Goal: Contribute content: Contribute content

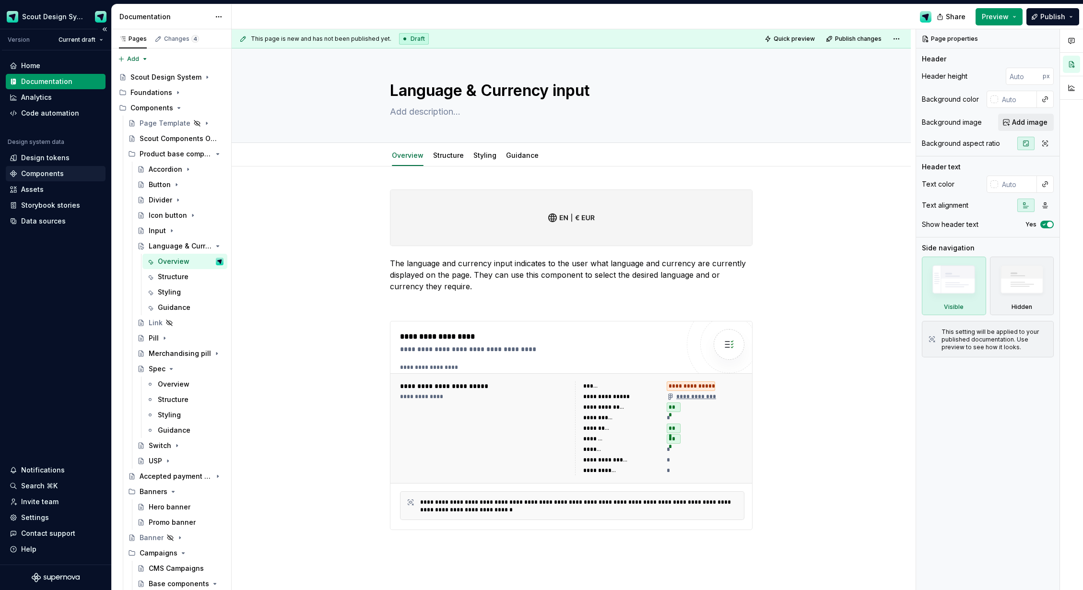
click at [42, 173] on div "Components" at bounding box center [42, 174] width 43 height 10
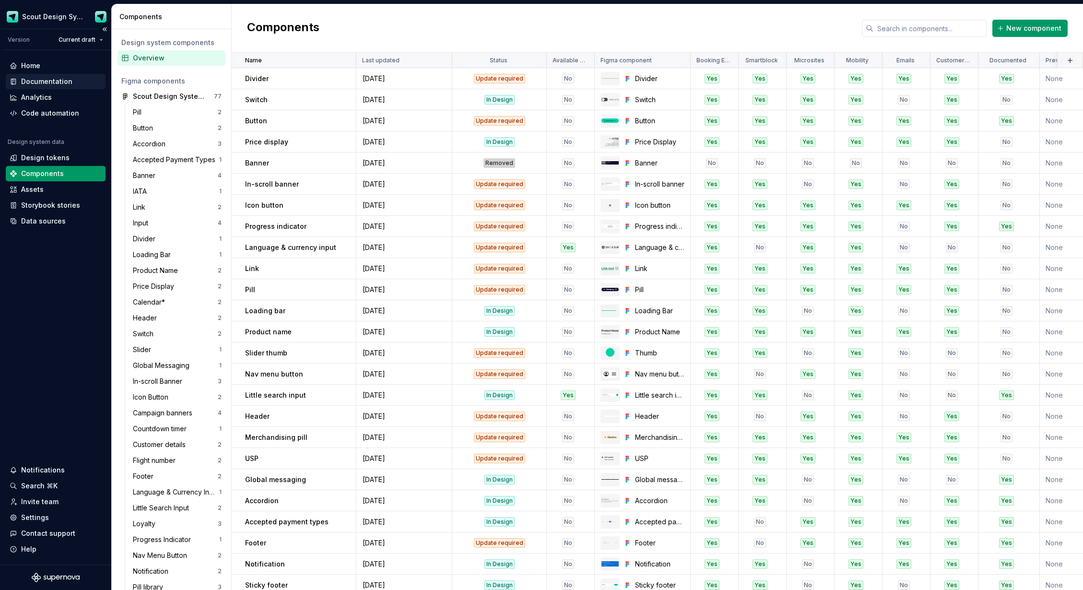
click at [45, 79] on div "Documentation" at bounding box center [46, 82] width 51 height 10
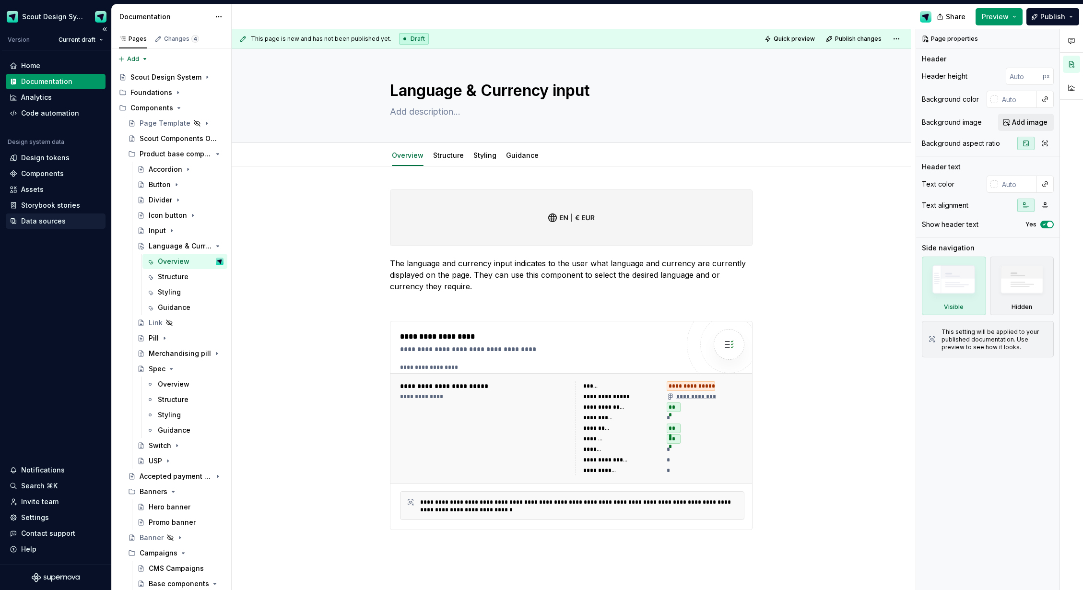
click at [36, 223] on div "Data sources" at bounding box center [43, 221] width 45 height 10
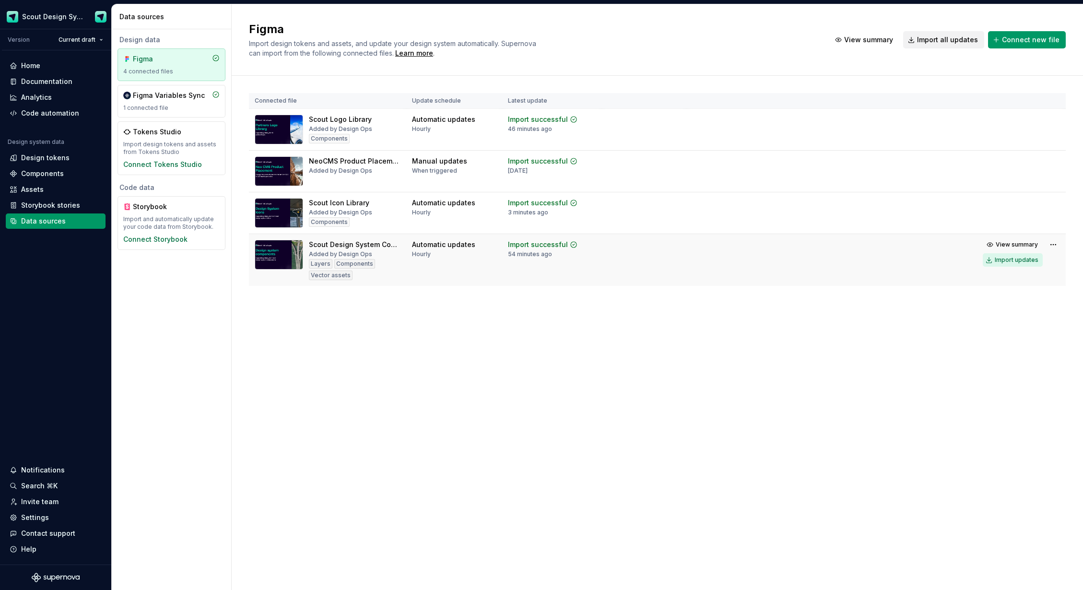
click at [1032, 263] on div "Import updates" at bounding box center [1017, 260] width 44 height 8
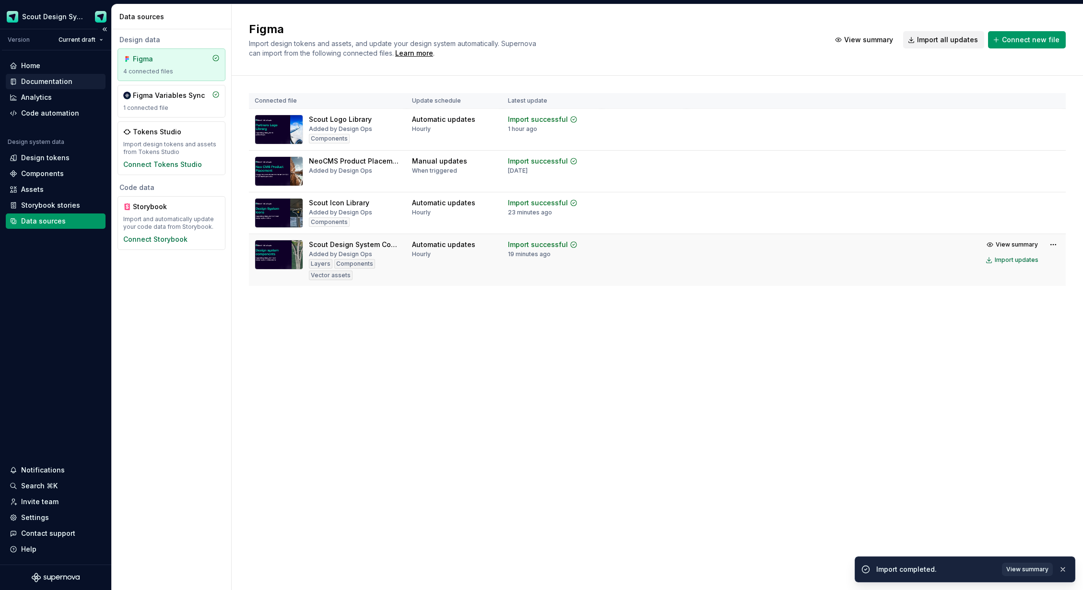
click at [37, 84] on div "Documentation" at bounding box center [46, 82] width 51 height 10
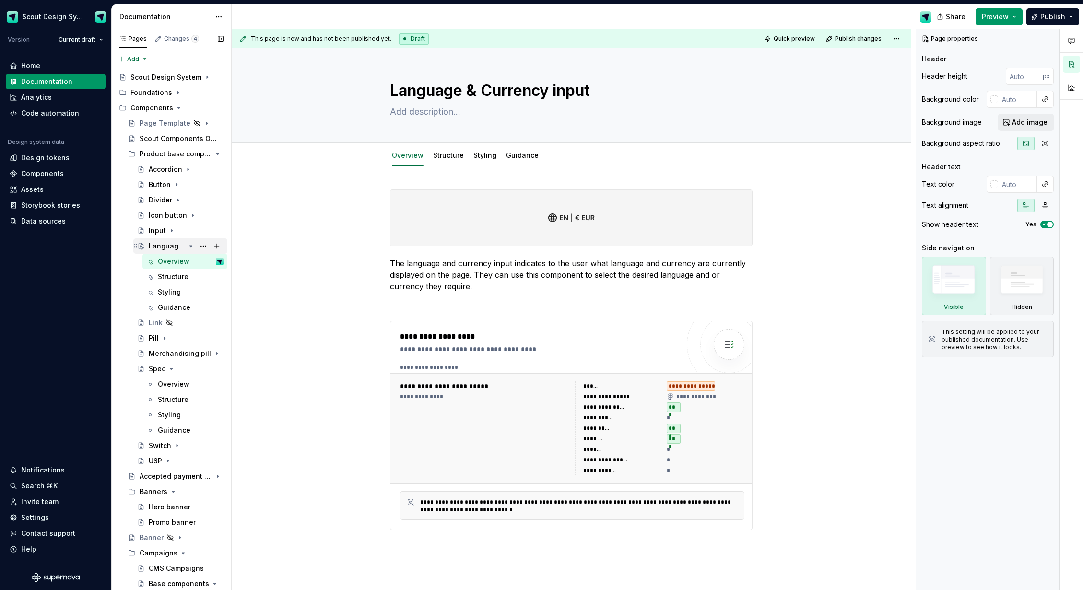
click at [192, 247] on icon "Page tree" at bounding box center [191, 246] width 8 height 8
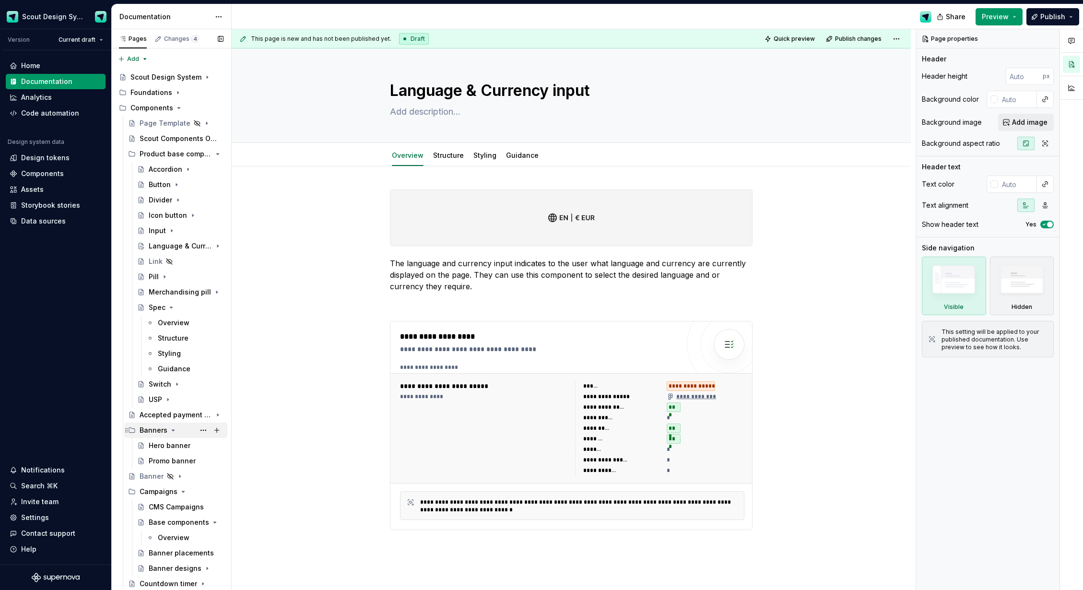
click at [173, 432] on icon "Page tree" at bounding box center [173, 431] width 8 height 8
click at [179, 459] on icon "Page tree" at bounding box center [183, 461] width 8 height 8
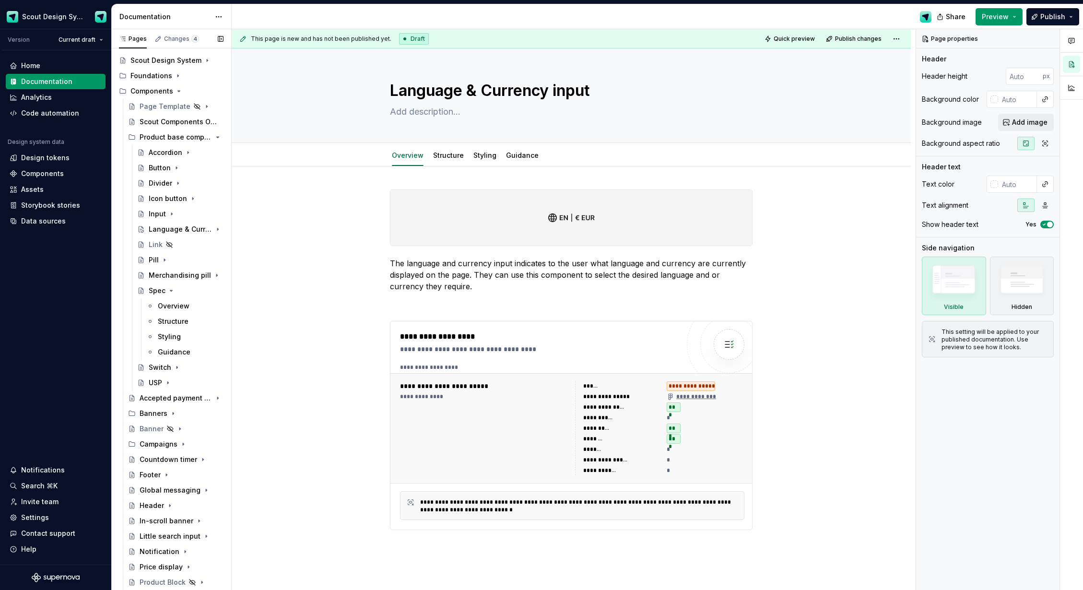
drag, startPoint x: 146, startPoint y: 501, endPoint x: 230, endPoint y: 458, distance: 95.1
click at [146, 501] on div "Header" at bounding box center [152, 506] width 24 height 10
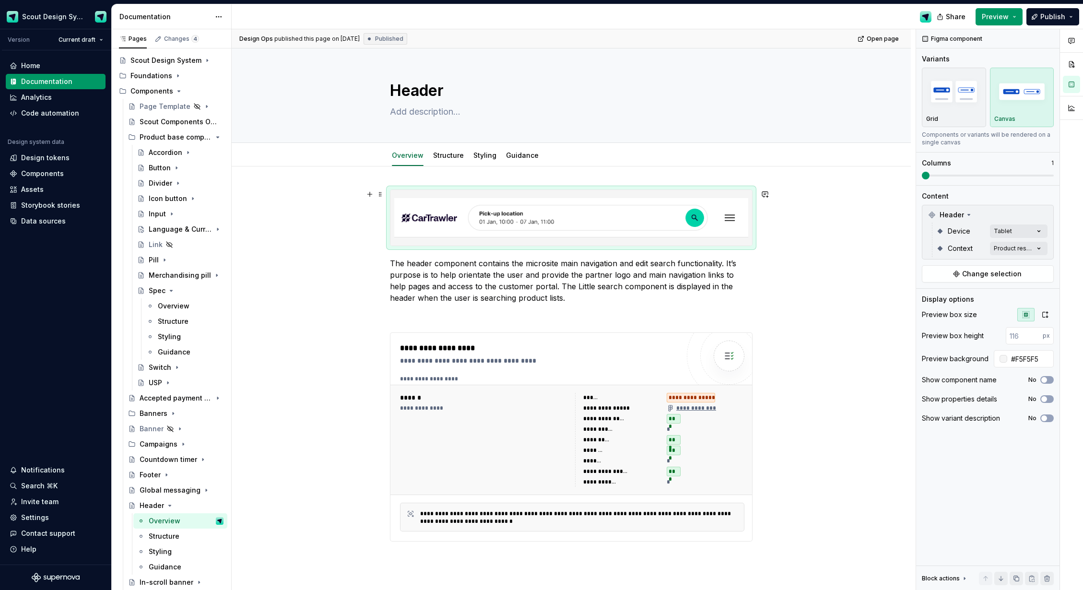
type textarea "*"
click at [496, 232] on img at bounding box center [571, 218] width 354 height 48
click at [981, 273] on span "Change selection" at bounding box center [991, 274] width 59 height 10
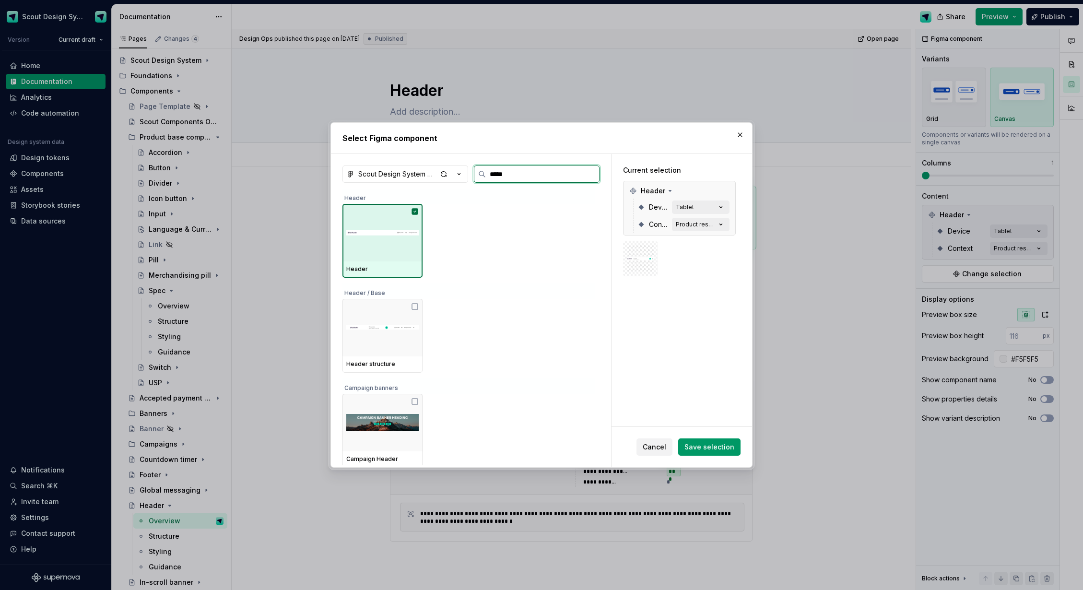
type input "******"
click at [396, 241] on img at bounding box center [382, 232] width 72 height 43
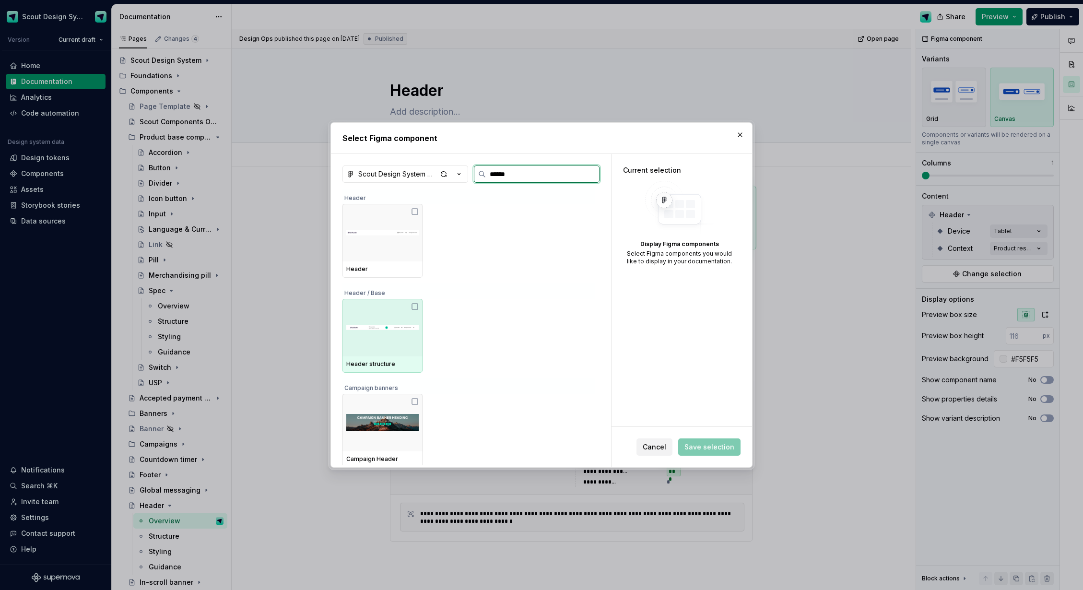
click at [384, 246] on img at bounding box center [382, 232] width 72 height 43
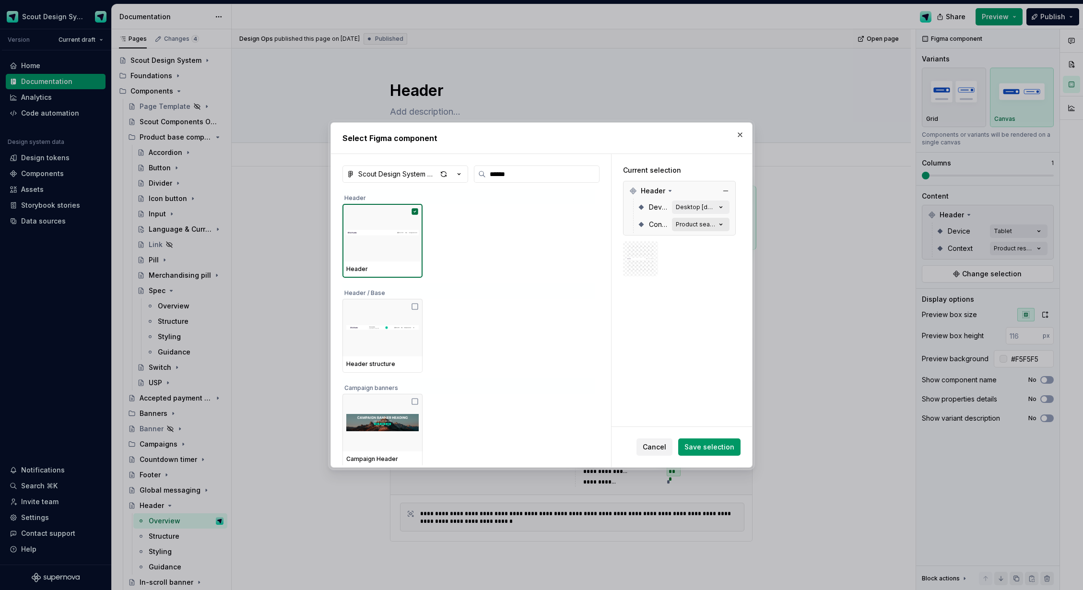
click at [723, 225] on icon "button" at bounding box center [721, 224] width 2 height 1
click at [726, 226] on icon "button" at bounding box center [721, 225] width 10 height 10
click at [726, 223] on icon "button" at bounding box center [721, 225] width 10 height 10
click at [723, 446] on span "Save selection" at bounding box center [710, 447] width 50 height 10
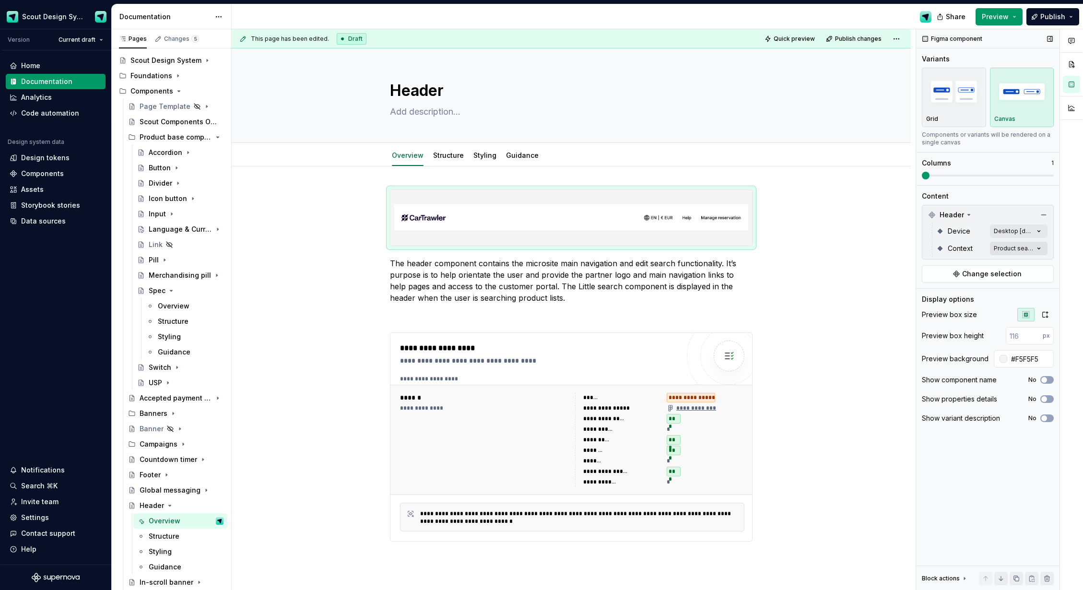
click at [1038, 249] on div "Comments Open comments No comments yet Select ‘Comment’ from the block context …" at bounding box center [999, 309] width 167 height 561
click at [929, 309] on div at bounding box center [929, 310] width 8 height 8
click at [386, 282] on html "Scout Design System Version Current draft Home Documentation Analytics Code aut…" at bounding box center [541, 295] width 1083 height 590
click at [543, 211] on img at bounding box center [571, 218] width 354 height 48
click at [451, 160] on div "Structure" at bounding box center [448, 156] width 31 height 10
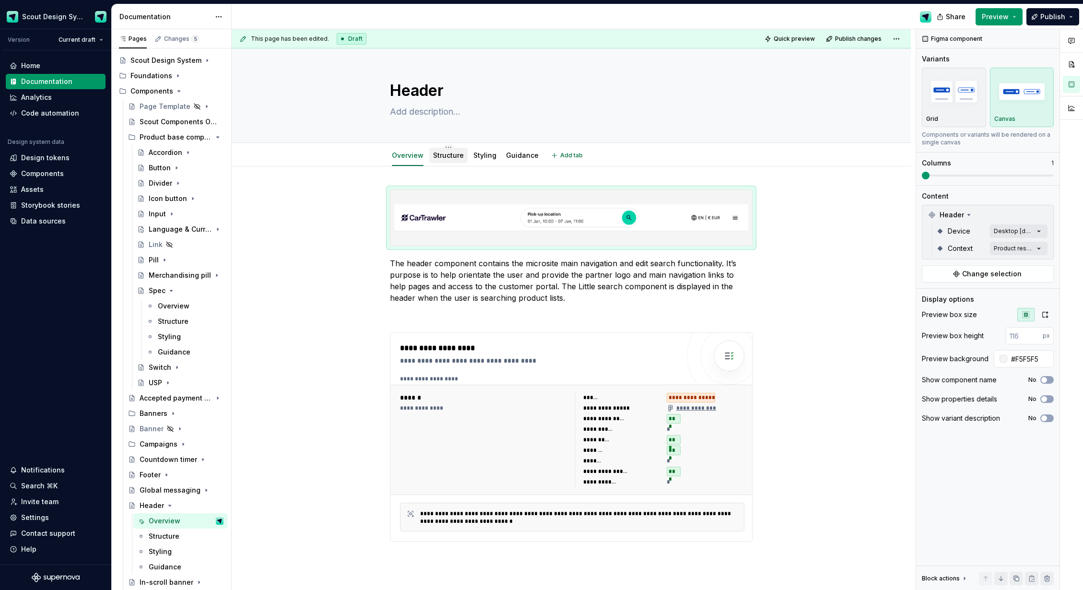
click at [443, 154] on link "Structure" at bounding box center [448, 155] width 31 height 8
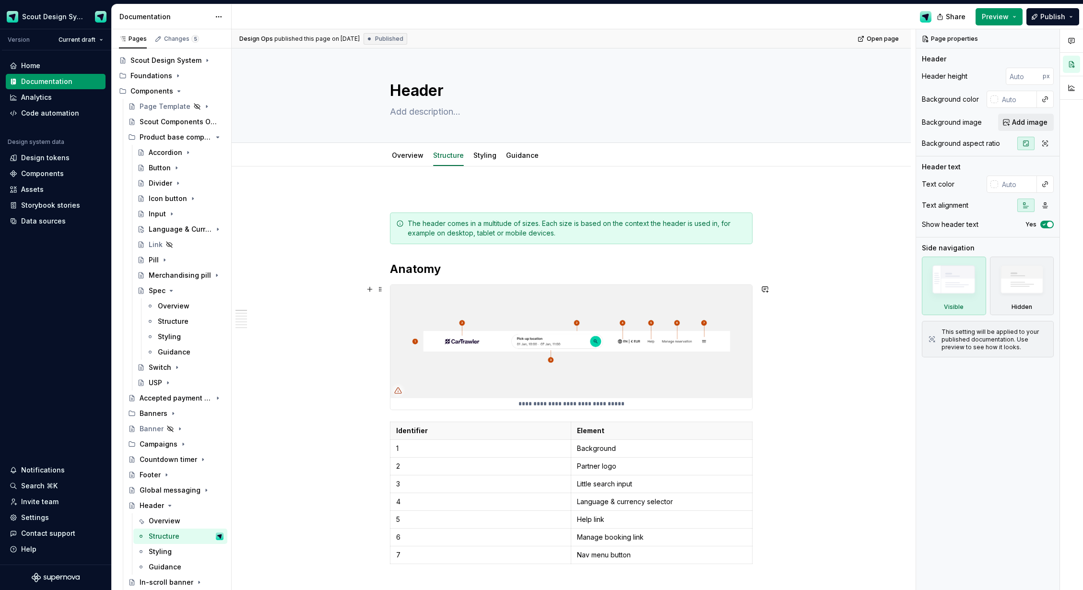
click at [514, 304] on img at bounding box center [572, 341] width 362 height 113
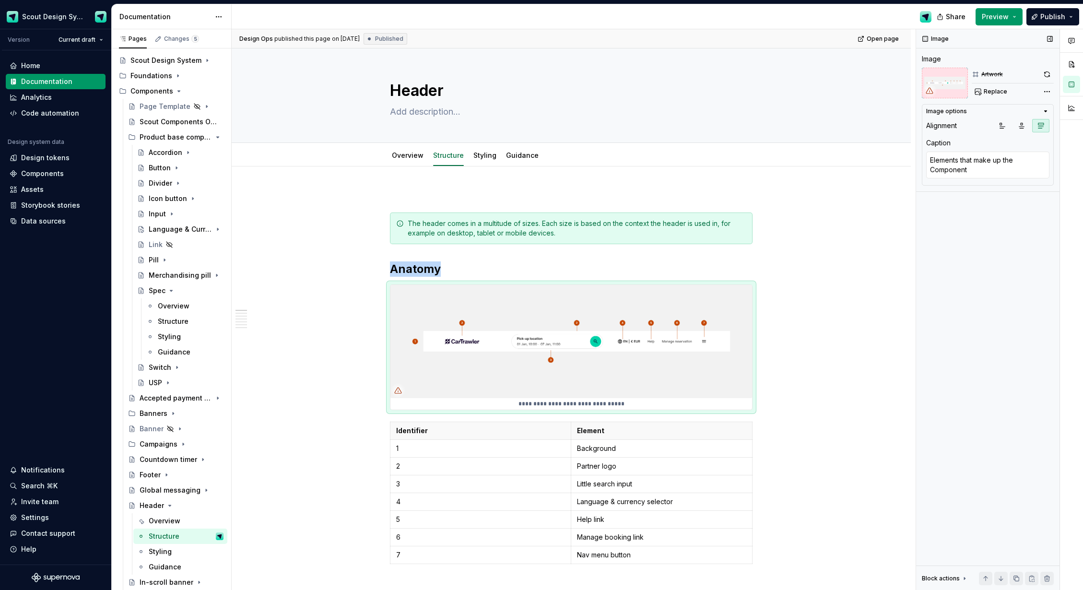
click at [1009, 82] on div "Artwork Replace" at bounding box center [1013, 83] width 82 height 31
click at [1004, 89] on span "Replace" at bounding box center [996, 92] width 24 height 8
type textarea "*"
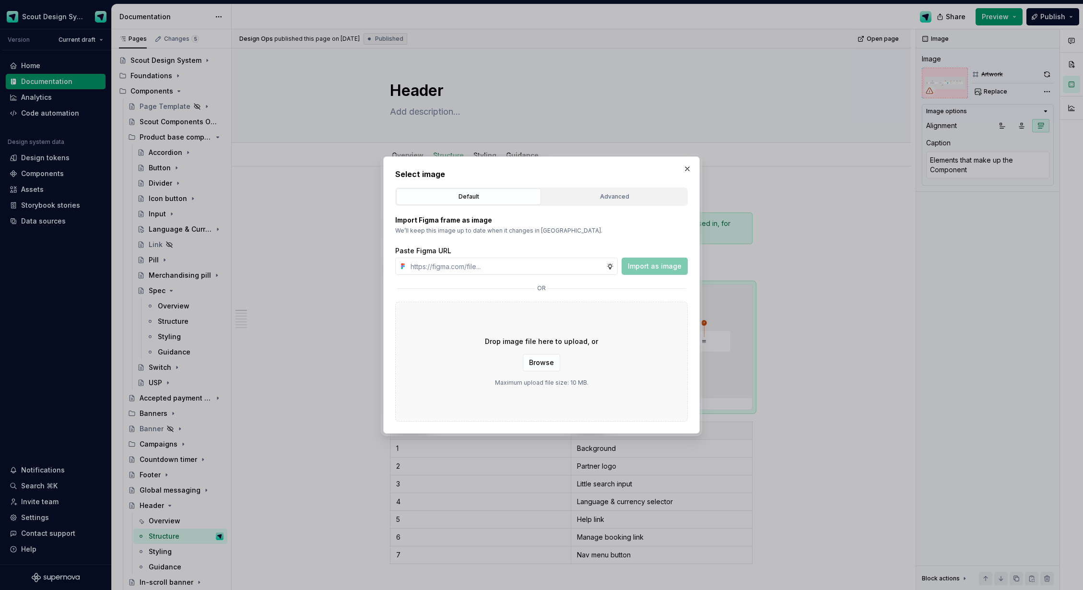
type input "[URL][DOMAIN_NAME]"
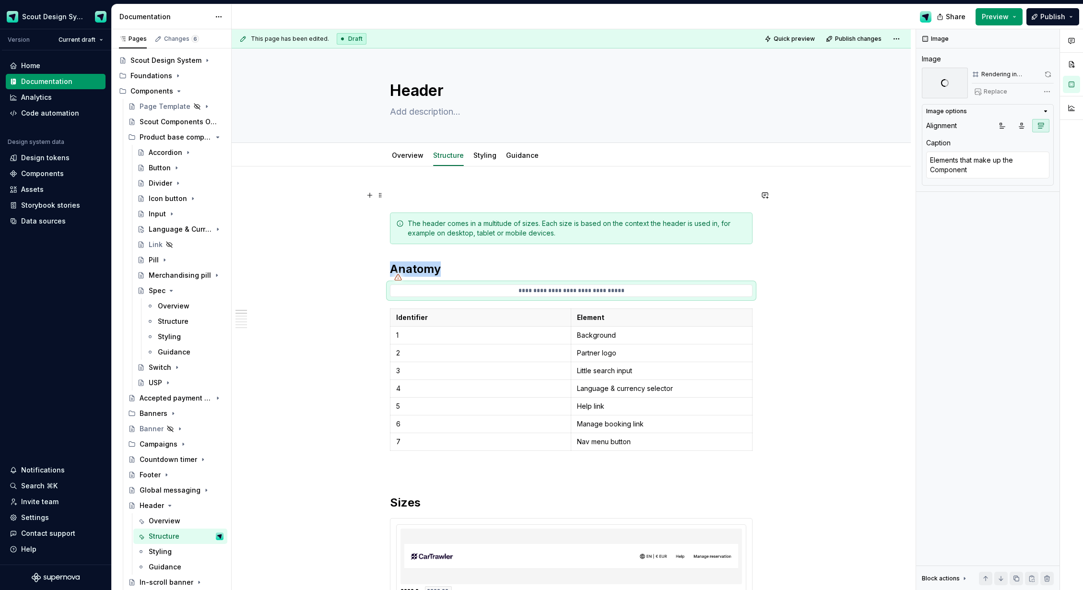
click at [433, 198] on p at bounding box center [571, 196] width 363 height 12
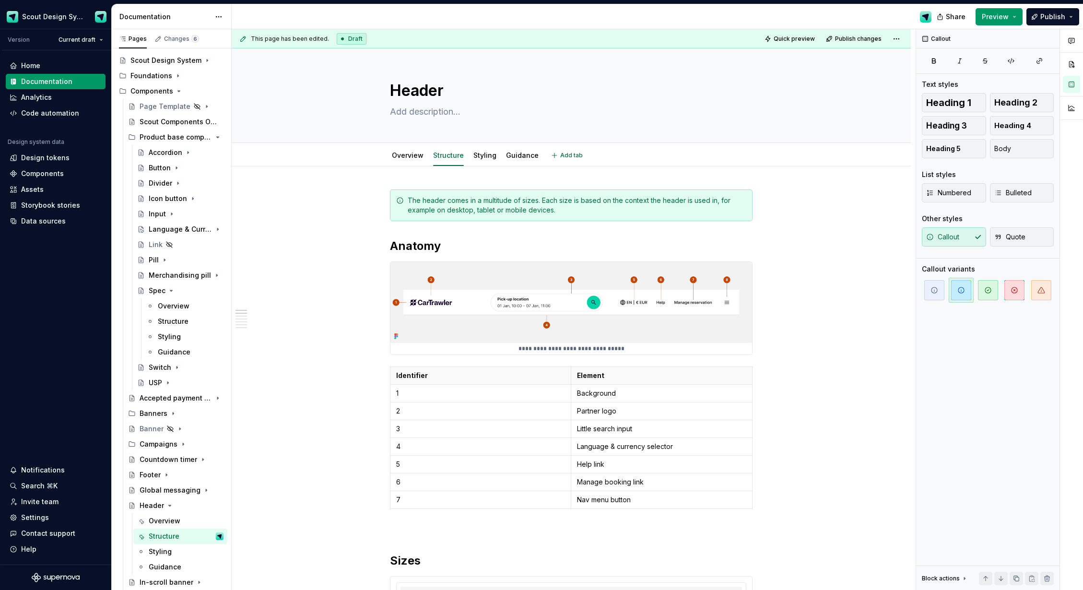
type textarea "*"
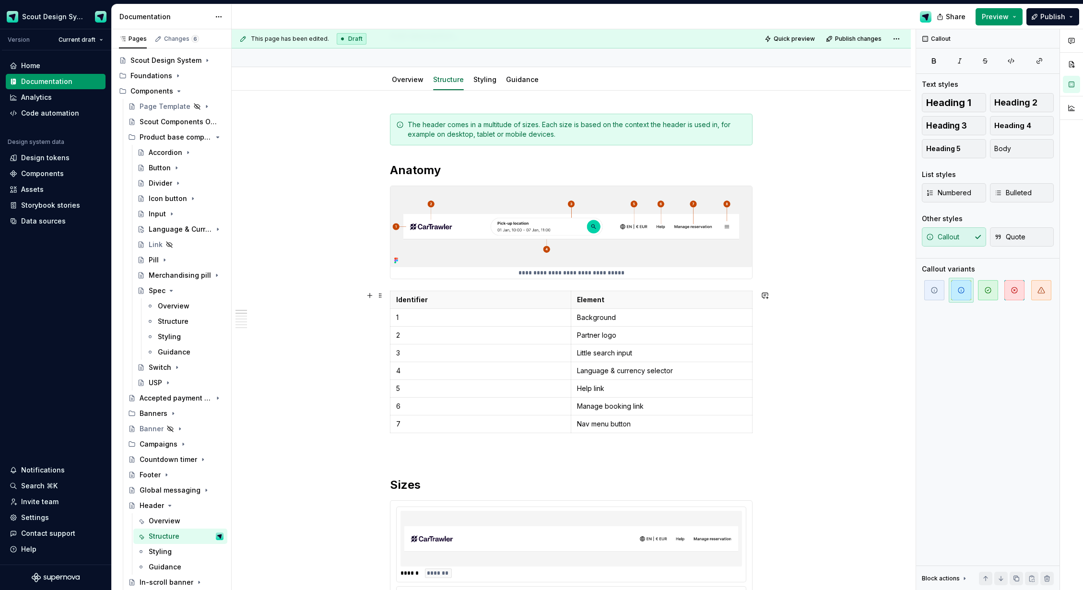
scroll to position [0, 0]
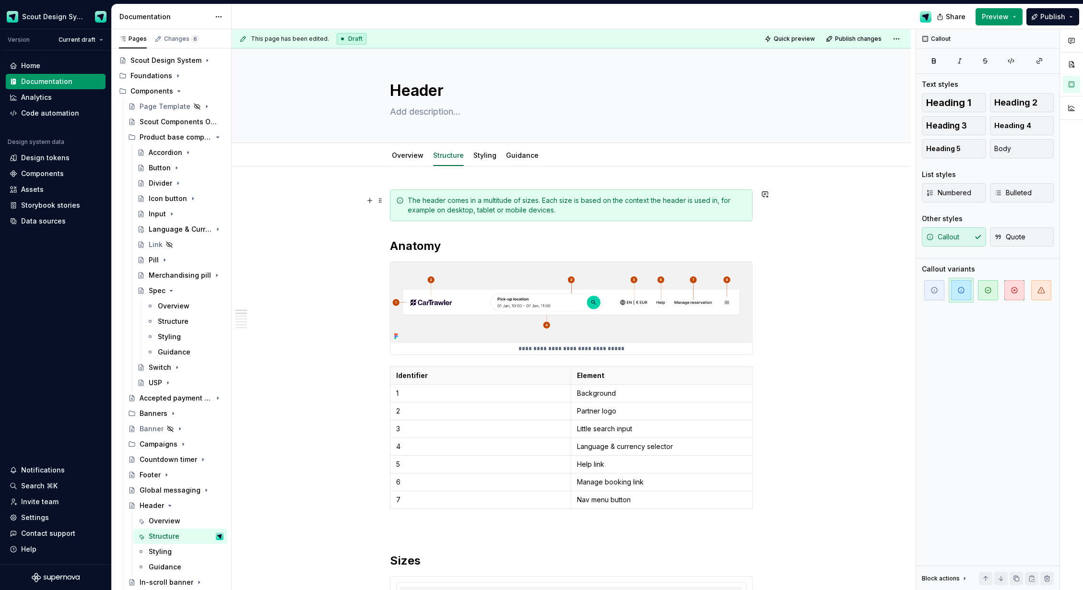
click at [639, 201] on div "The header comes in a multitude of sizes. Each size is based on the context the…" at bounding box center [577, 205] width 339 height 19
click at [611, 447] on p "Language & currency selector" at bounding box center [661, 447] width 169 height 10
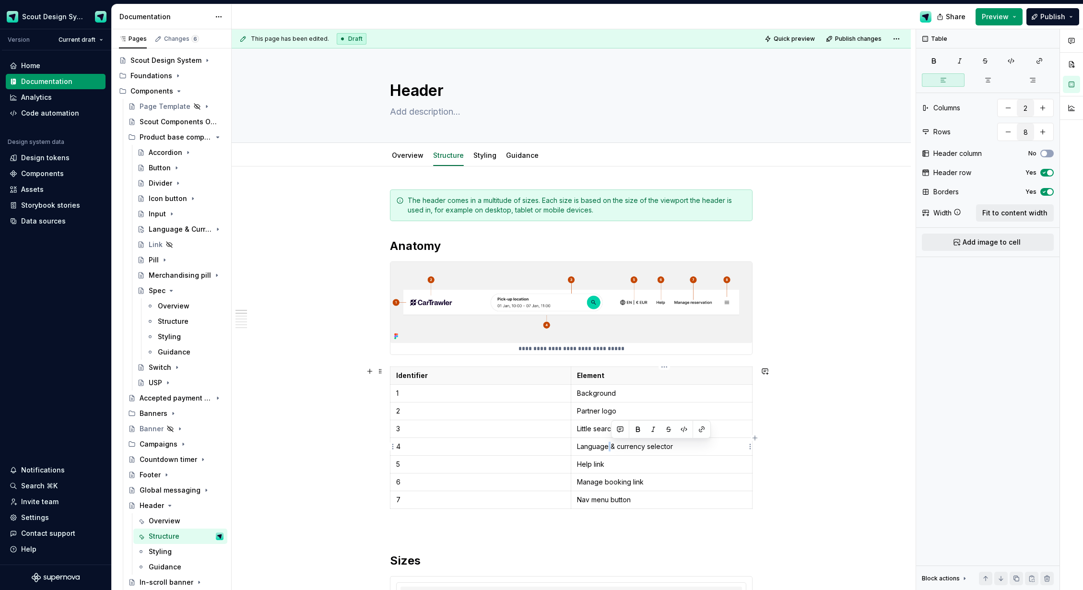
click at [611, 447] on p "Language & currency selector" at bounding box center [661, 447] width 169 height 10
type textarea "*"
click at [607, 466] on p "Help link" at bounding box center [661, 465] width 169 height 10
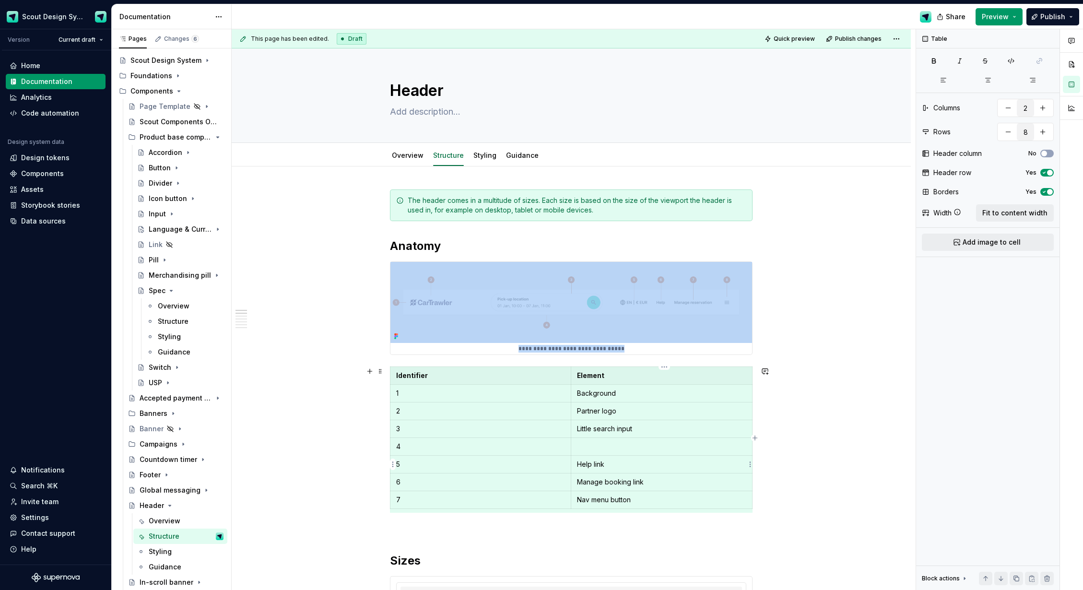
click at [602, 466] on p "Help link" at bounding box center [661, 465] width 169 height 10
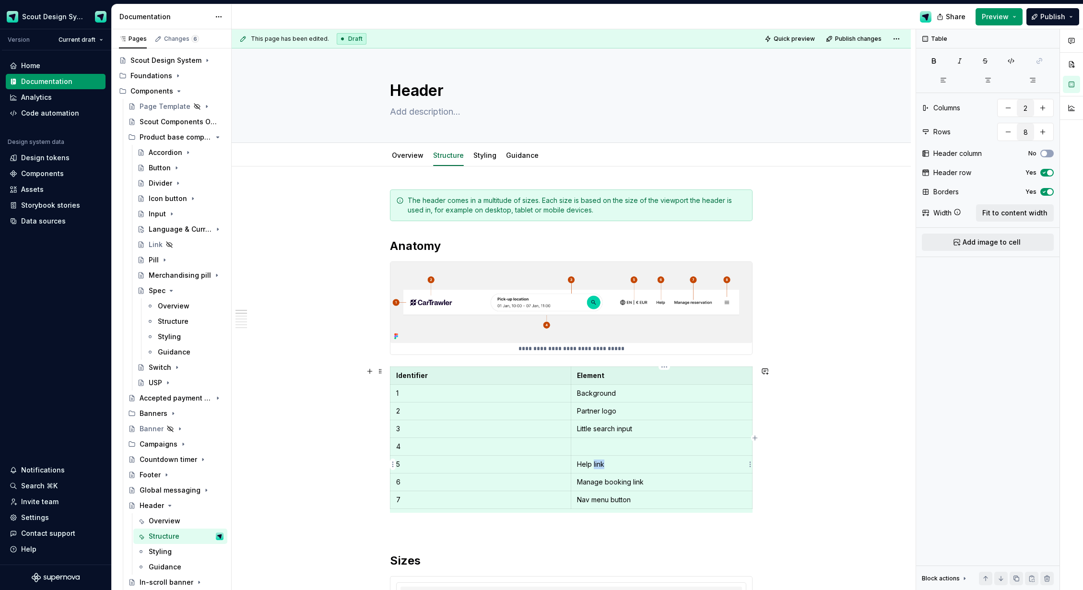
click at [602, 466] on p "Help link" at bounding box center [661, 465] width 169 height 10
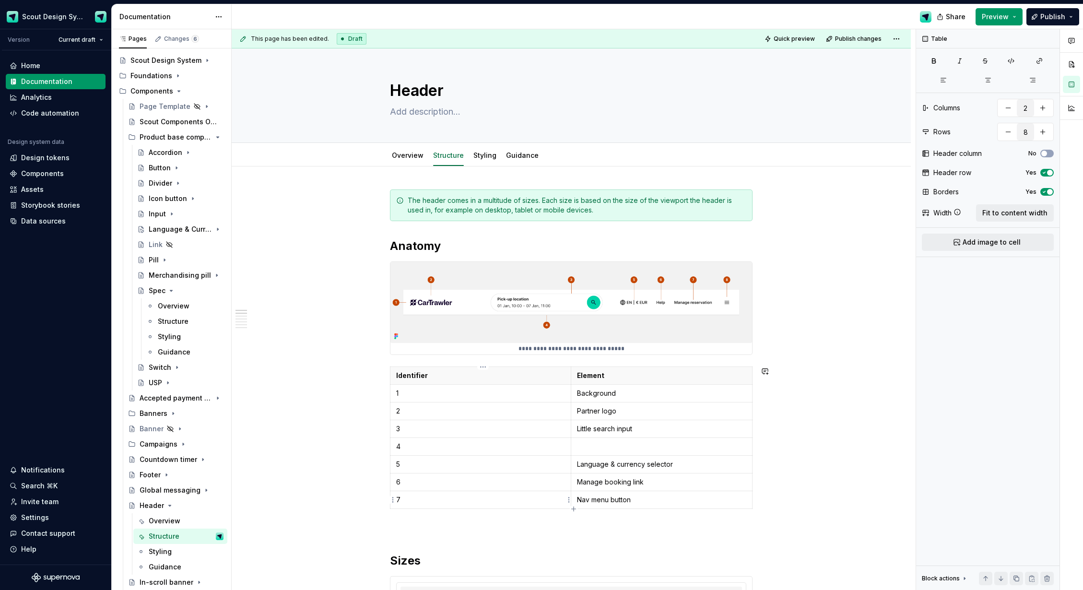
drag, startPoint x: 573, startPoint y: 508, endPoint x: 575, endPoint y: 471, distance: 37.0
click at [573, 508] on icon "button" at bounding box center [574, 509] width 8 height 8
type input "9"
click at [594, 446] on p at bounding box center [661, 447] width 169 height 10
click at [500, 520] on p at bounding box center [480, 518] width 169 height 10
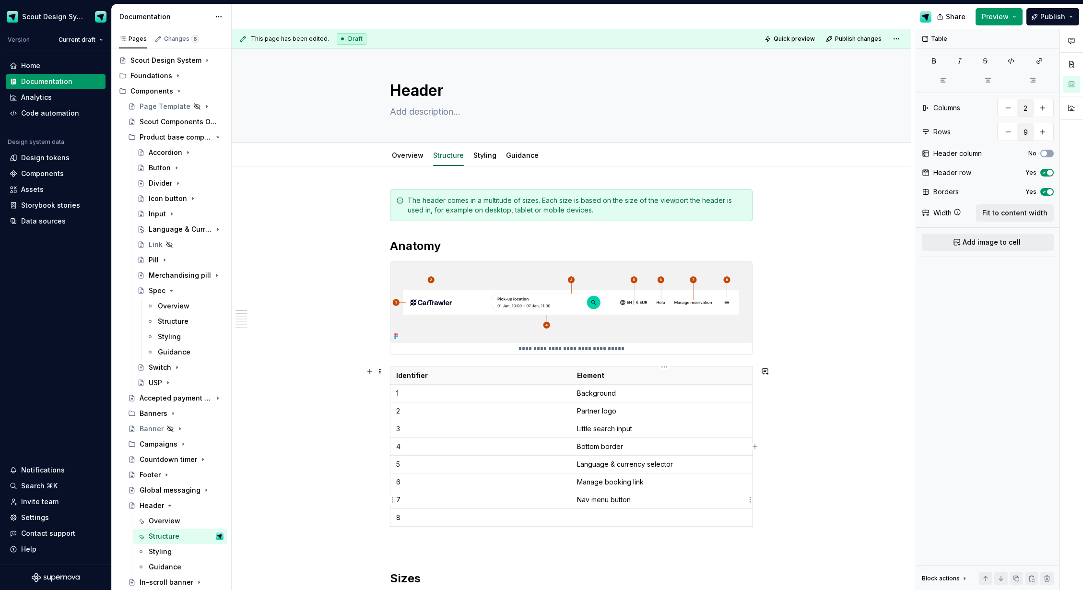
click at [630, 500] on p "Nav menu button" at bounding box center [661, 500] width 169 height 10
copy p "Nav menu button"
click at [614, 515] on p at bounding box center [661, 518] width 169 height 10
click at [645, 486] on p "Manage booking link" at bounding box center [661, 482] width 169 height 10
click at [623, 504] on p "Nav menu button" at bounding box center [661, 500] width 169 height 10
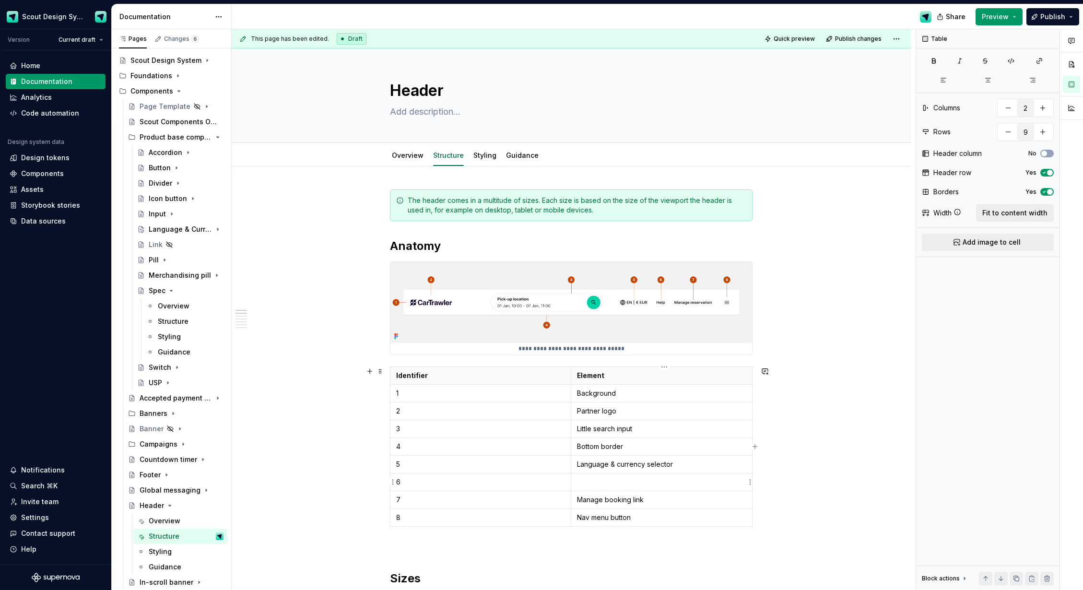
click at [607, 486] on p at bounding box center [661, 482] width 169 height 10
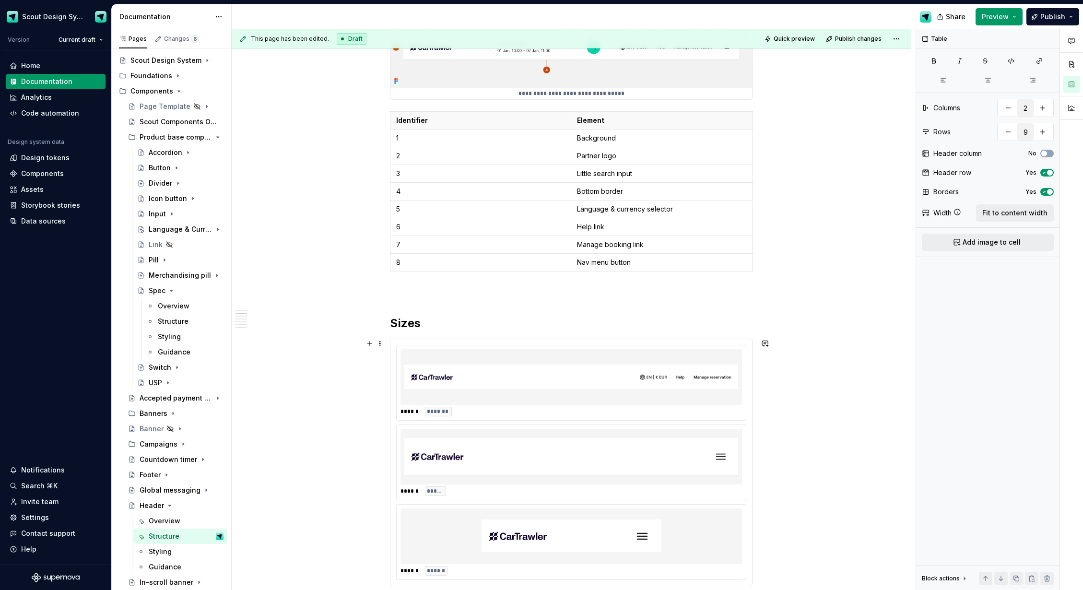
scroll to position [370, 0]
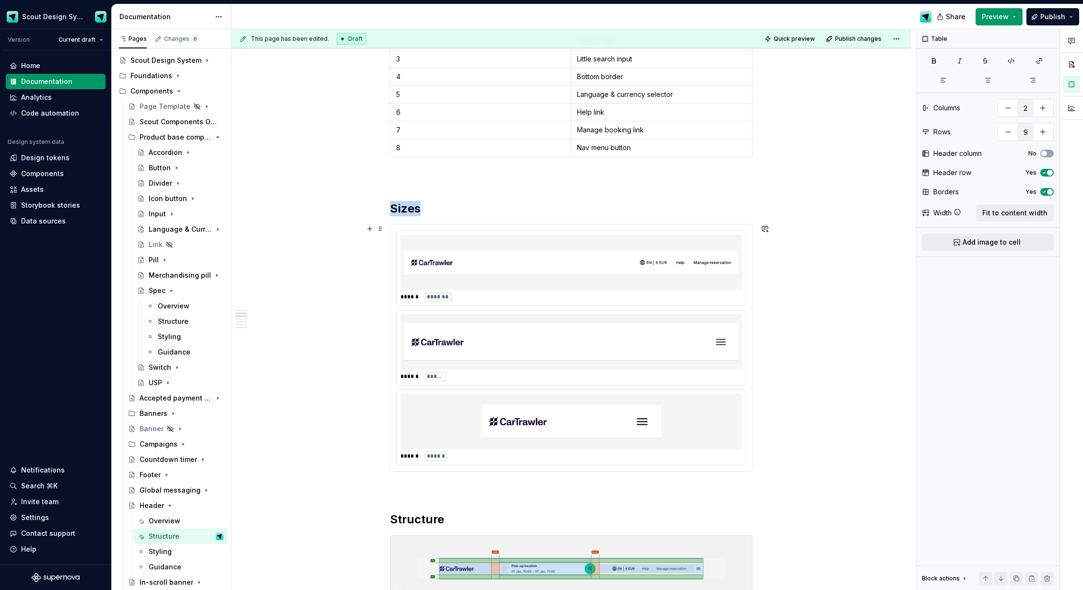
click at [642, 408] on img at bounding box center [572, 422] width 180 height 48
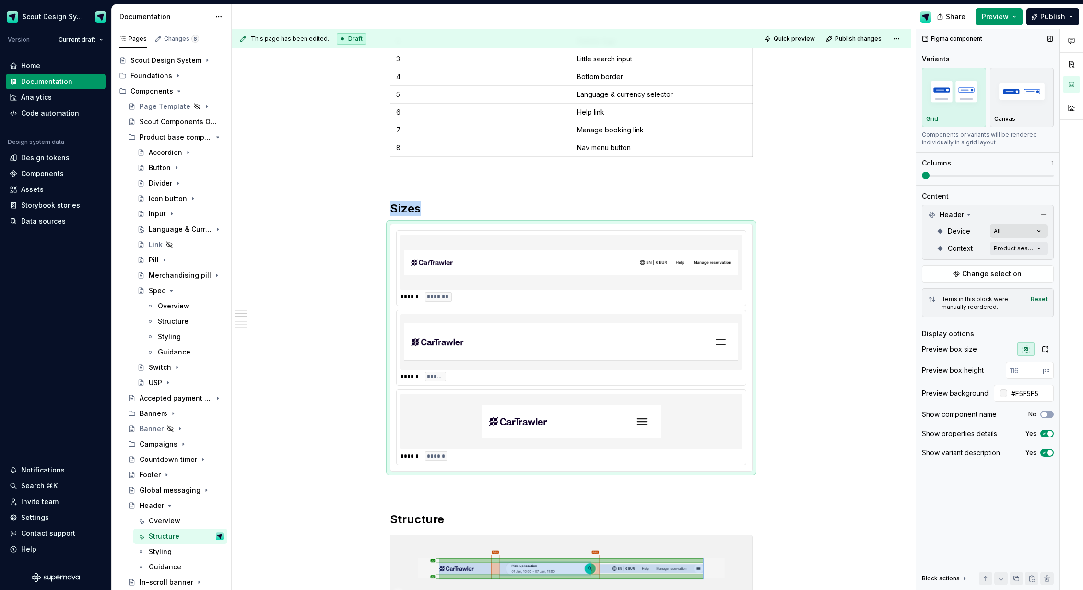
click at [1042, 230] on div "Comments Open comments No comments yet Select ‘Comment’ from the block context …" at bounding box center [999, 309] width 167 height 561
click at [1020, 211] on div "Comments Open comments No comments yet Select ‘Comment’ from the block context …" at bounding box center [999, 309] width 167 height 561
click at [1020, 243] on div "Comments Open comments No comments yet Select ‘Comment’ from the block context …" at bounding box center [999, 309] width 167 height 561
click at [1006, 189] on div "Comments Open comments No comments yet Select ‘Comment’ from the block context …" at bounding box center [999, 309] width 167 height 561
click at [1022, 255] on div "Comments Open comments No comments yet Select ‘Comment’ from the block context …" at bounding box center [999, 309] width 167 height 561
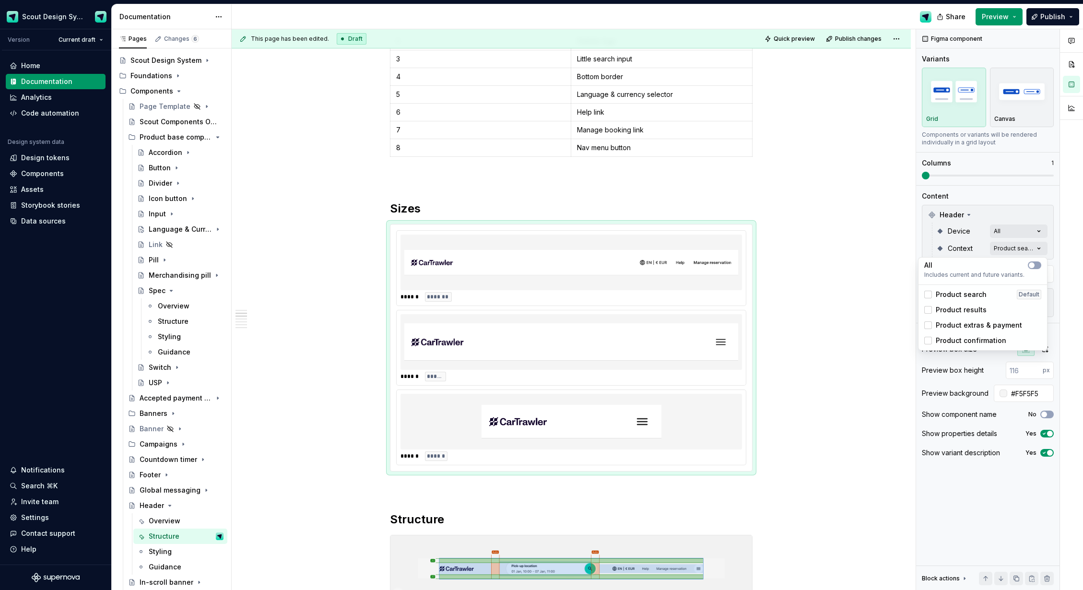
click at [938, 308] on span "Product results" at bounding box center [961, 310] width 51 height 10
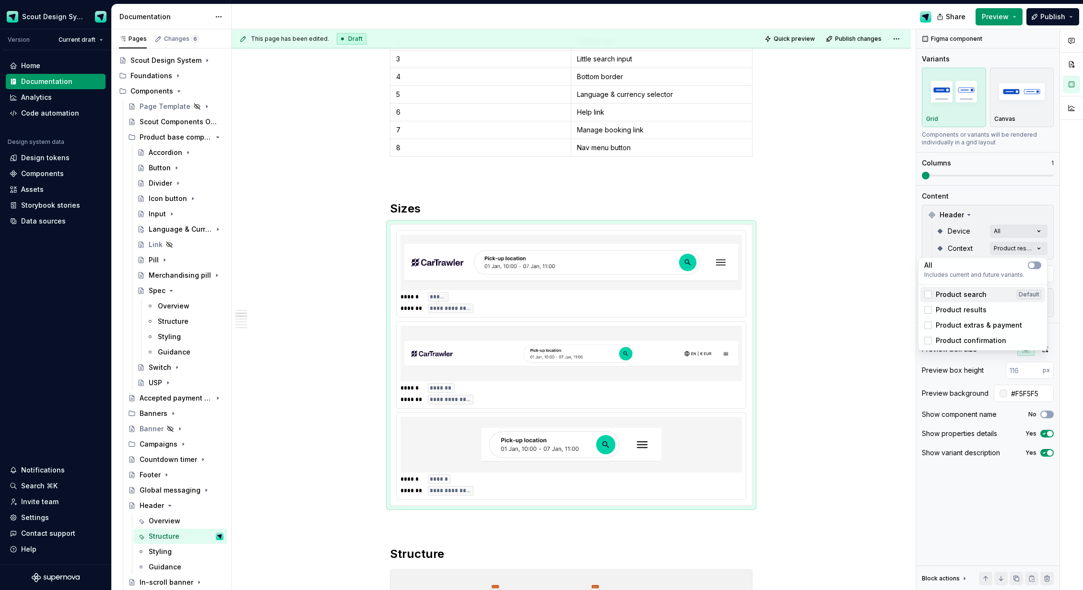
click at [971, 295] on span "Product search" at bounding box center [961, 295] width 51 height 10
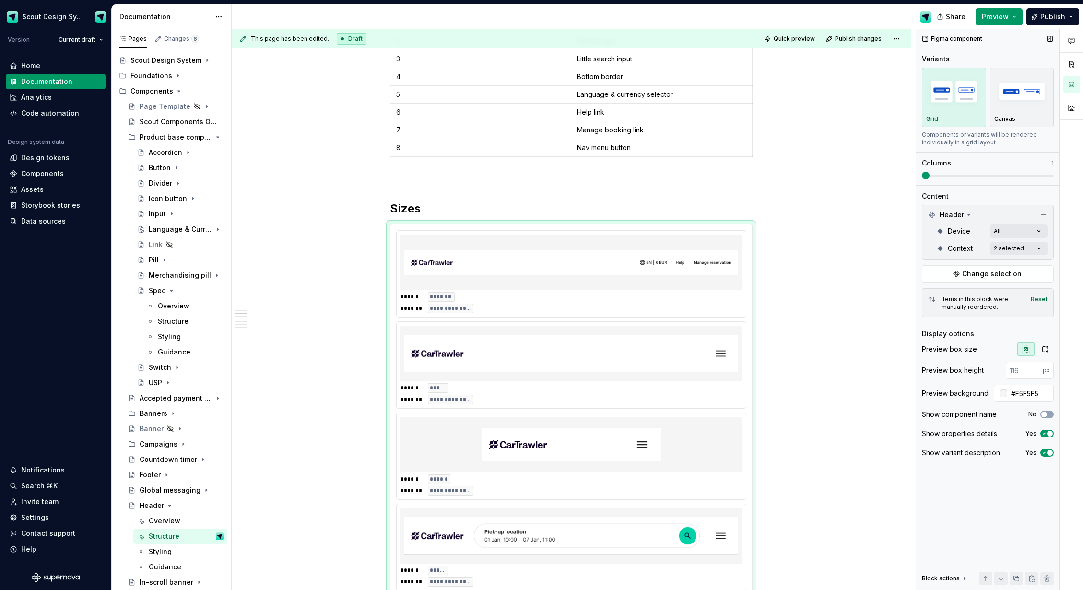
drag, startPoint x: 932, startPoint y: 172, endPoint x: 965, endPoint y: 174, distance: 33.6
click at [966, 174] on div "Comments Open comments No comments yet Select ‘Comment’ from the block context …" at bounding box center [999, 309] width 167 height 561
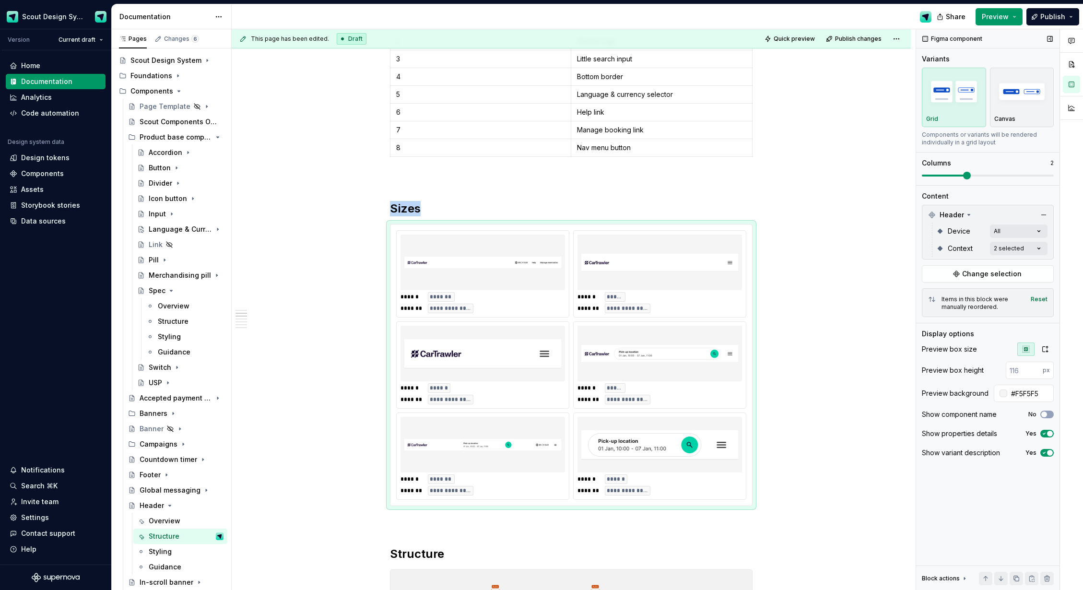
click at [969, 179] on div "Variants Grid Canvas Components or variants will be rendered individually in a …" at bounding box center [988, 119] width 132 height 131
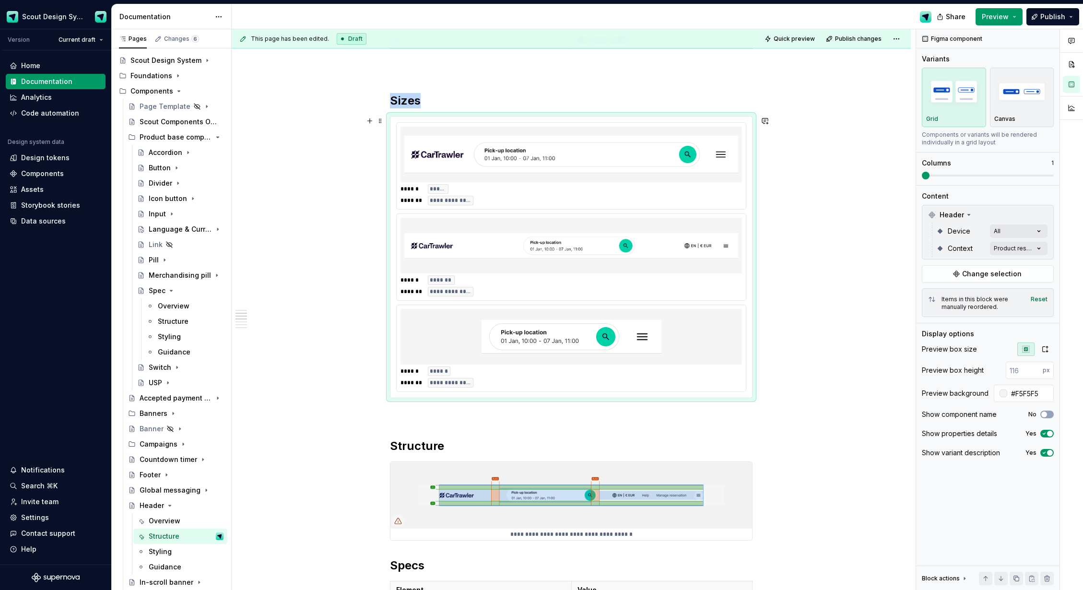
scroll to position [473, 0]
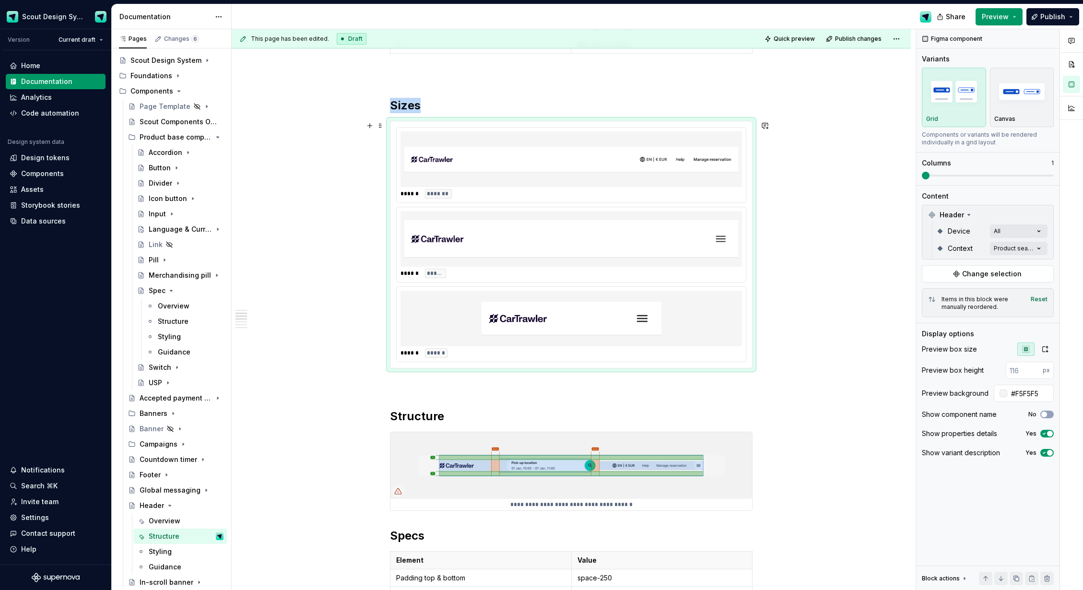
click at [794, 283] on div "**********" at bounding box center [574, 309] width 684 height 561
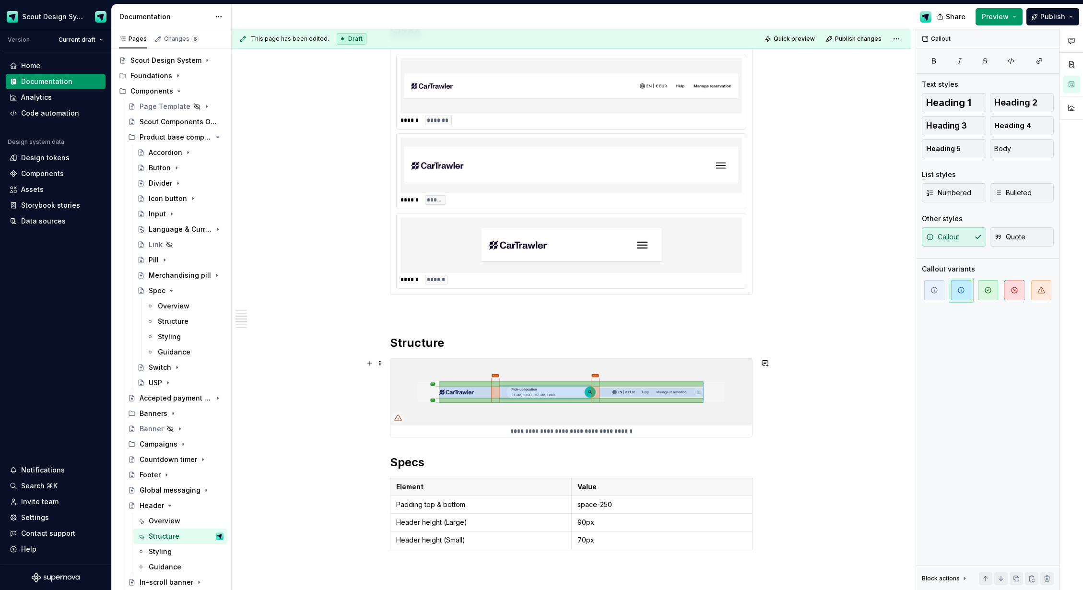
scroll to position [618, 0]
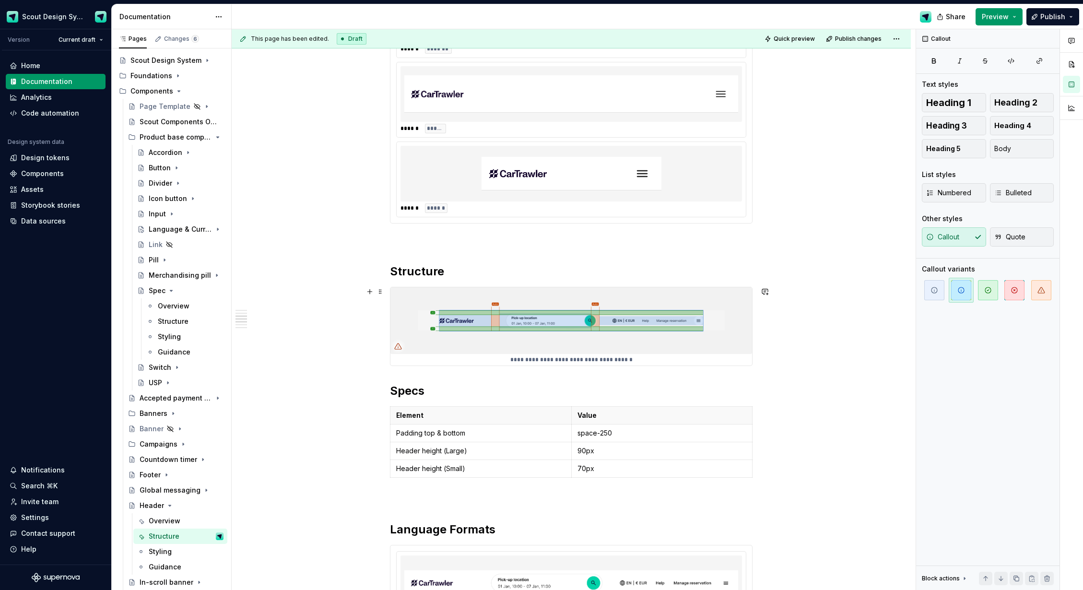
click at [499, 330] on img at bounding box center [572, 320] width 362 height 66
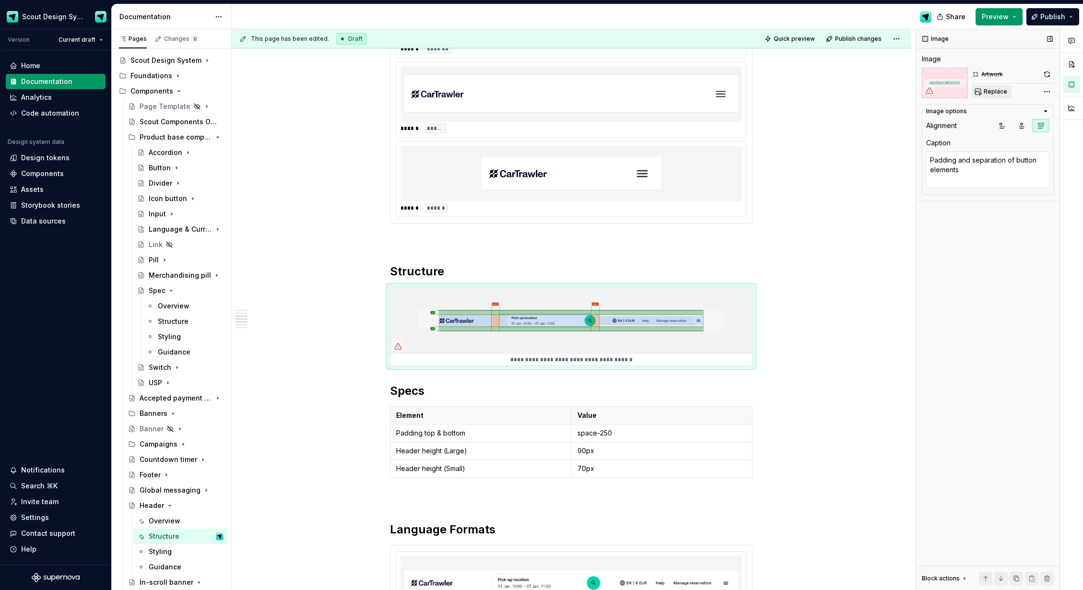
click at [992, 93] on span "Replace" at bounding box center [996, 92] width 24 height 8
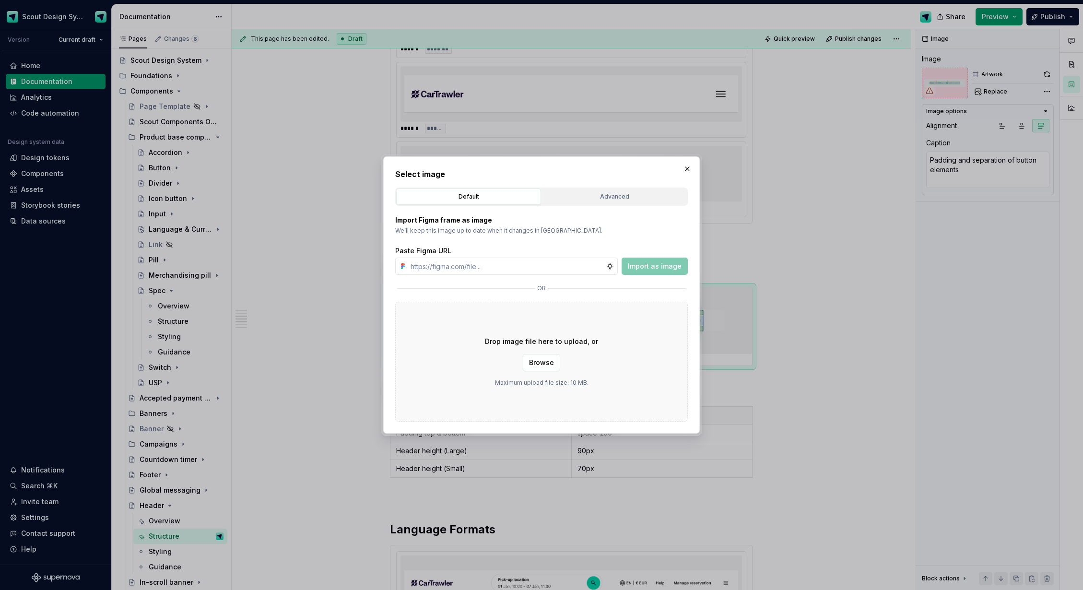
type textarea "*"
type input "Auto Auto 20 Pick-up location Drop-off location EN | € EUR Help Manage reservat…"
drag, startPoint x: 691, startPoint y: 159, endPoint x: 688, endPoint y: 164, distance: 5.8
click at [691, 159] on div "Select image Default Advanced Import Figma frame as image We’ll keep this image…" at bounding box center [541, 294] width 317 height 277
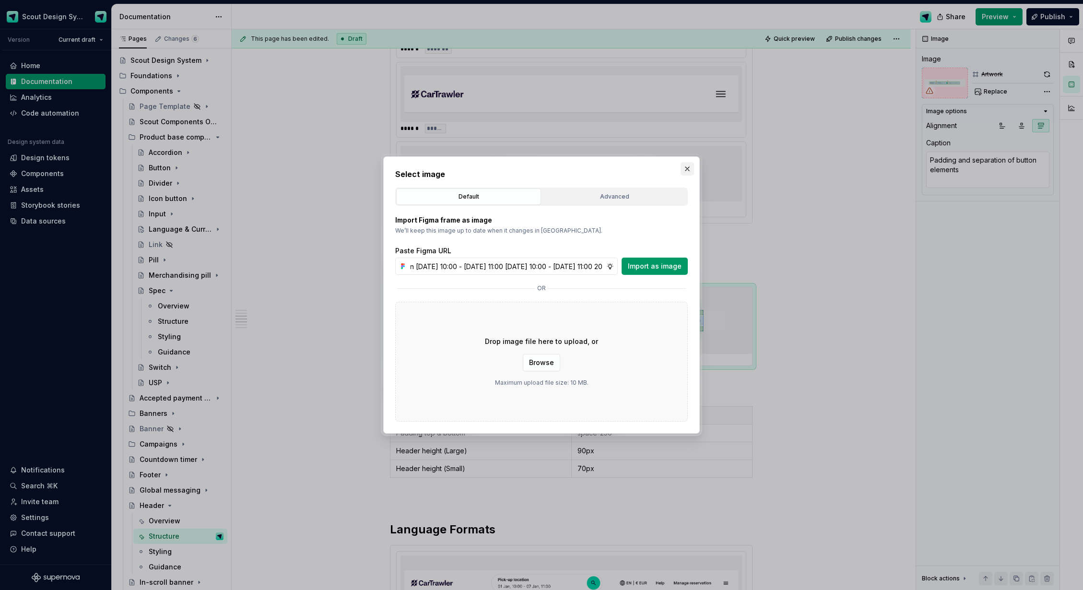
scroll to position [0, 0]
click at [688, 165] on button "button" at bounding box center [687, 168] width 13 height 13
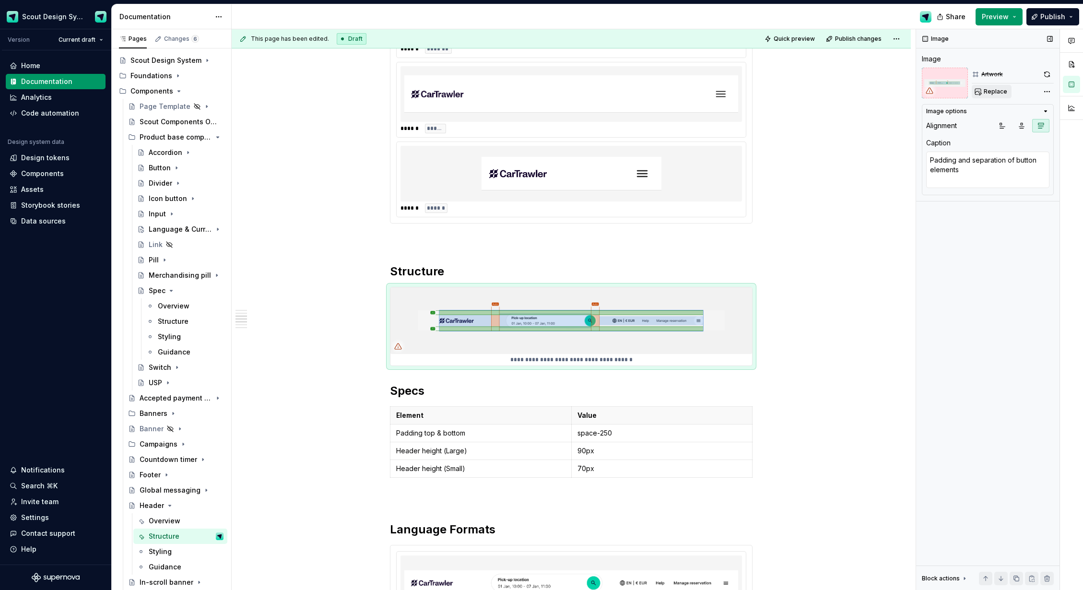
click at [986, 95] on button "Replace" at bounding box center [992, 91] width 40 height 13
type textarea "*"
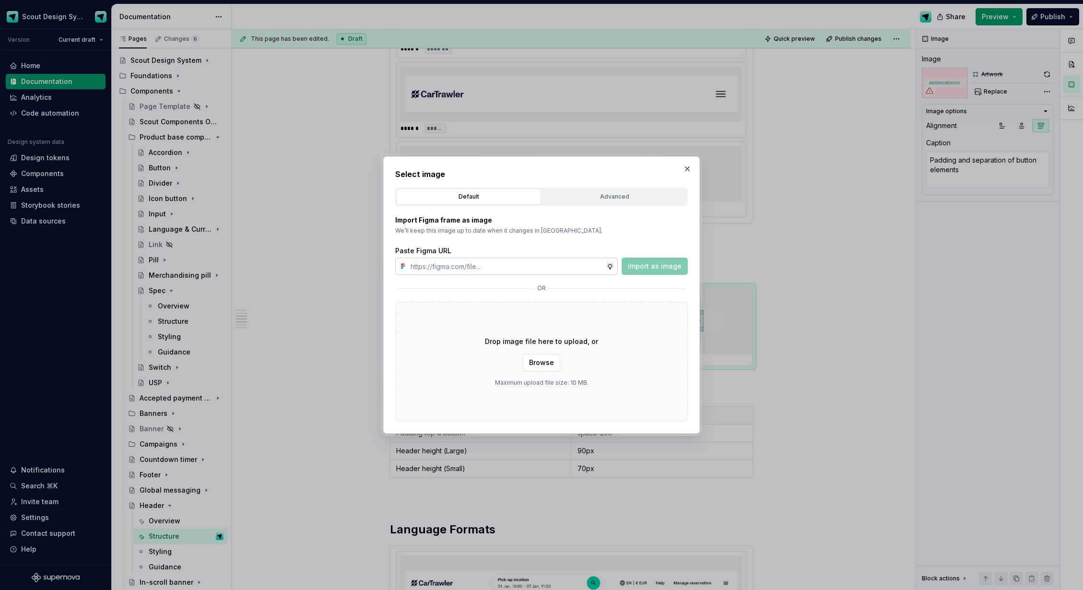
click at [498, 262] on input "text" at bounding box center [507, 266] width 200 height 17
type input "[URL][DOMAIN_NAME]"
click at [660, 275] on div "Import Figma frame as image We’ll keep this image up to date when it changes in…" at bounding box center [541, 314] width 293 height 216
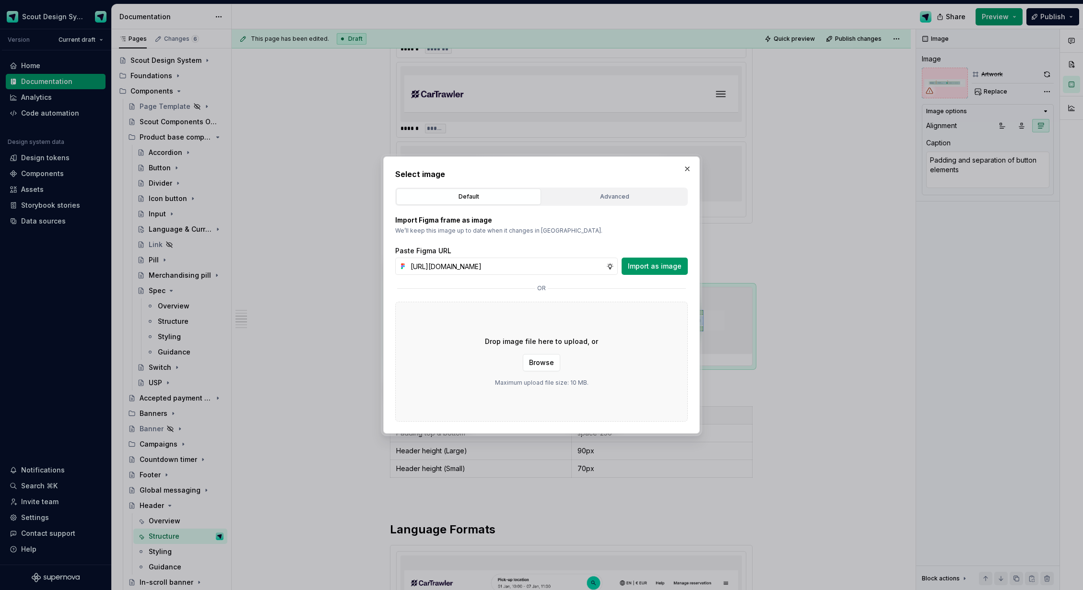
click at [662, 269] on span "Import as image" at bounding box center [655, 266] width 54 height 10
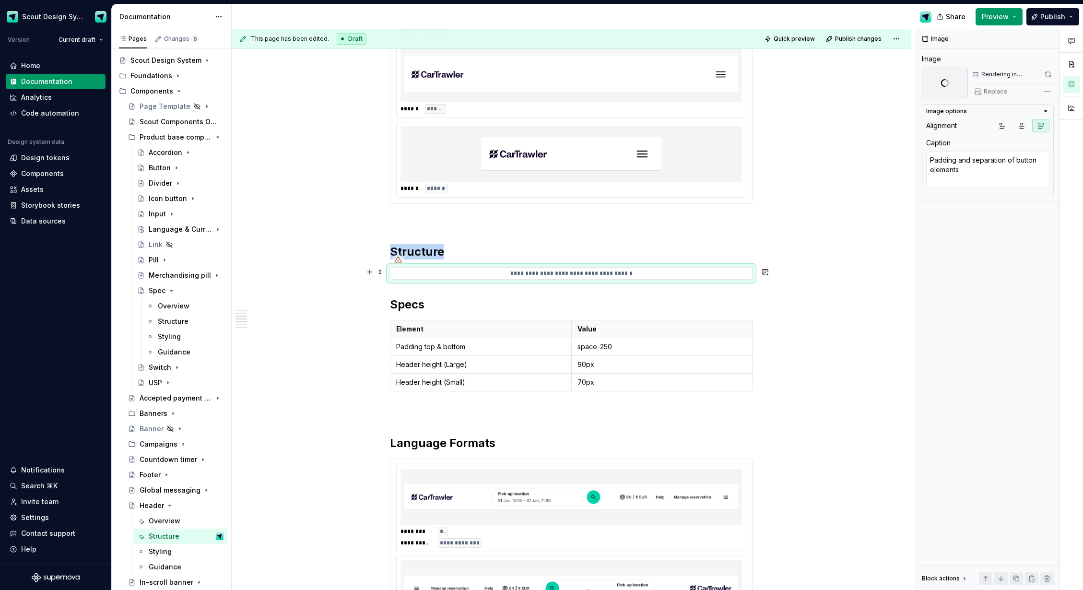
scroll to position [639, 0]
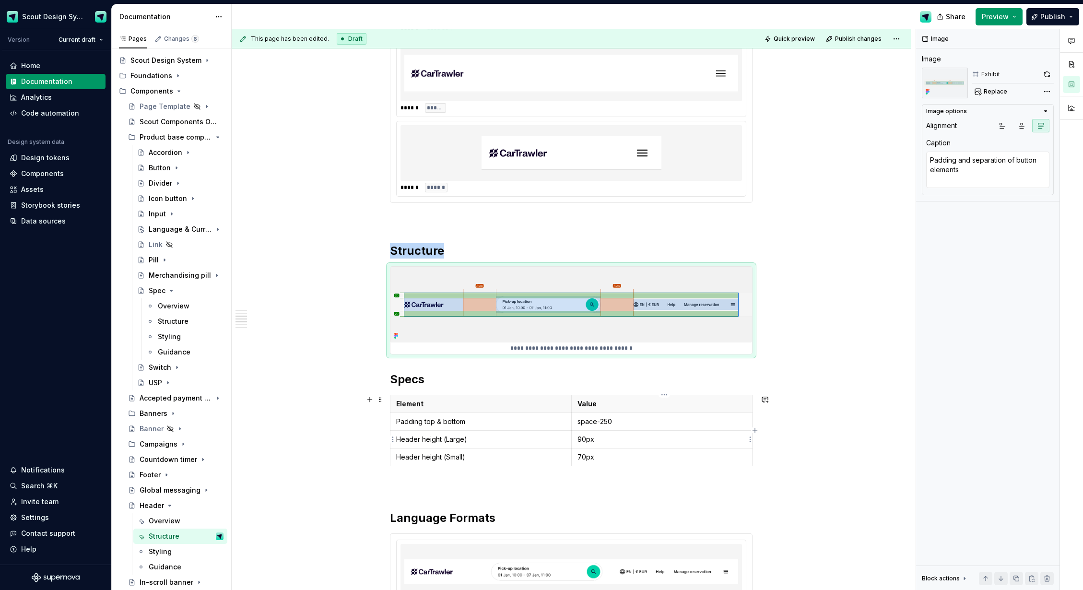
type textarea "*"
click at [608, 444] on p "90px" at bounding box center [662, 440] width 169 height 10
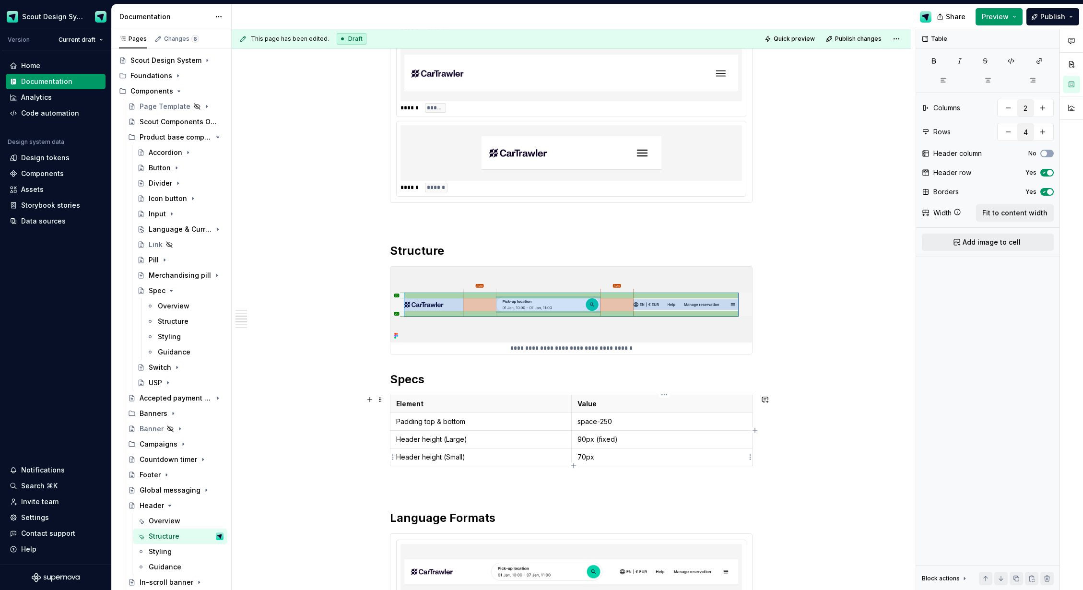
click at [613, 457] on p "70px" at bounding box center [662, 457] width 169 height 10
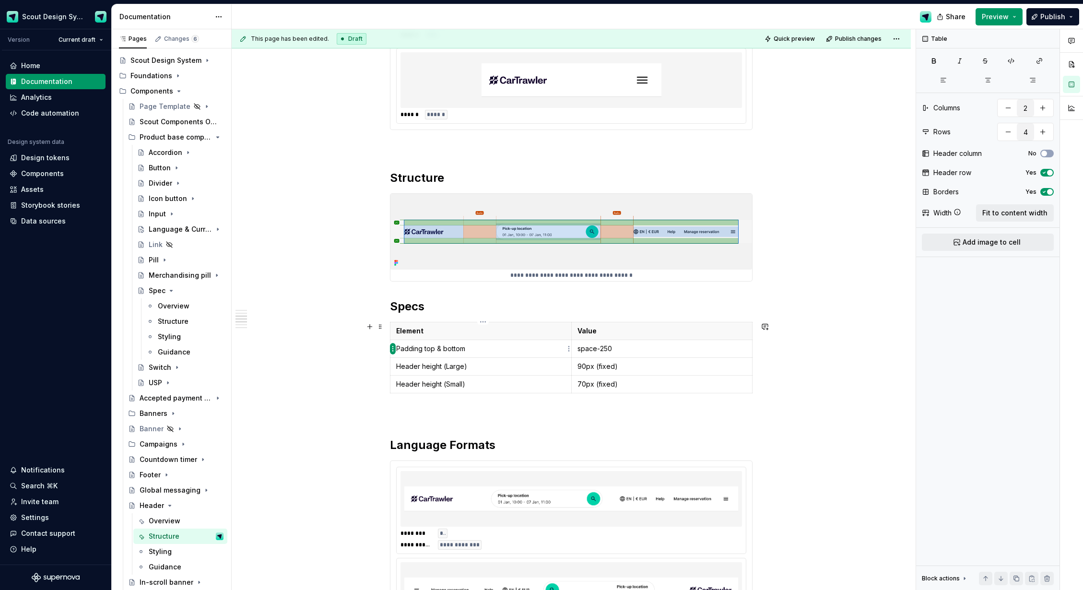
click at [393, 347] on html "Scout Design System Version Current draft Home Documentation Analytics Code aut…" at bounding box center [541, 295] width 1083 height 590
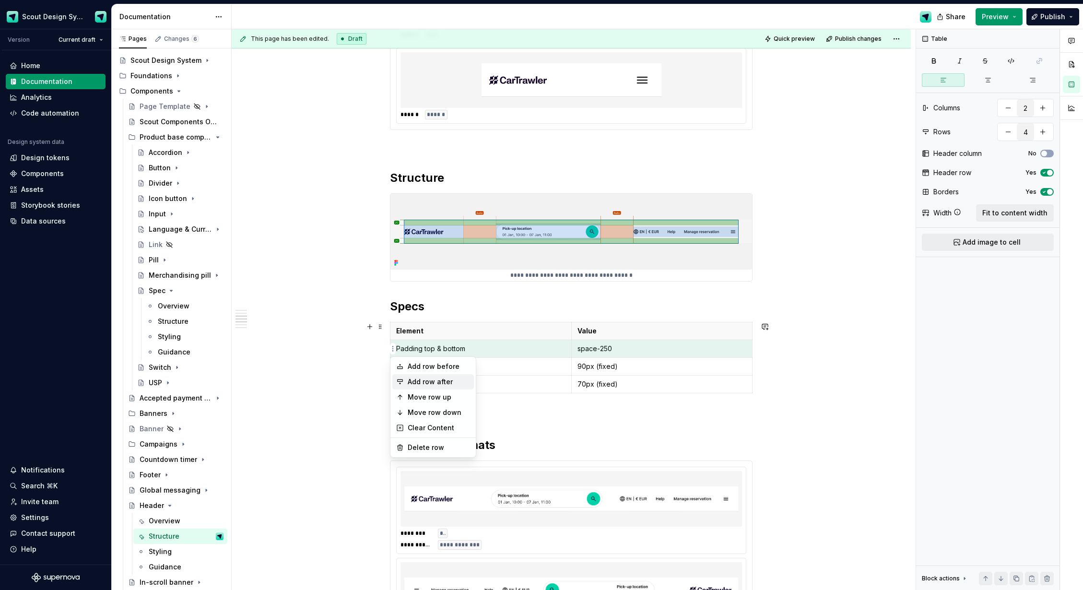
click at [426, 384] on div "Add row after" at bounding box center [439, 382] width 62 height 10
type input "5"
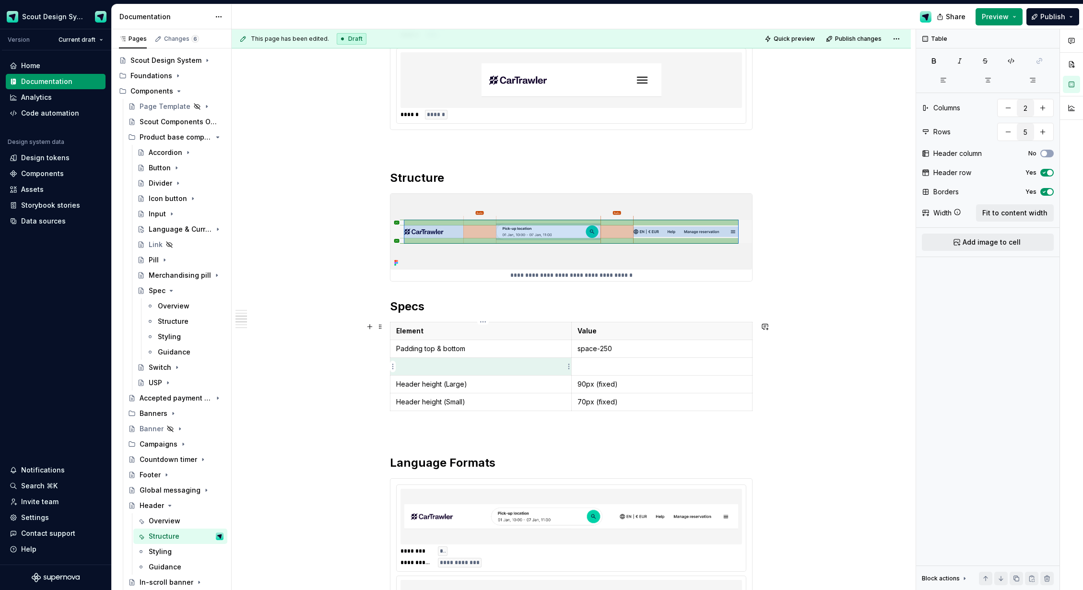
click at [426, 374] on td at bounding box center [481, 366] width 181 height 18
click at [333, 435] on div "**********" at bounding box center [571, 422] width 679 height 1935
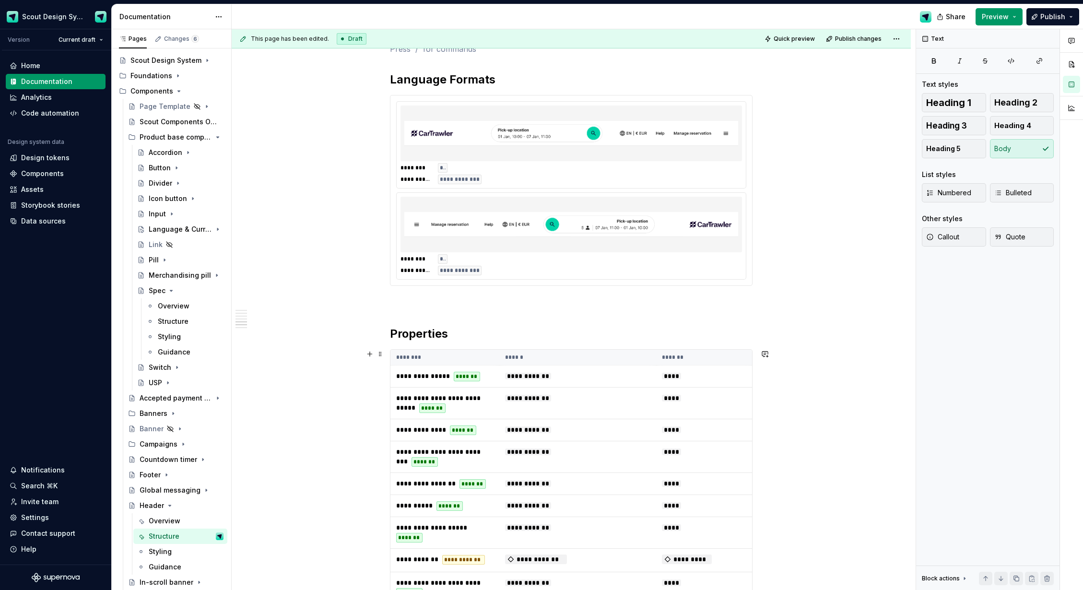
scroll to position [1164, 0]
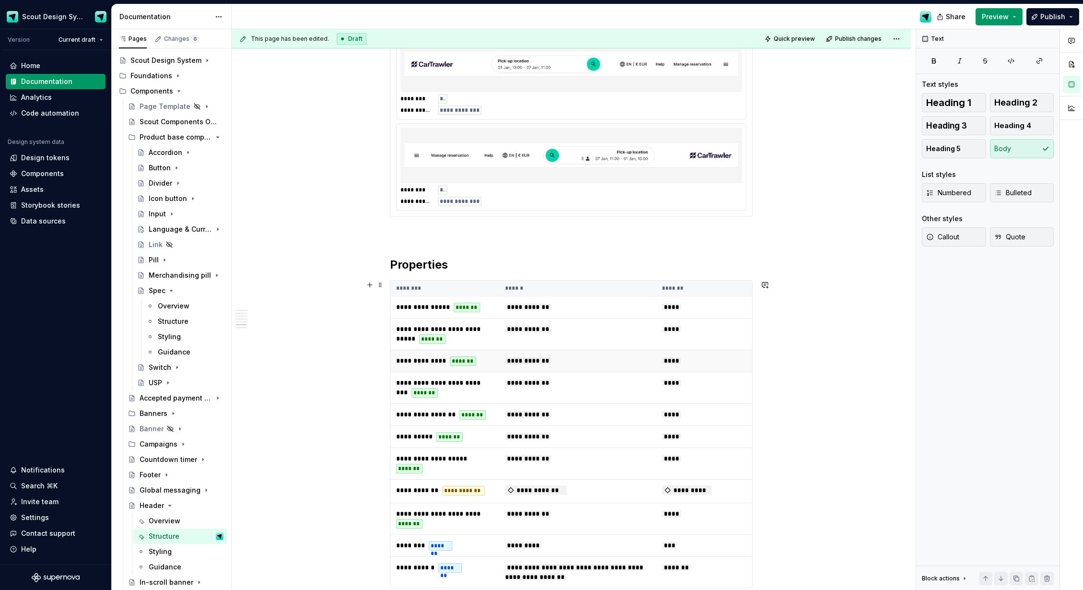
click at [521, 362] on span "**********" at bounding box center [528, 360] width 46 height 7
type textarea "*"
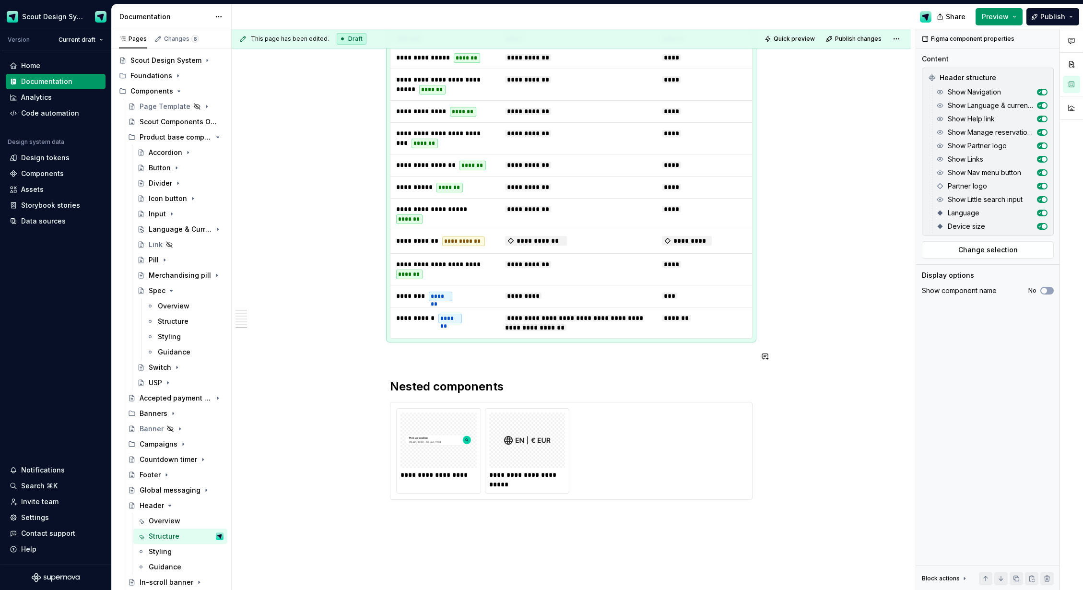
scroll to position [1414, 0]
click at [545, 449] on img at bounding box center [527, 440] width 47 height 48
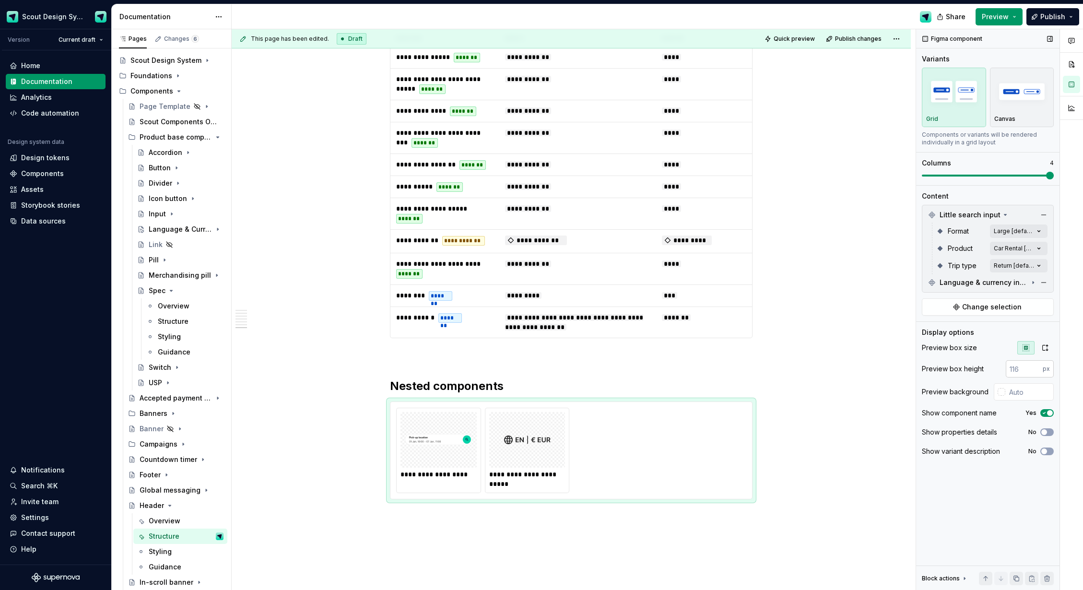
click at [1037, 374] on input "number" at bounding box center [1024, 368] width 37 height 17
drag, startPoint x: 978, startPoint y: 372, endPoint x: 988, endPoint y: 378, distance: 11.6
click at [978, 372] on div "Preview box height" at bounding box center [953, 369] width 62 height 10
click at [1006, 400] on input "text" at bounding box center [1030, 391] width 48 height 17
type input "#F5F5F5"
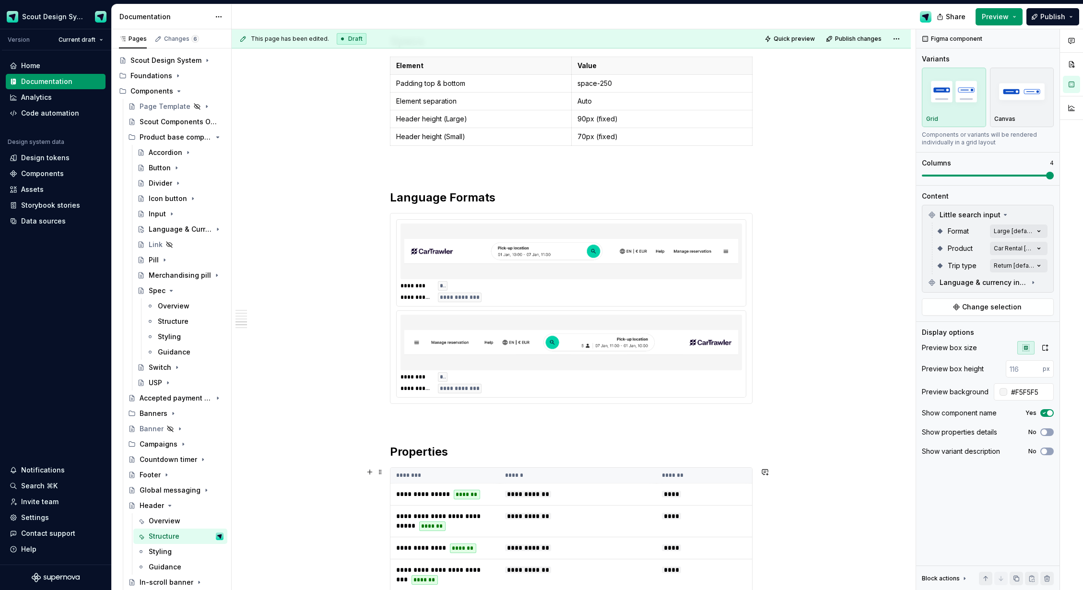
scroll to position [1229, 0]
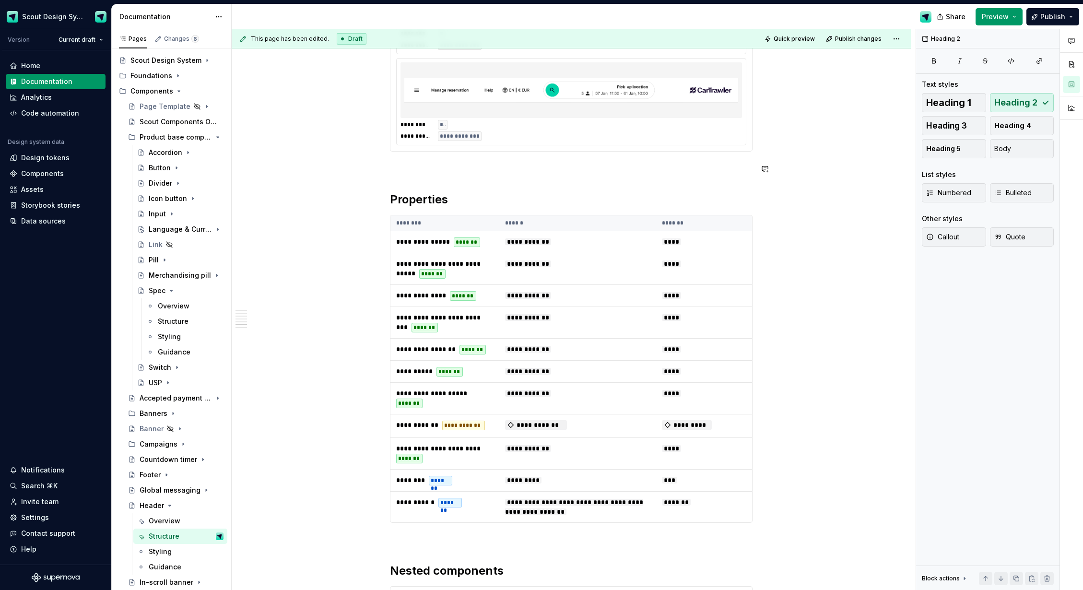
scroll to position [1199, 0]
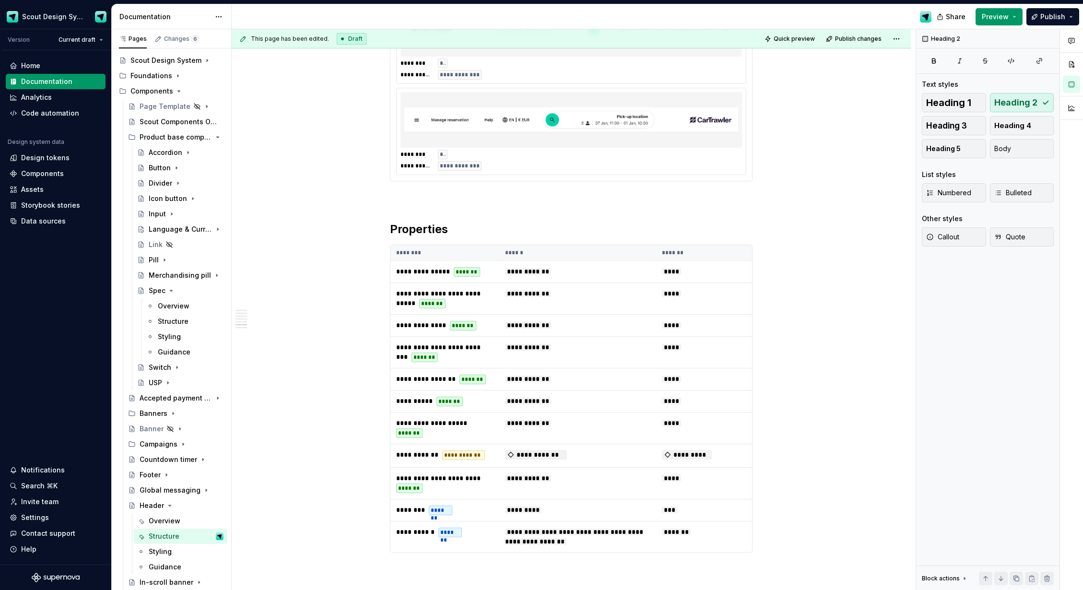
click at [426, 181] on div "**********" at bounding box center [571, 85] width 363 height 191
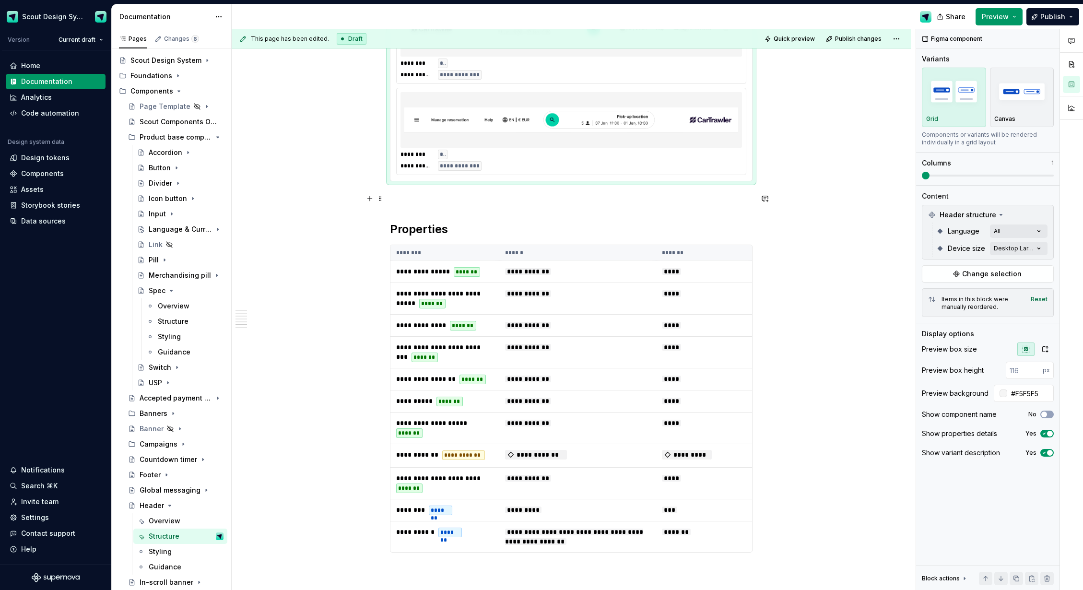
click at [424, 197] on p at bounding box center [571, 199] width 363 height 12
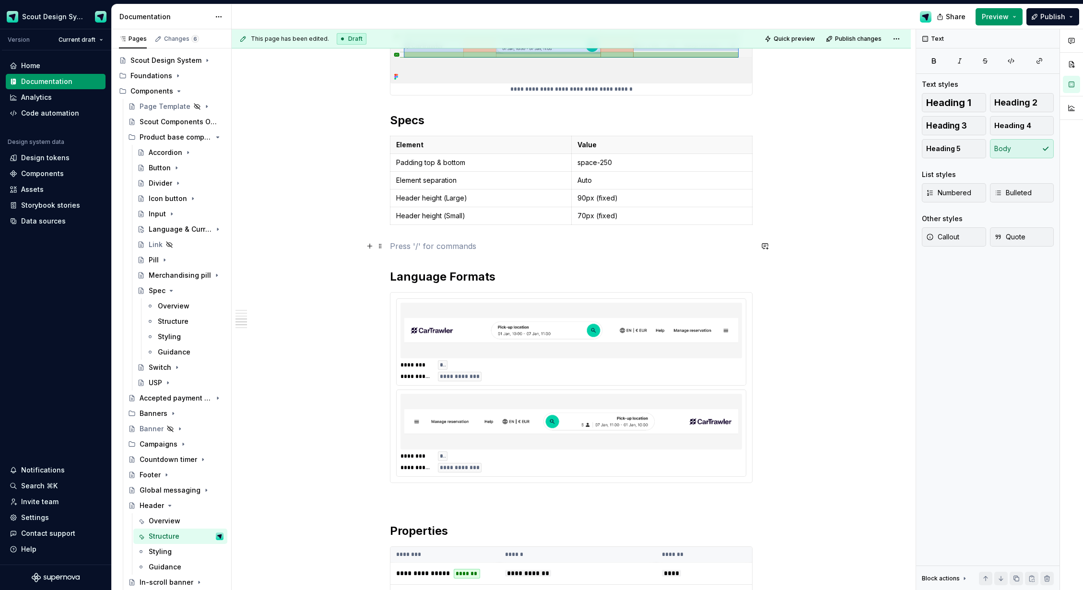
click at [424, 249] on p at bounding box center [571, 246] width 363 height 12
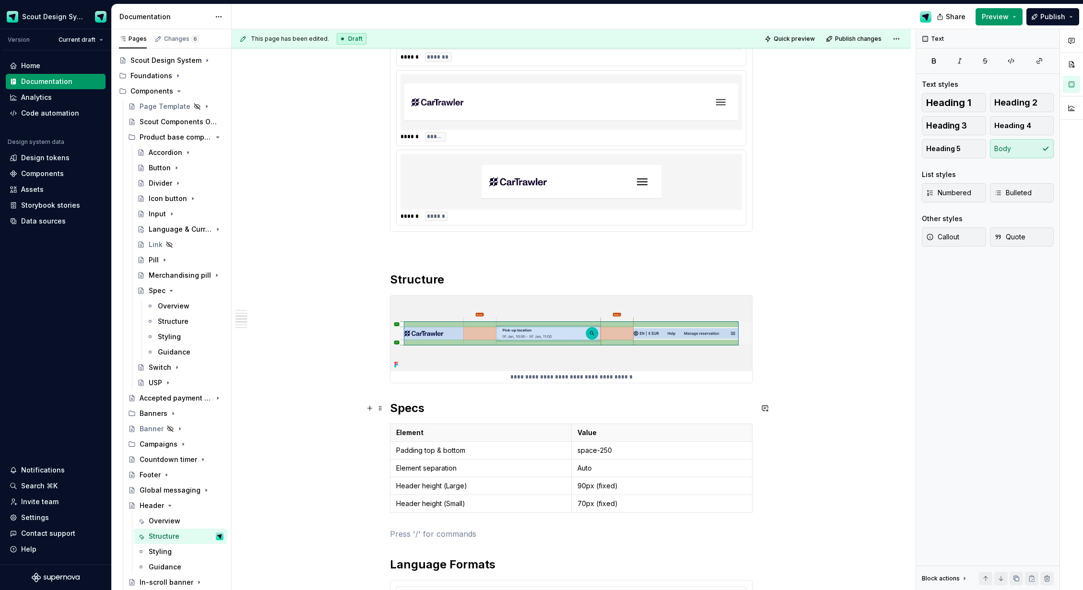
click at [388, 410] on div "**********" at bounding box center [571, 524] width 679 height 1935
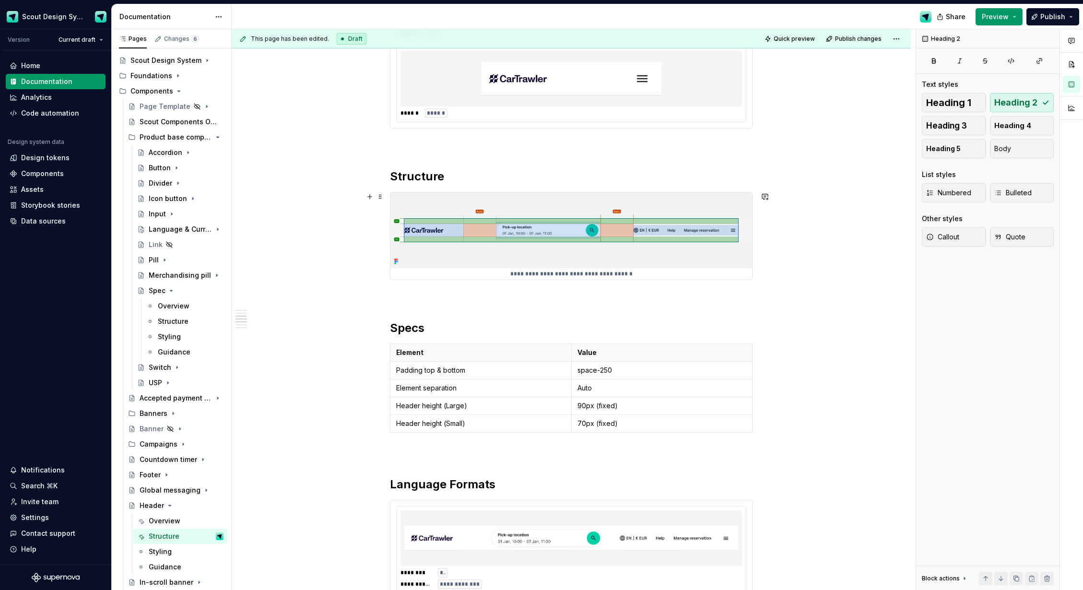
scroll to position [826, 0]
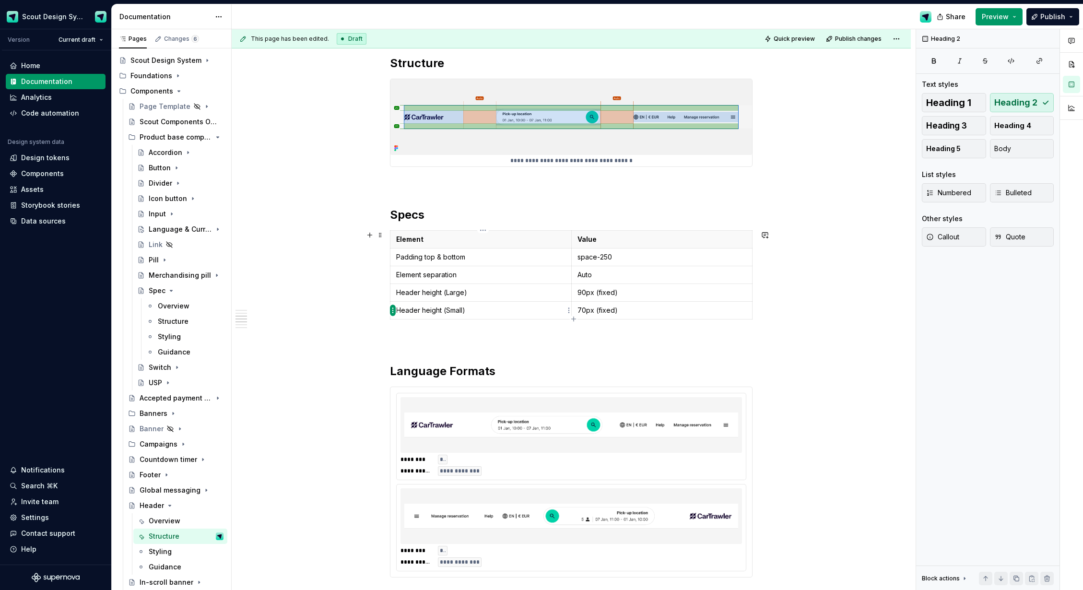
click at [391, 308] on html "Scout Design System Version Current draft Home Documentation Analytics Code aut…" at bounding box center [541, 295] width 1083 height 590
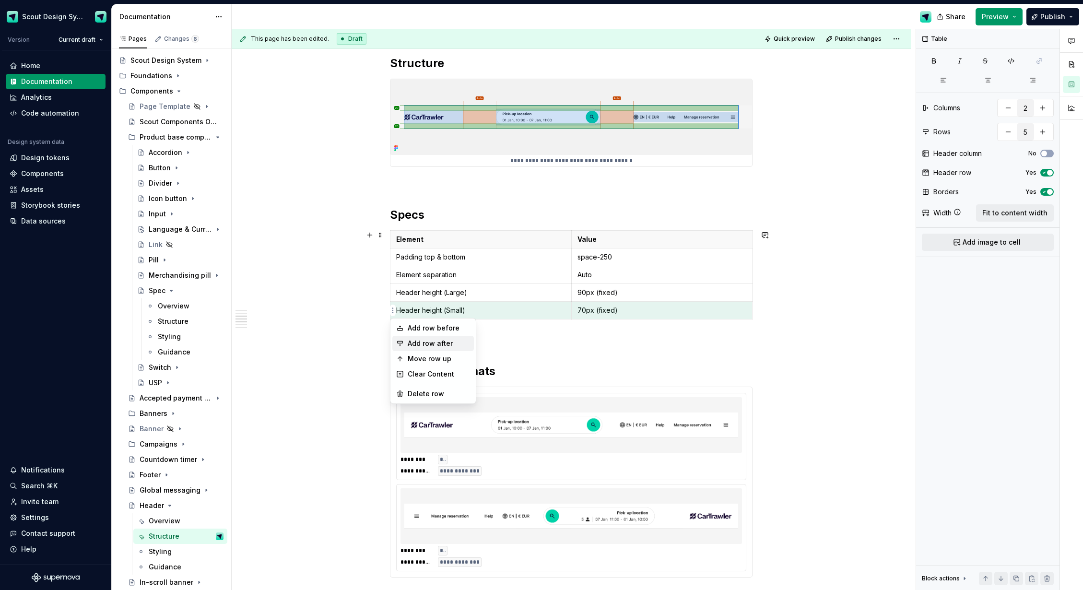
click at [437, 341] on div "Add row after" at bounding box center [439, 344] width 62 height 10
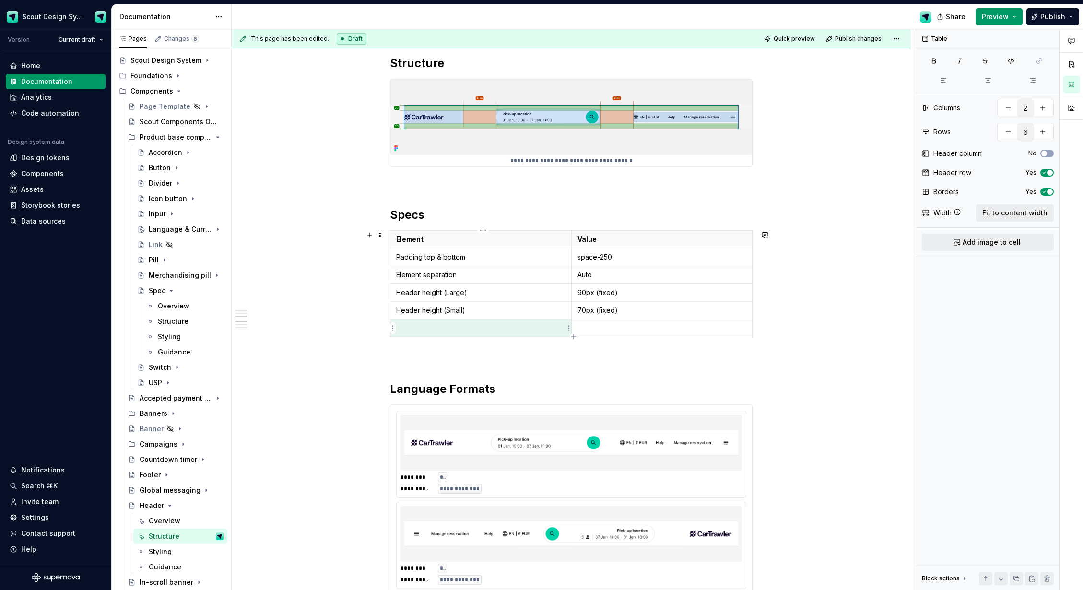
click at [435, 330] on p at bounding box center [480, 328] width 169 height 10
click at [392, 328] on html "Scout Design System Version Current draft Home Documentation Analytics Code aut…" at bounding box center [541, 295] width 1083 height 590
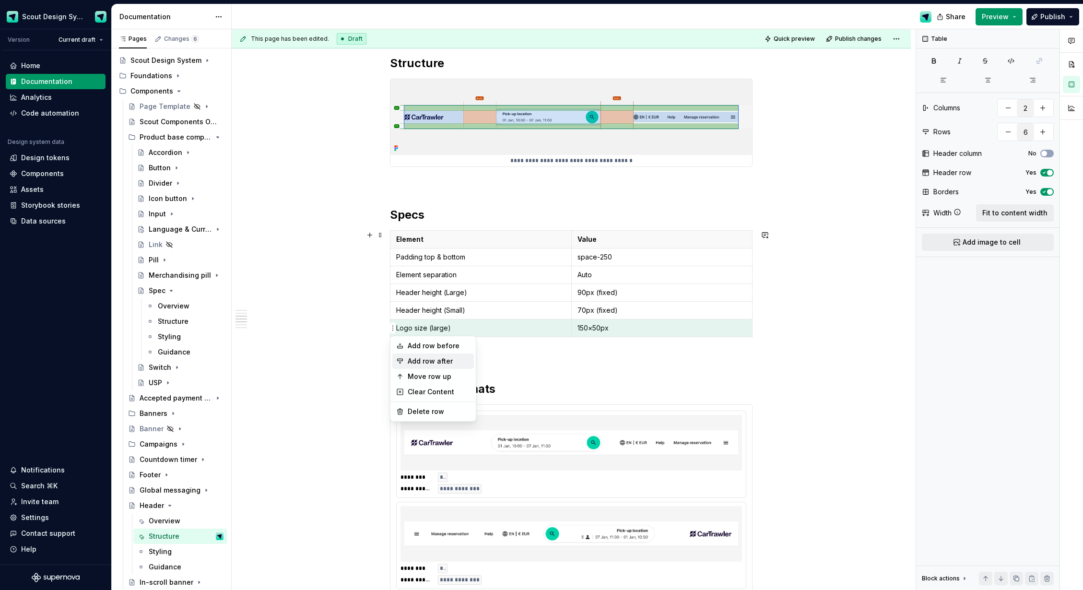
click at [426, 356] on div "Add row after" at bounding box center [439, 361] width 62 height 10
type input "7"
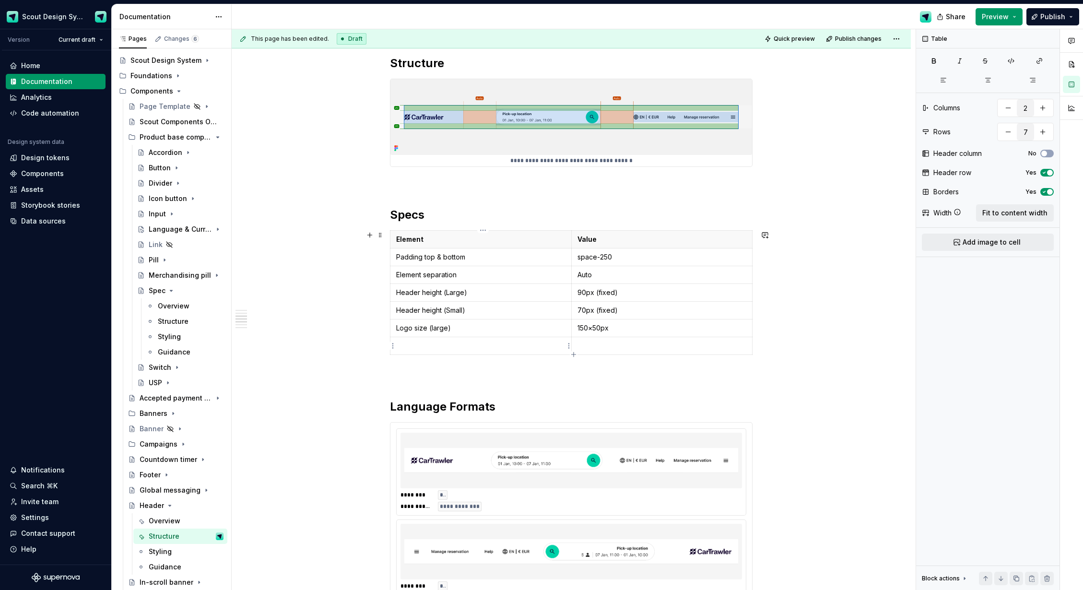
click at [428, 343] on p at bounding box center [480, 346] width 169 height 10
click at [341, 366] on div "**********" at bounding box center [571, 337] width 679 height 1994
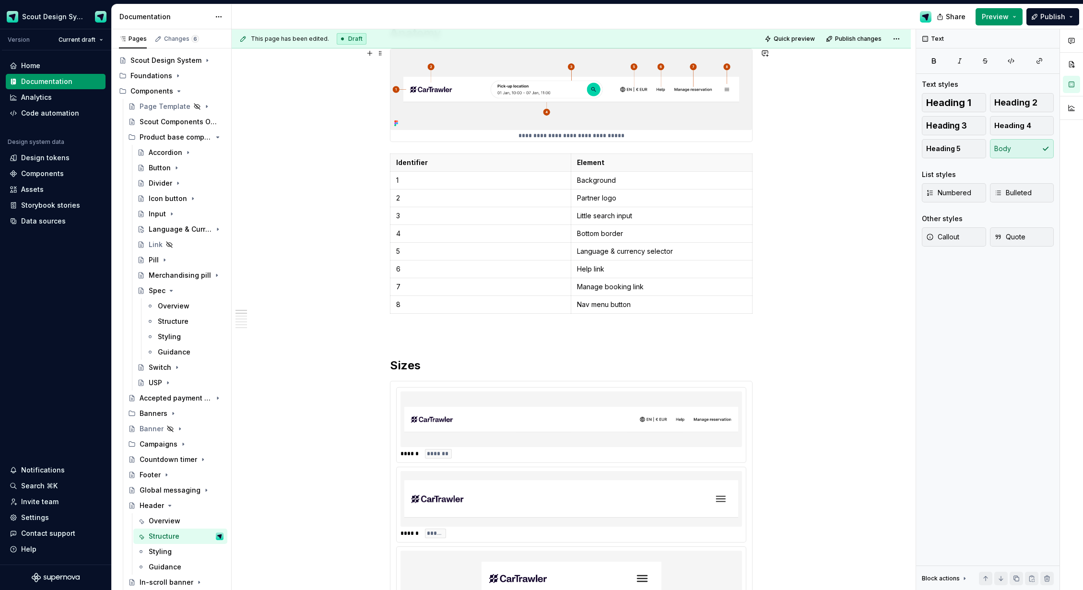
scroll to position [0, 0]
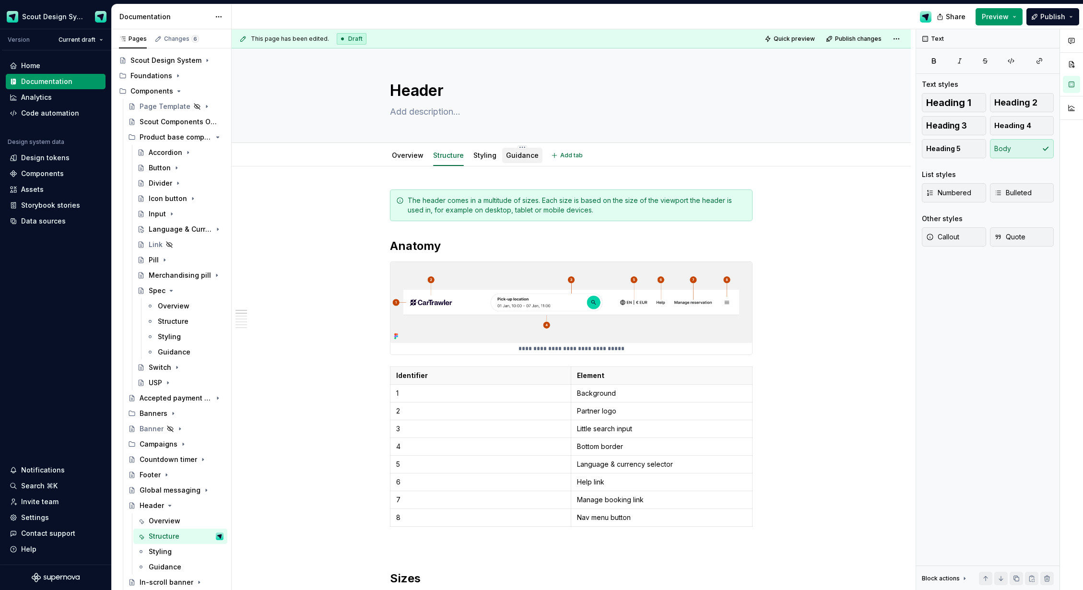
click at [515, 153] on link "Guidance" at bounding box center [522, 155] width 33 height 8
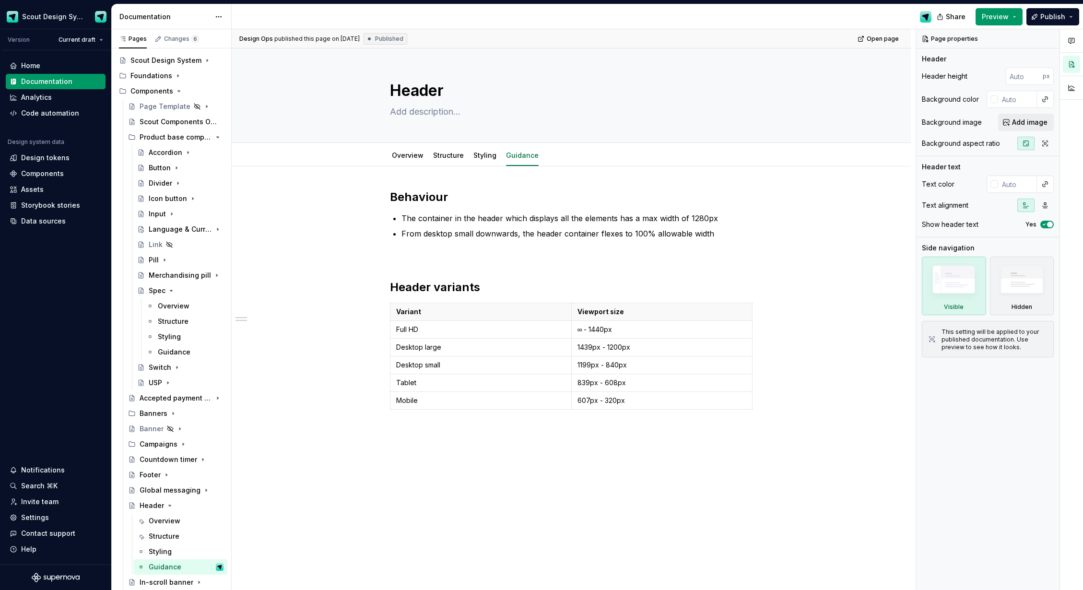
type textarea "*"
click at [752, 310] on html "Scout Design System Version Current draft Home Documentation Analytics Code aut…" at bounding box center [541, 295] width 1083 height 590
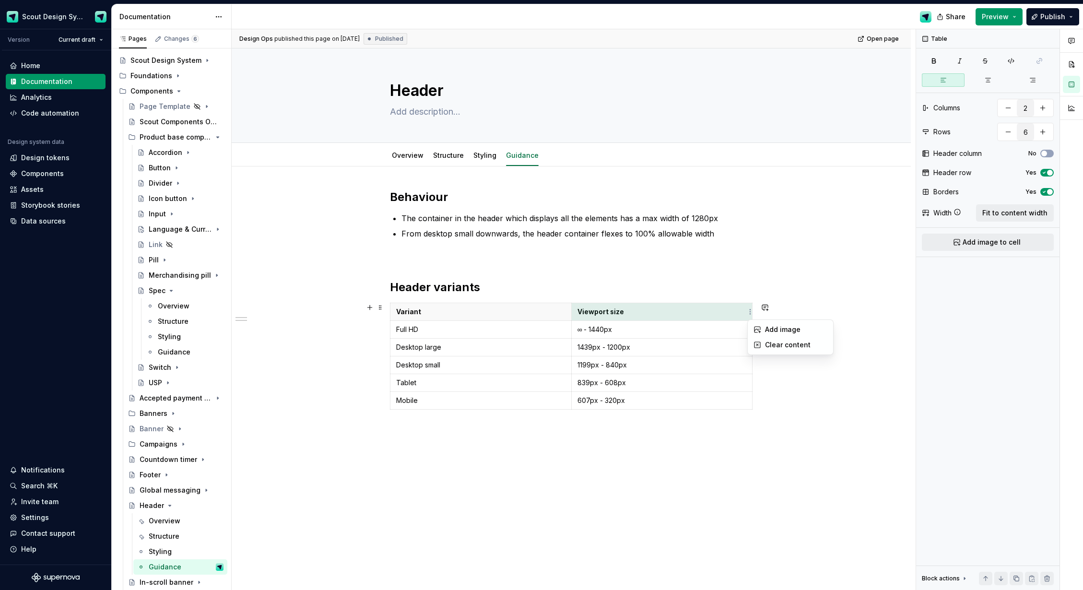
click at [708, 311] on html "Scout Design System Version Current draft Home Documentation Analytics Code aut…" at bounding box center [541, 295] width 1083 height 590
click at [663, 302] on div "Behaviour The container in the header which displays all the elements has a max…" at bounding box center [571, 313] width 363 height 247
click at [666, 304] on html "Scout Design System Version Current draft Home Documentation Analytics Code aut…" at bounding box center [541, 295] width 1083 height 590
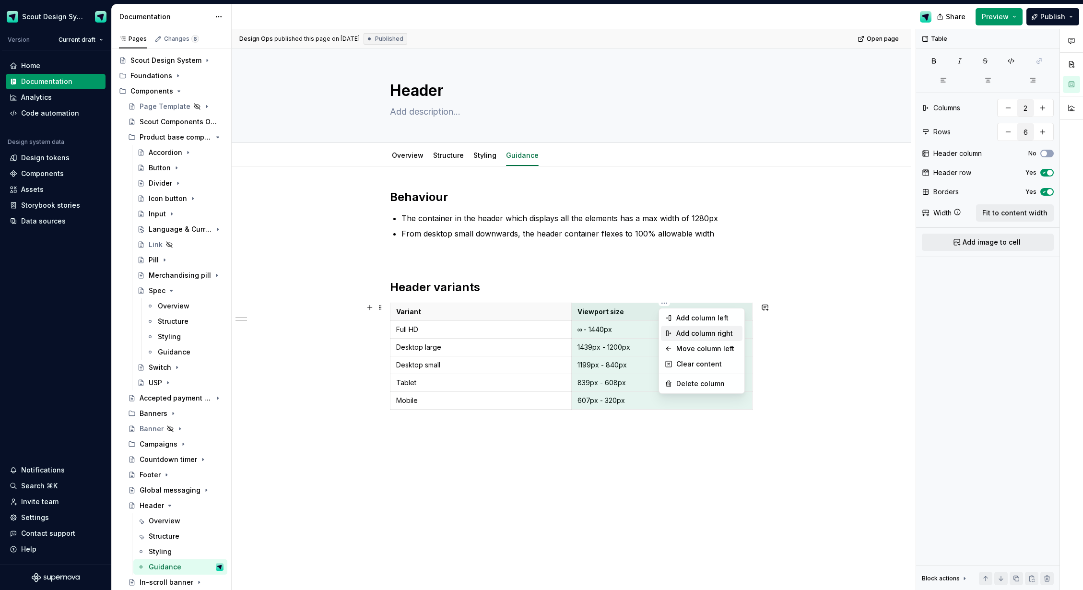
click at [700, 331] on div "Add column right" at bounding box center [707, 334] width 62 height 10
type input "3"
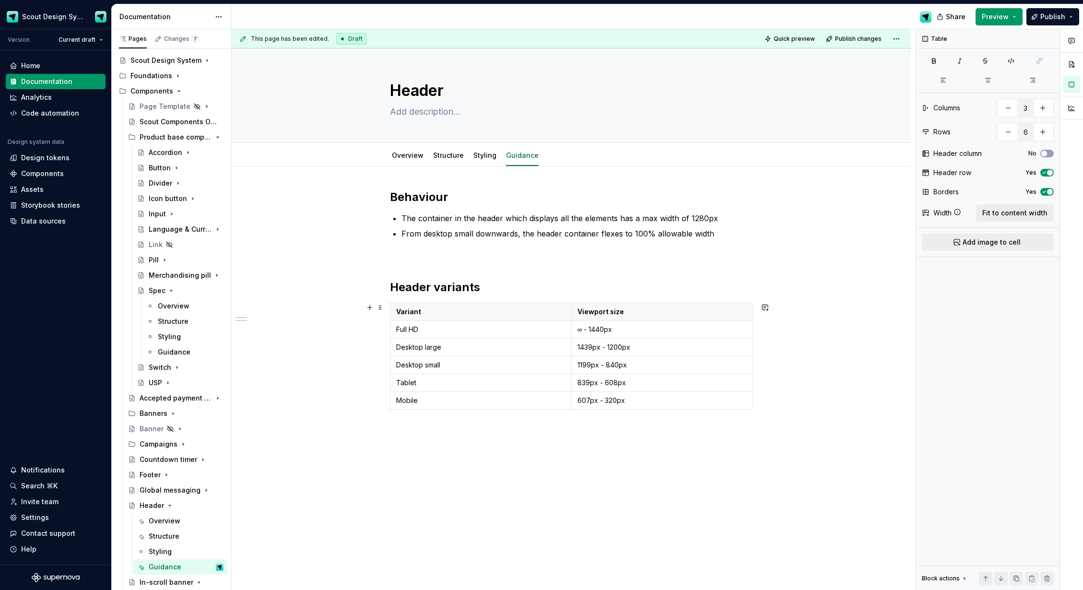
scroll to position [0, 13]
click at [1011, 217] on span "Fit to content width" at bounding box center [1015, 213] width 65 height 10
type textarea "*"
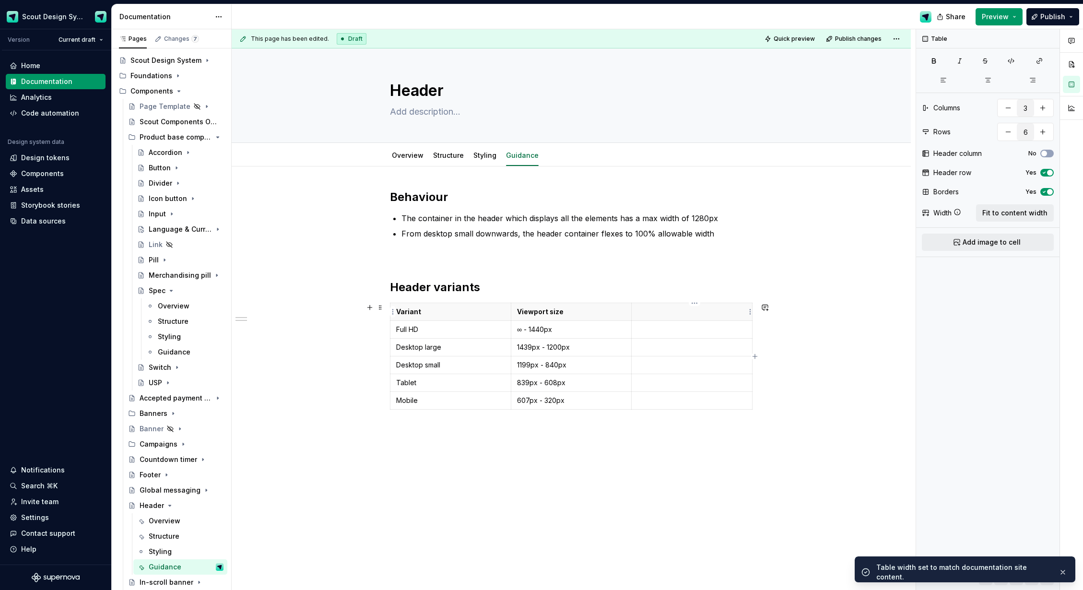
click at [677, 308] on p at bounding box center [692, 312] width 109 height 10
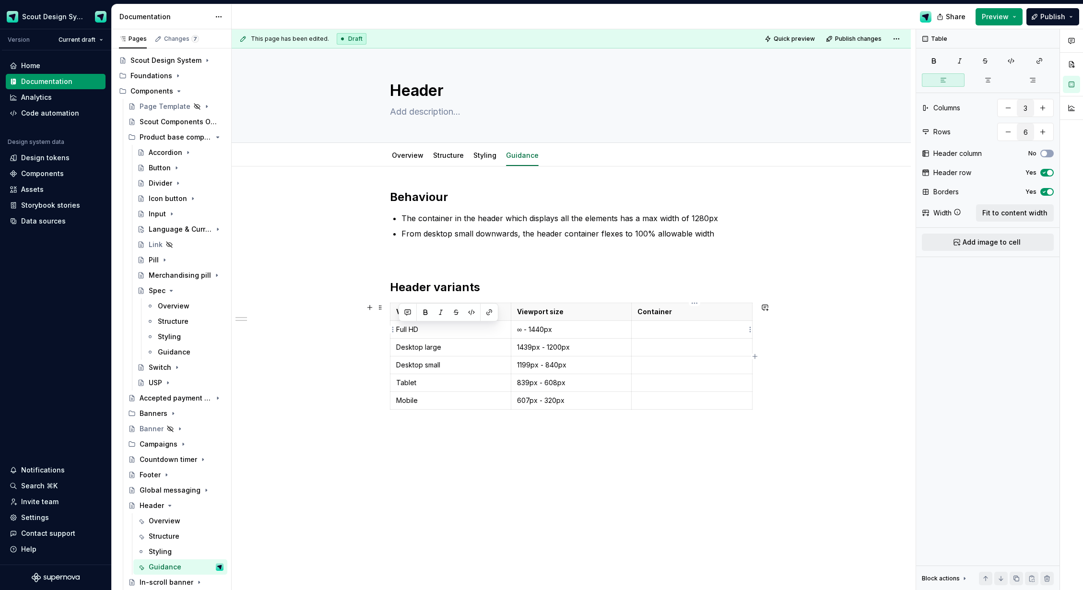
click at [672, 327] on p at bounding box center [692, 330] width 109 height 10
click at [668, 352] on td at bounding box center [692, 348] width 121 height 18
click at [700, 368] on p at bounding box center [692, 365] width 109 height 10
click at [662, 379] on p at bounding box center [692, 383] width 109 height 10
click at [671, 403] on p at bounding box center [692, 401] width 109 height 10
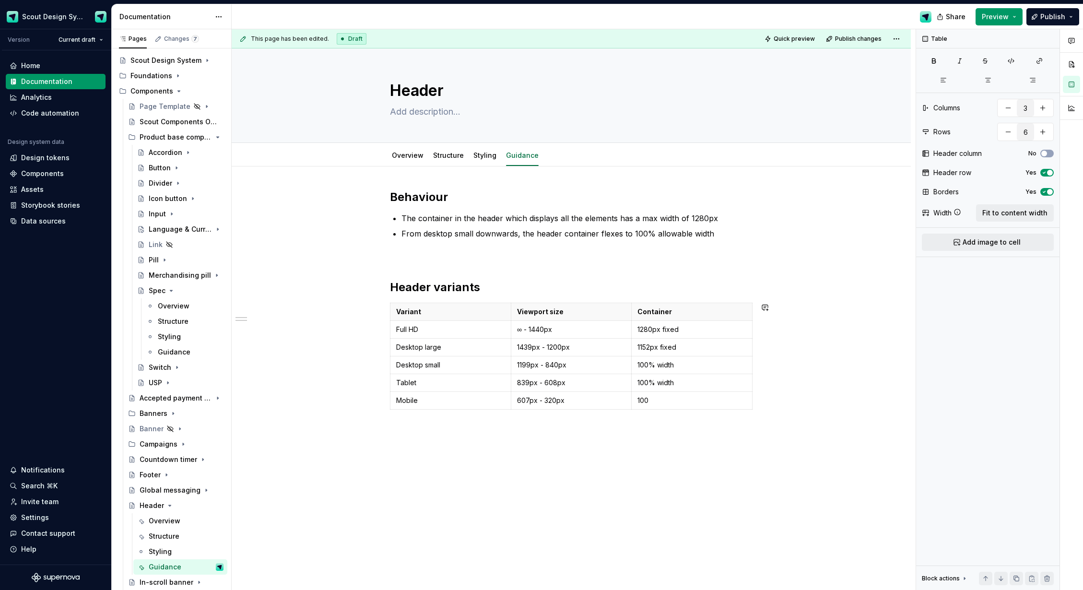
type textarea "*"
click at [695, 302] on div "Behaviour The container in the header which displays all the elements has a max…" at bounding box center [571, 313] width 363 height 247
click at [695, 302] on html "Scout Design System Version Current draft Home Documentation Analytics Code aut…" at bounding box center [541, 295] width 1083 height 590
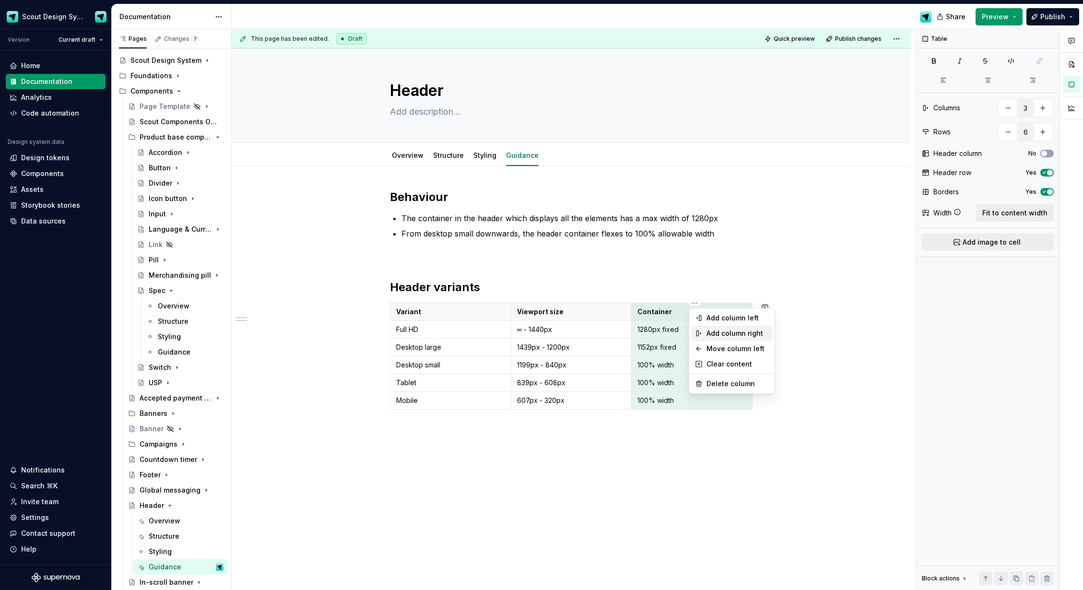
click at [728, 334] on div "Add column right" at bounding box center [738, 334] width 62 height 10
type input "4"
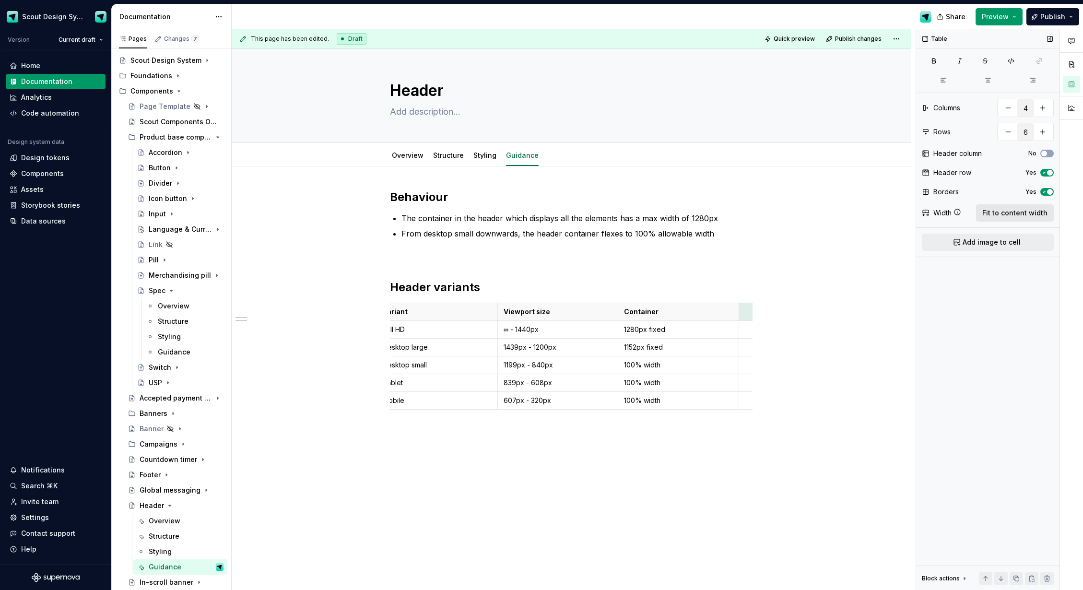
click at [1034, 215] on span "Fit to content width" at bounding box center [1015, 213] width 65 height 10
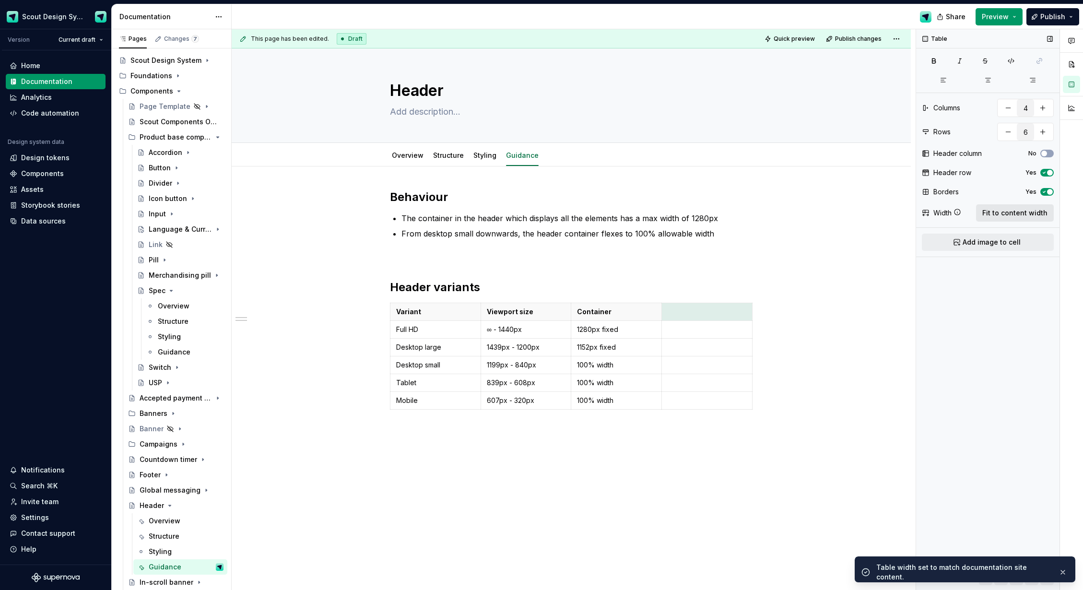
scroll to position [0, 0]
click at [693, 316] on p at bounding box center [707, 312] width 79 height 10
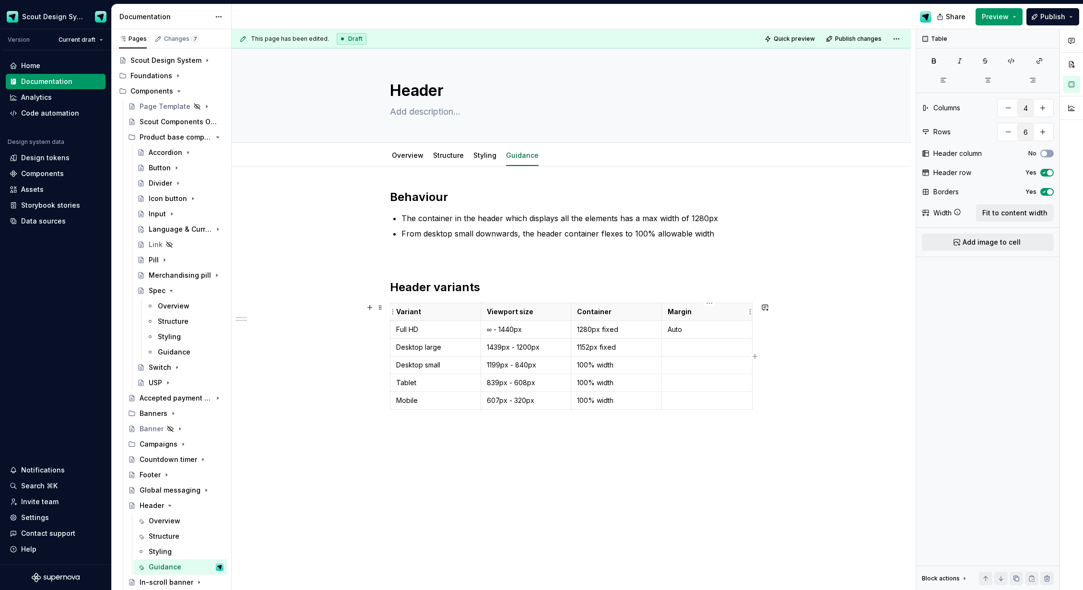
click at [680, 315] on p "Margin" at bounding box center [707, 312] width 79 height 10
click at [676, 333] on p "Auto" at bounding box center [707, 330] width 79 height 10
copy p "Auto"
click at [676, 346] on p at bounding box center [707, 348] width 79 height 10
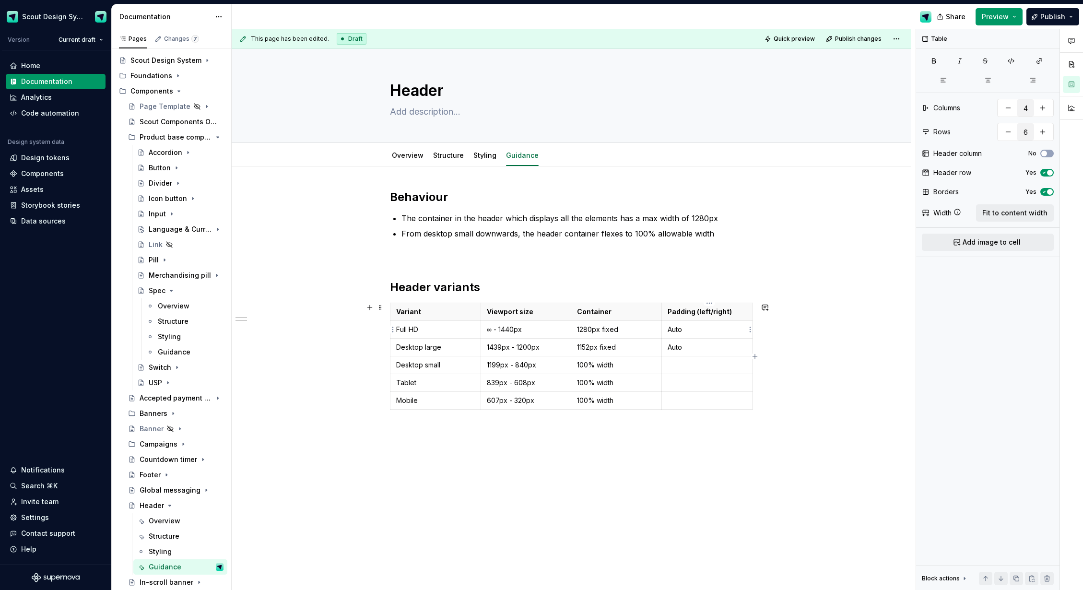
click at [685, 332] on p "Auto" at bounding box center [707, 330] width 79 height 10
click at [679, 313] on p "Padding (left/right)" at bounding box center [707, 312] width 79 height 10
click at [678, 361] on p at bounding box center [707, 365] width 79 height 10
click at [702, 383] on p at bounding box center [707, 383] width 79 height 10
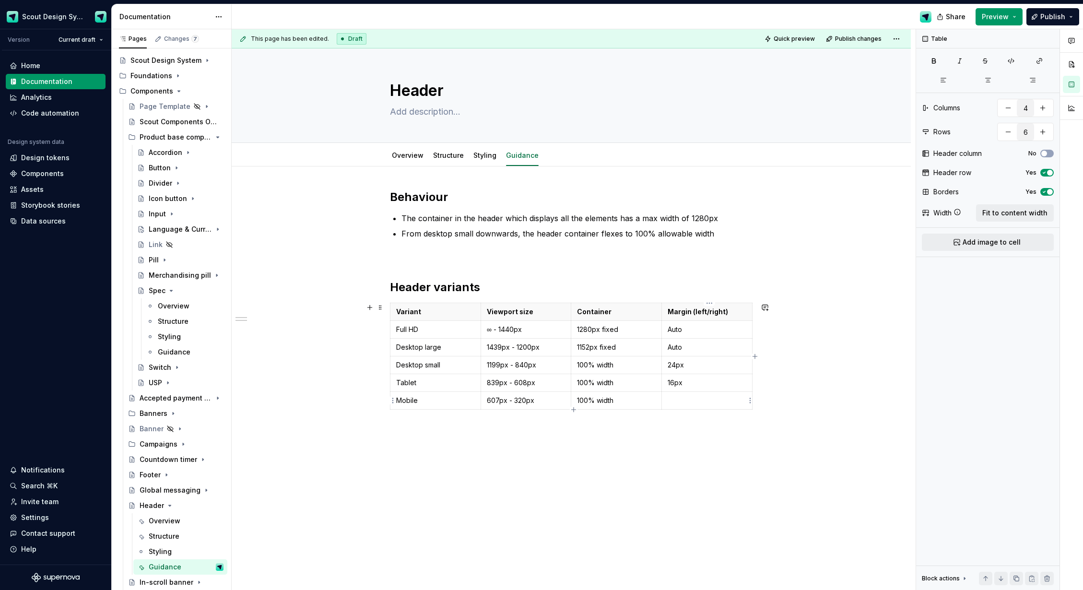
click at [689, 401] on p at bounding box center [707, 401] width 79 height 10
click at [700, 359] on td "24px" at bounding box center [707, 365] width 91 height 18
copy p "Space-300 (24px)"
click at [698, 376] on td "16px" at bounding box center [707, 383] width 91 height 18
click at [697, 400] on p "16px" at bounding box center [707, 401] width 79 height 10
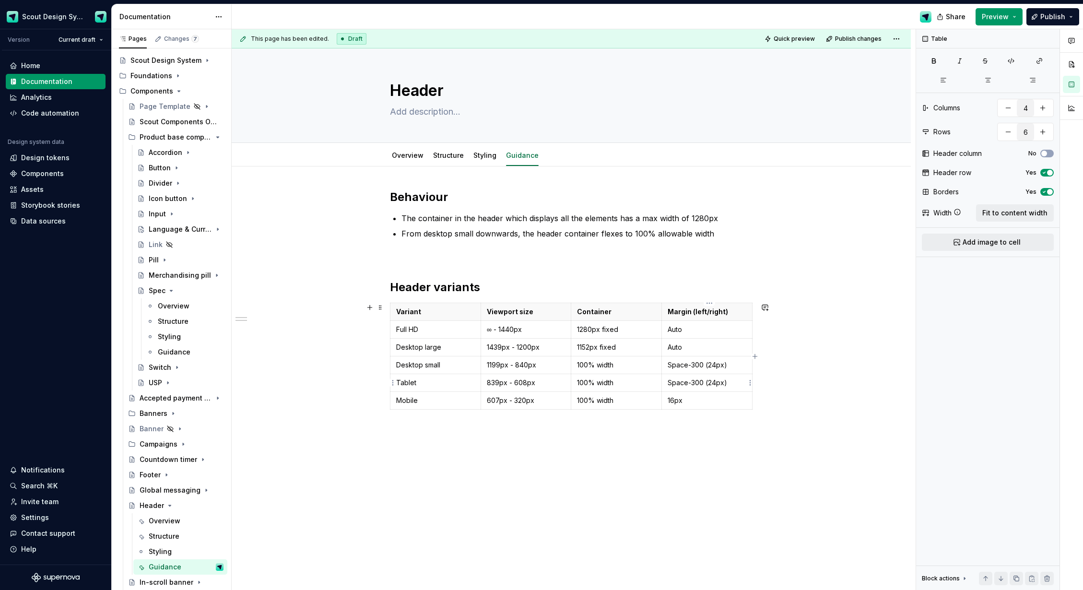
click at [701, 386] on p "Space-300 (24px)" at bounding box center [707, 383] width 79 height 10
click at [698, 385] on p "Space-300 (24px)" at bounding box center [707, 383] width 79 height 10
copy p "Space-200 (16px)"
click at [688, 406] on td "16px" at bounding box center [707, 401] width 91 height 18
click at [698, 400] on p "Space-200 (16px)" at bounding box center [707, 401] width 79 height 10
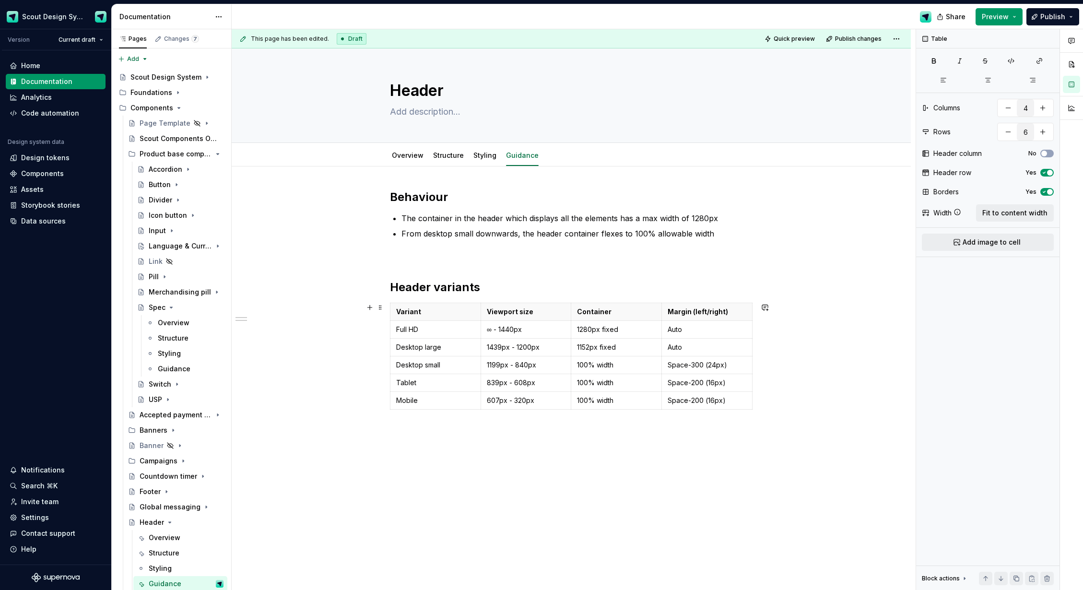
scroll to position [35, 0]
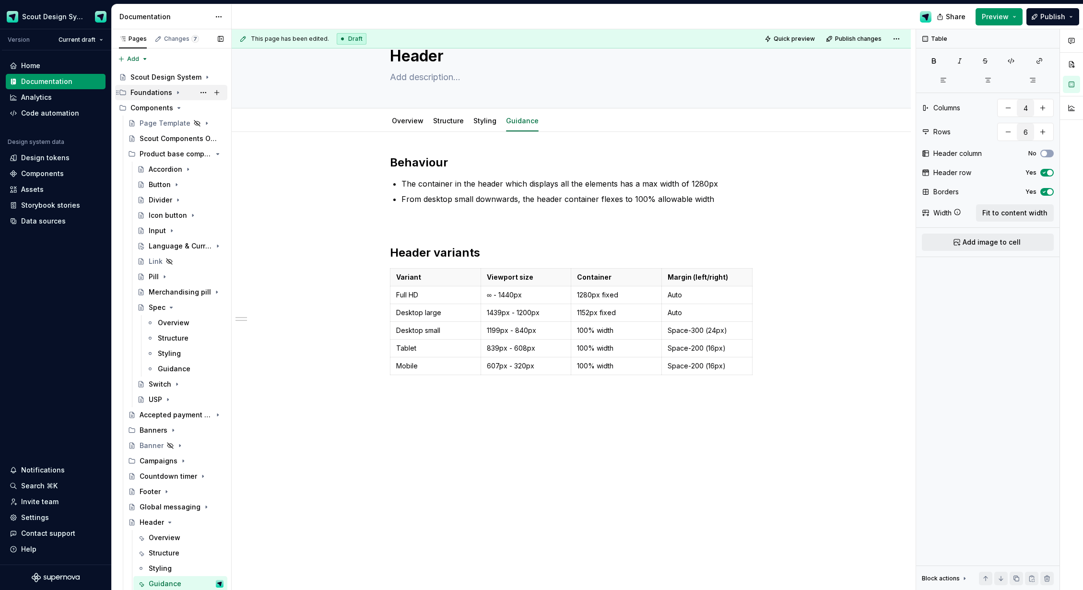
click at [159, 93] on div "Foundations" at bounding box center [151, 93] width 42 height 10
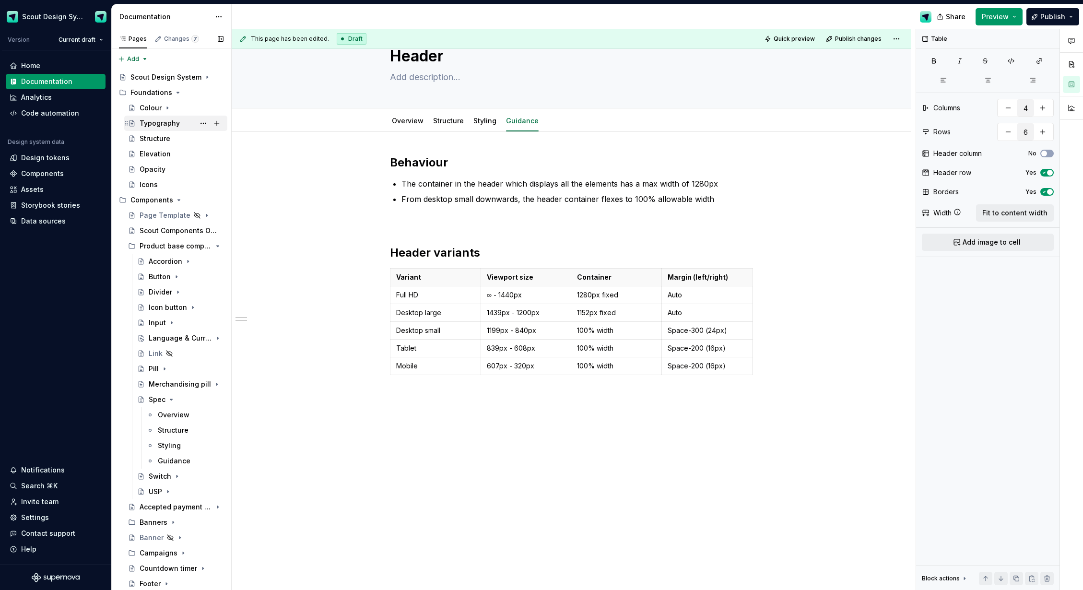
click at [159, 125] on div "Typography" at bounding box center [160, 124] width 40 height 10
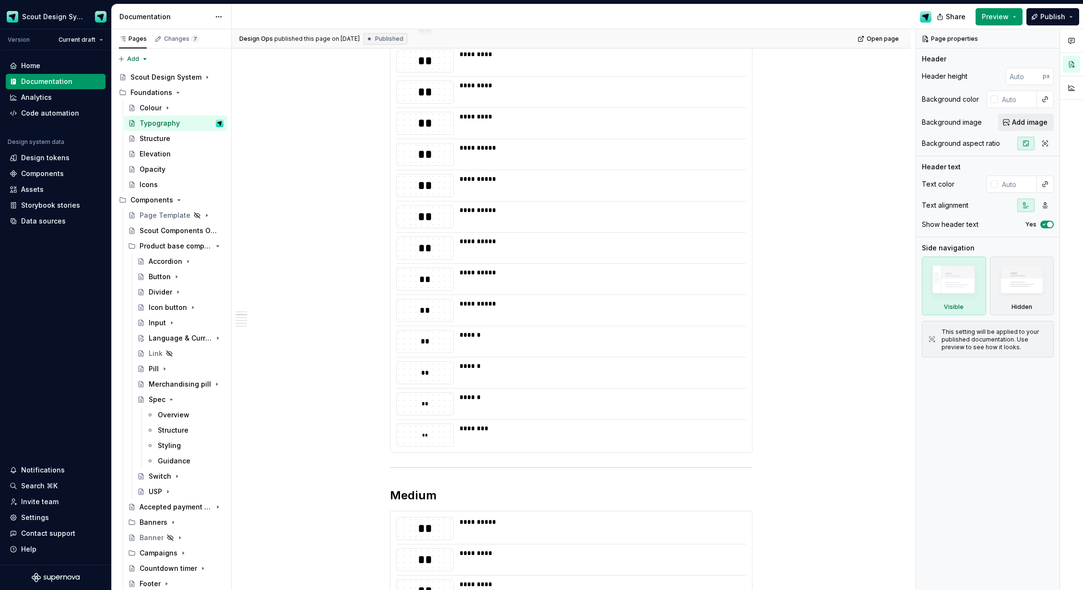
scroll to position [319, 0]
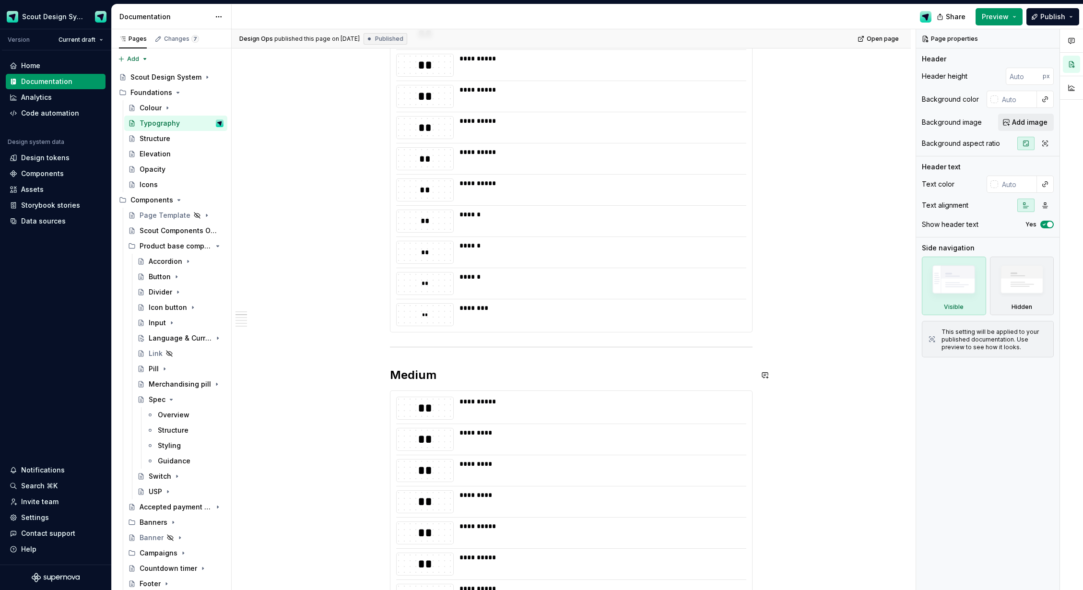
type textarea "*"
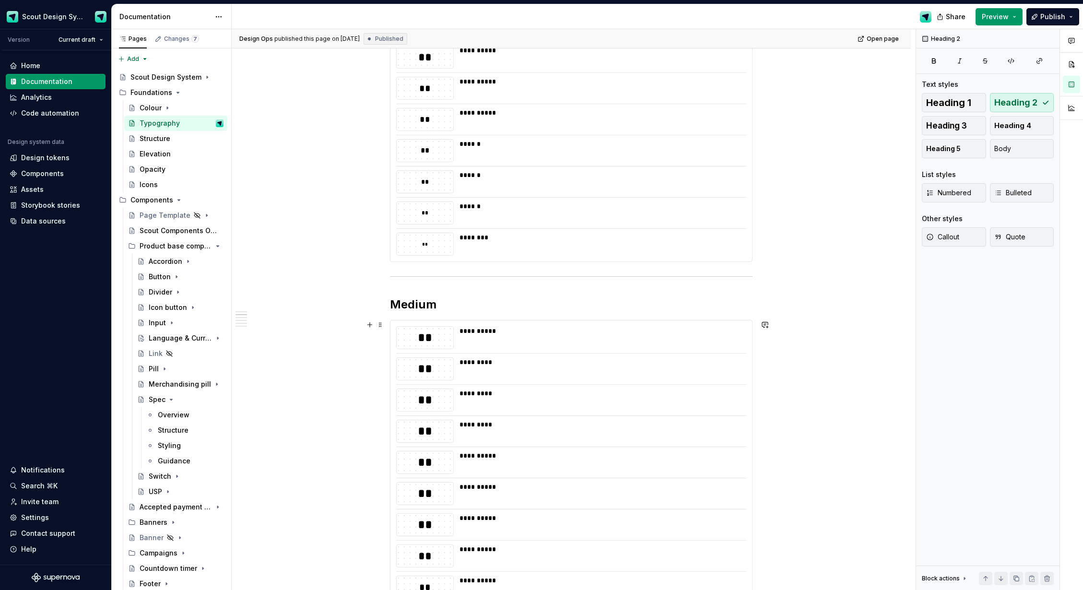
scroll to position [388, 0]
click at [510, 262] on div "**********" at bounding box center [572, 42] width 362 height 440
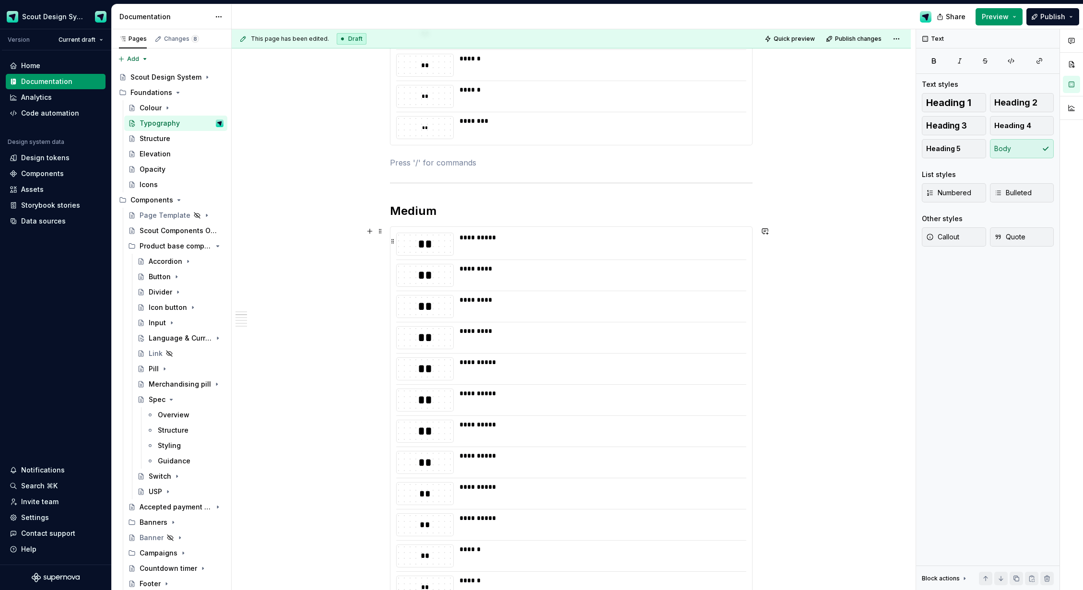
scroll to position [748, 0]
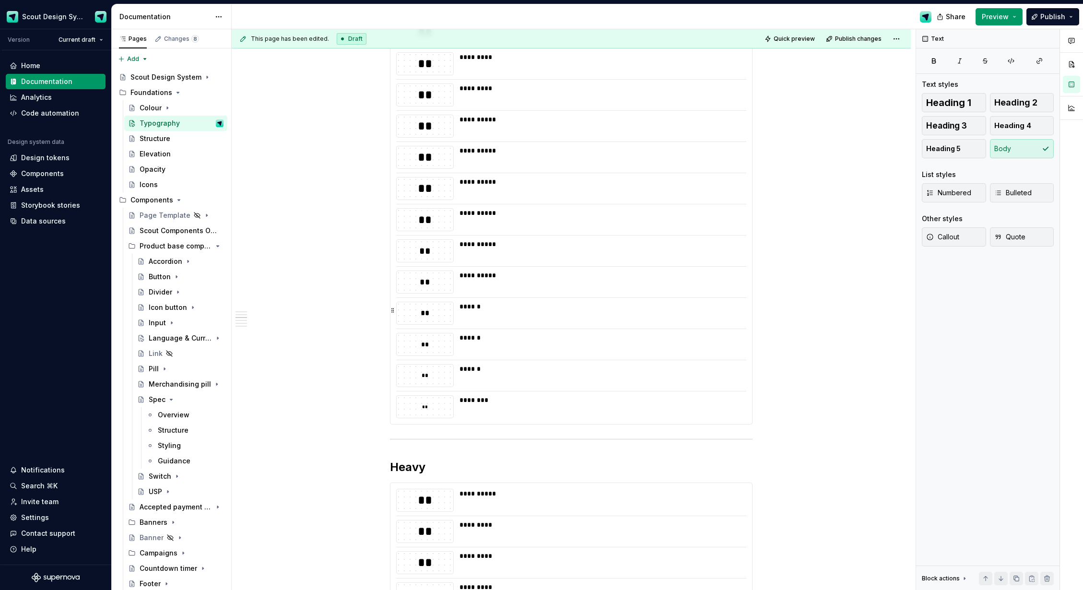
click at [503, 307] on div "******" at bounding box center [600, 307] width 281 height 10
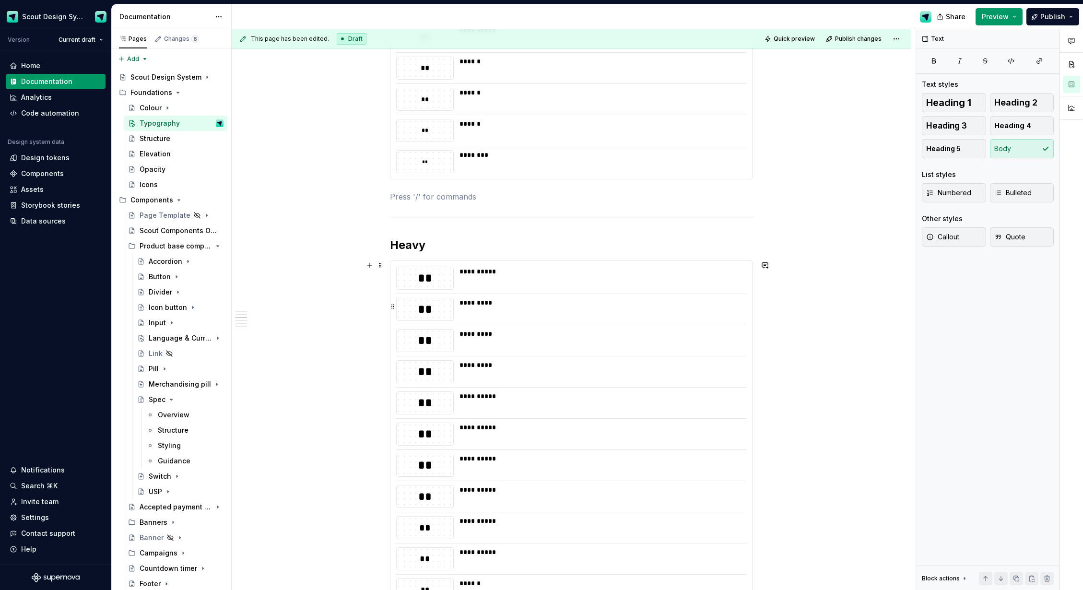
click at [508, 386] on div "**********" at bounding box center [572, 481] width 362 height 440
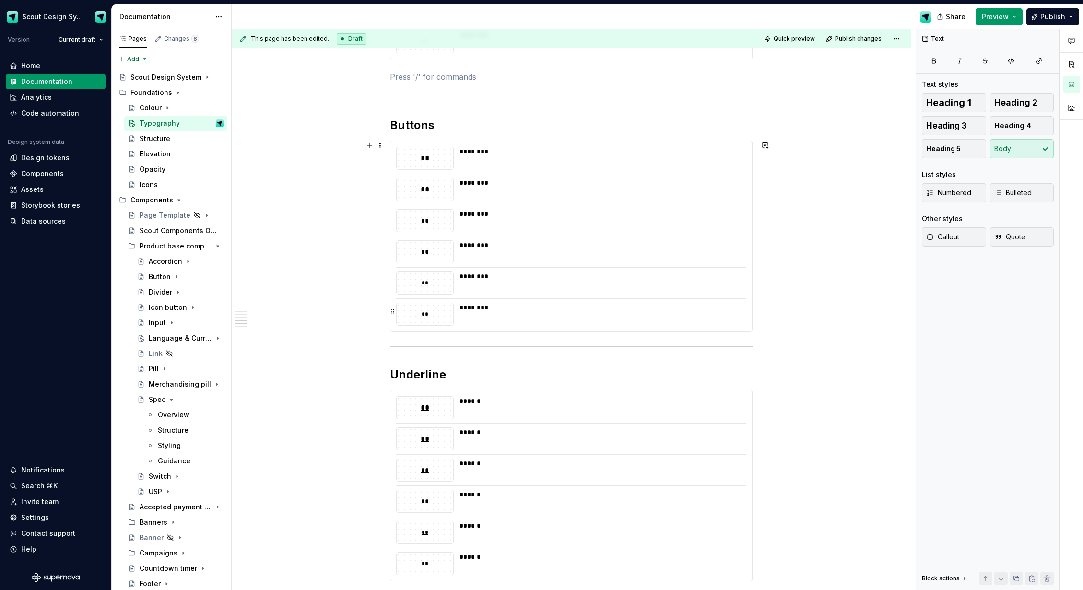
scroll to position [1689, 0]
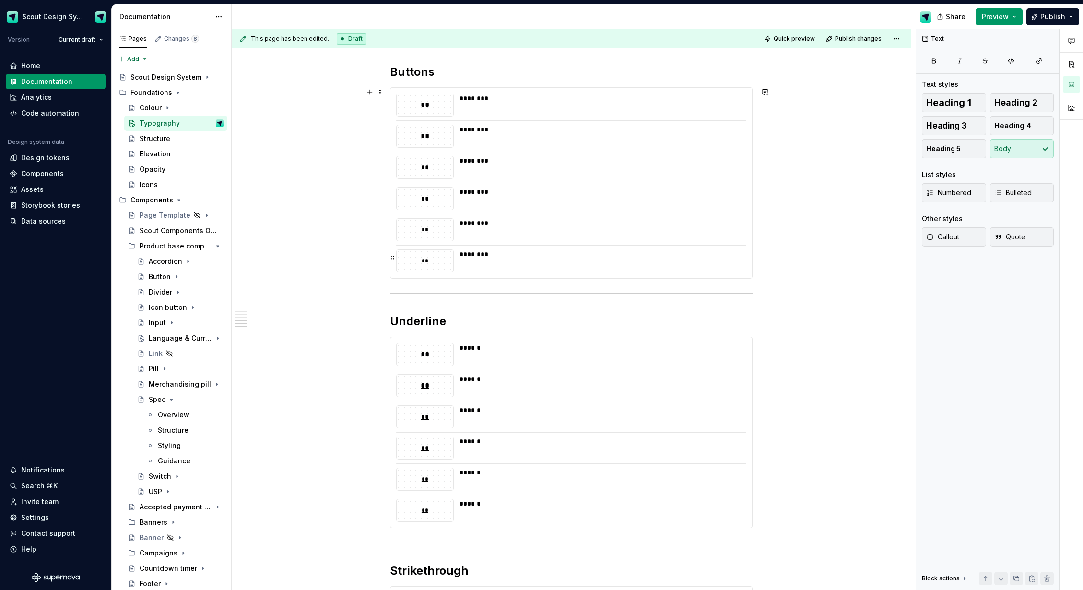
click at [547, 238] on div "********" at bounding box center [600, 229] width 281 height 23
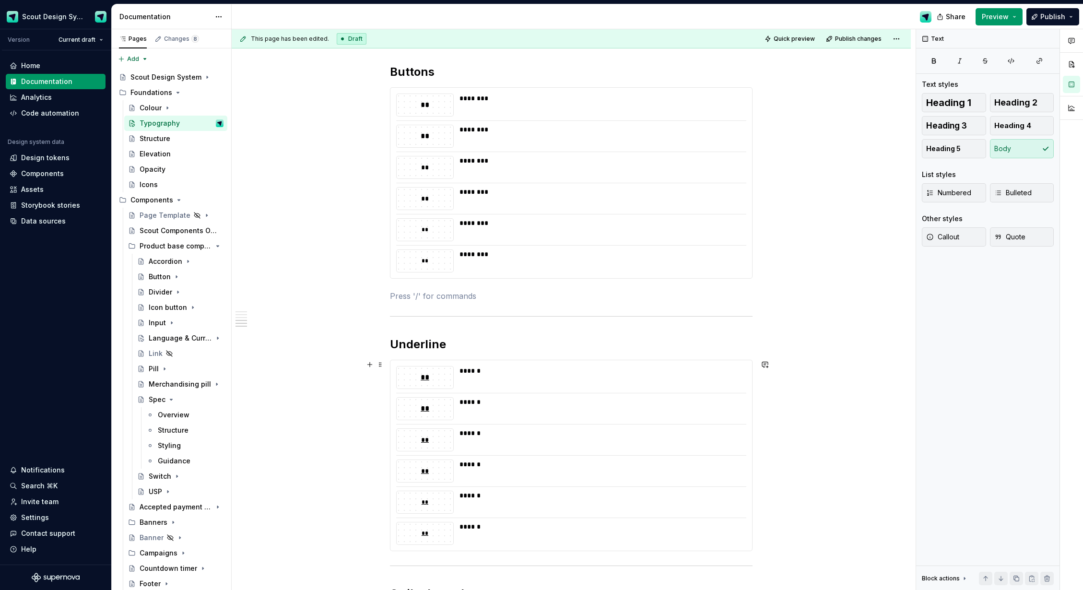
click at [512, 405] on div "******" at bounding box center [600, 402] width 281 height 10
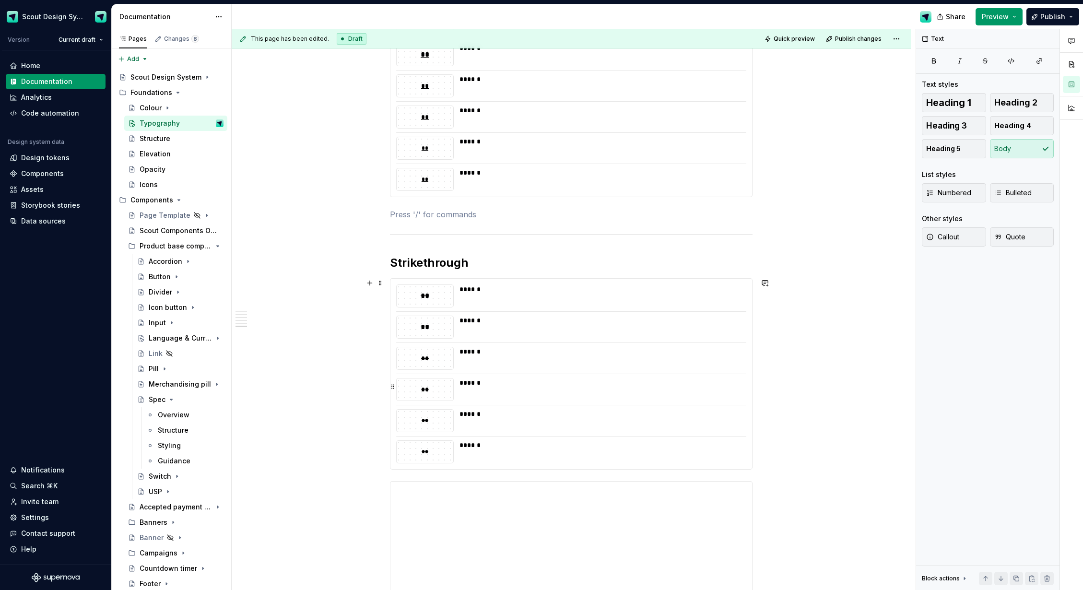
click at [528, 358] on div "******" at bounding box center [600, 358] width 281 height 23
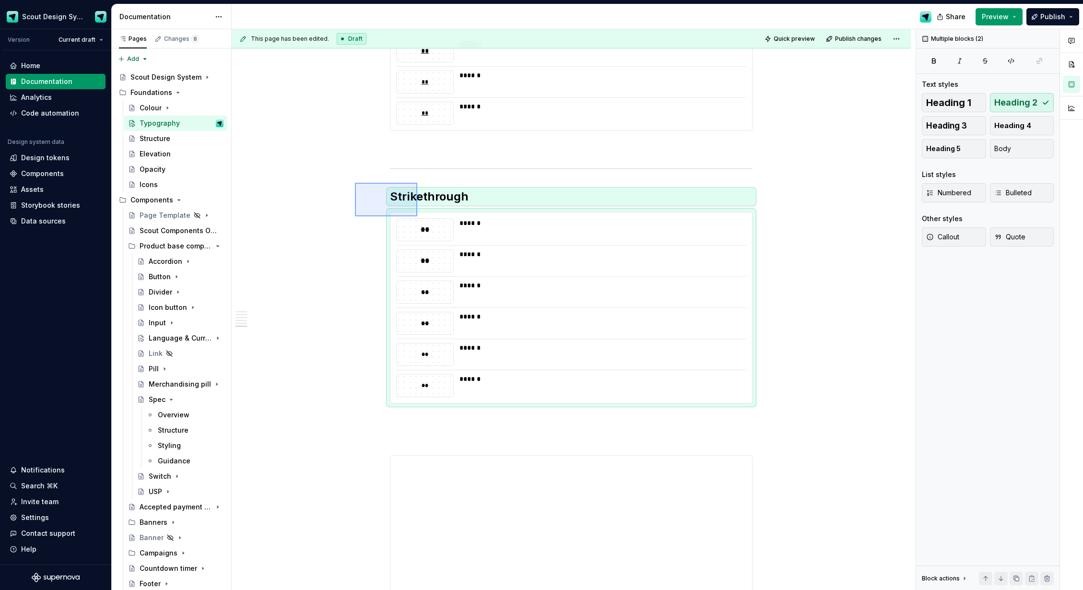
drag, startPoint x: 402, startPoint y: 208, endPoint x: 417, endPoint y: 216, distance: 18.0
click at [417, 216] on div "**********" at bounding box center [574, 309] width 684 height 561
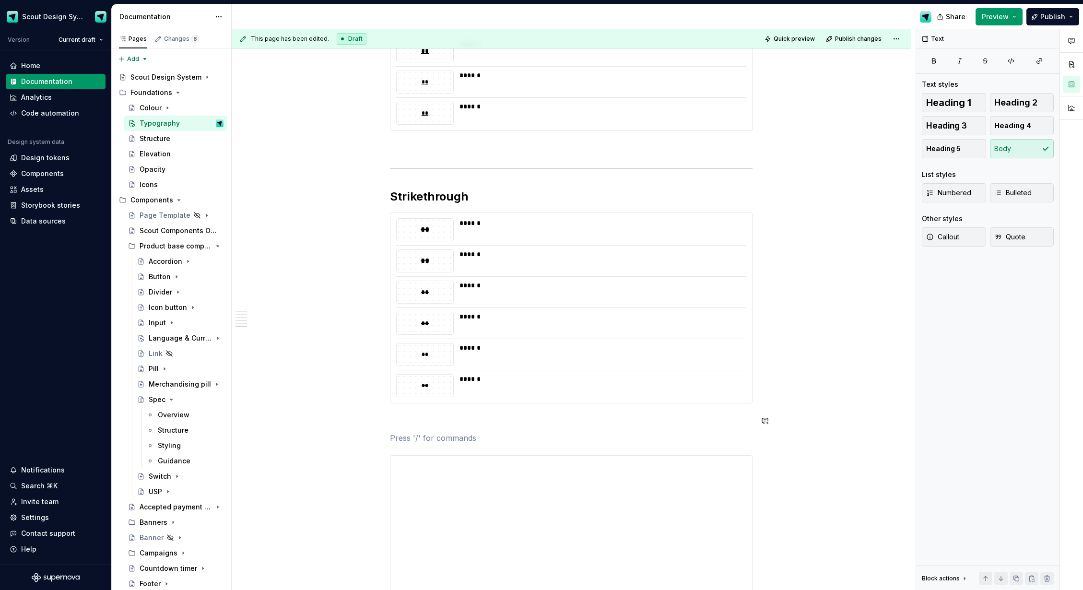
paste div
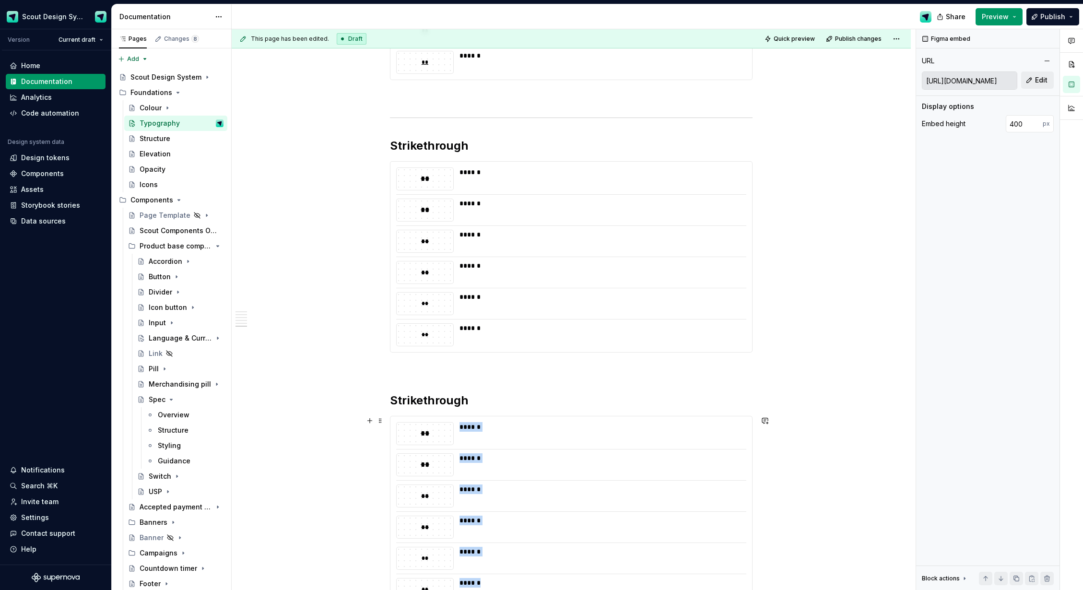
scroll to position [2186, 0]
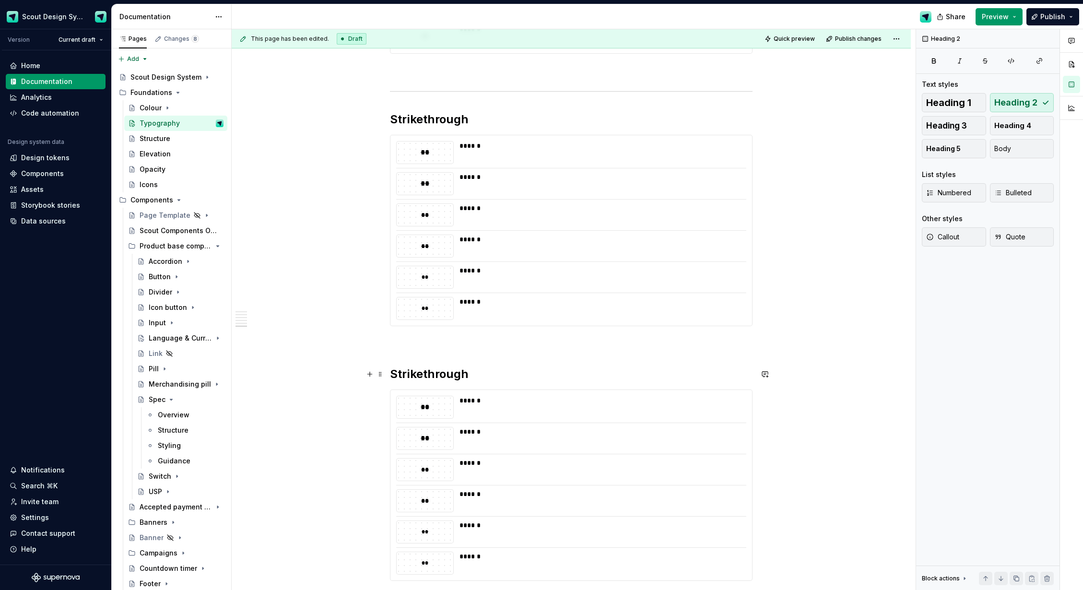
click at [416, 375] on h2 "Strikethrough" at bounding box center [571, 374] width 363 height 15
click at [453, 453] on div "** ****** ** ****** ** ****** ** ****** ** ****** ** ******" at bounding box center [572, 485] width 362 height 190
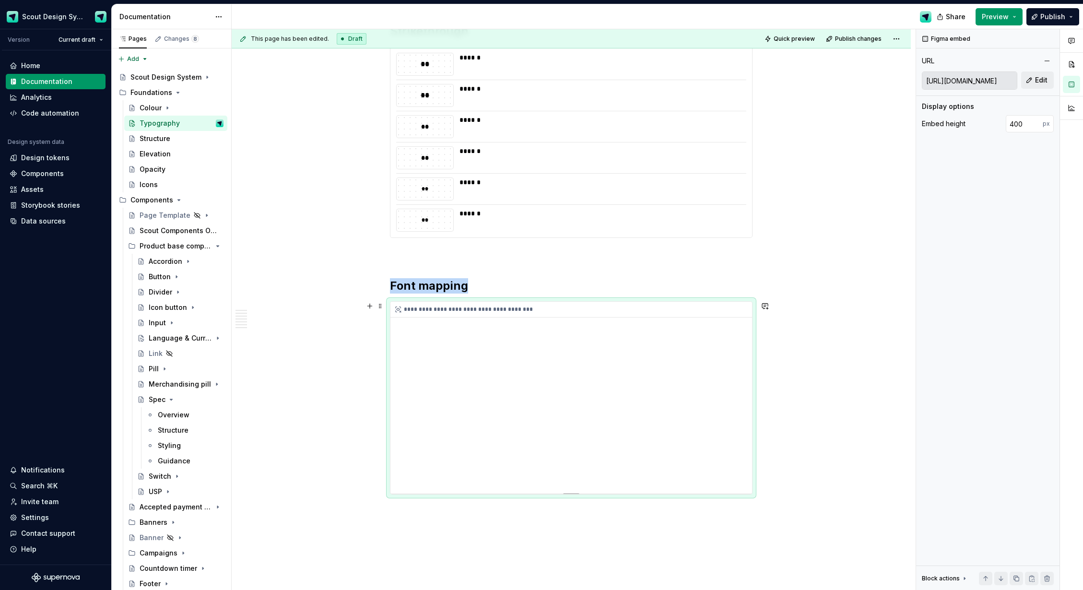
scroll to position [2340, 0]
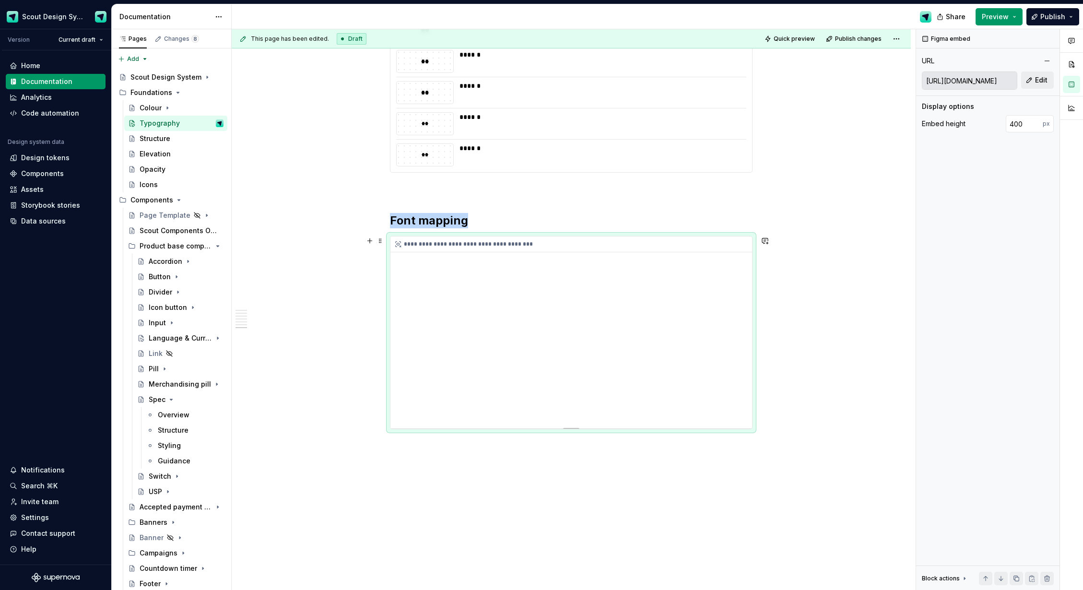
drag, startPoint x: 354, startPoint y: 368, endPoint x: 426, endPoint y: 320, distance: 86.8
click at [487, 218] on h2 "Font mapping" at bounding box center [571, 220] width 363 height 15
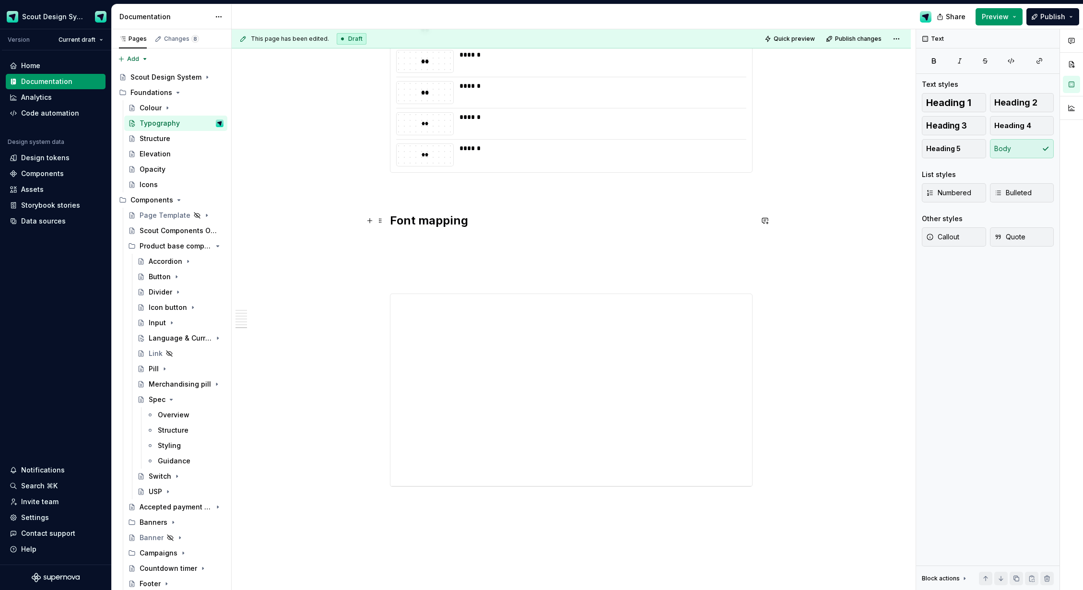
drag, startPoint x: 371, startPoint y: 222, endPoint x: 379, endPoint y: 227, distance: 8.9
click at [371, 222] on button "button" at bounding box center [369, 220] width 13 height 13
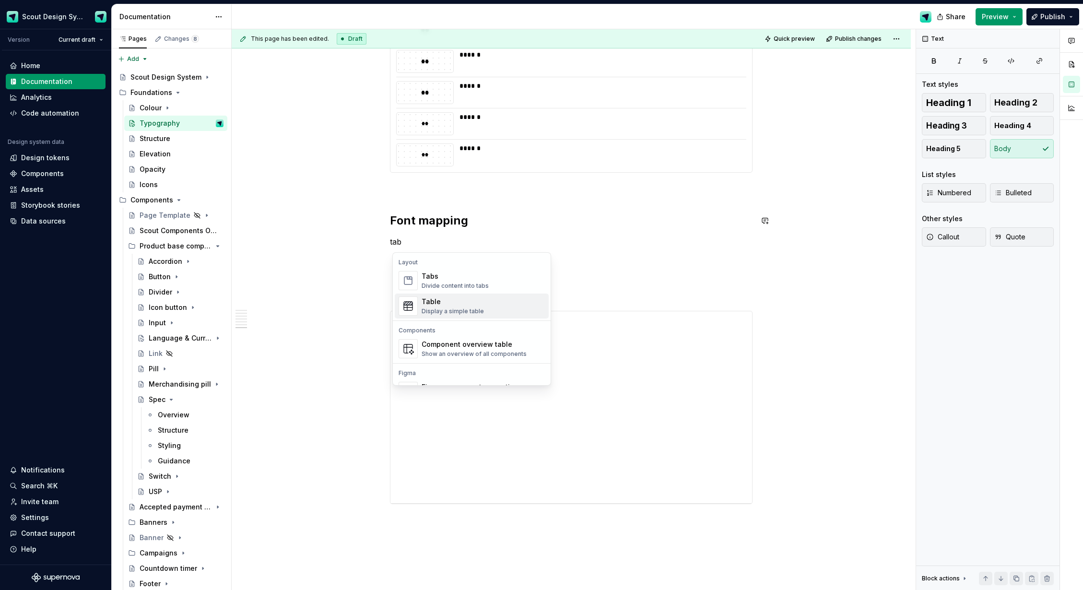
click at [436, 309] on div "Display a simple table" at bounding box center [453, 312] width 62 height 8
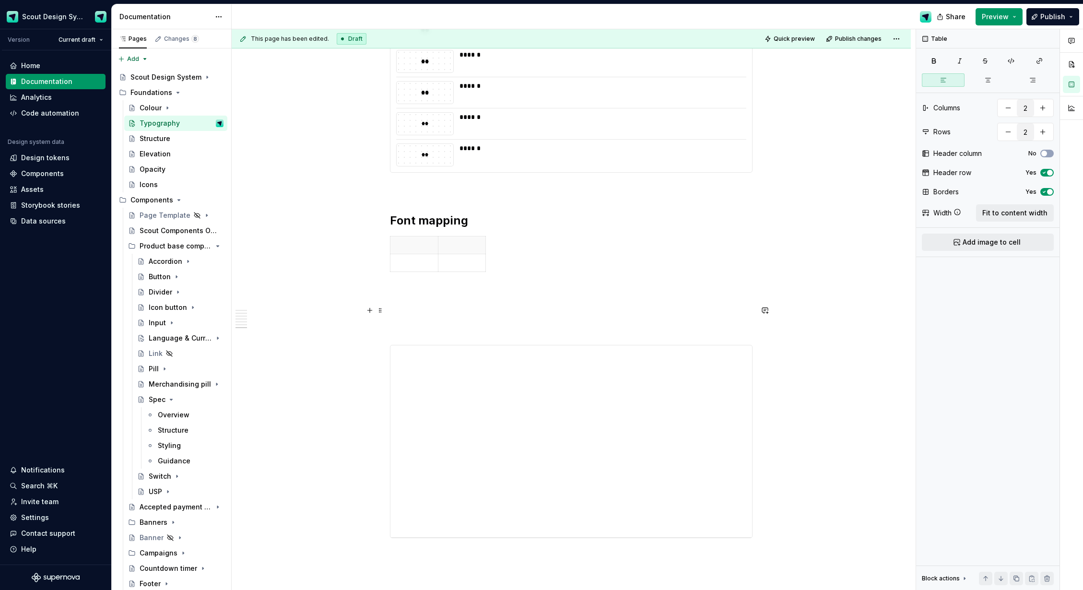
scroll to position [2338, 0]
click at [456, 248] on p at bounding box center [462, 247] width 36 height 10
click at [1008, 213] on span "Fit to content width" at bounding box center [1015, 213] width 65 height 10
type textarea "*"
click at [749, 248] on html "Scout Design System Version Current draft Home Documentation Analytics Code aut…" at bounding box center [541, 295] width 1083 height 590
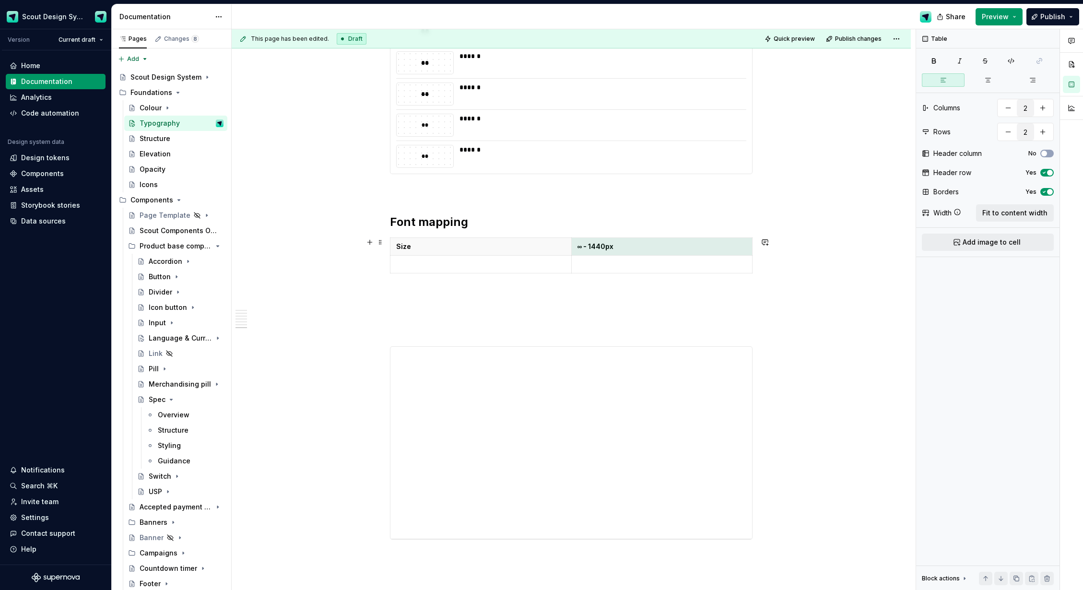
drag, startPoint x: 721, startPoint y: 247, endPoint x: 677, endPoint y: 234, distance: 45.4
click at [721, 247] on html "Scout Design System Version Current draft Home Documentation Analytics Code aut…" at bounding box center [541, 295] width 1083 height 590
click at [668, 240] on html "Scout Design System Version Current draft Home Documentation Analytics Code aut…" at bounding box center [541, 295] width 1083 height 590
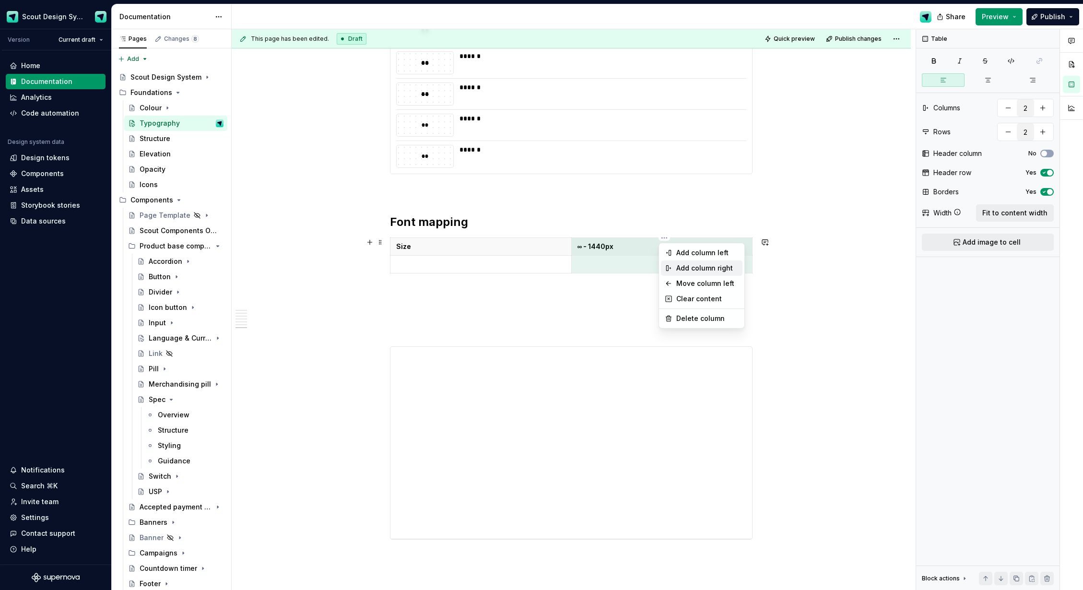
click at [685, 266] on div "Add column right" at bounding box center [707, 268] width 62 height 10
type input "3"
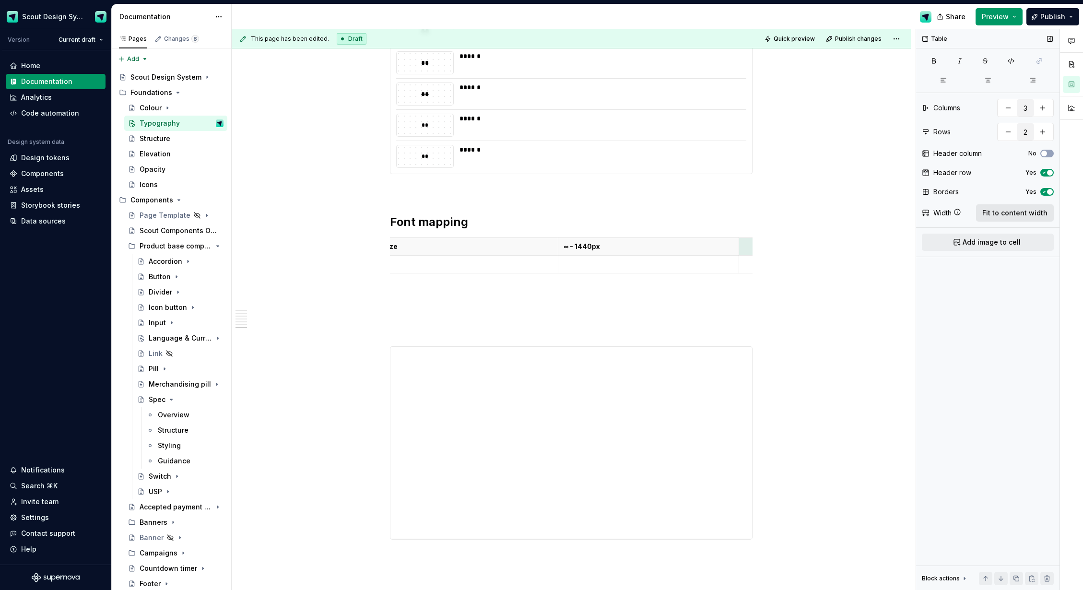
click at [997, 209] on span "Fit to content width" at bounding box center [1015, 213] width 65 height 10
type textarea "*"
click at [656, 251] on p at bounding box center [692, 247] width 109 height 10
click at [695, 238] on html "Scout Design System Version Current draft Home Documentation Analytics Code aut…" at bounding box center [541, 295] width 1083 height 590
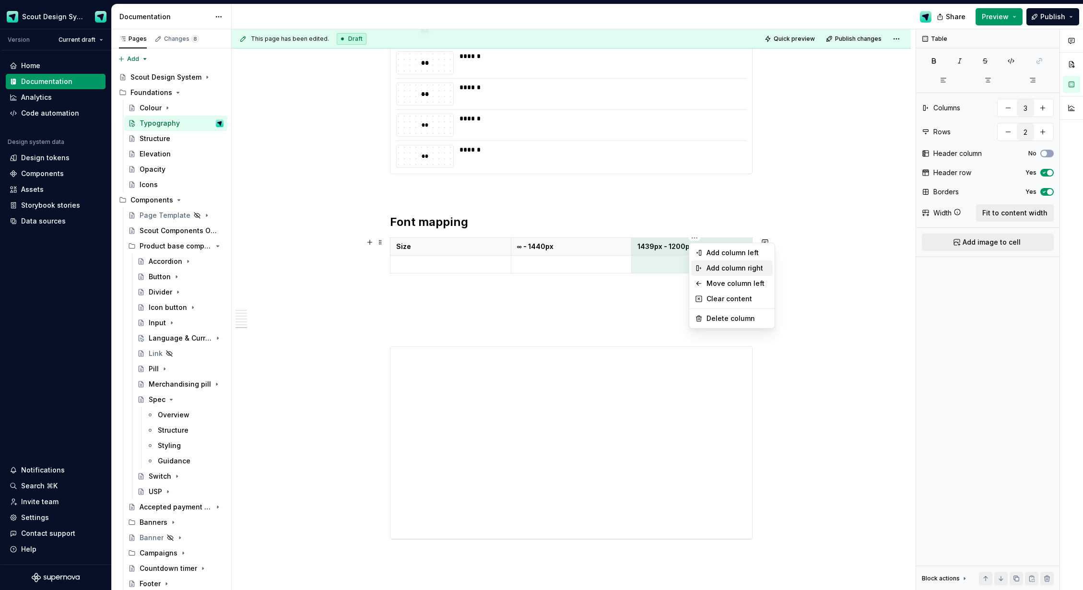
click at [719, 268] on div "Add column right" at bounding box center [738, 268] width 62 height 10
type input "4"
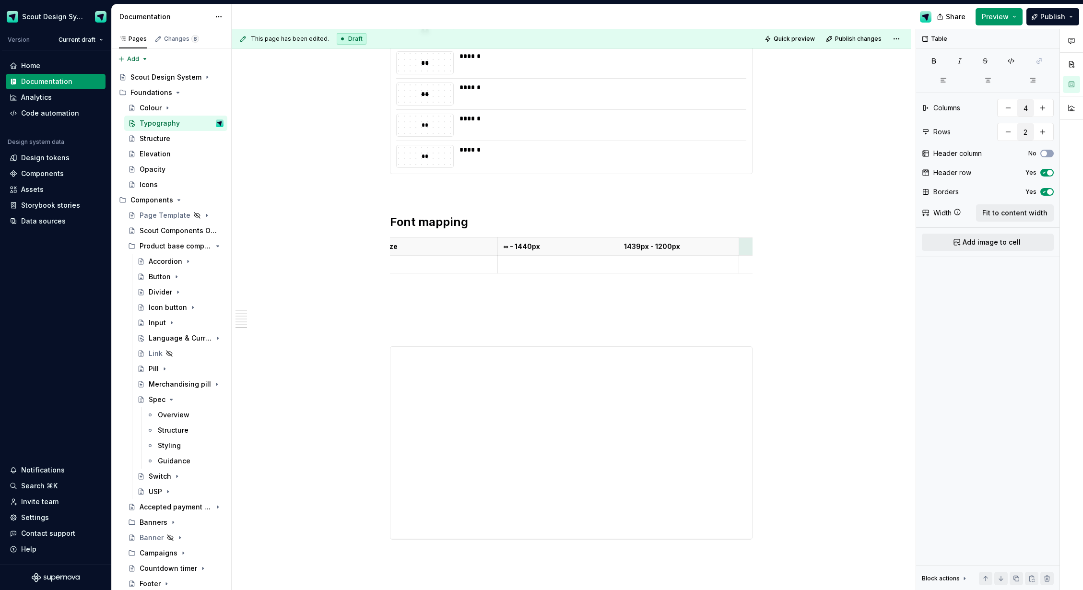
drag, startPoint x: 1022, startPoint y: 217, endPoint x: 866, endPoint y: 225, distance: 155.7
click at [1022, 217] on span "Fit to content width" at bounding box center [1015, 213] width 65 height 10
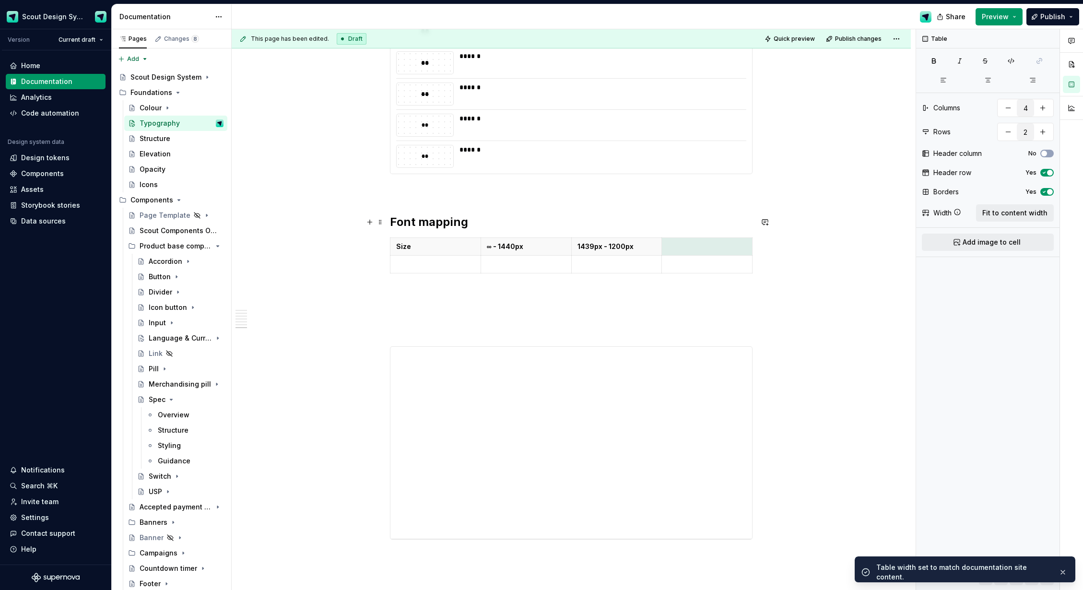
scroll to position [0, 0]
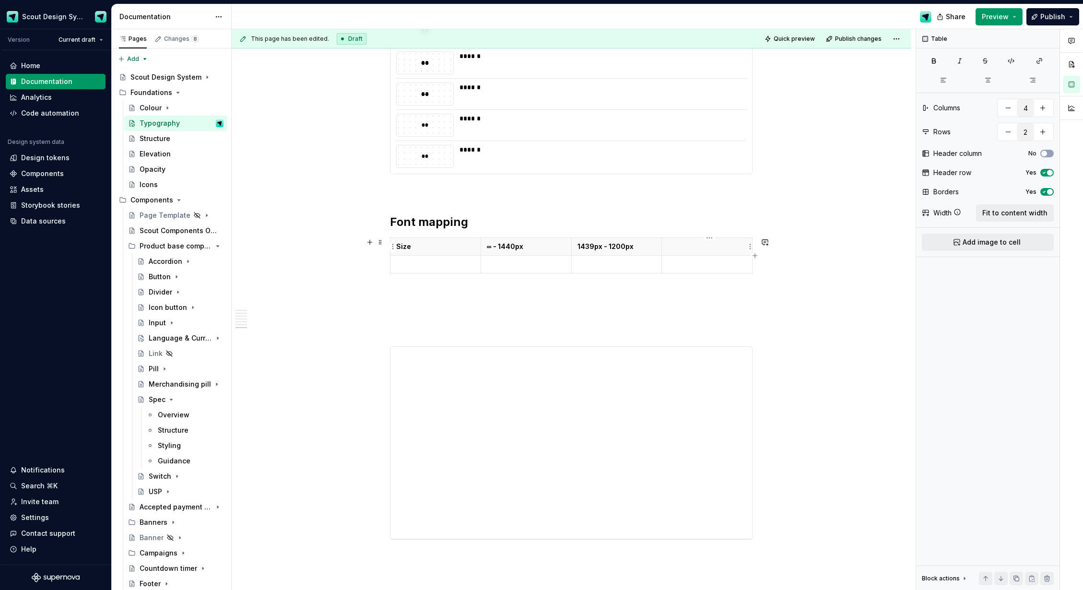
click at [675, 245] on p at bounding box center [707, 247] width 79 height 10
click at [621, 249] on p "1439px - 1200px" at bounding box center [617, 247] width 79 height 10
click at [710, 249] on p "1199px - 840px" at bounding box center [707, 247] width 79 height 10
type textarea "*"
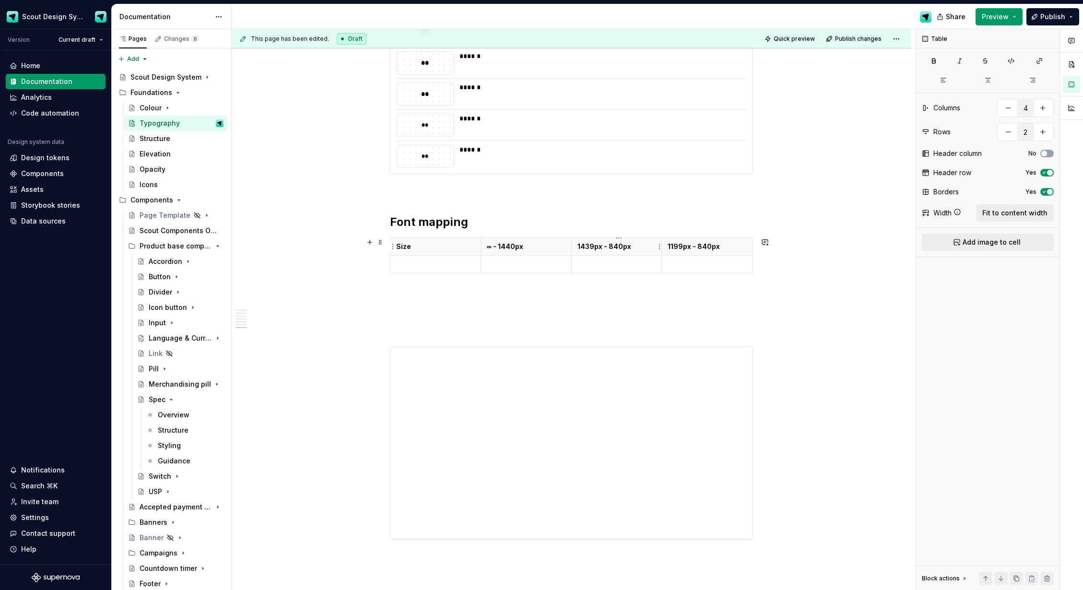
click at [616, 245] on p "1439px - 840px" at bounding box center [617, 247] width 79 height 10
click at [683, 249] on p "1199px - 840px" at bounding box center [707, 247] width 79 height 10
click at [676, 251] on th "1199px - 840px" at bounding box center [707, 247] width 91 height 18
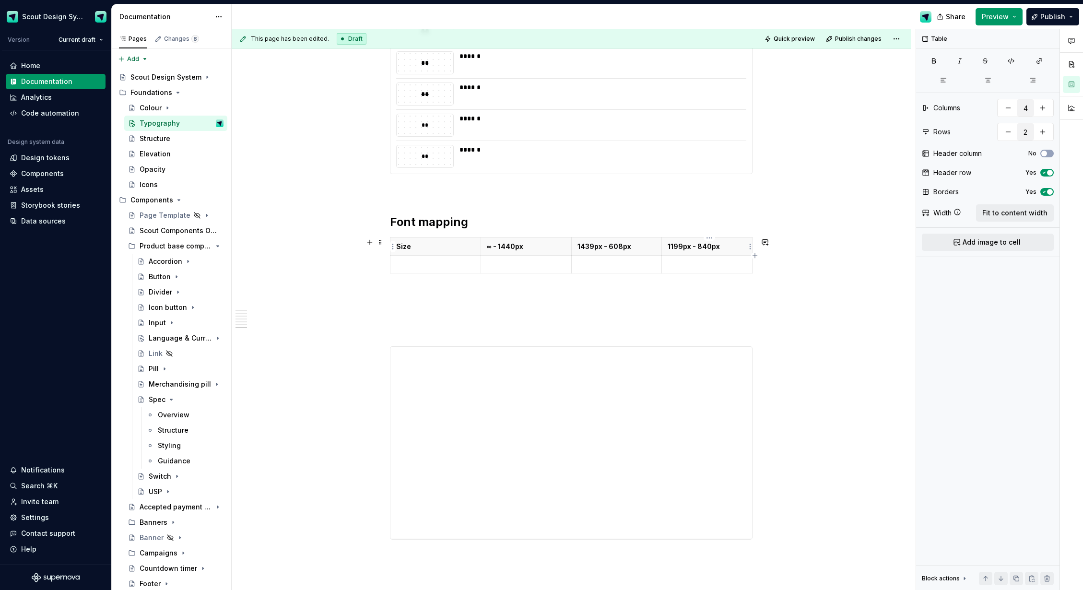
click at [676, 247] on p "1199px - 840px" at bounding box center [707, 247] width 79 height 10
click at [461, 262] on p at bounding box center [435, 263] width 79 height 10
click at [514, 245] on p "∞ - 1440px" at bounding box center [526, 245] width 79 height 10
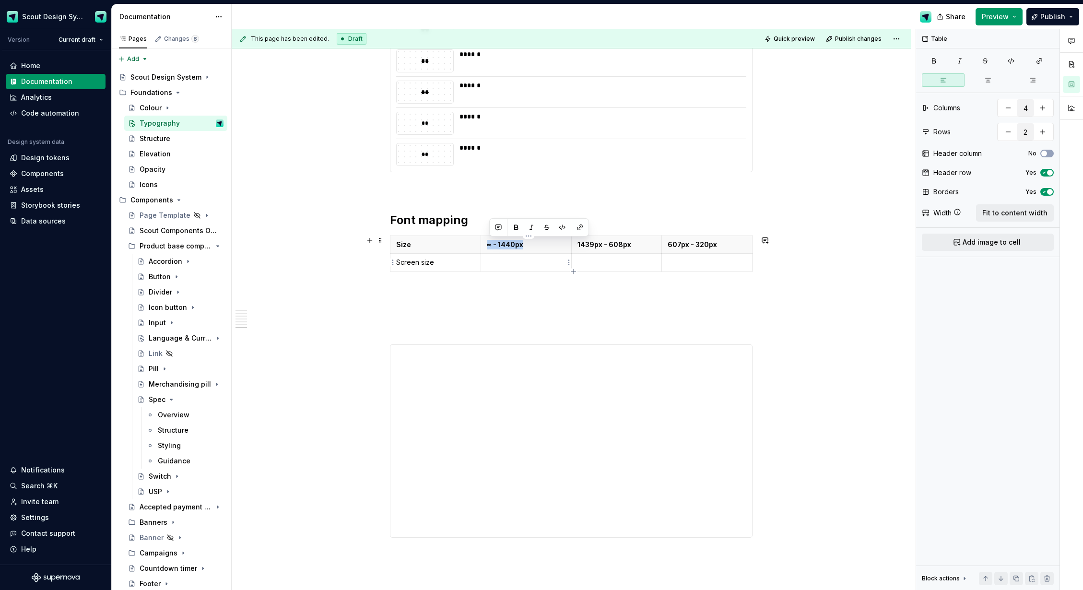
copy p "∞ - 1440px"
drag, startPoint x: 510, startPoint y: 266, endPoint x: 525, endPoint y: 268, distance: 15.5
click at [510, 266] on p at bounding box center [526, 263] width 79 height 10
click at [600, 246] on p "1439px - 608px" at bounding box center [617, 245] width 79 height 10
copy p "1439px - 608px"
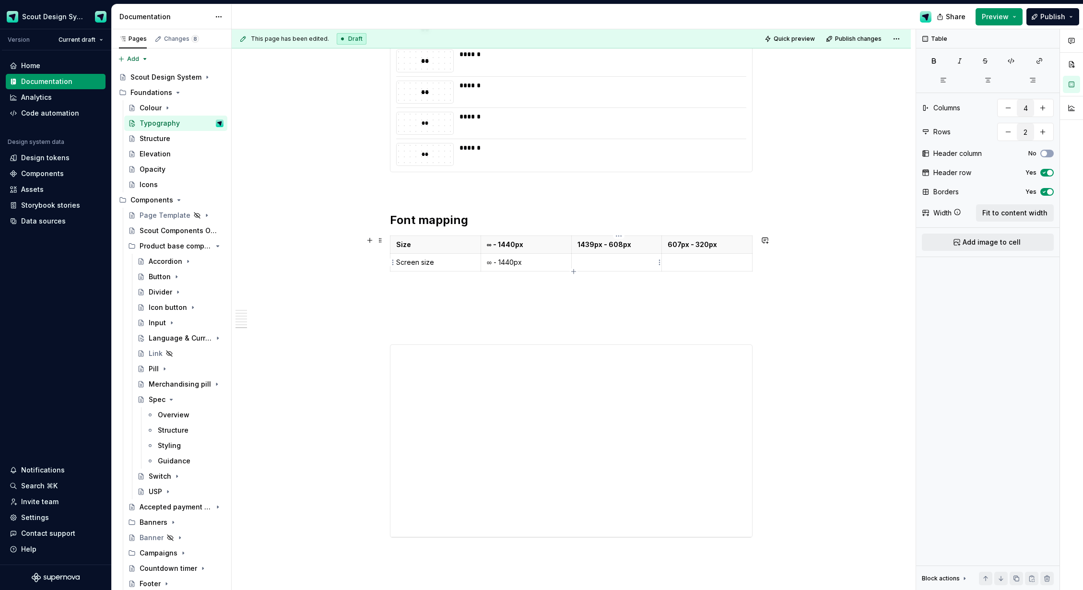
click at [598, 267] on td at bounding box center [616, 263] width 91 height 18
click at [700, 246] on p "607px - 320px" at bounding box center [707, 245] width 79 height 10
copy p "607px - 320px"
click at [688, 261] on p at bounding box center [707, 263] width 79 height 10
click at [526, 246] on p "∞ - 1440px" at bounding box center [526, 245] width 79 height 10
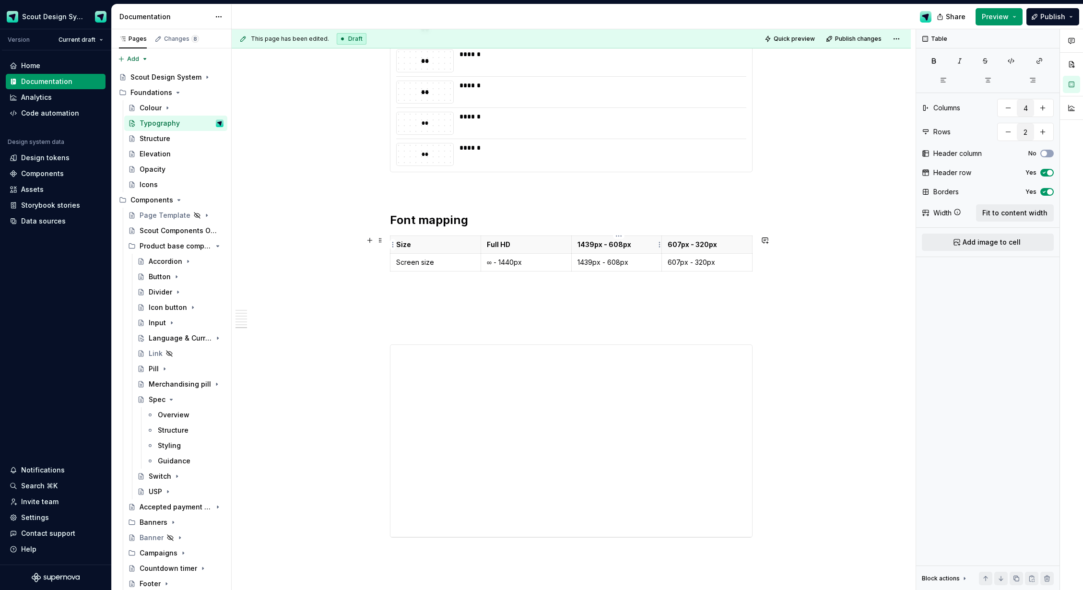
click at [587, 245] on p "1439px - 608px" at bounding box center [617, 245] width 79 height 10
click at [712, 237] on html "Scout Design System Version Current draft Home Documentation Analytics Code aut…" at bounding box center [541, 295] width 1083 height 590
click at [734, 265] on div "Add column right" at bounding box center [753, 266] width 62 height 10
type input "5"
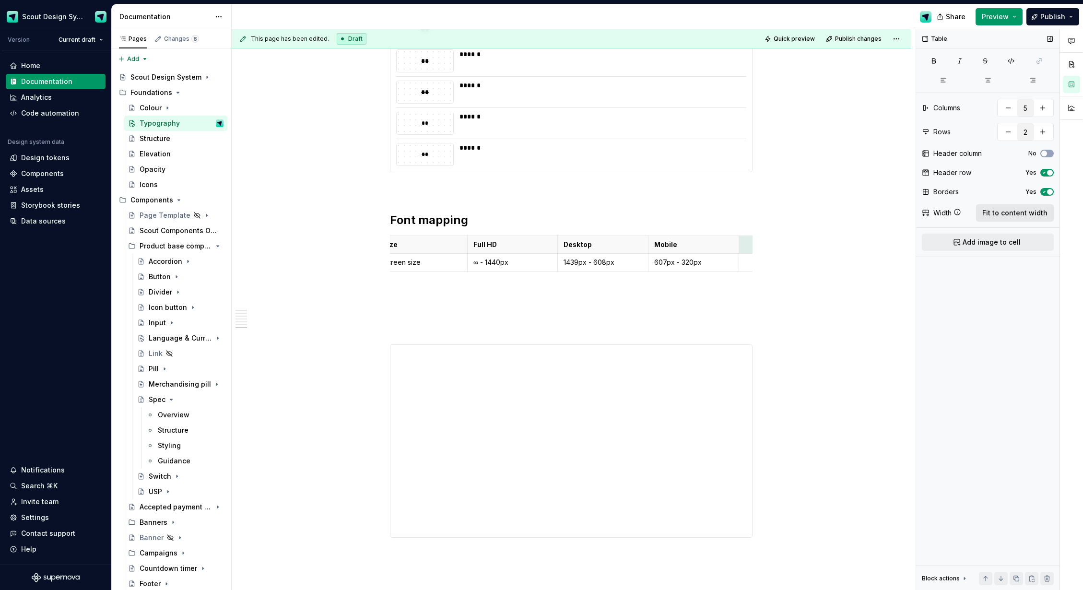
drag, startPoint x: 1032, startPoint y: 211, endPoint x: 1001, endPoint y: 217, distance: 31.0
click at [1032, 211] on span "Fit to content width" at bounding box center [1015, 213] width 65 height 10
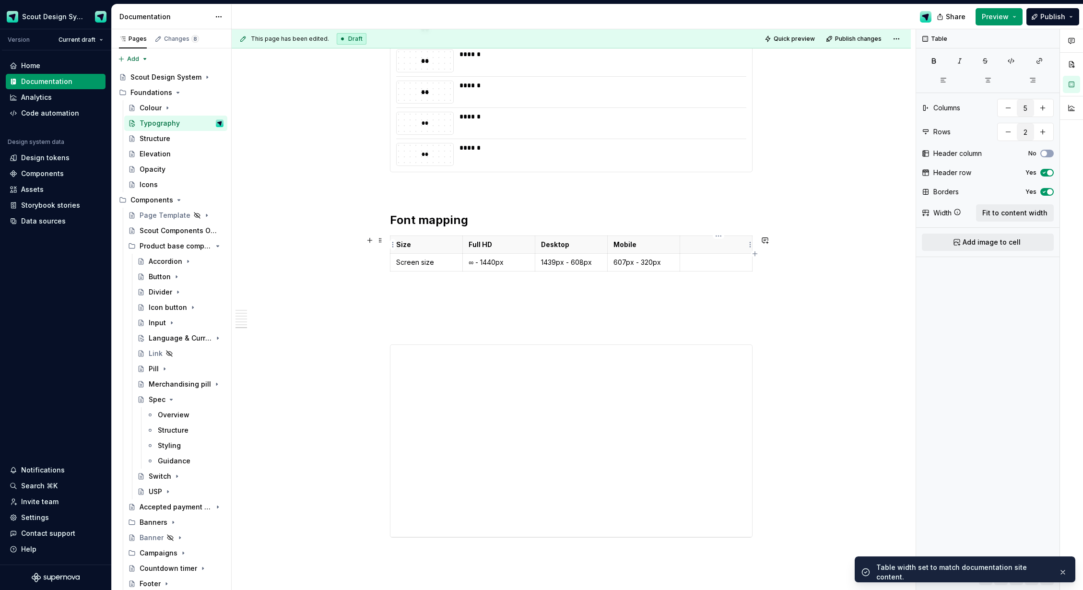
click at [700, 249] on p at bounding box center [716, 245] width 60 height 10
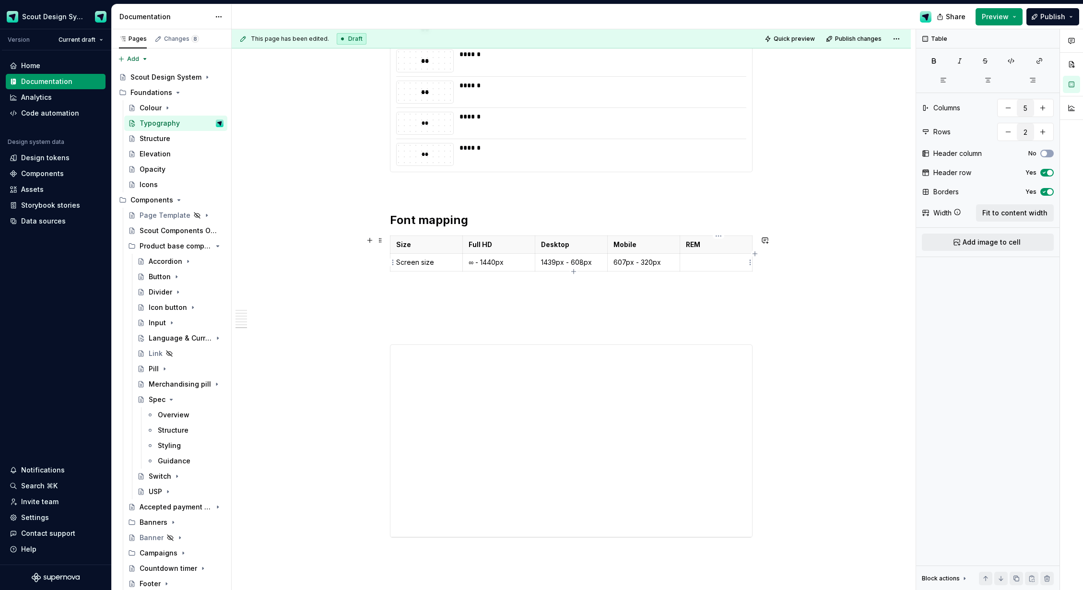
click at [709, 261] on p at bounding box center [716, 263] width 60 height 10
click at [732, 295] on p at bounding box center [571, 293] width 363 height 12
click at [400, 263] on p "Screen size" at bounding box center [426, 263] width 60 height 10
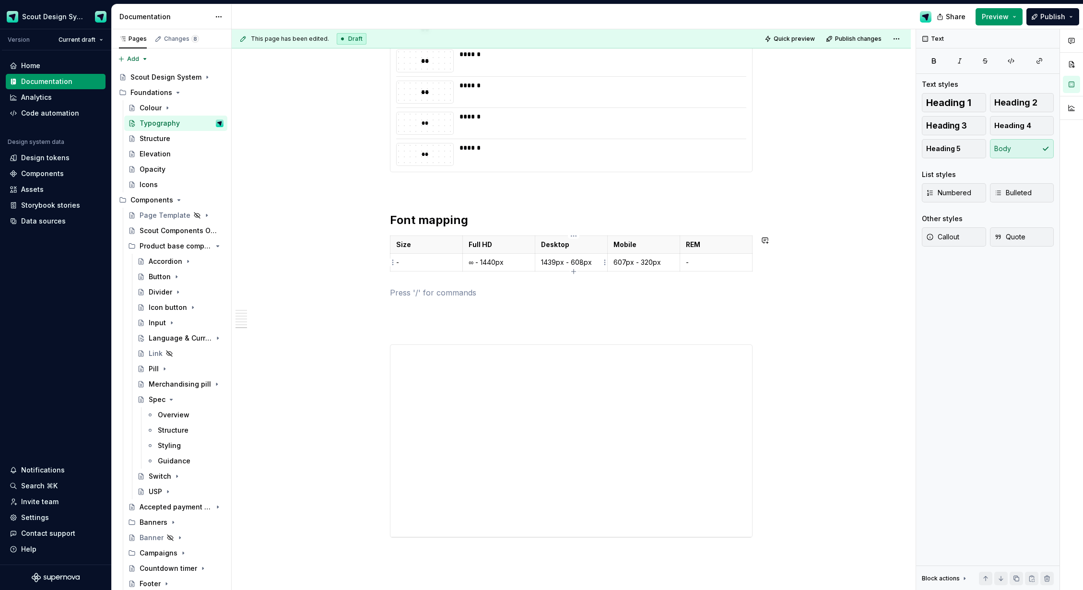
click at [572, 271] on icon "button" at bounding box center [574, 272] width 8 height 8
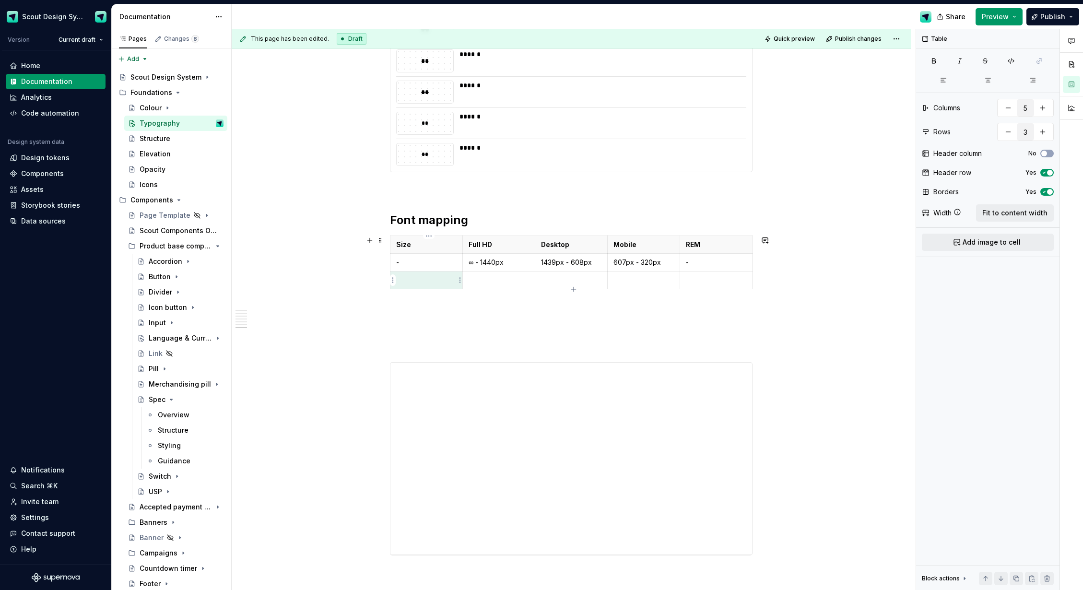
click at [428, 281] on p at bounding box center [426, 280] width 60 height 10
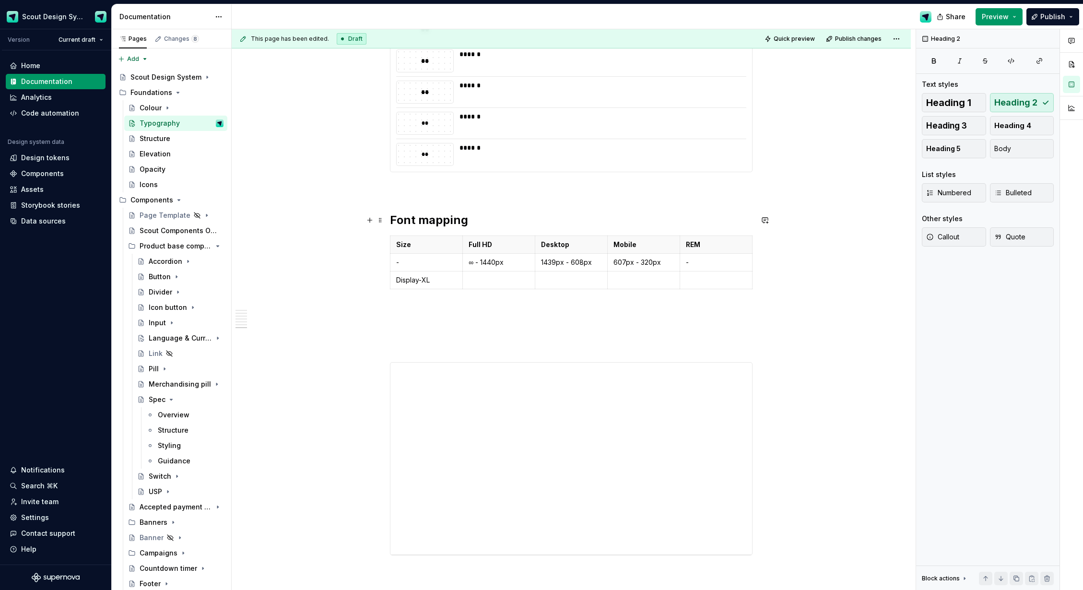
drag, startPoint x: 465, startPoint y: 221, endPoint x: 479, endPoint y: 221, distance: 14.4
click at [466, 221] on h2 "Font mapping" at bounding box center [571, 220] width 363 height 15
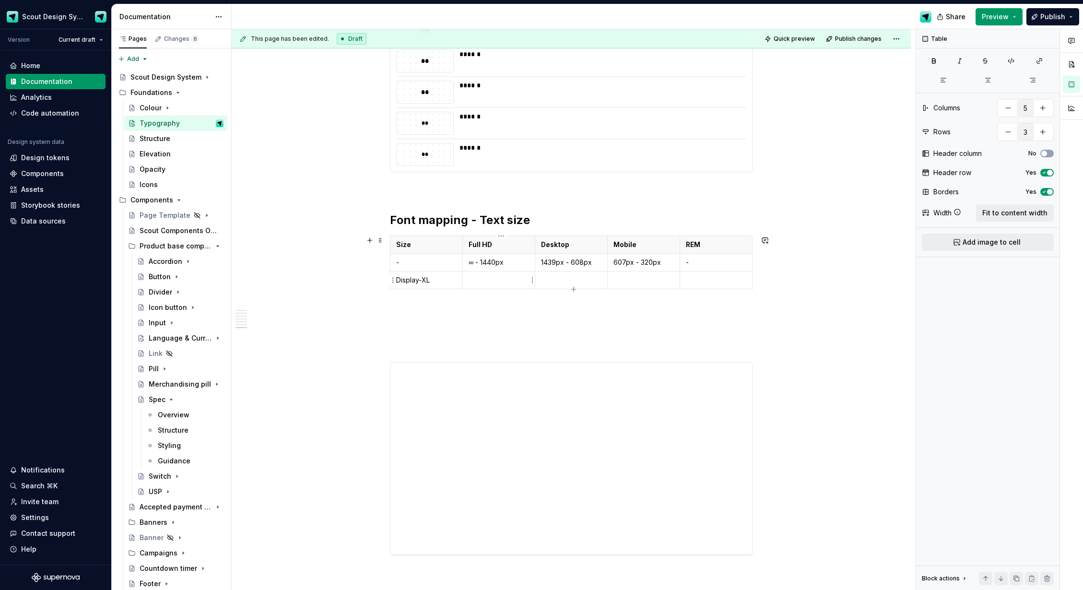
click at [497, 281] on p at bounding box center [499, 280] width 60 height 10
click at [549, 216] on h2 "Font mapping - Text size" at bounding box center [571, 220] width 363 height 15
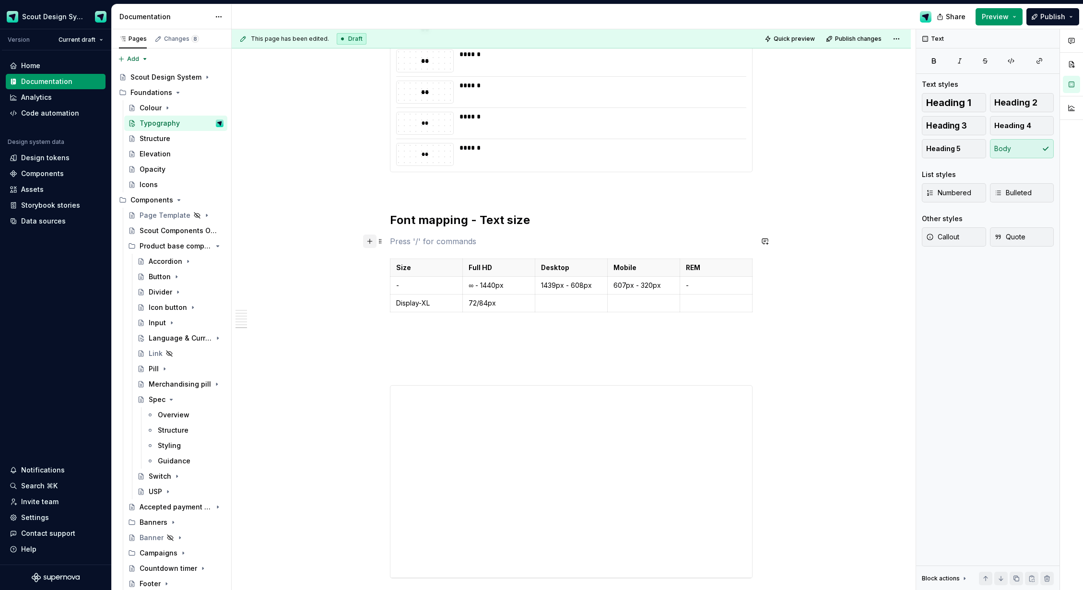
click at [375, 240] on button "button" at bounding box center [369, 241] width 13 height 13
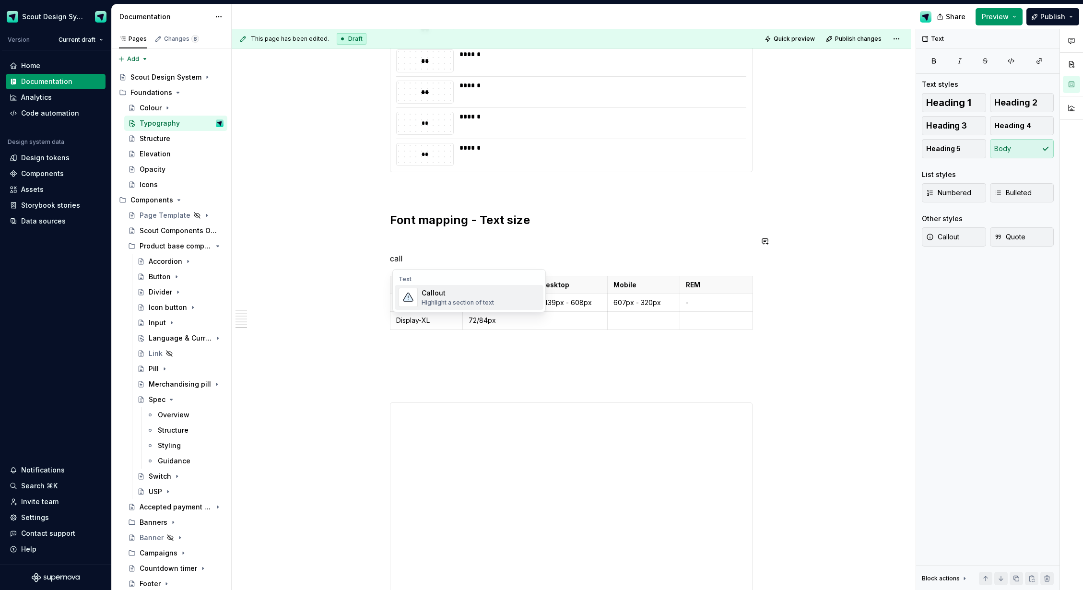
click at [429, 299] on div "Highlight a section of text" at bounding box center [458, 303] width 72 height 8
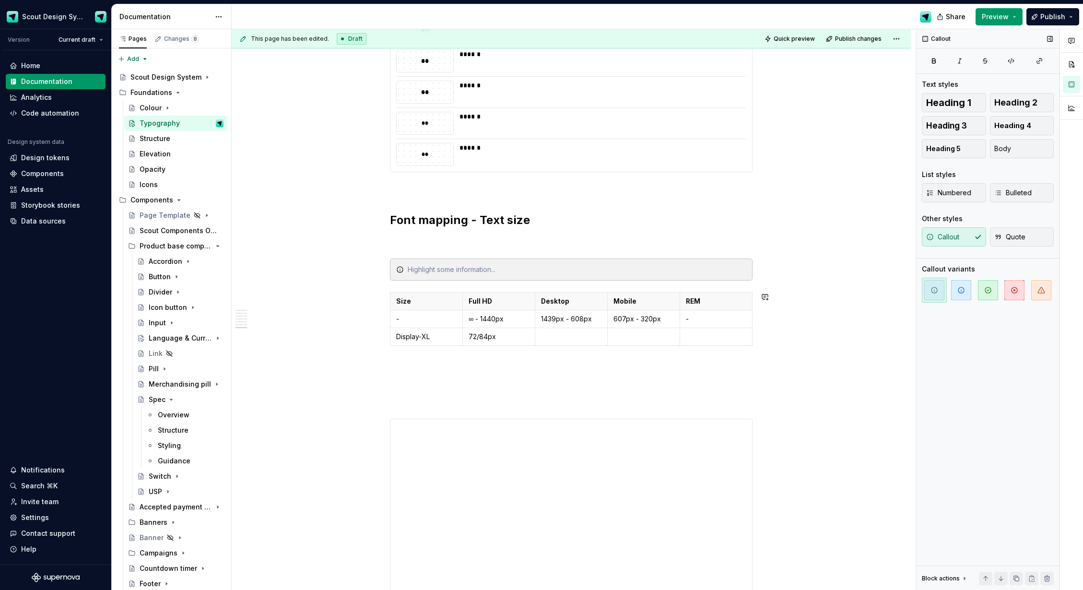
type textarea "*"
drag, startPoint x: 963, startPoint y: 292, endPoint x: 932, endPoint y: 290, distance: 30.8
click at [962, 292] on icon "button" at bounding box center [962, 290] width 8 height 8
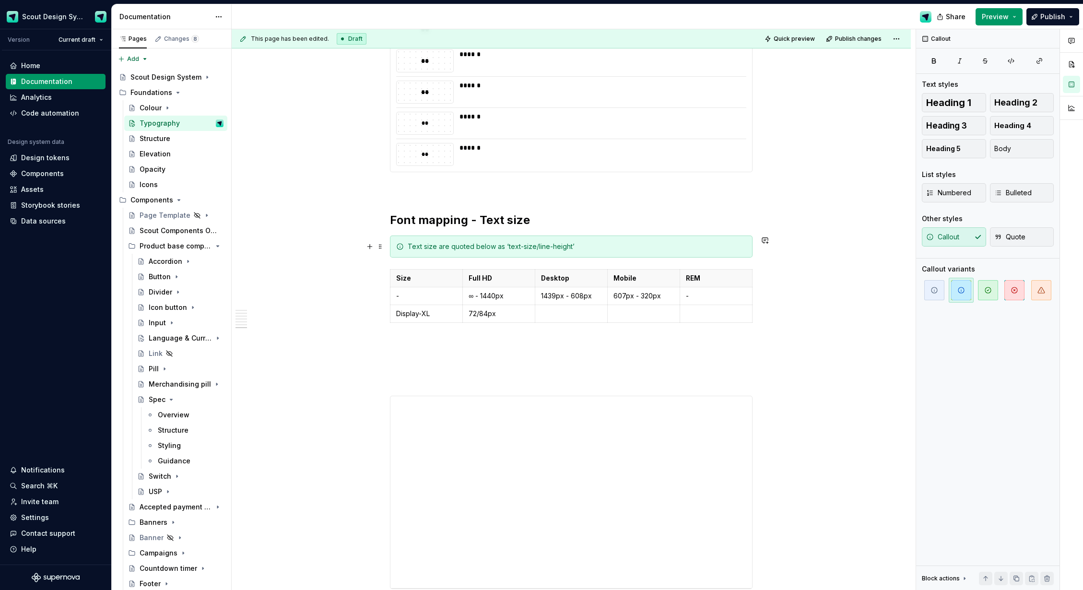
click at [535, 249] on div "Text size are quoted below as ‘text-size/line-height’" at bounding box center [577, 247] width 339 height 10
drag, startPoint x: 572, startPoint y: 249, endPoint x: 509, endPoint y: 248, distance: 63.3
click at [509, 248] on div "Text size are quoted below as ‘text-size/line-height’" at bounding box center [577, 247] width 339 height 10
click at [580, 249] on div "Text size are quoted below as ‘ text-size/line-height ’" at bounding box center [577, 247] width 339 height 10
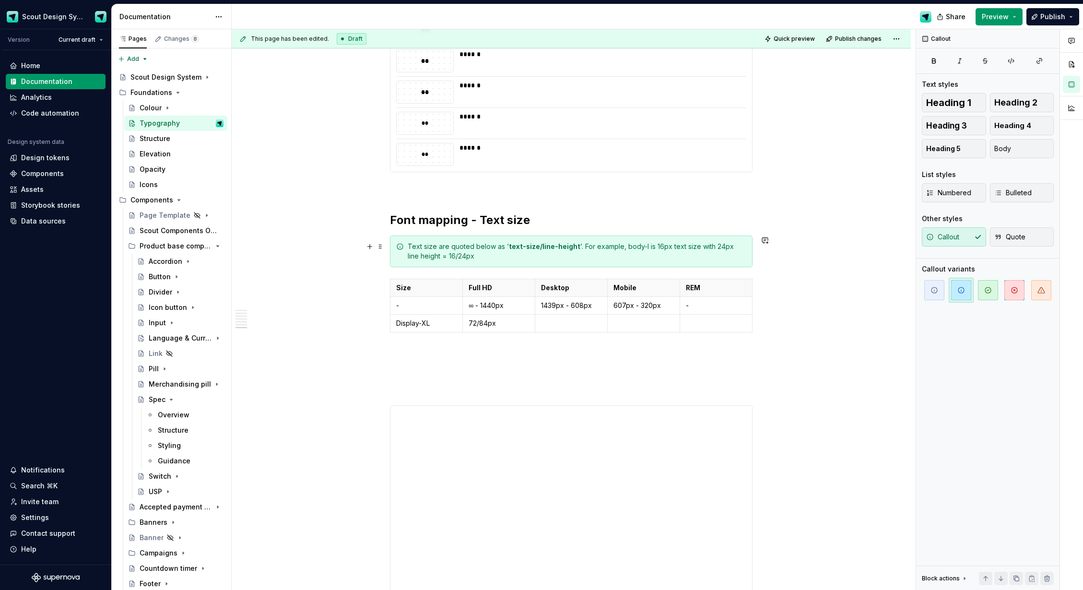
click at [626, 248] on div "Text size are quoted below as ‘ text-size/line-height ’. For example, body-l is…" at bounding box center [577, 251] width 339 height 19
drag, startPoint x: 643, startPoint y: 247, endPoint x: 624, endPoint y: 247, distance: 18.7
click at [624, 247] on div "Text size are quoted below as ‘ text-size/line-height ’. For example, body-l is…" at bounding box center [577, 251] width 339 height 19
drag, startPoint x: 449, startPoint y: 255, endPoint x: 466, endPoint y: 255, distance: 17.8
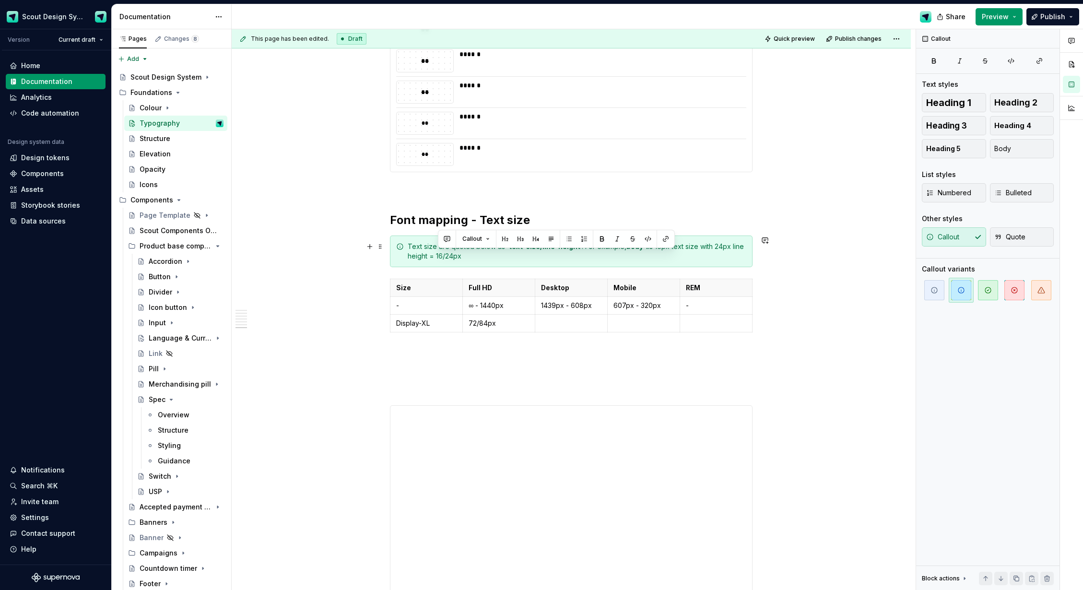
click at [464, 254] on div "Text size are quoted below as ‘ text-size/line-height ’. For example, body-l is…" at bounding box center [577, 251] width 339 height 19
click at [491, 261] on div "Text size are quoted below as ‘ text-size/line-height ’. For example, body-l is…" at bounding box center [571, 252] width 363 height 32
click at [580, 246] on div "Text size are quoted below as ‘ text-size/line-height ’. For example, body-l is…" at bounding box center [577, 251] width 339 height 19
drag, startPoint x: 484, startPoint y: 255, endPoint x: 524, endPoint y: 251, distance: 40.5
click at [492, 253] on div "Text size are quoted below as ‘ text-size/line-height ’. For example, body-l is…" at bounding box center [577, 251] width 339 height 19
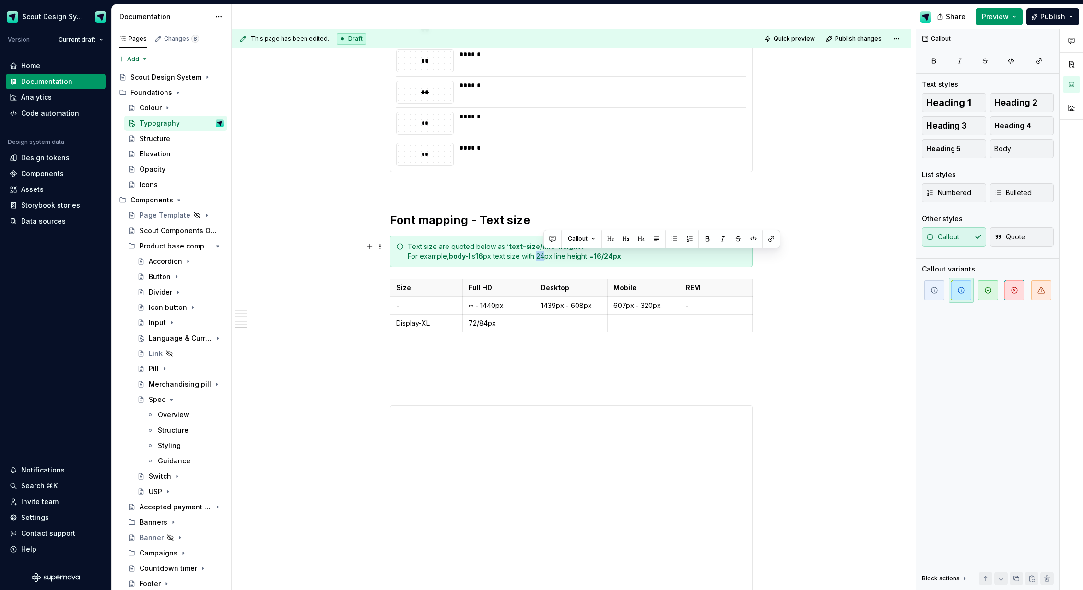
drag, startPoint x: 545, startPoint y: 258, endPoint x: 551, endPoint y: 257, distance: 6.9
click at [551, 257] on div "Text size are quoted below as ‘ text-size/line-height ’. For example, body-l is…" at bounding box center [577, 251] width 339 height 19
click at [337, 279] on div "**********" at bounding box center [574, 309] width 684 height 561
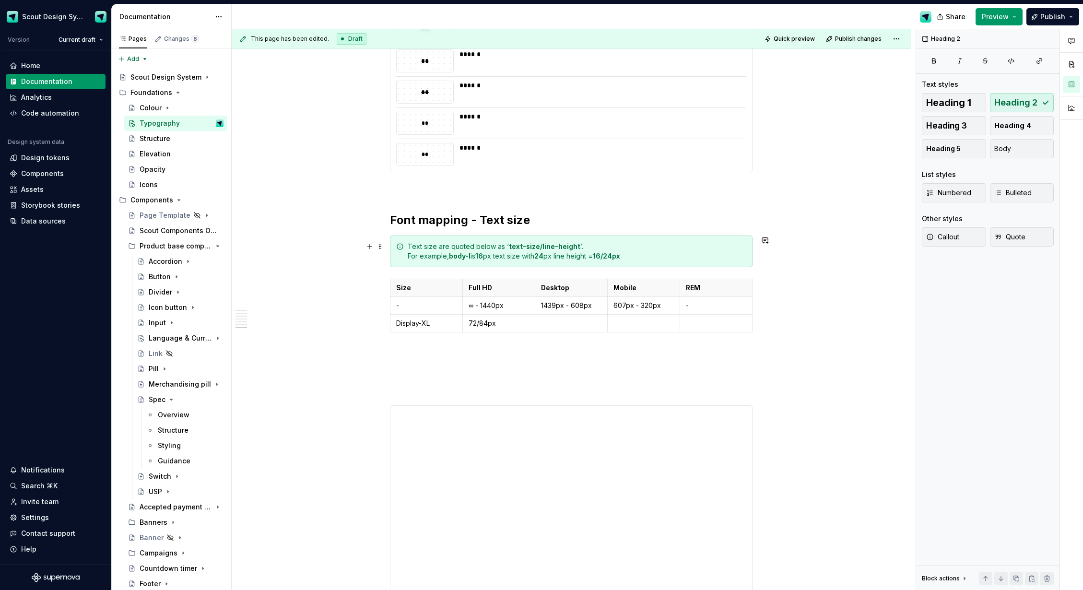
click at [544, 257] on strong "24" at bounding box center [538, 256] width 9 height 8
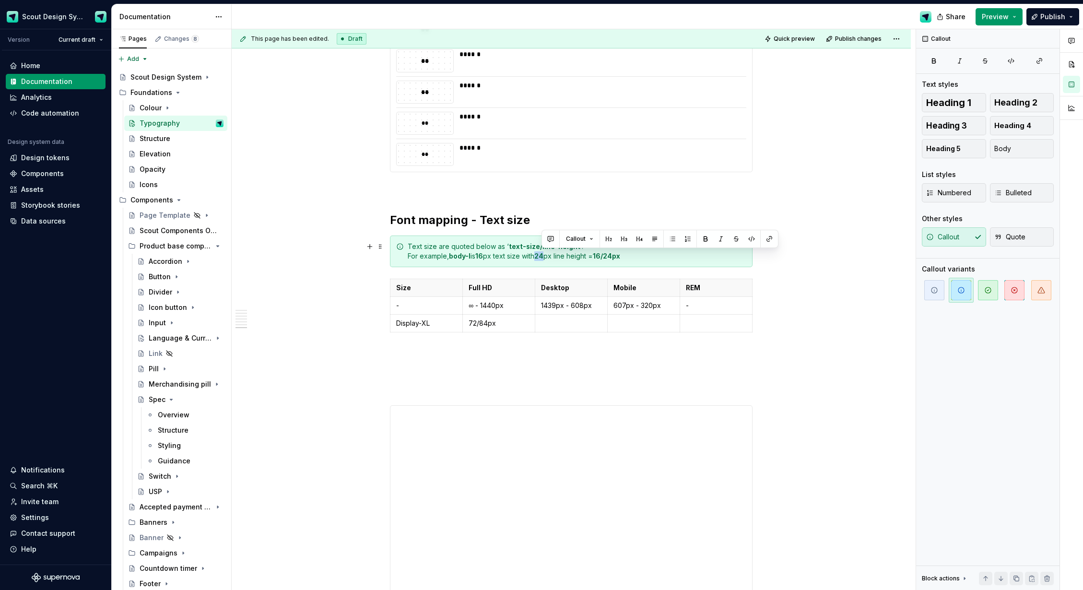
drag, startPoint x: 550, startPoint y: 256, endPoint x: 541, endPoint y: 256, distance: 9.1
click at [541, 256] on div "Text size are quoted below as ‘ text-size/line-height ’. For example, body-l is…" at bounding box center [577, 251] width 339 height 19
drag, startPoint x: 483, startPoint y: 255, endPoint x: 489, endPoint y: 254, distance: 5.9
click at [483, 254] on strong "16" at bounding box center [479, 256] width 8 height 8
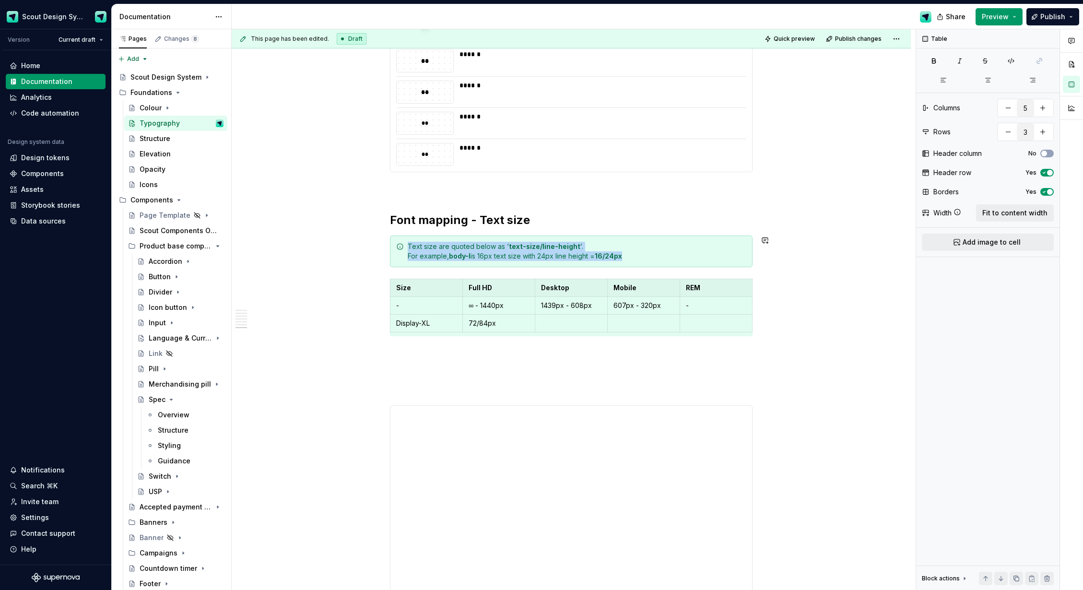
click at [514, 352] on p at bounding box center [571, 354] width 363 height 12
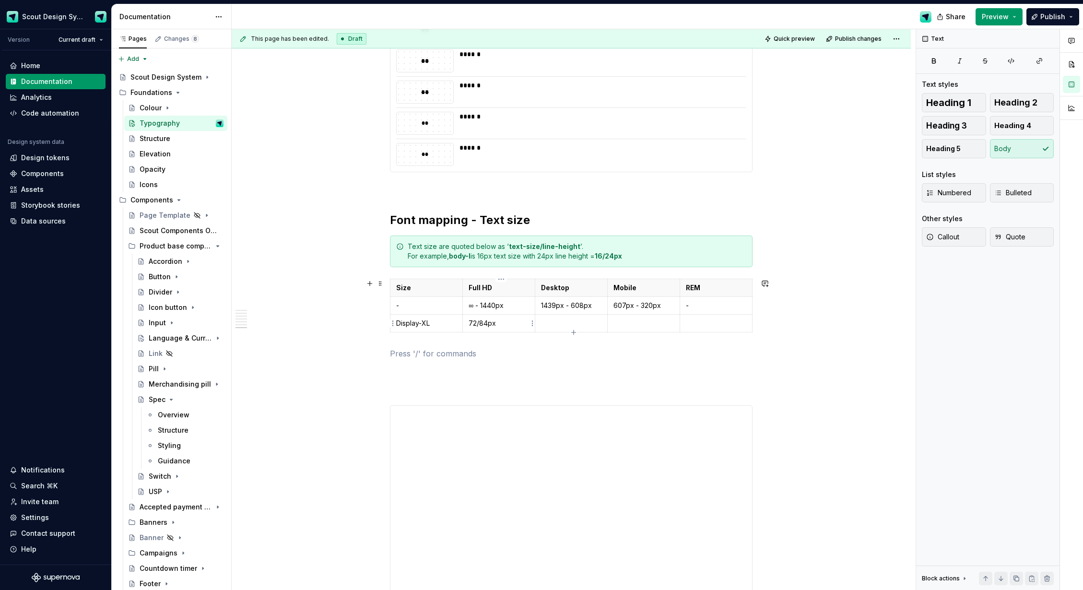
click at [480, 323] on p "72/84px" at bounding box center [499, 324] width 60 height 10
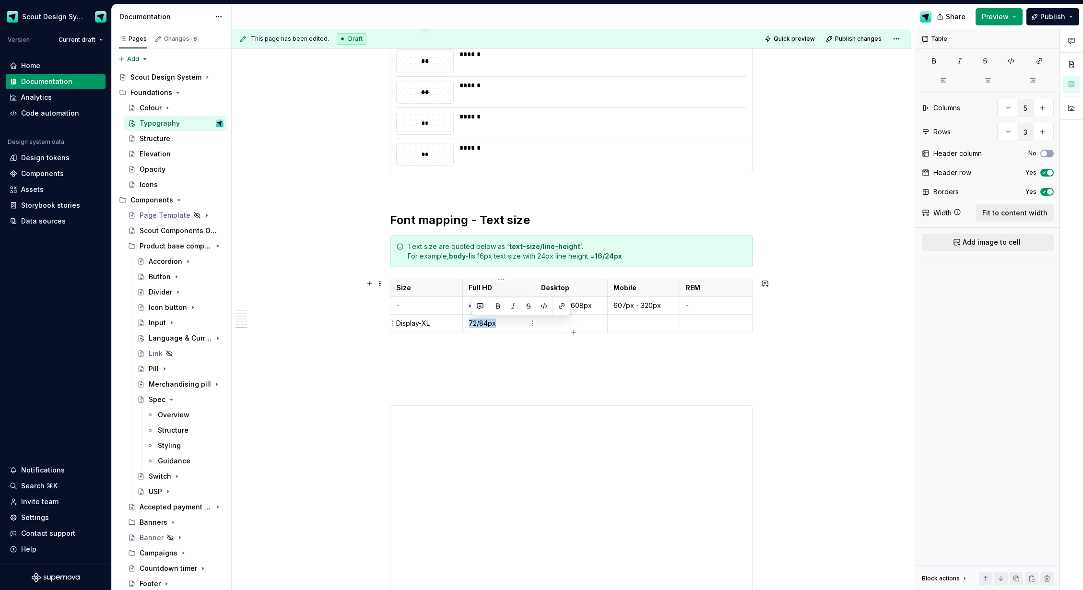
copy p "72/84px"
click at [561, 324] on p at bounding box center [571, 324] width 60 height 10
drag, startPoint x: 633, startPoint y: 327, endPoint x: 649, endPoint y: 324, distance: 16.1
click at [633, 327] on p at bounding box center [644, 324] width 60 height 10
click at [713, 321] on p at bounding box center [716, 324] width 60 height 10
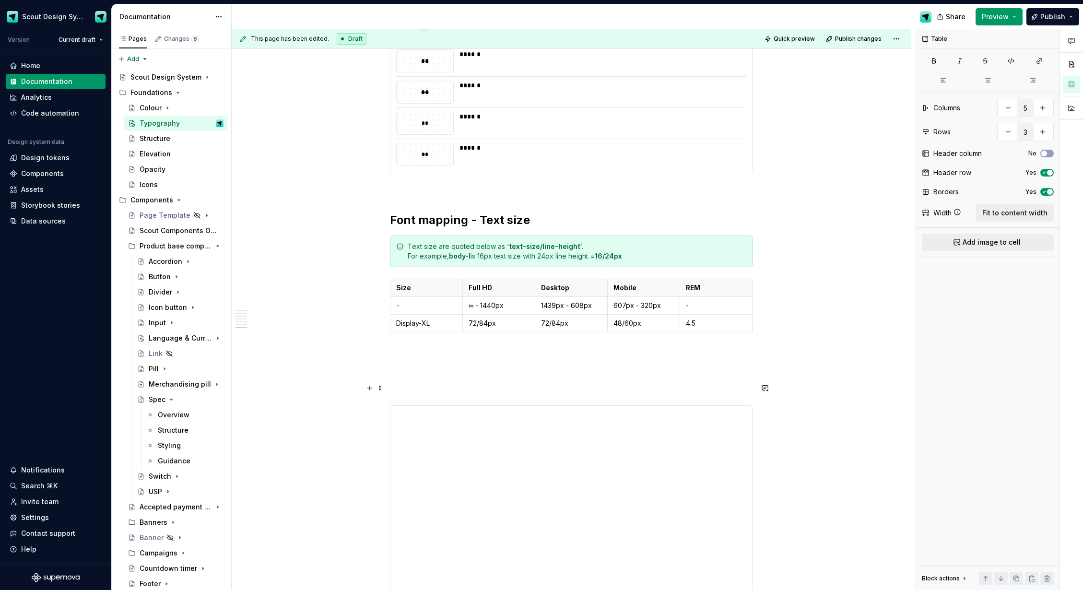
click at [736, 388] on p at bounding box center [571, 388] width 363 height 12
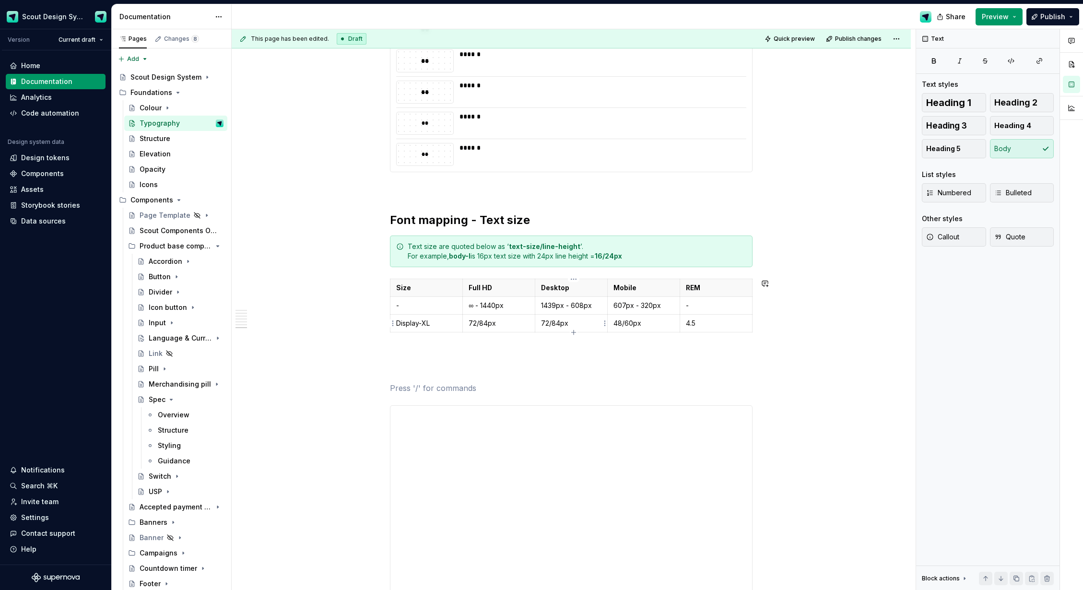
click at [573, 330] on icon "button" at bounding box center [574, 333] width 8 height 8
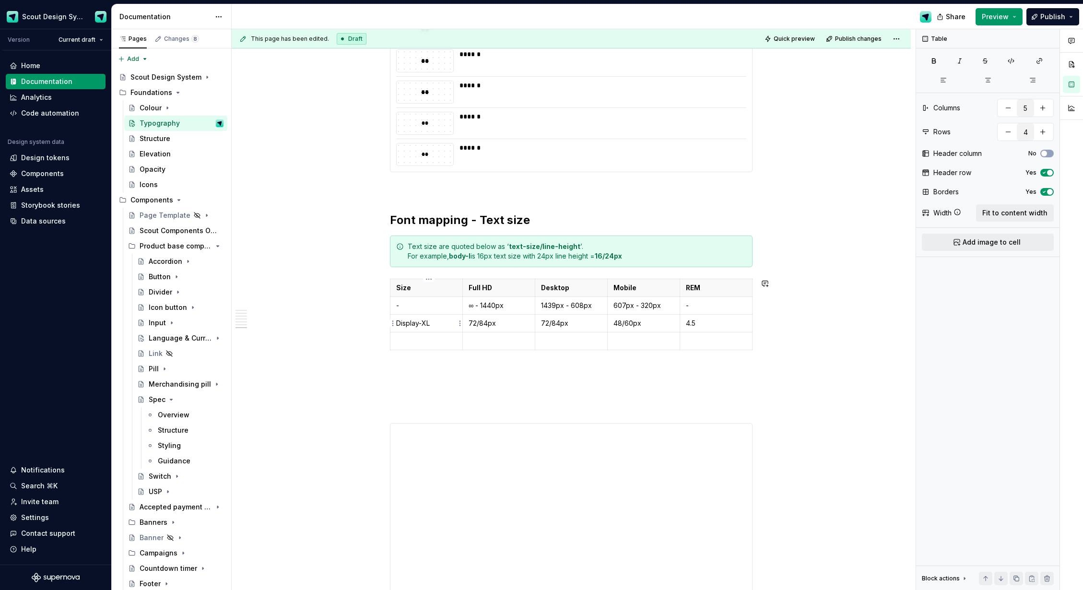
click at [427, 324] on p "Display-XL" at bounding box center [426, 324] width 60 height 10
copy p "Display-XL"
click at [428, 340] on p at bounding box center [426, 341] width 60 height 10
click at [495, 344] on p at bounding box center [499, 341] width 60 height 10
copy p "64/72px"
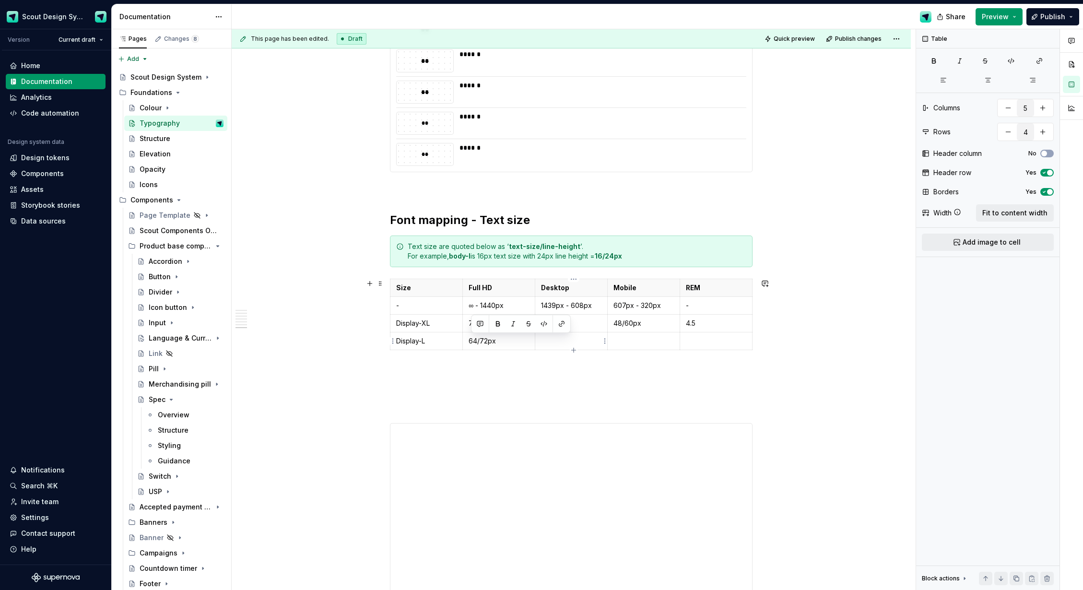
click at [558, 344] on p at bounding box center [571, 341] width 60 height 10
click at [641, 344] on p at bounding box center [644, 341] width 60 height 10
click at [712, 286] on p "REM" at bounding box center [716, 288] width 60 height 10
click at [573, 350] on icon "button" at bounding box center [574, 350] width 8 height 8
type input "5"
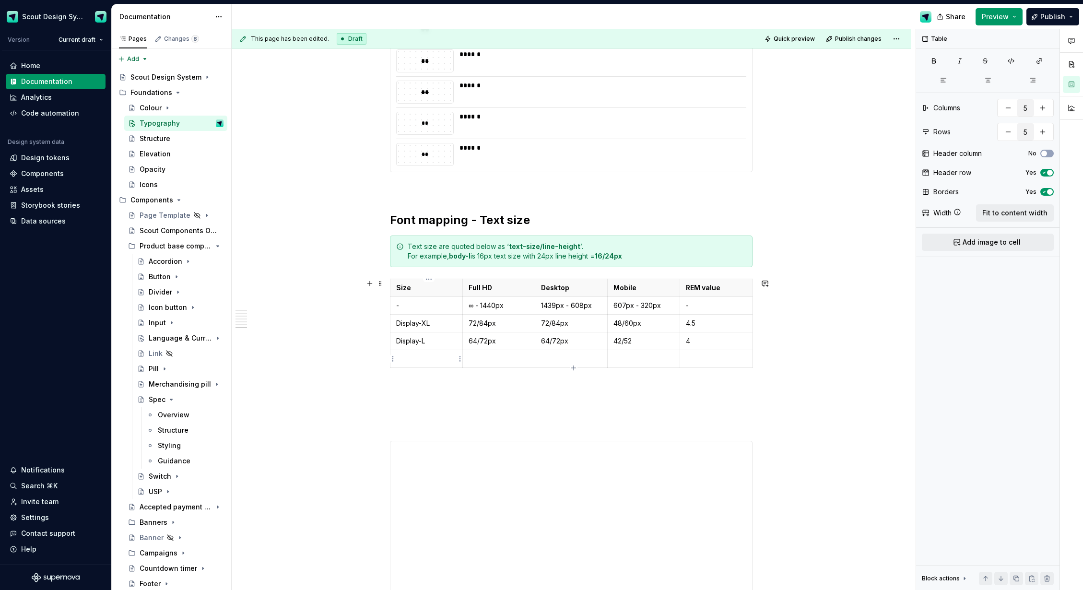
click at [411, 359] on p at bounding box center [426, 359] width 60 height 10
click at [477, 360] on p "48/60px" at bounding box center [499, 359] width 60 height 10
click at [579, 361] on p at bounding box center [571, 359] width 60 height 10
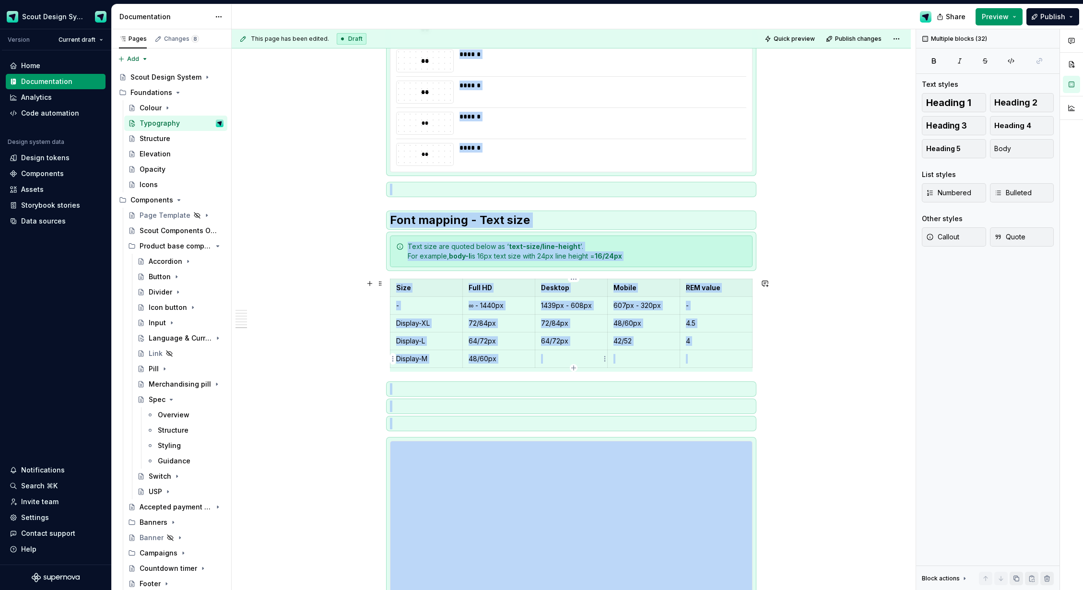
click at [557, 360] on p at bounding box center [571, 359] width 60 height 10
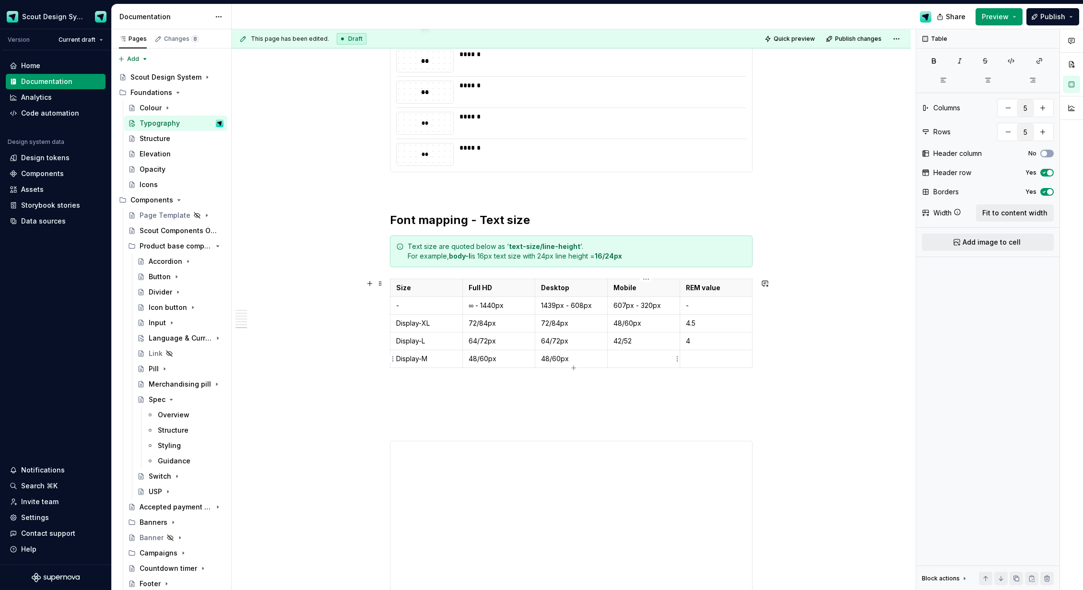
click at [648, 359] on p at bounding box center [644, 359] width 60 height 10
click at [666, 339] on p "42/52" at bounding box center [644, 341] width 60 height 10
click at [711, 356] on p at bounding box center [716, 357] width 60 height 10
click at [437, 246] on div "Text size are quoted below as ‘ text-size/line-height ’. For example, body-l is…" at bounding box center [577, 248] width 339 height 19
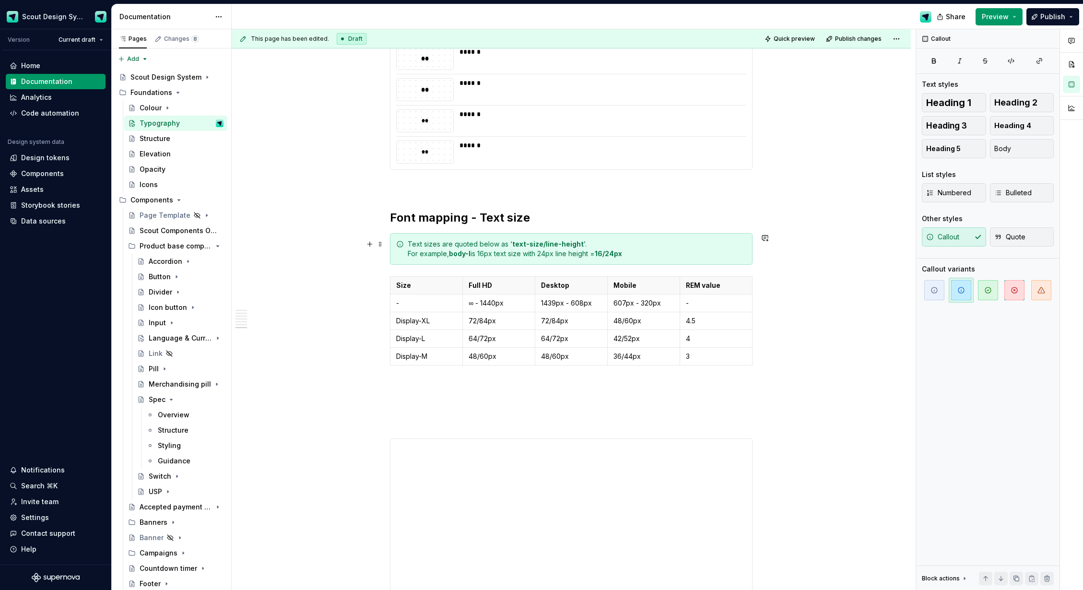
click at [503, 245] on div "Text sizes are quoted below as ‘ text-size/line-height ’. For example, body-l i…" at bounding box center [577, 248] width 339 height 19
click at [412, 361] on p "Display-M" at bounding box center [426, 357] width 60 height 10
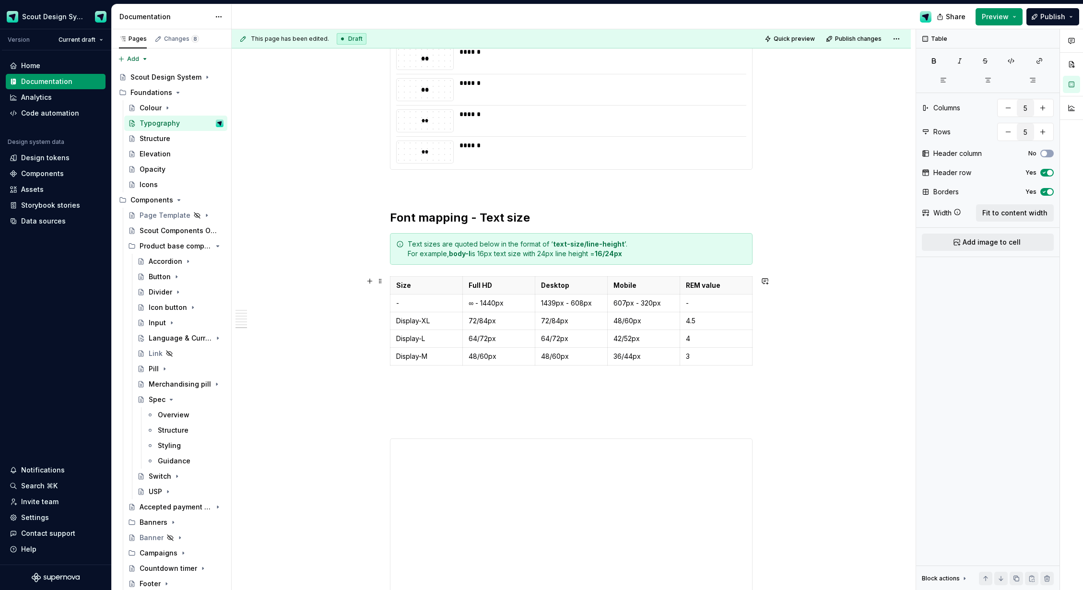
click at [575, 367] on div "Size Full HD Desktop Mobile REM value - ∞ - 1440px 1439px - 608px 607px - 320px…" at bounding box center [571, 322] width 363 height 93
click at [572, 365] on icon "button" at bounding box center [574, 366] width 8 height 8
click at [421, 379] on p at bounding box center [426, 374] width 60 height 10
click at [558, 377] on p at bounding box center [571, 374] width 60 height 10
click at [1047, 153] on icon "button" at bounding box center [1045, 154] width 8 height 6
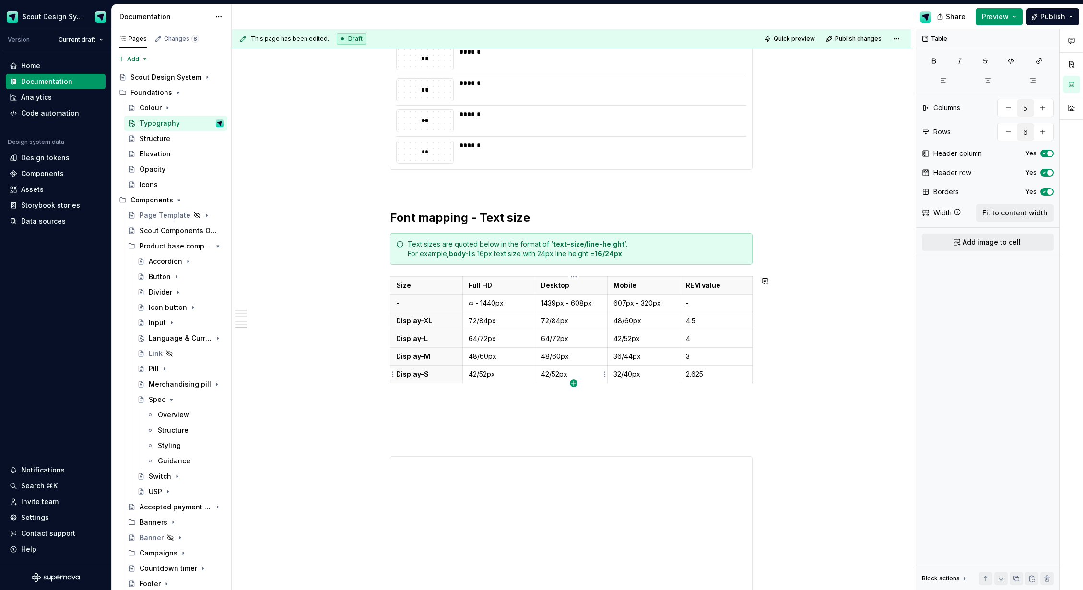
click at [572, 383] on icon "button" at bounding box center [573, 383] width 4 height 4
click at [427, 391] on p at bounding box center [426, 392] width 60 height 10
click at [574, 402] on div "Size Full HD Desktop Mobile REM value - ∞ - 1440px 1439px - 608px 607px - 320px…" at bounding box center [571, 340] width 363 height 129
click at [575, 399] on icon "button" at bounding box center [574, 401] width 8 height 8
type input "8"
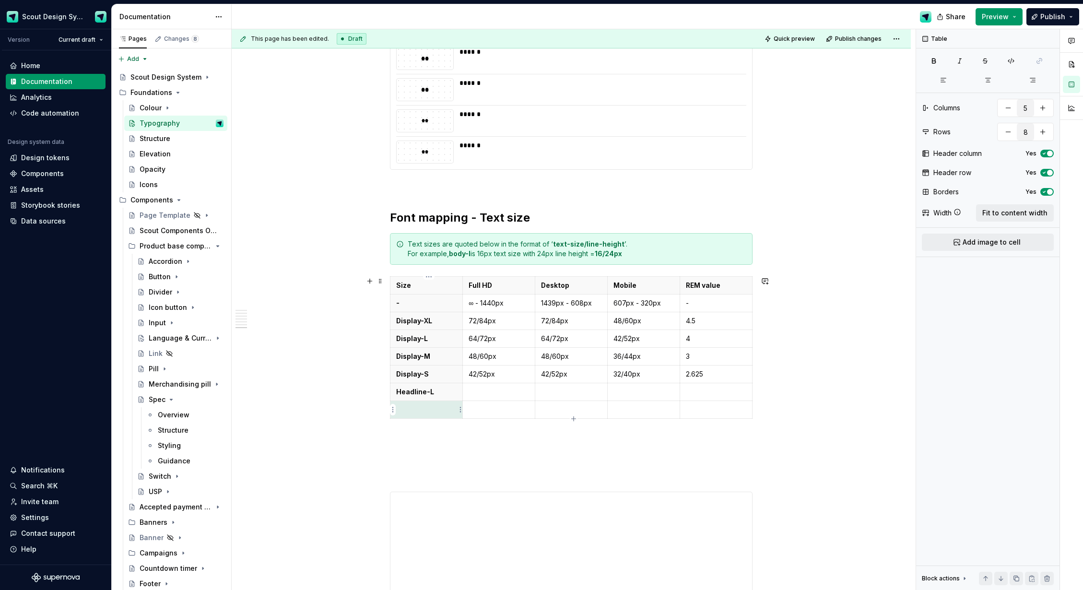
click at [439, 412] on p at bounding box center [426, 410] width 60 height 10
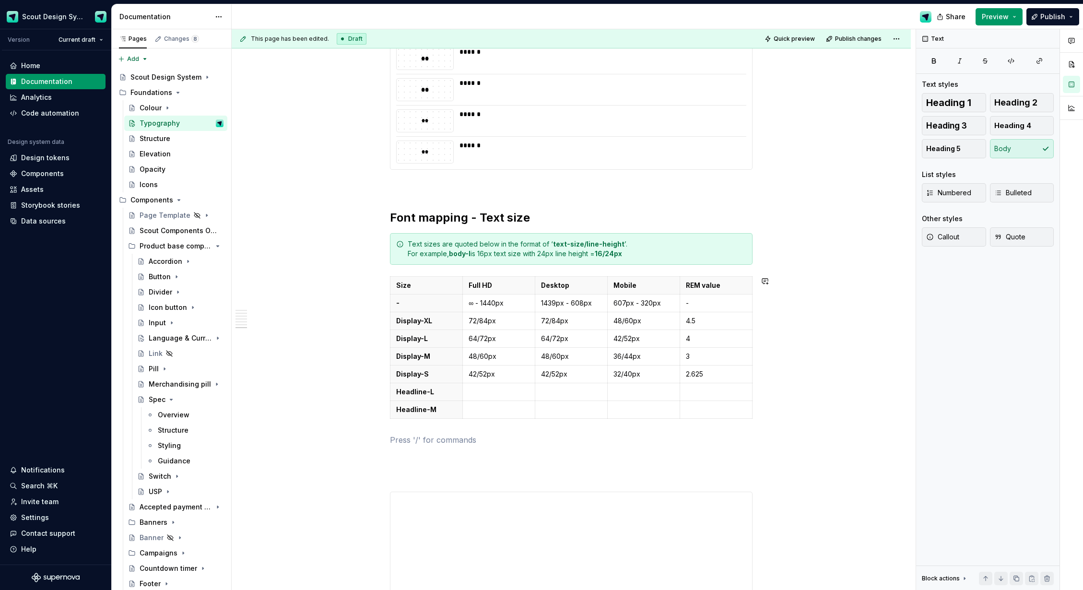
click at [560, 434] on p at bounding box center [571, 440] width 363 height 12
click at [576, 418] on icon "button" at bounding box center [573, 418] width 4 height 4
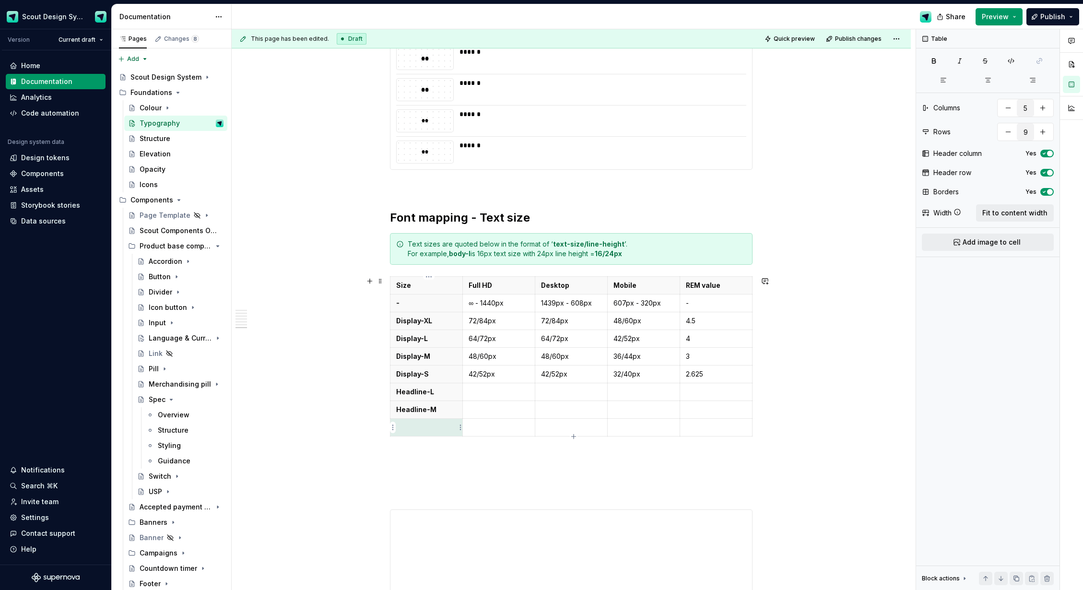
click at [438, 426] on p at bounding box center [426, 428] width 60 height 10
drag, startPoint x: 536, startPoint y: 438, endPoint x: 563, endPoint y: 440, distance: 26.9
click at [536, 438] on div "Size Full HD Desktop Mobile REM value - ∞ - 1440px 1439px - 608px 607px - 320px…" at bounding box center [571, 358] width 363 height 164
click at [574, 438] on icon "button" at bounding box center [574, 437] width 8 height 8
type input "10"
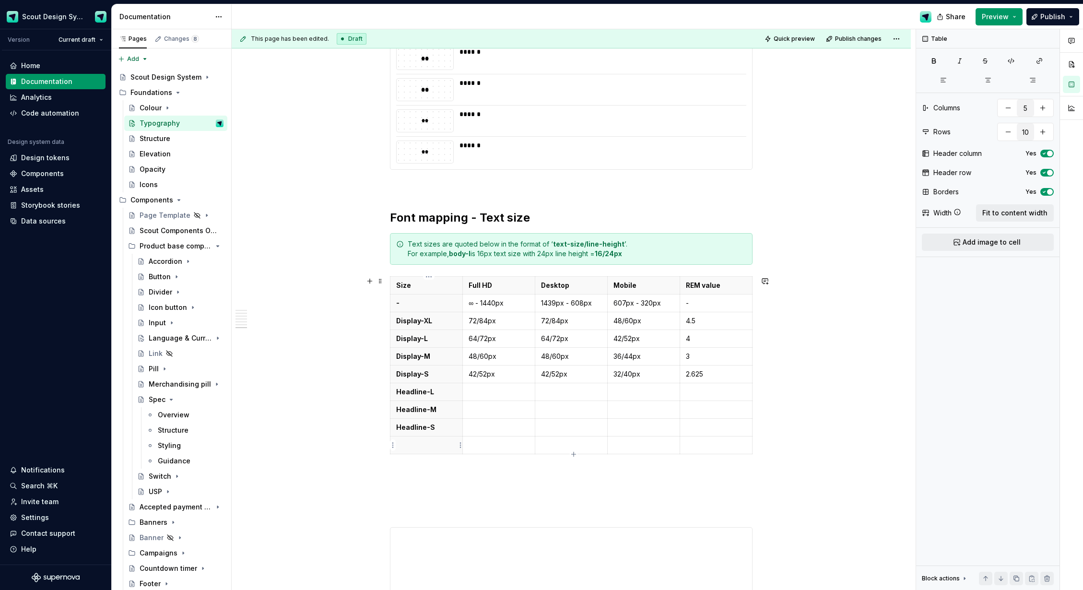
click at [421, 446] on p at bounding box center [426, 445] width 60 height 10
drag, startPoint x: 574, startPoint y: 468, endPoint x: 577, endPoint y: 460, distance: 9.0
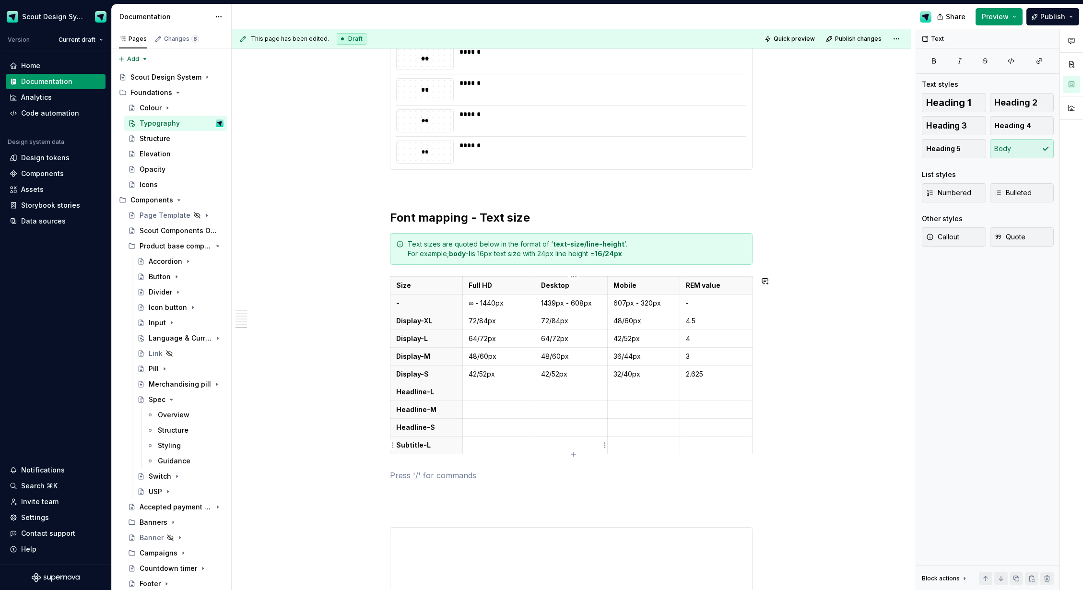
drag, startPoint x: 574, startPoint y: 454, endPoint x: 456, endPoint y: 450, distance: 118.6
click at [574, 454] on icon "button" at bounding box center [574, 455] width 8 height 8
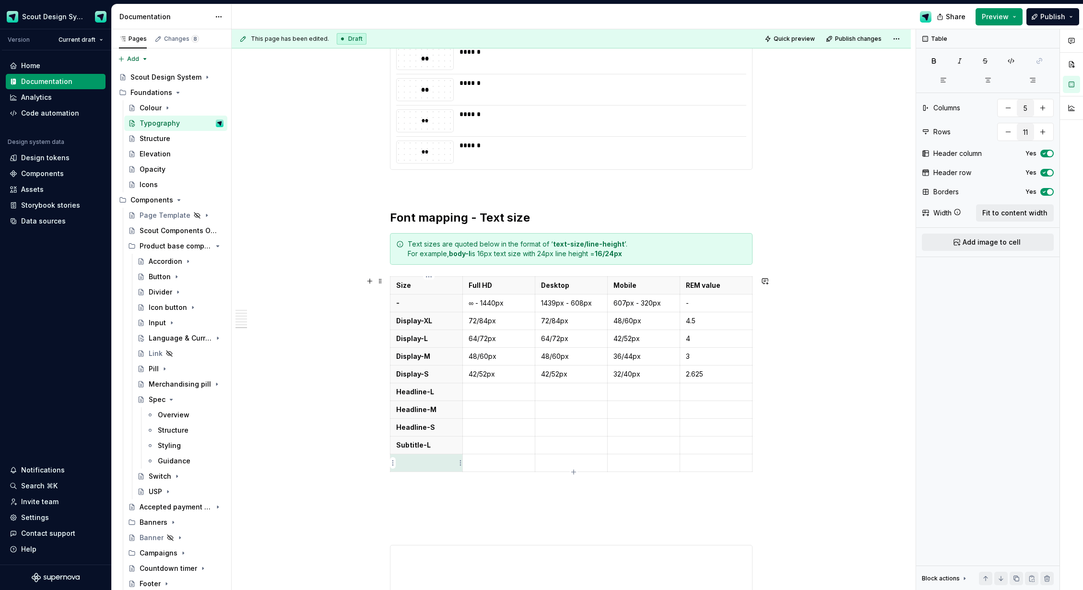
click at [440, 458] on p at bounding box center [426, 463] width 60 height 10
click at [572, 472] on icon "button" at bounding box center [574, 472] width 8 height 8
click at [411, 484] on p at bounding box center [426, 481] width 60 height 10
click at [574, 490] on icon "button" at bounding box center [574, 490] width 8 height 8
click at [417, 505] on th at bounding box center [427, 499] width 72 height 18
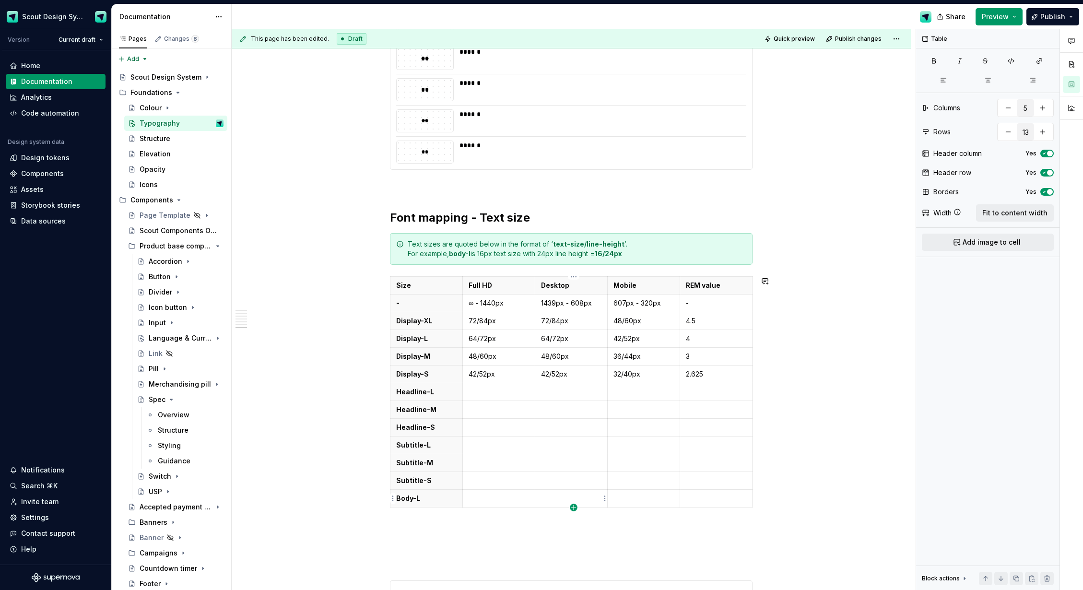
click at [575, 508] on icon "button" at bounding box center [573, 507] width 4 height 4
type input "14"
drag, startPoint x: 415, startPoint y: 521, endPoint x: 445, endPoint y: 523, distance: 30.3
click at [415, 521] on p at bounding box center [426, 516] width 60 height 10
type textarea "*"
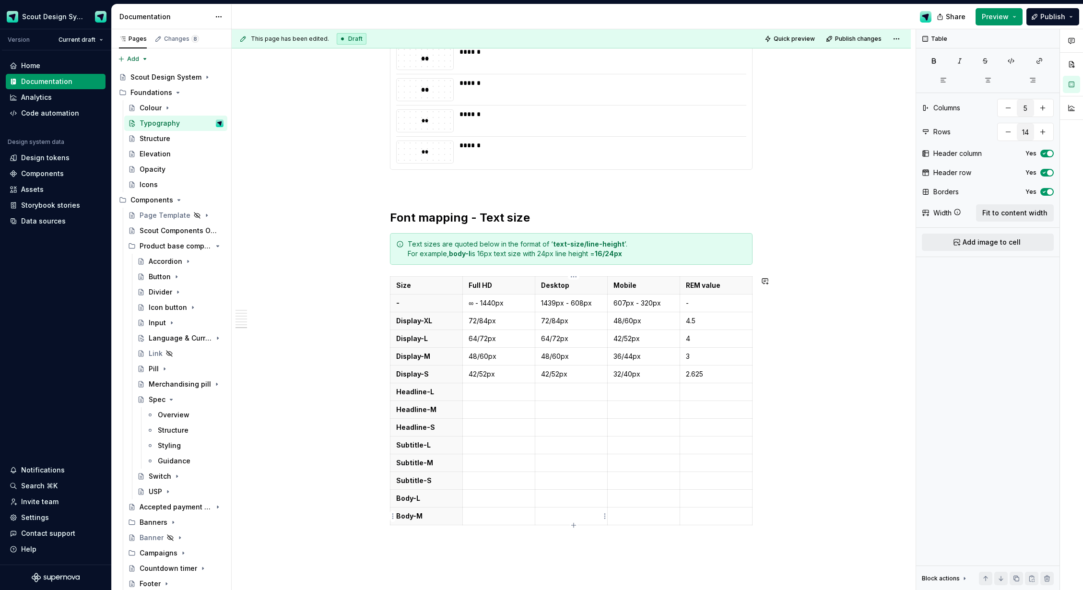
drag, startPoint x: 575, startPoint y: 524, endPoint x: 566, endPoint y: 524, distance: 9.6
click at [575, 524] on icon "button" at bounding box center [574, 526] width 8 height 8
drag, startPoint x: 402, startPoint y: 531, endPoint x: 423, endPoint y: 536, distance: 22.1
click at [404, 532] on p at bounding box center [426, 534] width 60 height 10
click at [574, 543] on icon "button" at bounding box center [573, 543] width 4 height 4
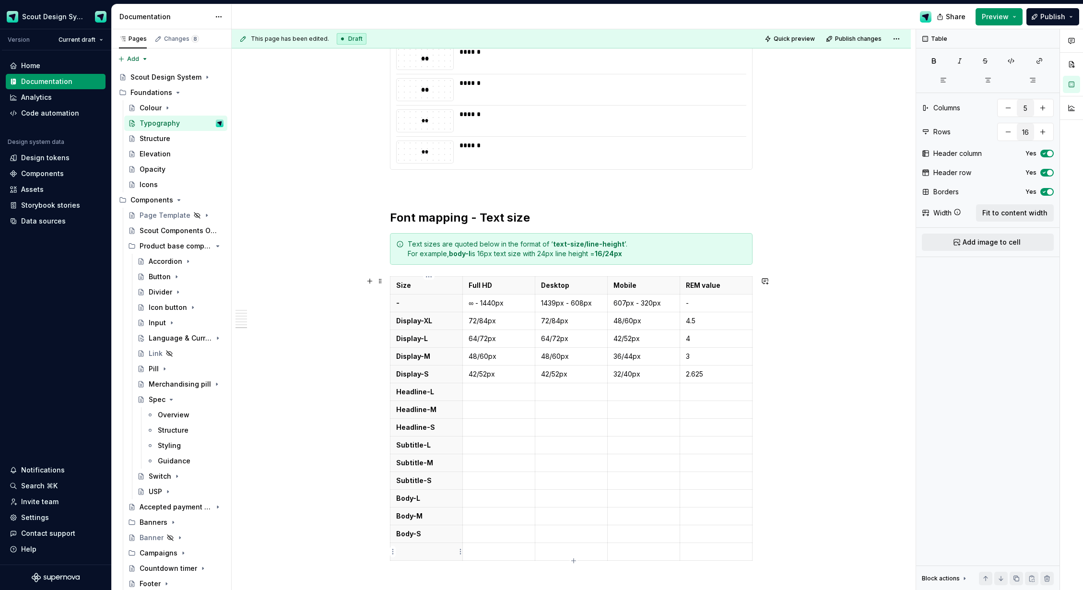
click at [412, 552] on p at bounding box center [426, 552] width 60 height 10
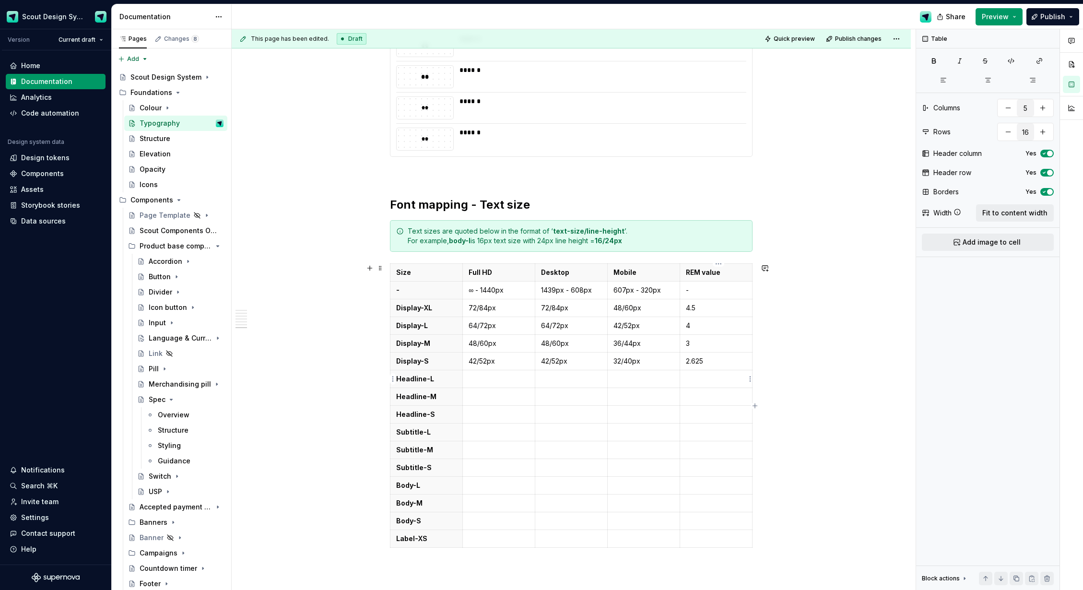
click at [725, 380] on p at bounding box center [716, 379] width 60 height 10
click at [495, 381] on p at bounding box center [499, 379] width 60 height 10
click at [496, 484] on p at bounding box center [499, 486] width 60 height 10
click at [478, 434] on p "20/32" at bounding box center [499, 432] width 60 height 10
click at [480, 451] on p "18/28" at bounding box center [499, 450] width 60 height 10
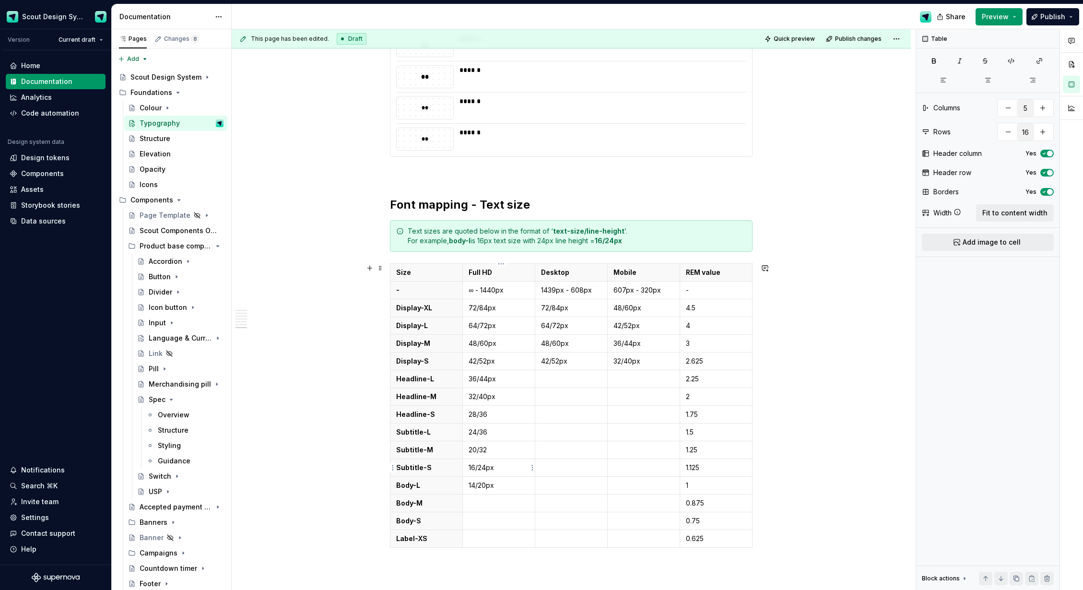
click at [475, 467] on p "16/24px" at bounding box center [499, 468] width 60 height 10
click at [475, 486] on p "14/20px" at bounding box center [499, 486] width 60 height 10
click at [475, 506] on p at bounding box center [499, 503] width 60 height 10
click at [502, 520] on p at bounding box center [499, 521] width 60 height 10
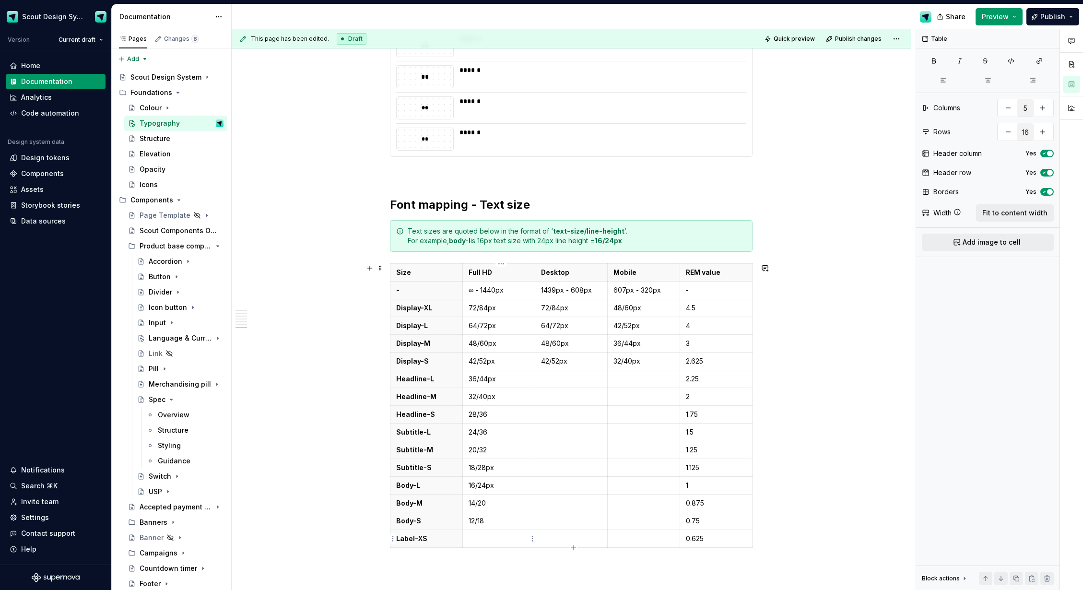
click at [504, 542] on p at bounding box center [499, 539] width 60 height 10
click at [494, 414] on p "28/36" at bounding box center [499, 415] width 60 height 10
click at [504, 432] on p "24/36" at bounding box center [499, 432] width 60 height 10
click at [500, 456] on td "20/32" at bounding box center [499, 450] width 72 height 18
click at [499, 504] on p "14/20" at bounding box center [499, 503] width 60 height 10
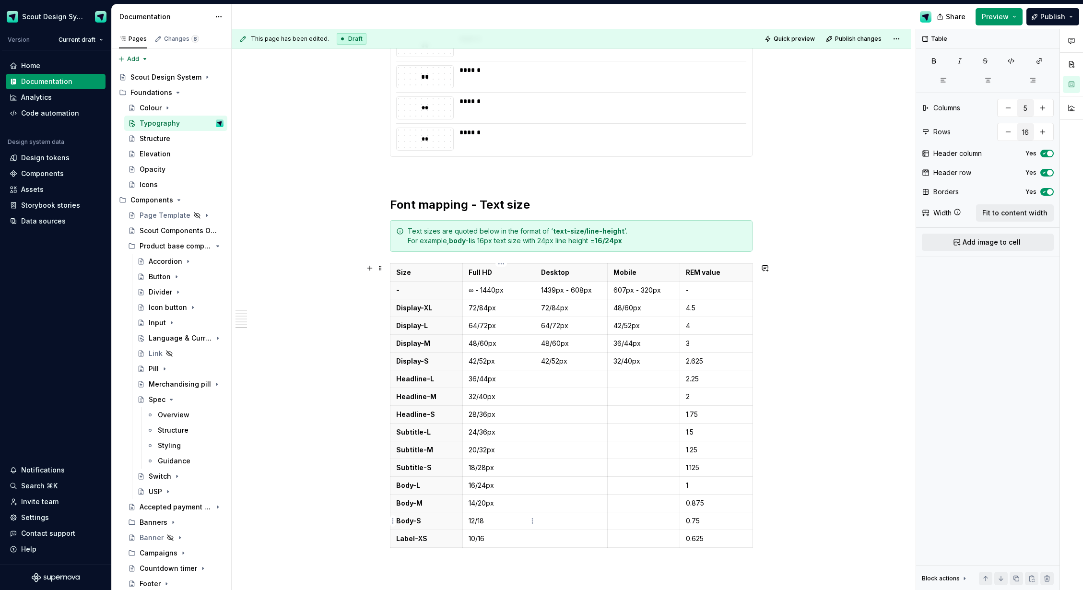
click at [494, 518] on p "12/18" at bounding box center [499, 521] width 60 height 10
click at [493, 543] on p "10/16" at bounding box center [499, 539] width 60 height 10
click at [480, 375] on p "36/44px" at bounding box center [499, 379] width 60 height 10
click at [550, 377] on p at bounding box center [571, 379] width 60 height 10
click at [493, 537] on p "10/16px" at bounding box center [499, 539] width 60 height 10
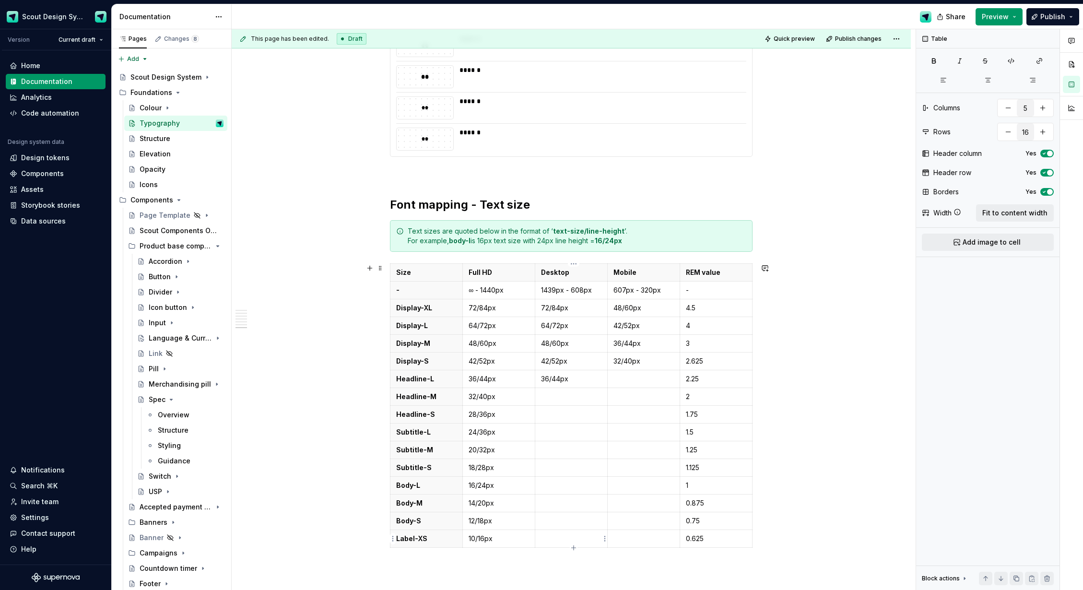
click at [567, 541] on p at bounding box center [571, 539] width 60 height 10
click at [642, 540] on p at bounding box center [644, 539] width 60 height 10
click at [475, 522] on p "12/18px" at bounding box center [499, 521] width 60 height 10
drag, startPoint x: 573, startPoint y: 523, endPoint x: 631, endPoint y: 519, distance: 58.7
click at [573, 523] on p at bounding box center [571, 521] width 60 height 10
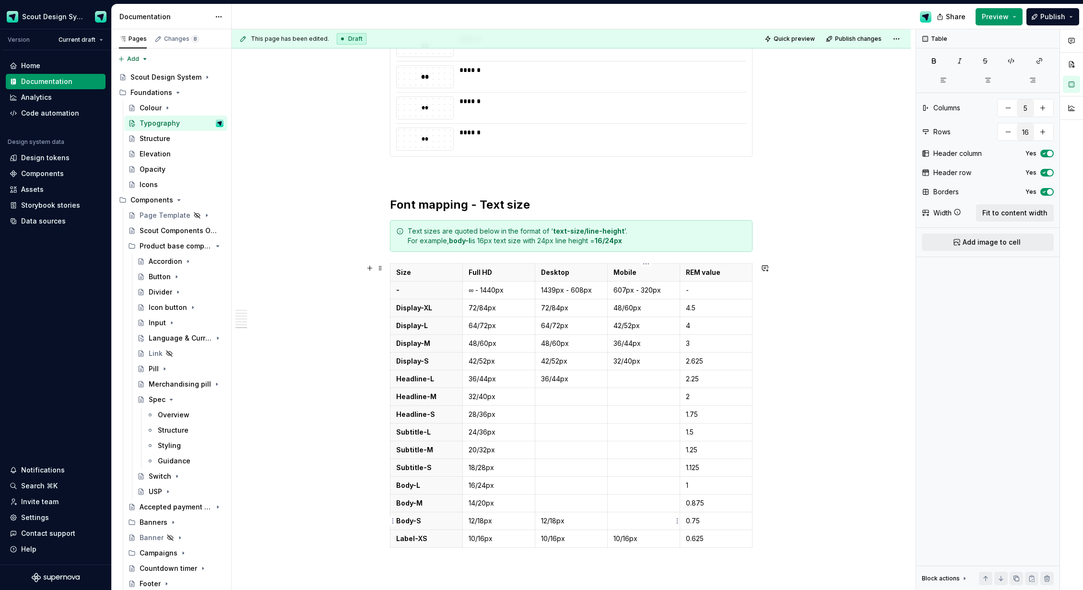
click at [645, 517] on p at bounding box center [644, 521] width 60 height 10
click at [484, 502] on p "14/20px" at bounding box center [499, 503] width 60 height 10
click at [573, 509] on td at bounding box center [571, 504] width 72 height 18
click at [626, 504] on p at bounding box center [644, 503] width 60 height 10
click at [489, 486] on p "16/24px" at bounding box center [499, 486] width 60 height 10
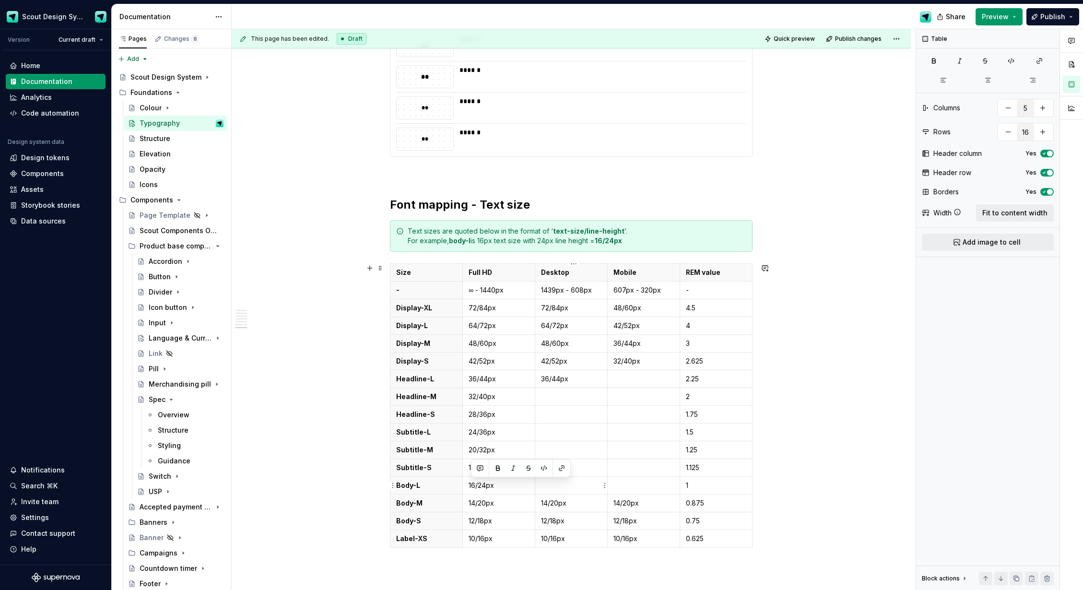
drag, startPoint x: 574, startPoint y: 487, endPoint x: 595, endPoint y: 488, distance: 21.6
click at [574, 487] on p at bounding box center [571, 486] width 60 height 10
click at [637, 486] on p at bounding box center [644, 486] width 60 height 10
click at [556, 467] on p at bounding box center [571, 468] width 60 height 10
click at [486, 468] on p "18/28px" at bounding box center [499, 468] width 60 height 10
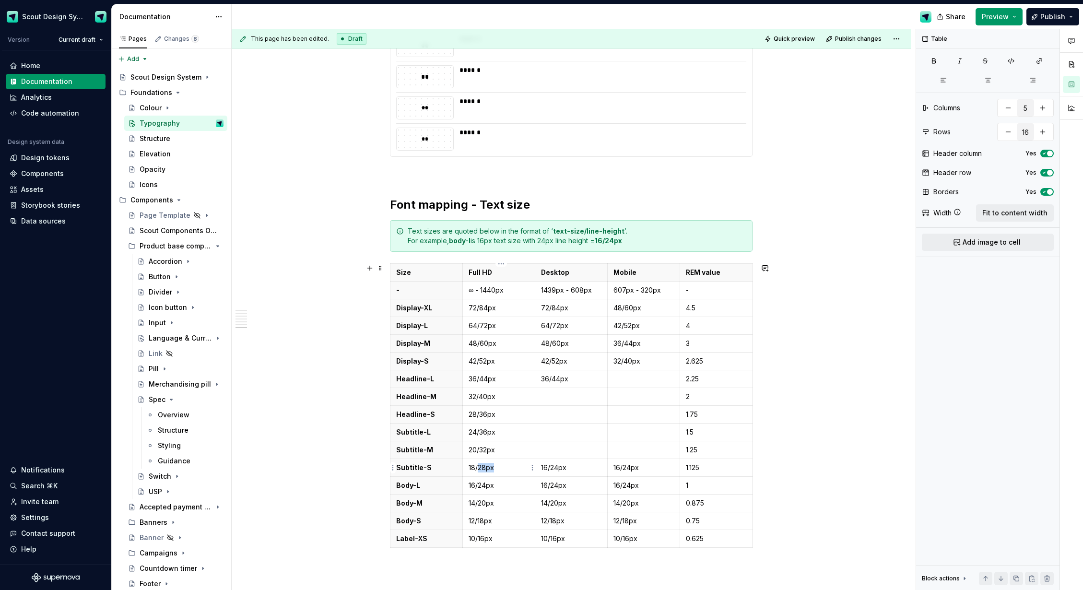
click at [486, 468] on p "18/28px" at bounding box center [499, 468] width 60 height 10
click at [551, 468] on p "16/24px" at bounding box center [571, 468] width 60 height 10
click at [631, 471] on p "16/24px" at bounding box center [644, 468] width 60 height 10
click at [490, 467] on p "18/28px" at bounding box center [499, 468] width 60 height 10
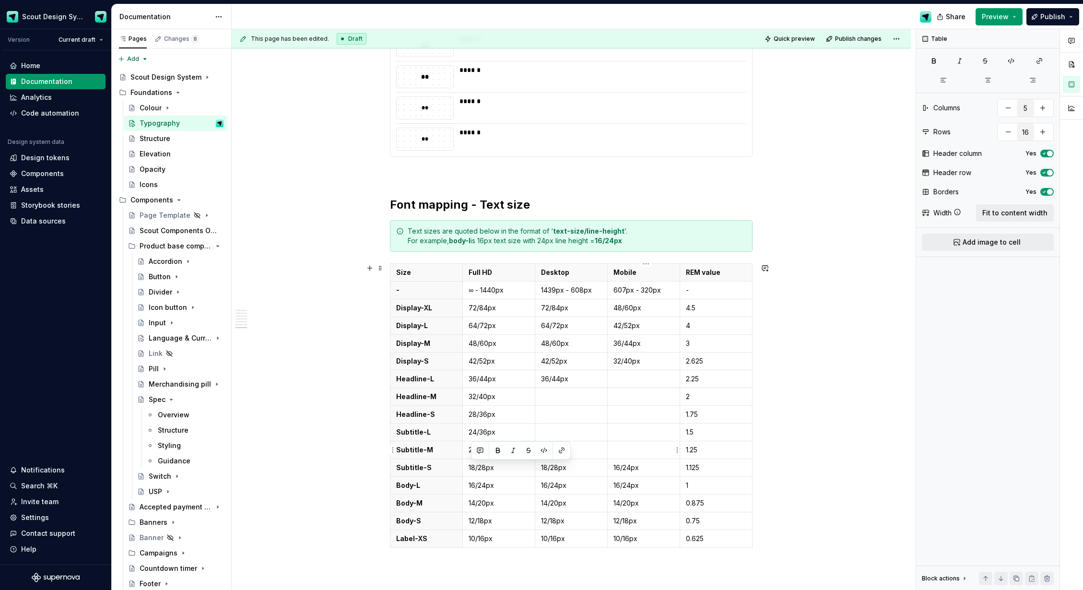
click at [629, 453] on p at bounding box center [644, 450] width 60 height 10
click at [479, 444] on td "20/32px" at bounding box center [499, 450] width 72 height 18
click at [631, 434] on p at bounding box center [644, 432] width 60 height 10
click at [636, 415] on p at bounding box center [644, 415] width 60 height 10
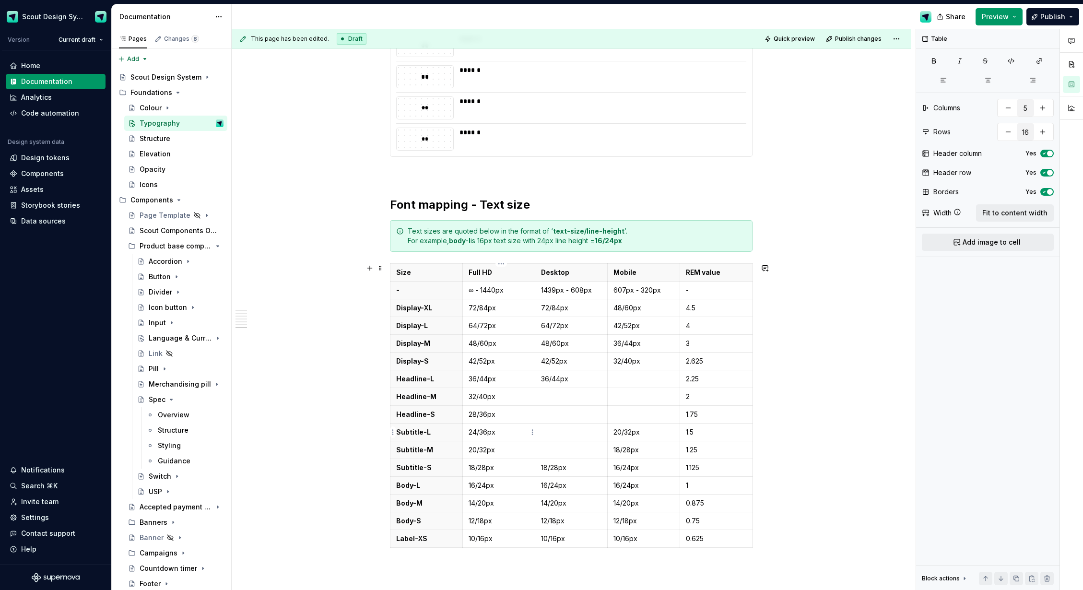
click at [489, 434] on p "24/36px" at bounding box center [499, 432] width 60 height 10
click at [628, 416] on p at bounding box center [644, 415] width 60 height 10
click at [483, 421] on td "28/36px" at bounding box center [499, 415] width 72 height 18
click at [633, 402] on td at bounding box center [643, 397] width 72 height 18
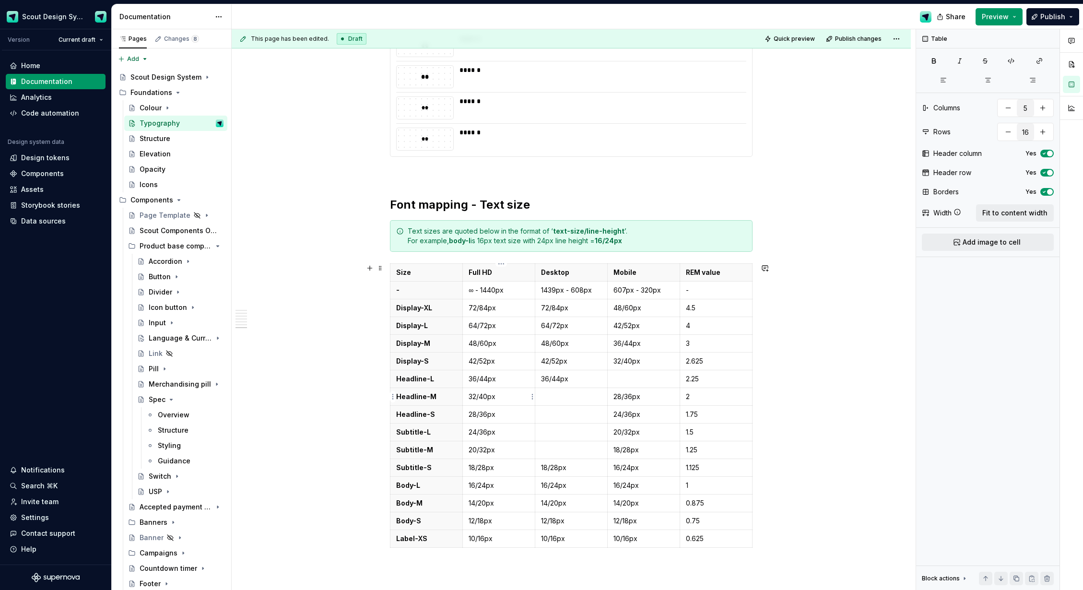
click at [478, 399] on p "32/40px" at bounding box center [499, 397] width 60 height 10
click at [618, 379] on p at bounding box center [644, 379] width 60 height 10
click at [479, 399] on p "32/40px" at bounding box center [499, 397] width 60 height 10
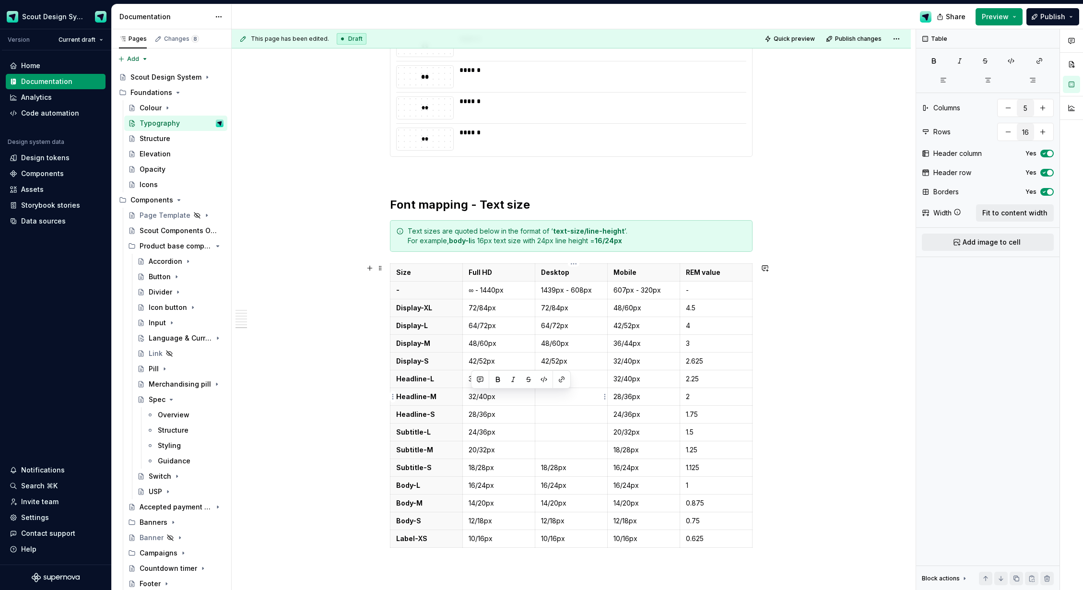
click at [564, 397] on p at bounding box center [571, 397] width 60 height 10
drag, startPoint x: 485, startPoint y: 399, endPoint x: 481, endPoint y: 408, distance: 10.3
click at [483, 402] on td "32/40px" at bounding box center [499, 397] width 72 height 18
click at [479, 416] on p "28/36px" at bounding box center [499, 415] width 60 height 10
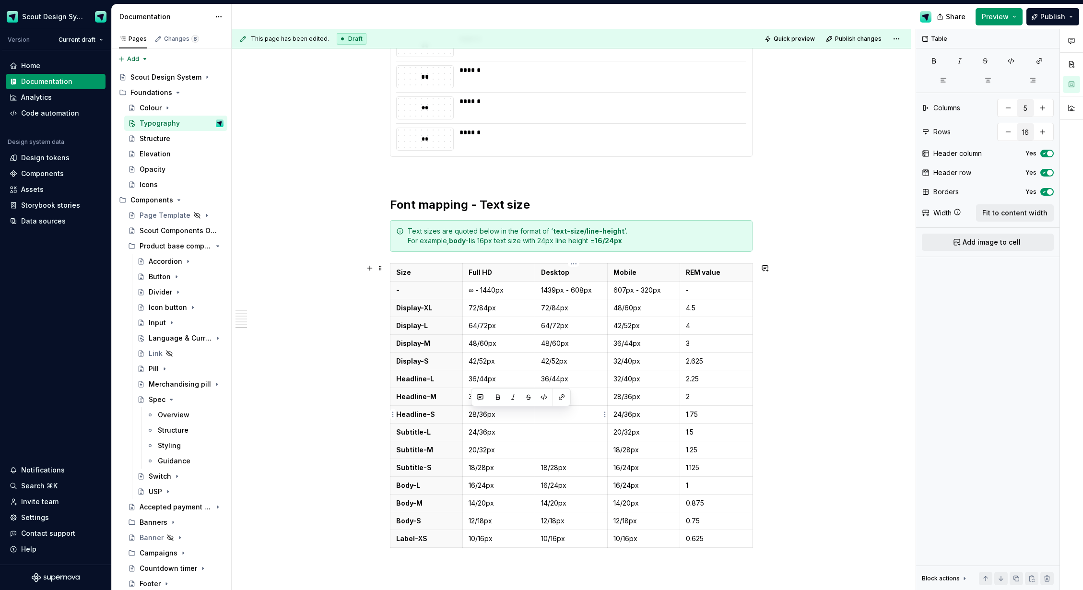
click at [570, 419] on td at bounding box center [571, 415] width 72 height 18
click at [482, 437] on p "24/36px" at bounding box center [499, 432] width 60 height 10
click at [550, 438] on td at bounding box center [571, 433] width 72 height 18
click at [488, 452] on p "20/32px" at bounding box center [499, 450] width 60 height 10
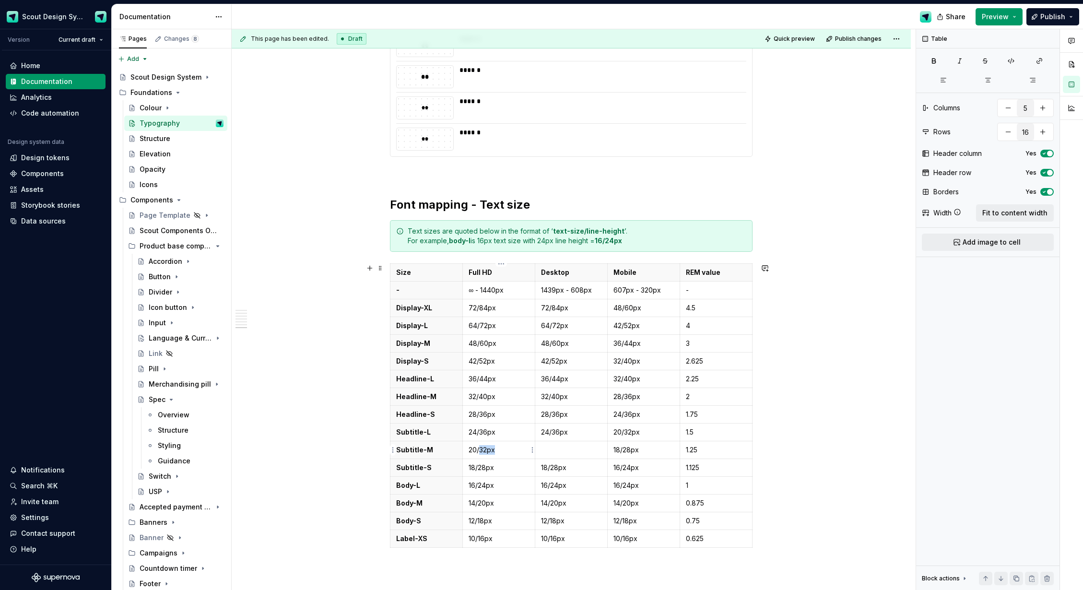
click at [488, 452] on p "20/32px" at bounding box center [499, 450] width 60 height 10
click at [558, 450] on p at bounding box center [571, 450] width 60 height 10
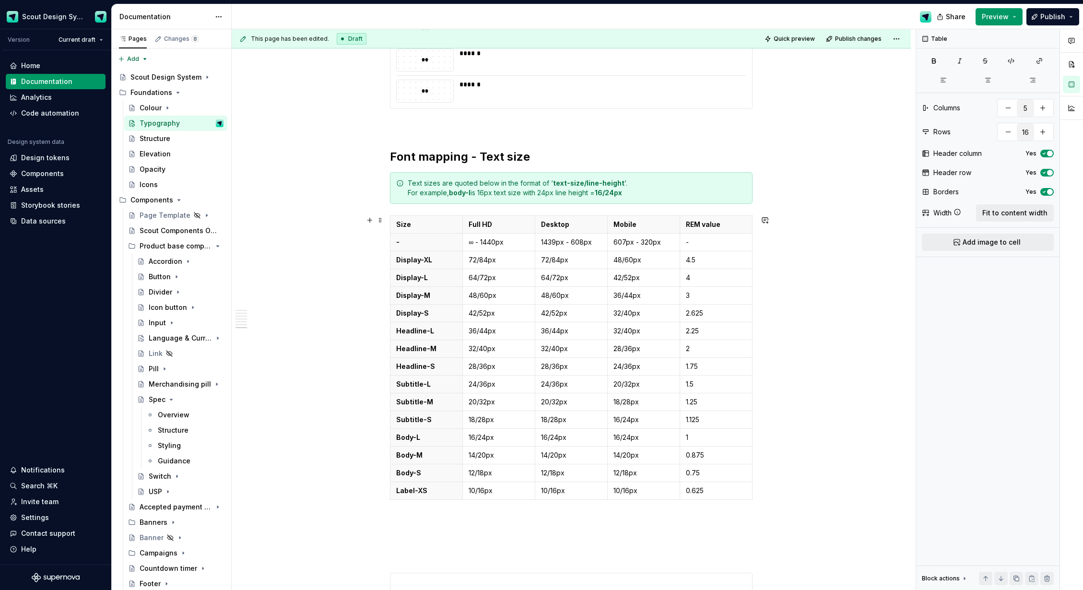
scroll to position [2404, 0]
click at [572, 499] on icon "button" at bounding box center [573, 499] width 4 height 4
click at [420, 509] on p at bounding box center [426, 508] width 60 height 10
type input "19"
click at [420, 512] on p "Button-L" at bounding box center [426, 508] width 60 height 10
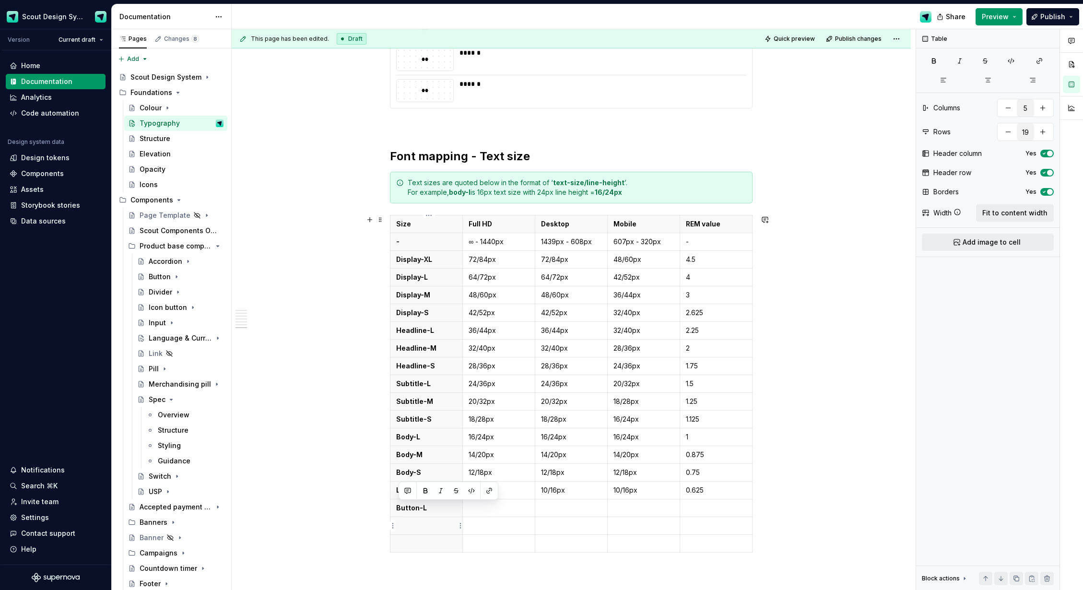
click at [418, 526] on p at bounding box center [426, 526] width 60 height 10
click at [415, 552] on th at bounding box center [427, 544] width 72 height 18
click at [431, 524] on p "Button-L" at bounding box center [426, 526] width 60 height 10
click at [440, 543] on p "Button-L" at bounding box center [426, 544] width 60 height 10
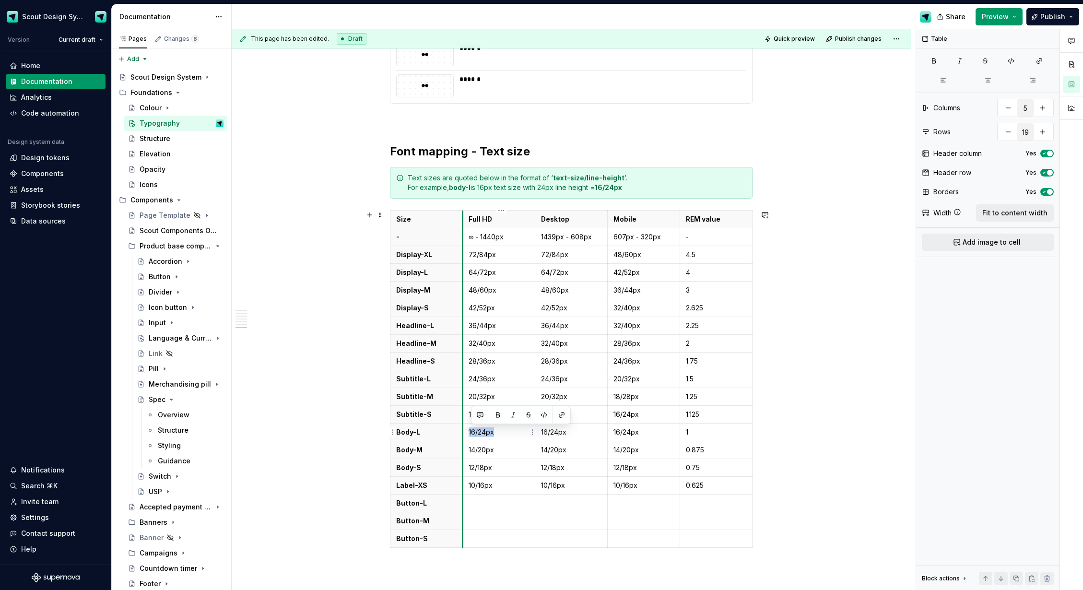
drag, startPoint x: 477, startPoint y: 432, endPoint x: 465, endPoint y: 431, distance: 12.0
click at [465, 431] on td "16/24px" at bounding box center [499, 433] width 72 height 18
drag, startPoint x: 502, startPoint y: 505, endPoint x: 516, endPoint y: 505, distance: 13.4
click at [503, 505] on p at bounding box center [499, 503] width 60 height 10
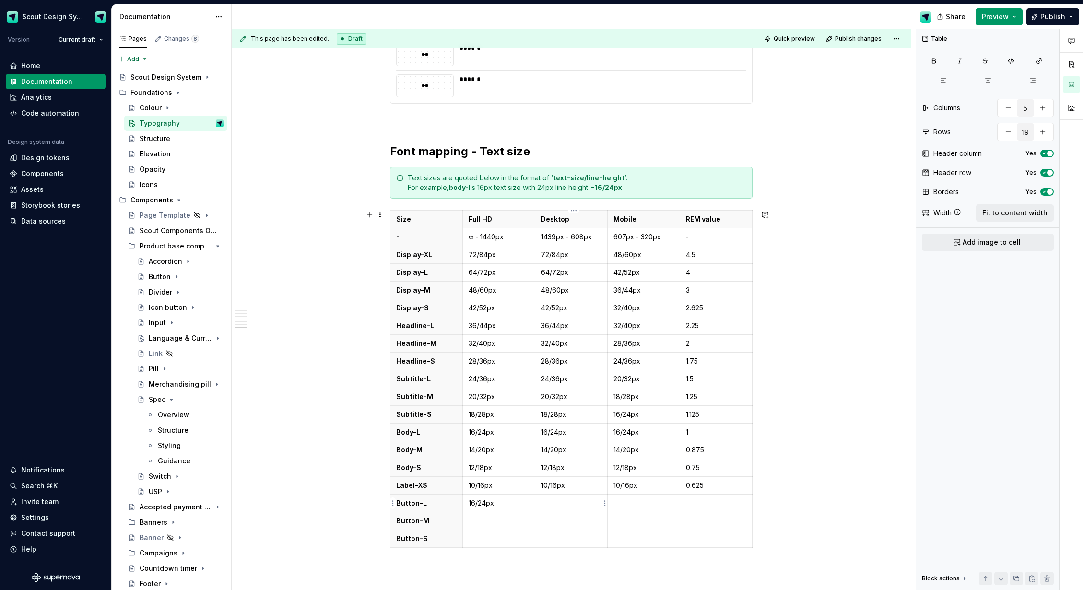
drag, startPoint x: 570, startPoint y: 506, endPoint x: 653, endPoint y: 507, distance: 83.5
click at [583, 505] on p at bounding box center [571, 503] width 60 height 10
drag, startPoint x: 651, startPoint y: 505, endPoint x: 631, endPoint y: 505, distance: 20.2
click at [651, 505] on p at bounding box center [644, 503] width 60 height 10
click at [486, 505] on p "16/24px" at bounding box center [499, 503] width 60 height 10
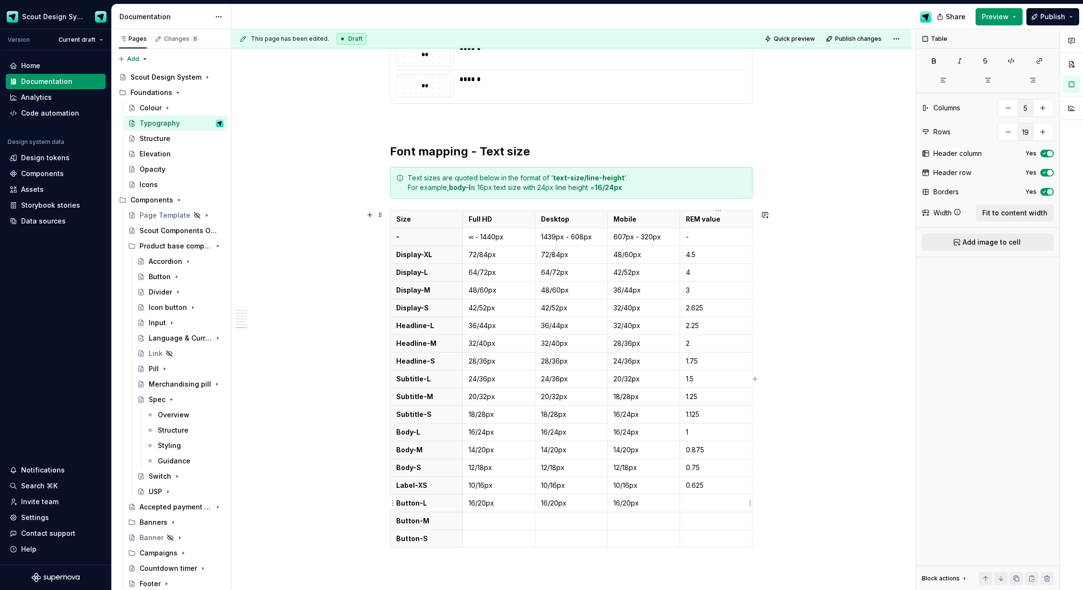
click at [702, 507] on p at bounding box center [716, 503] width 60 height 10
click at [505, 518] on p at bounding box center [499, 521] width 60 height 10
drag, startPoint x: 559, startPoint y: 520, endPoint x: 639, endPoint y: 521, distance: 79.2
click at [560, 520] on p at bounding box center [571, 521] width 60 height 10
click at [640, 521] on p at bounding box center [644, 521] width 60 height 10
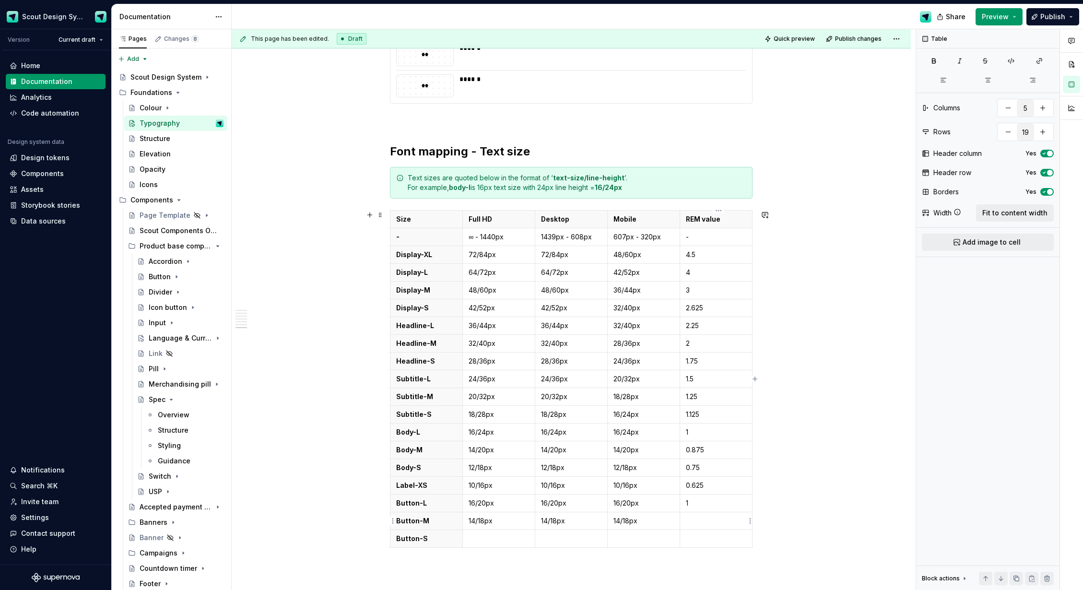
click at [699, 520] on p at bounding box center [716, 521] width 60 height 10
click at [494, 542] on p at bounding box center [499, 539] width 60 height 10
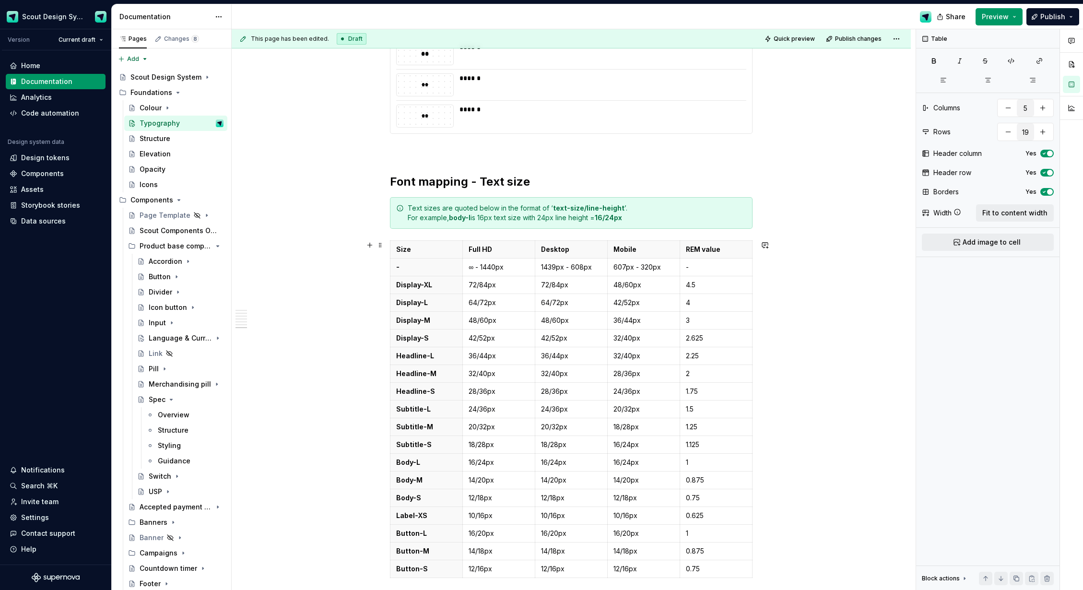
scroll to position [2484, 0]
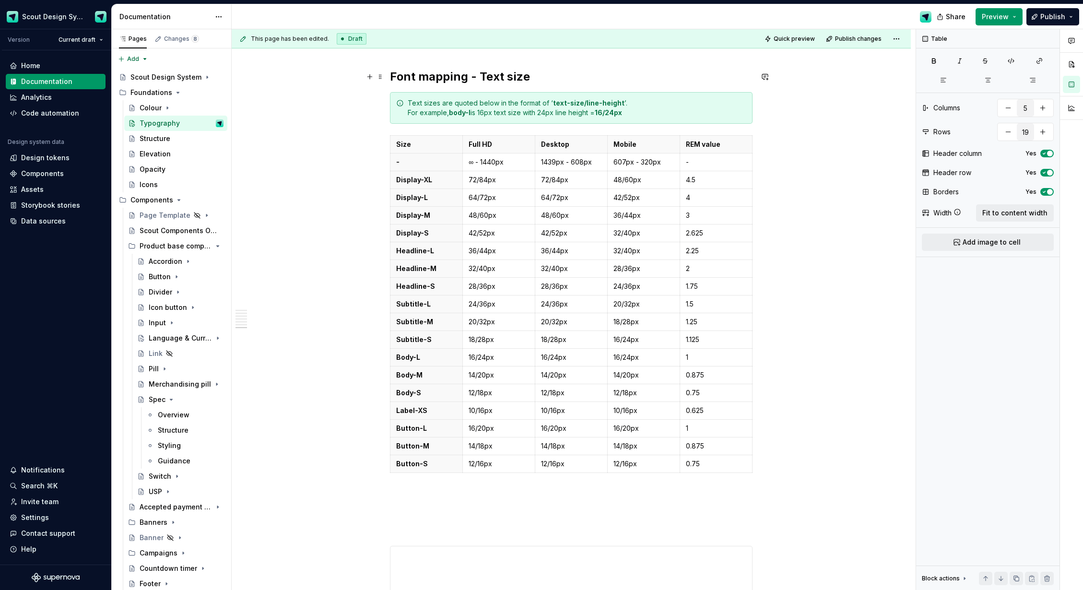
click at [528, 80] on h2 "Font mapping - Text size" at bounding box center [571, 76] width 363 height 15
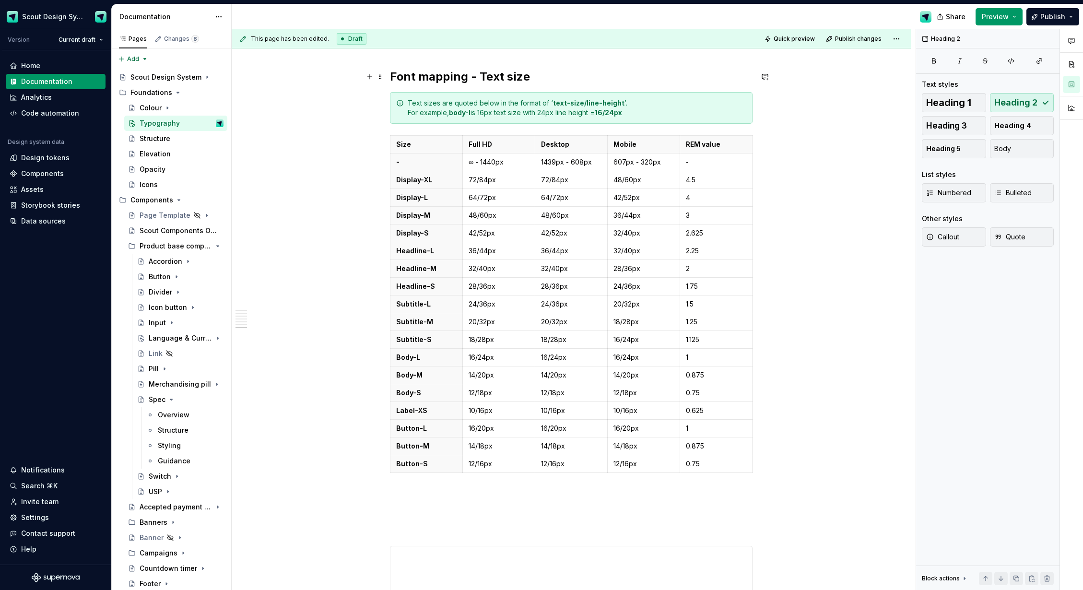
scroll to position [2476, 0]
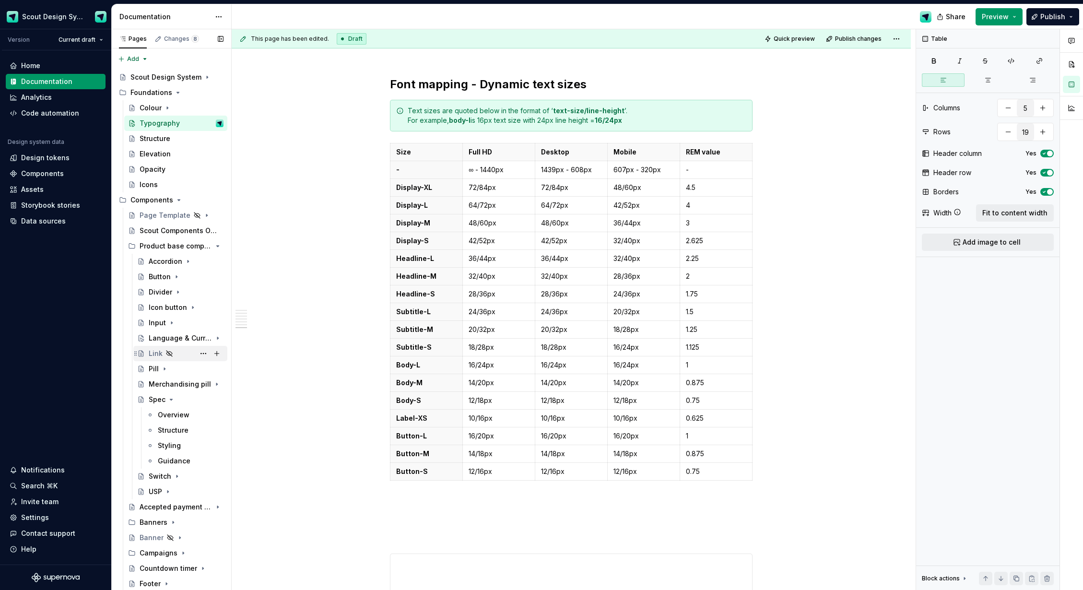
scroll to position [157, 0]
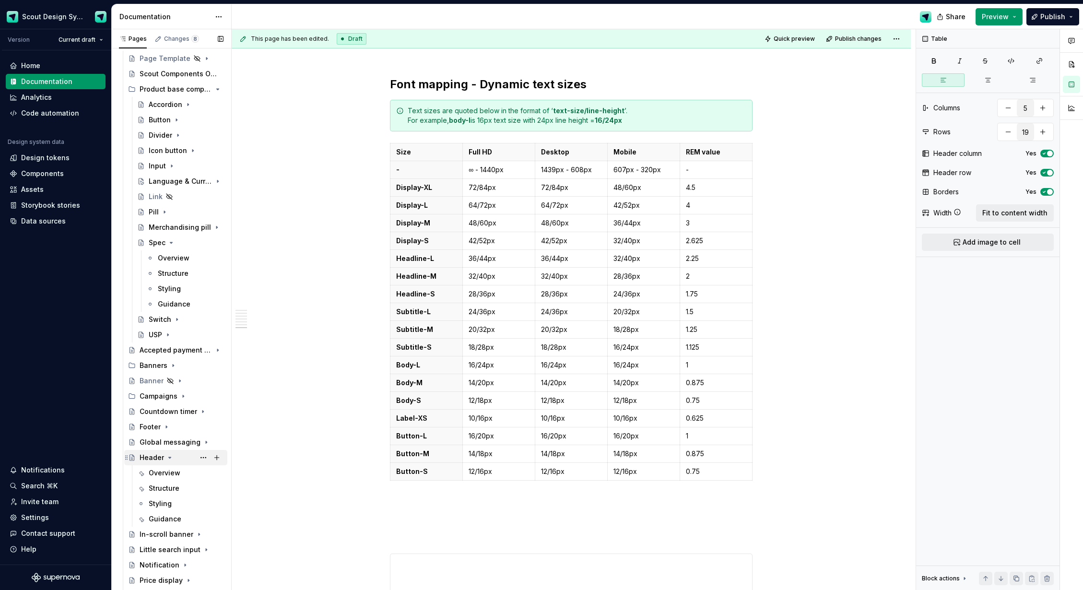
click at [150, 463] on div "Header" at bounding box center [182, 457] width 84 height 13
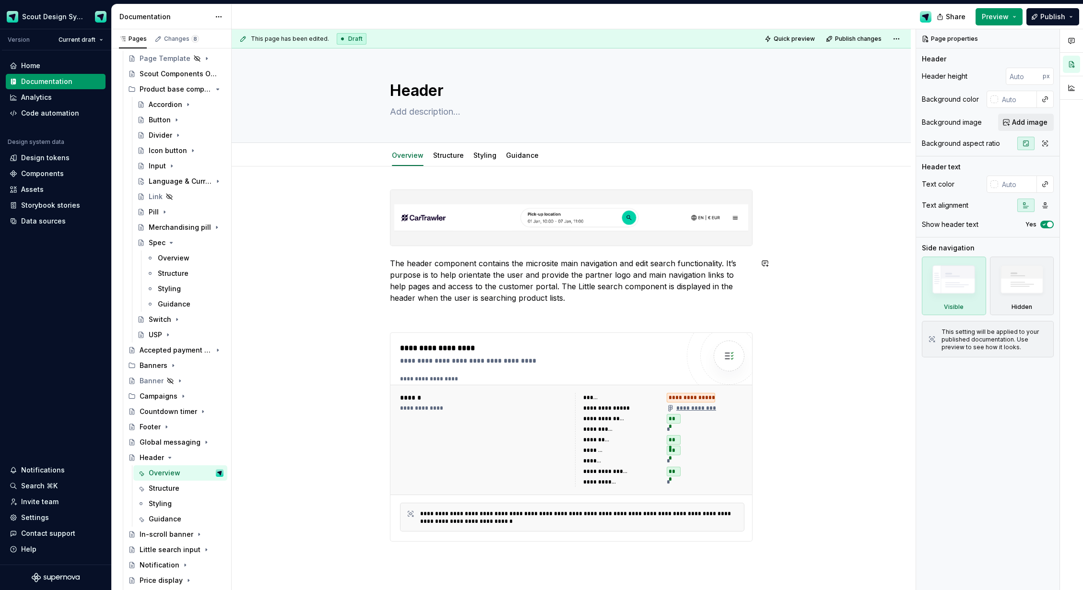
scroll to position [13, 0]
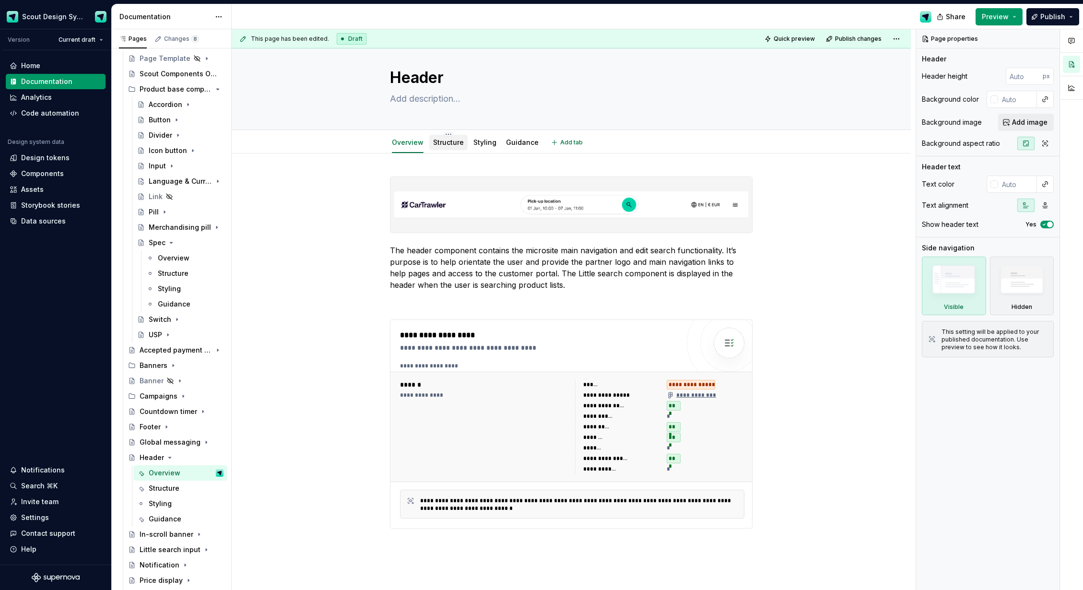
click at [440, 137] on div "Structure" at bounding box center [448, 143] width 31 height 12
click at [448, 146] on link "Structure" at bounding box center [448, 142] width 31 height 8
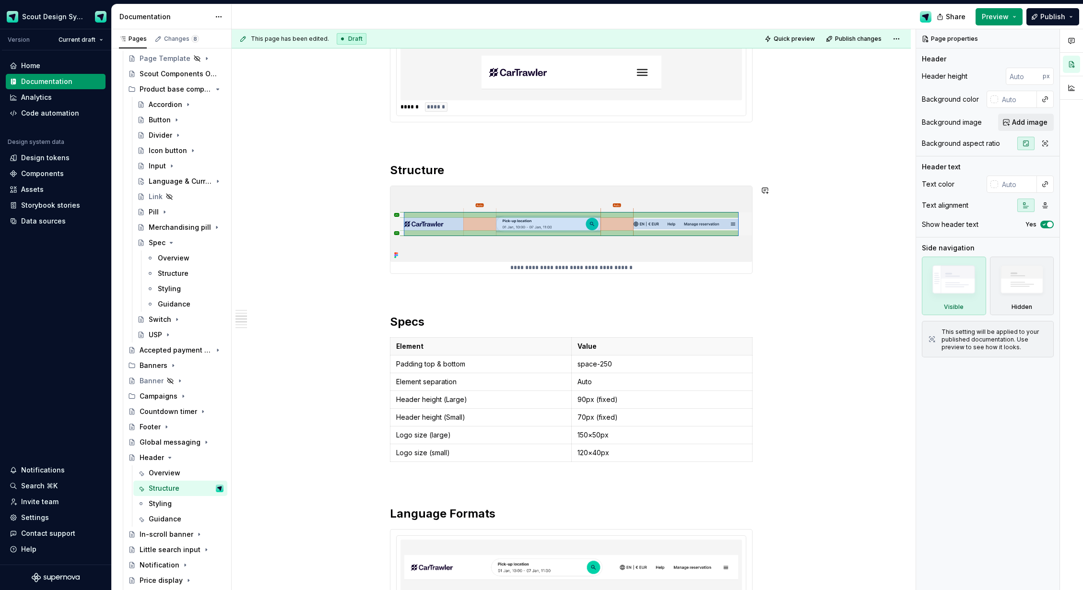
scroll to position [731, 0]
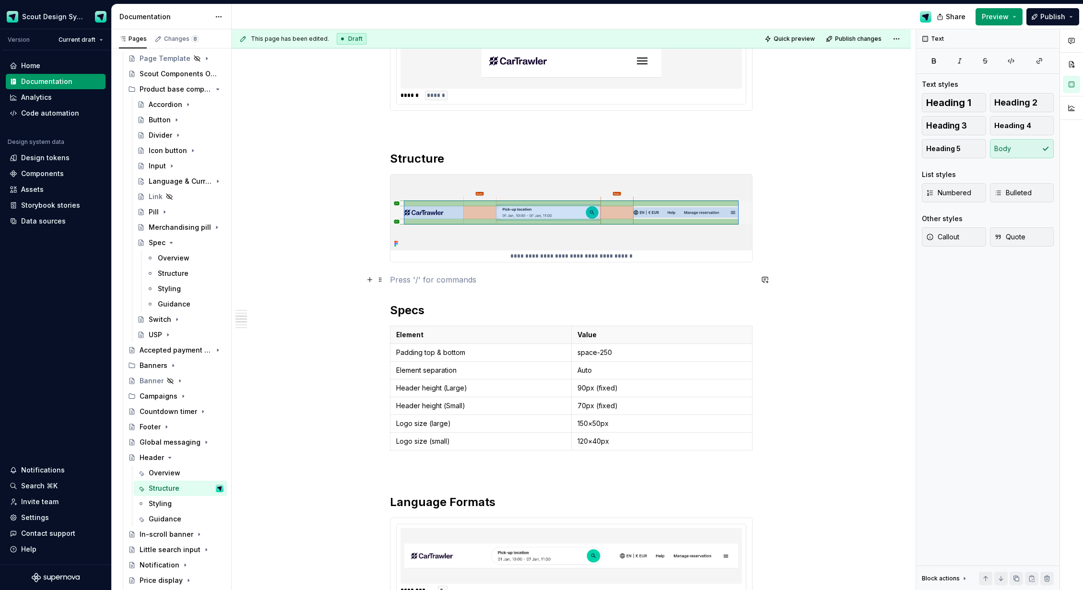
click at [414, 280] on p at bounding box center [571, 280] width 363 height 12
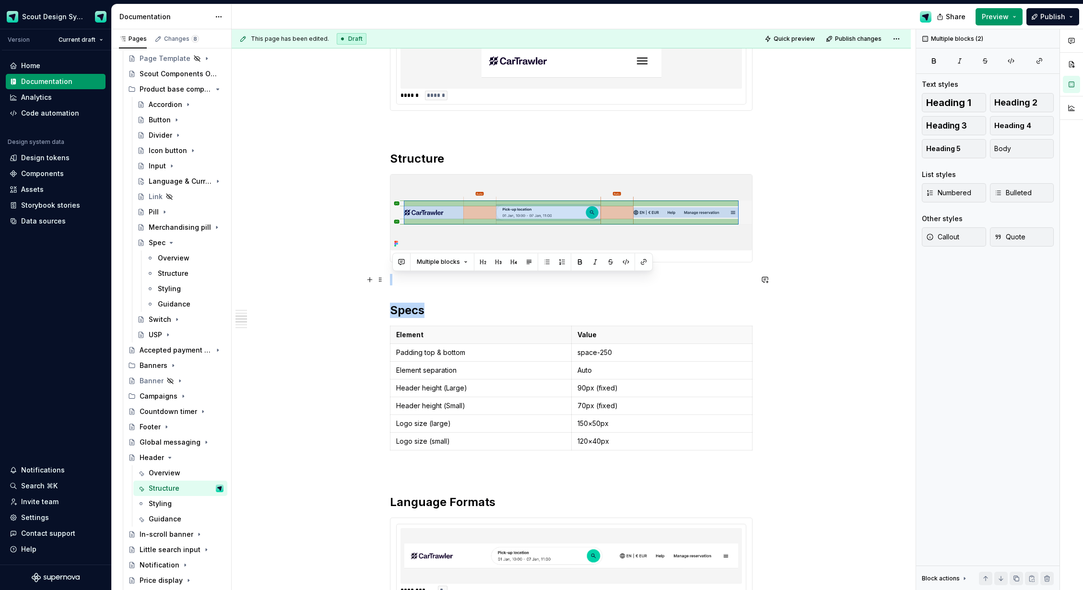
drag, startPoint x: 435, startPoint y: 311, endPoint x: 397, endPoint y: 277, distance: 51.3
click at [397, 277] on div "**********" at bounding box center [571, 350] width 363 height 1782
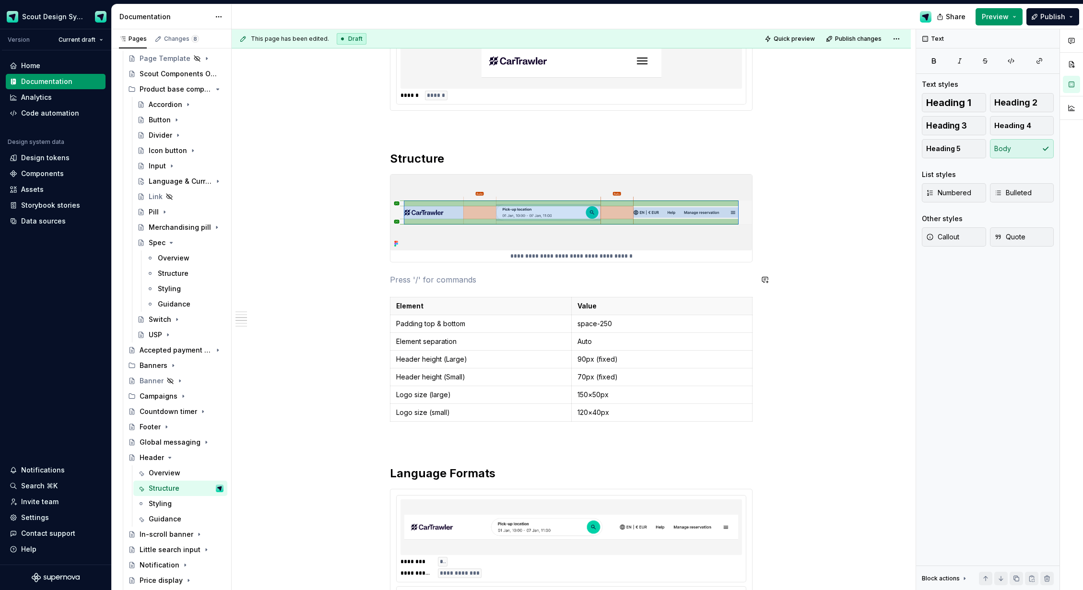
type textarea "*"
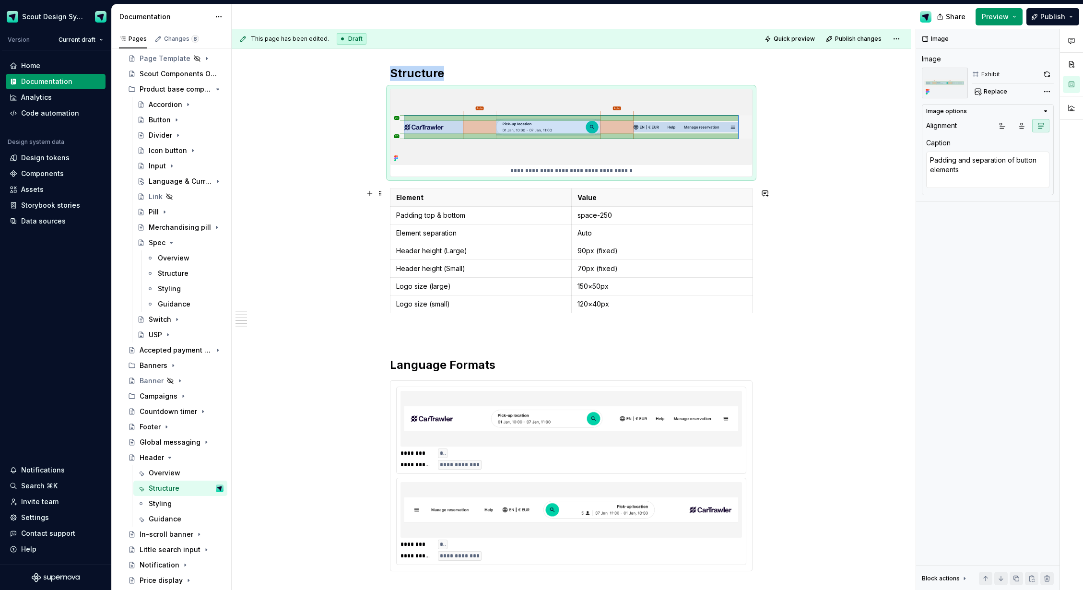
scroll to position [741, 0]
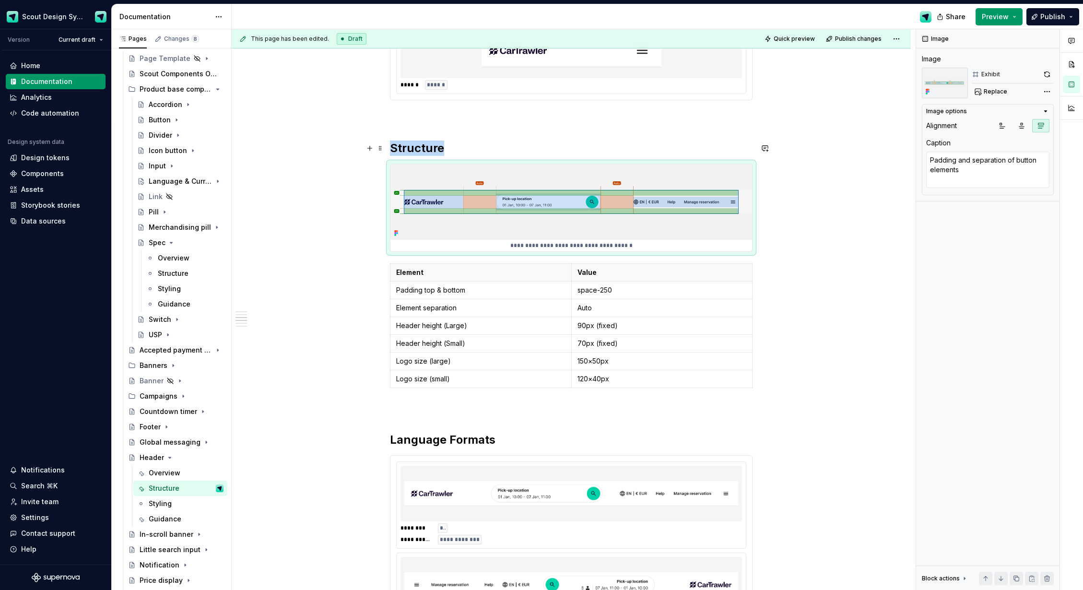
click at [469, 146] on h2 "Structure" at bounding box center [571, 148] width 363 height 15
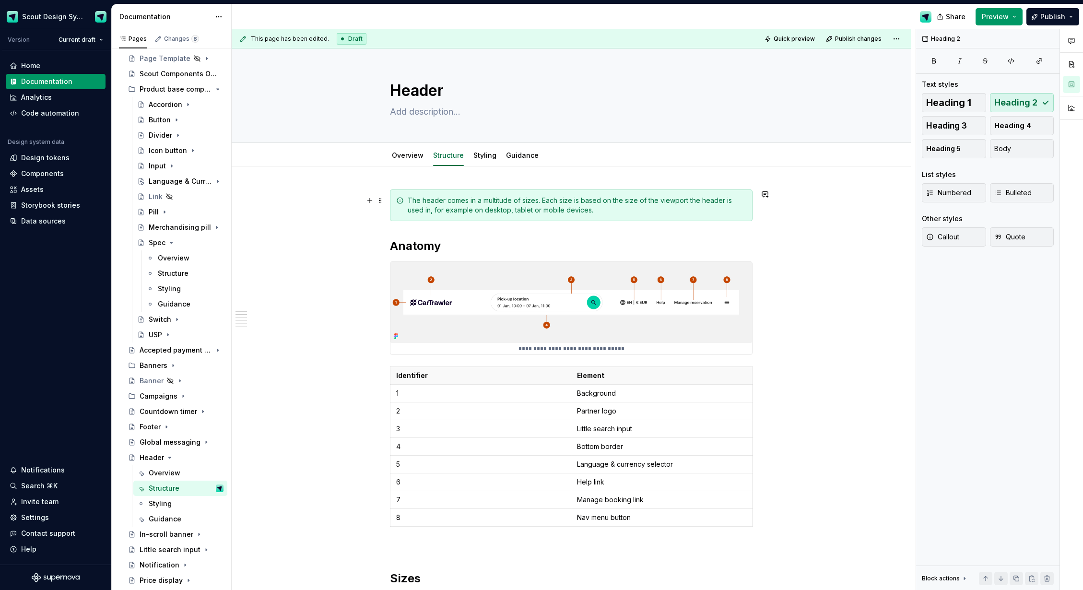
scroll to position [569, 0]
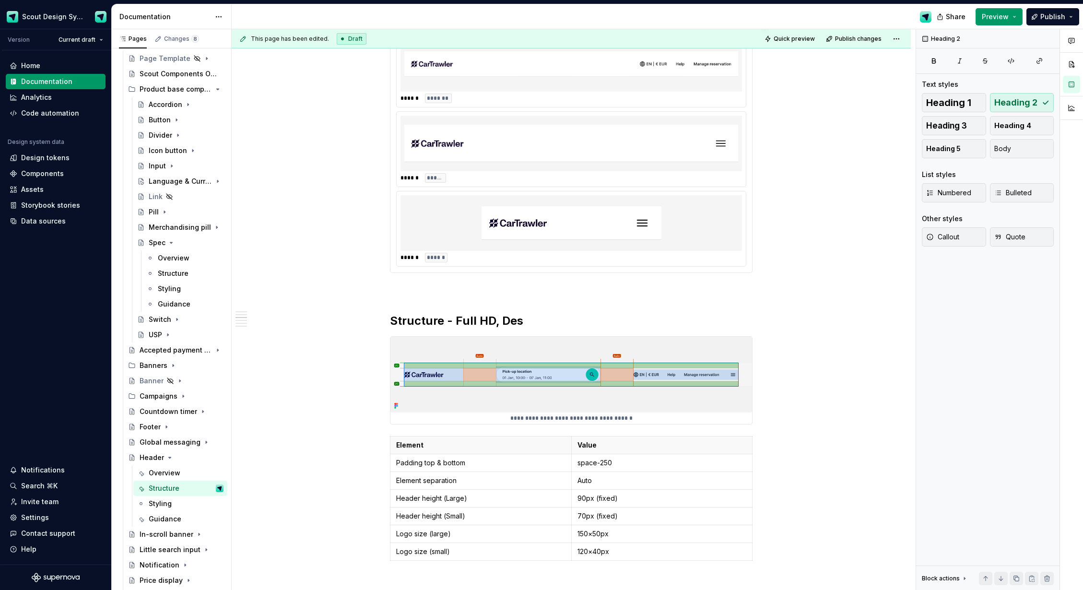
type textarea "*"
click at [569, 516] on html "Scout Design System Version Current draft Home Documentation Analytics Code aut…" at bounding box center [541, 295] width 1083 height 590
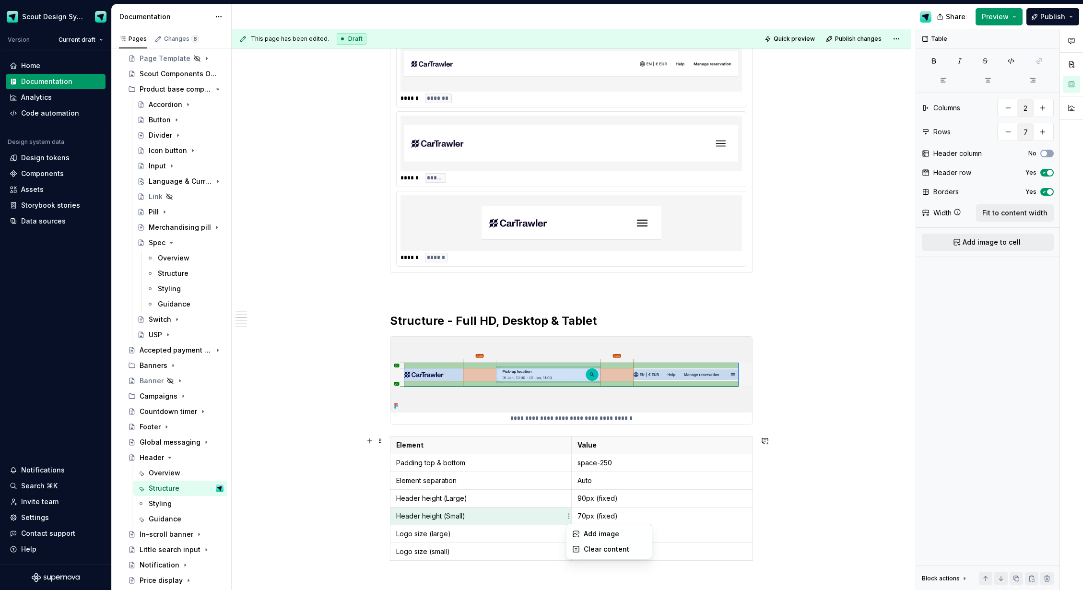
click at [427, 514] on html "Scout Design System Version Current draft Home Documentation Analytics Code aut…" at bounding box center [541, 295] width 1083 height 590
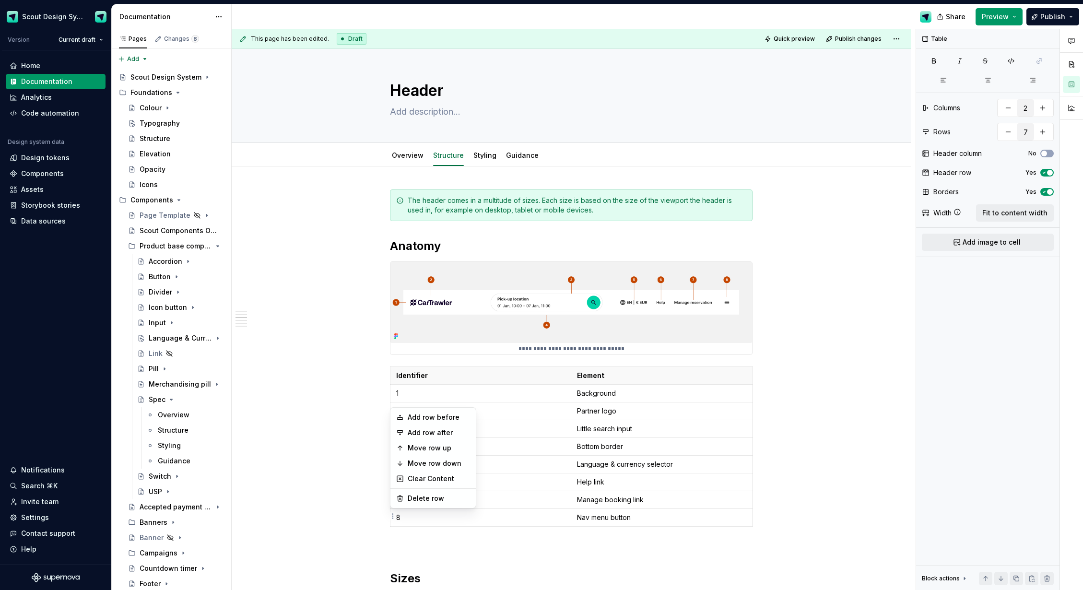
scroll to position [569, 0]
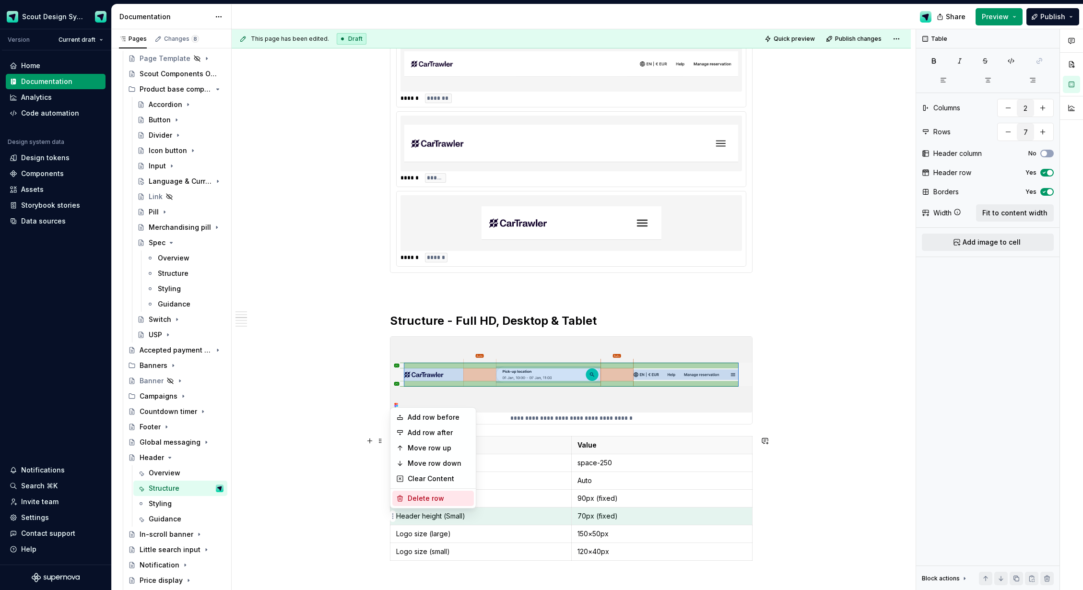
click at [429, 494] on div "Delete row" at bounding box center [439, 499] width 62 height 10
type input "6"
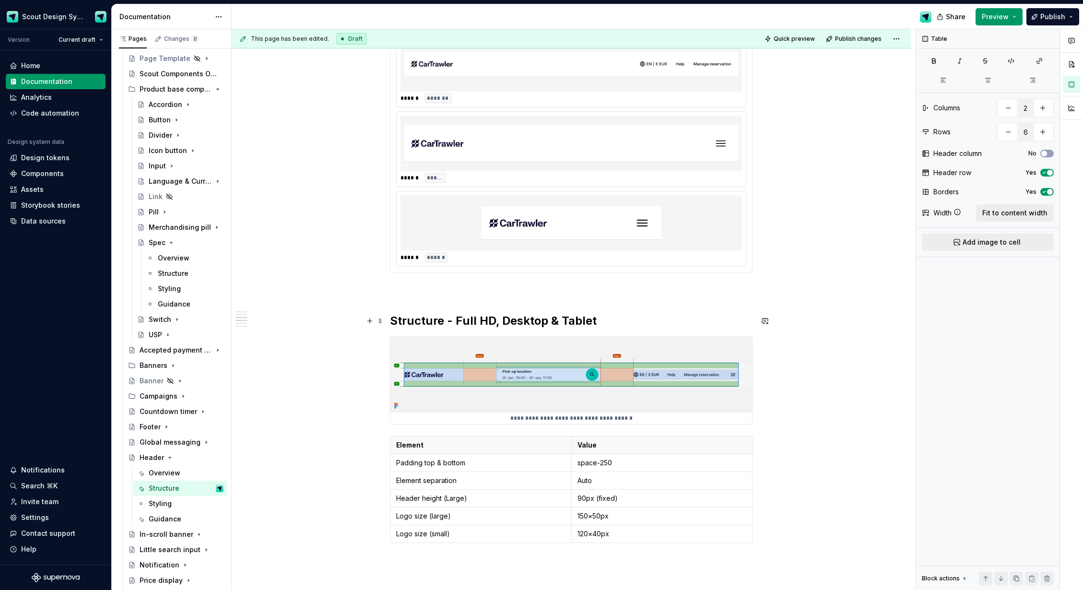
click at [571, 320] on h2 "Structure - Full HD, Desktop & Tablet" at bounding box center [571, 320] width 363 height 15
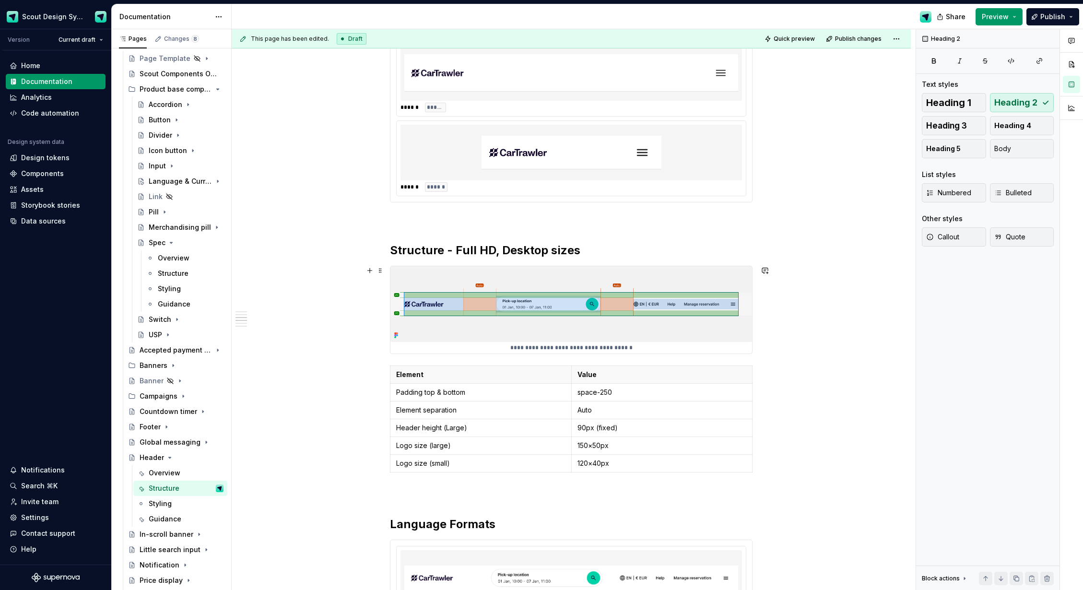
scroll to position [650, 0]
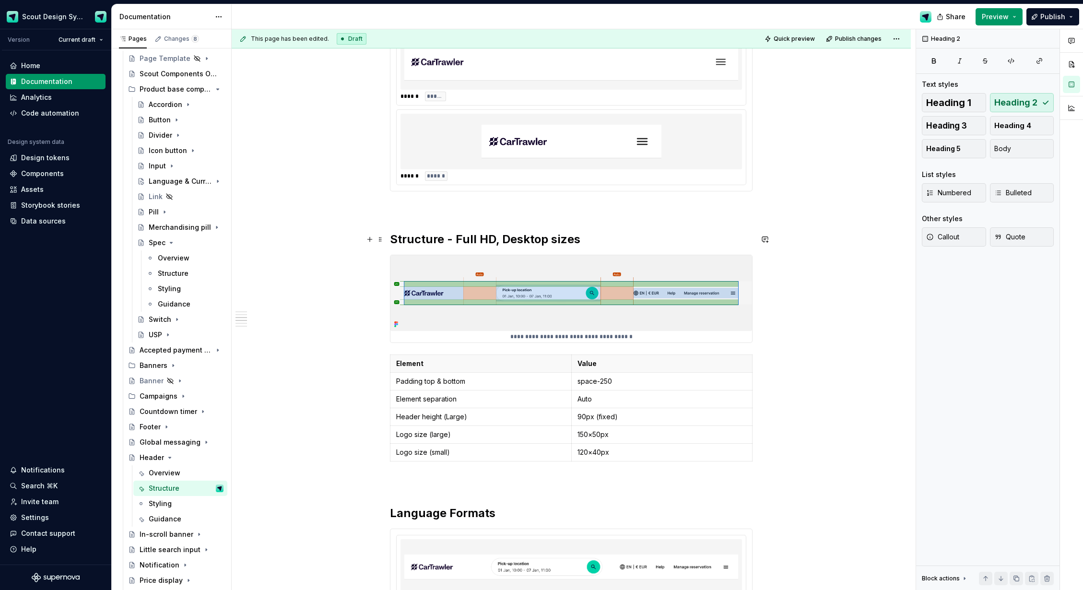
click at [498, 238] on h2 "Structure - Full HD, Desktop sizes" at bounding box center [571, 239] width 363 height 15
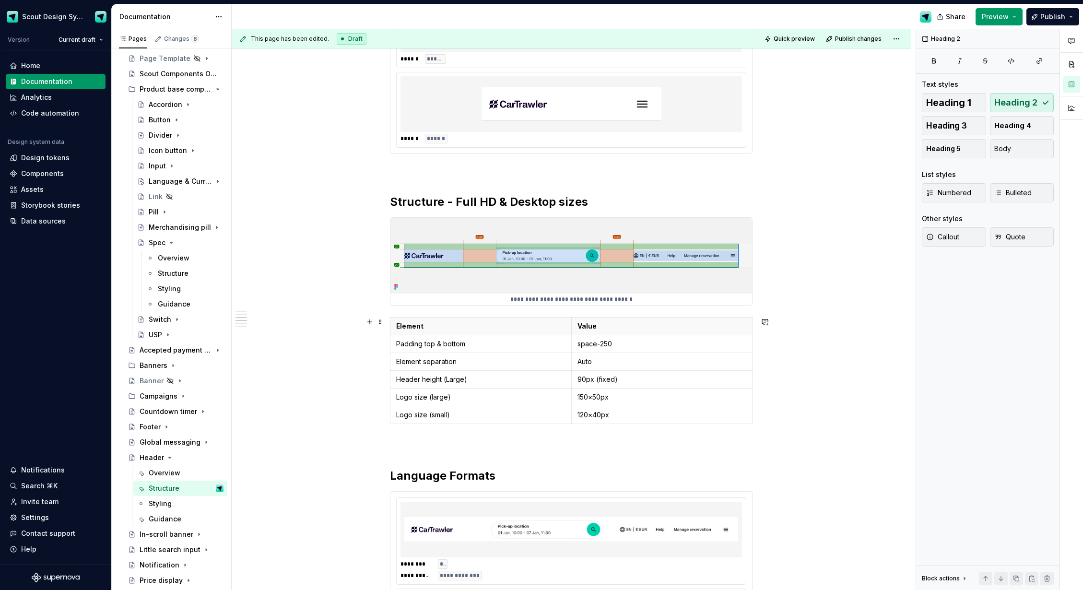
scroll to position [692, 0]
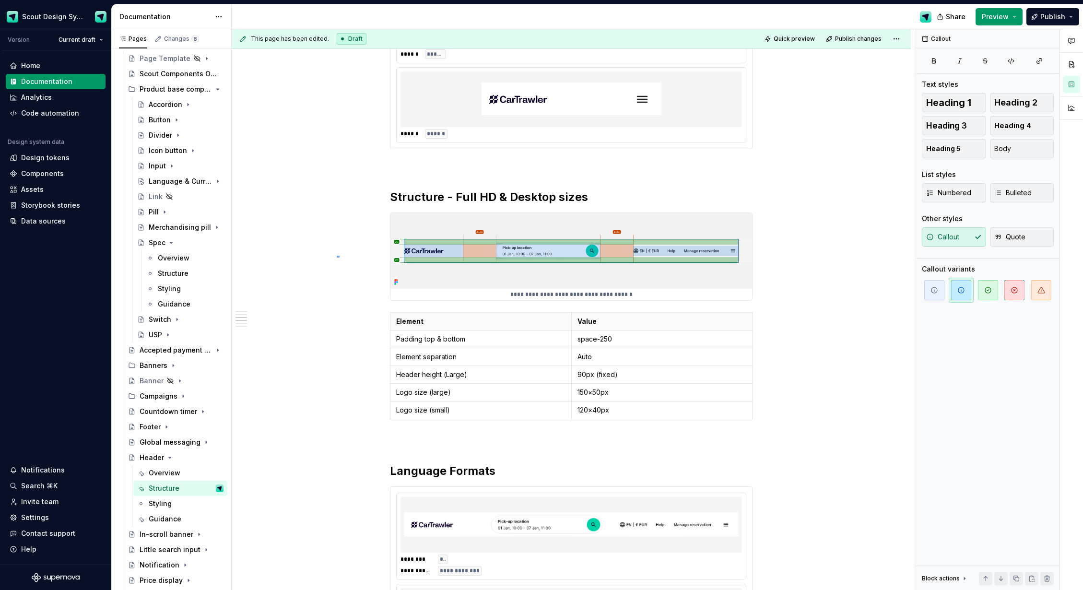
drag, startPoint x: 337, startPoint y: 256, endPoint x: 341, endPoint y: 209, distance: 46.7
click at [339, 258] on div "**********" at bounding box center [574, 309] width 684 height 561
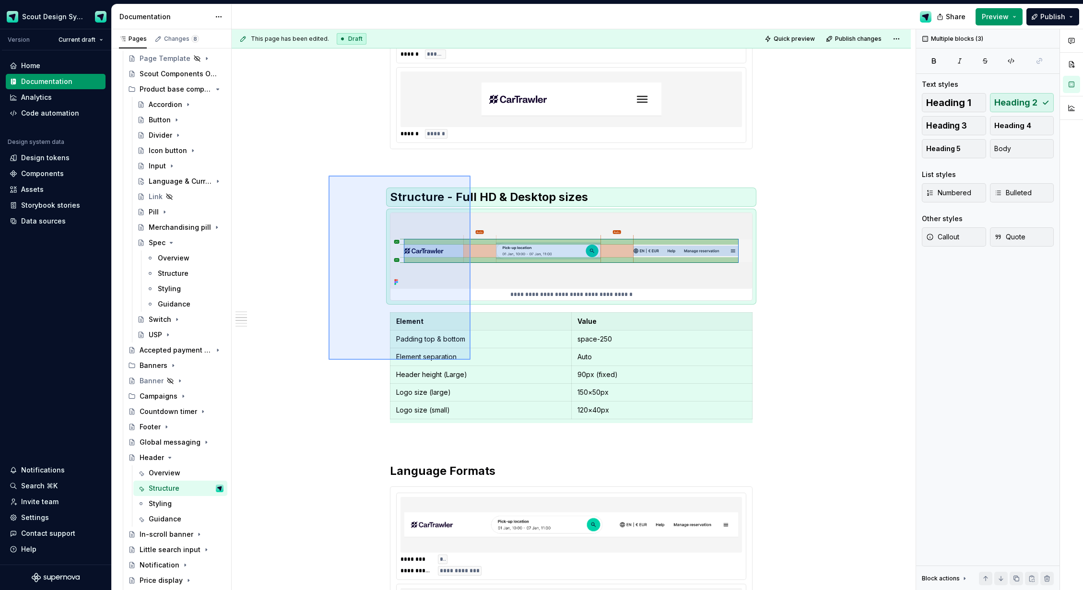
drag, startPoint x: 352, startPoint y: 207, endPoint x: 471, endPoint y: 360, distance: 193.2
click at [471, 360] on div "**********" at bounding box center [574, 309] width 684 height 561
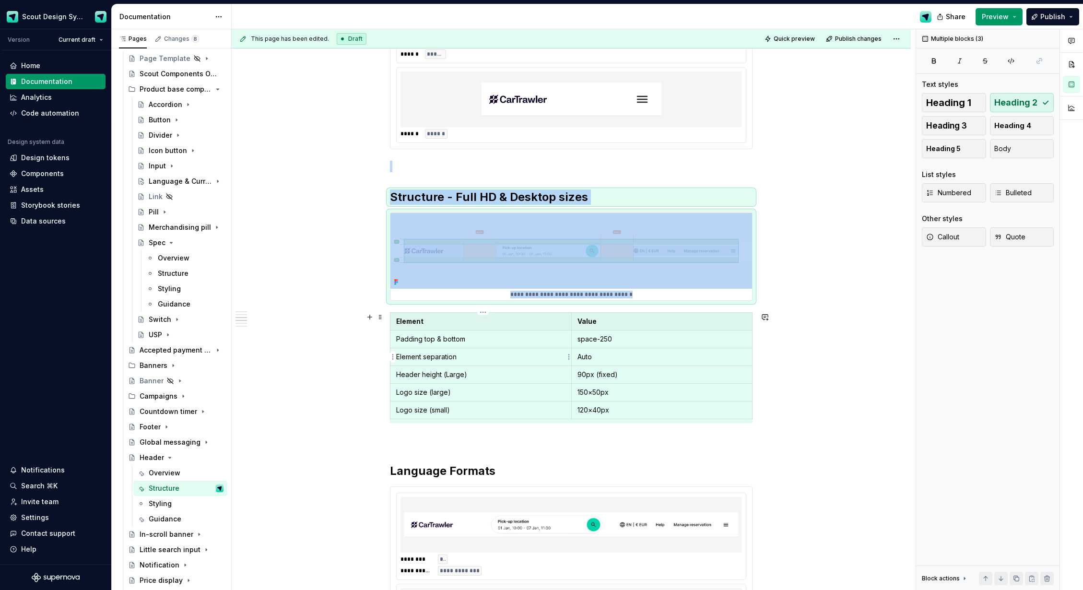
copy div "**********"
click at [445, 435] on p at bounding box center [571, 441] width 363 height 12
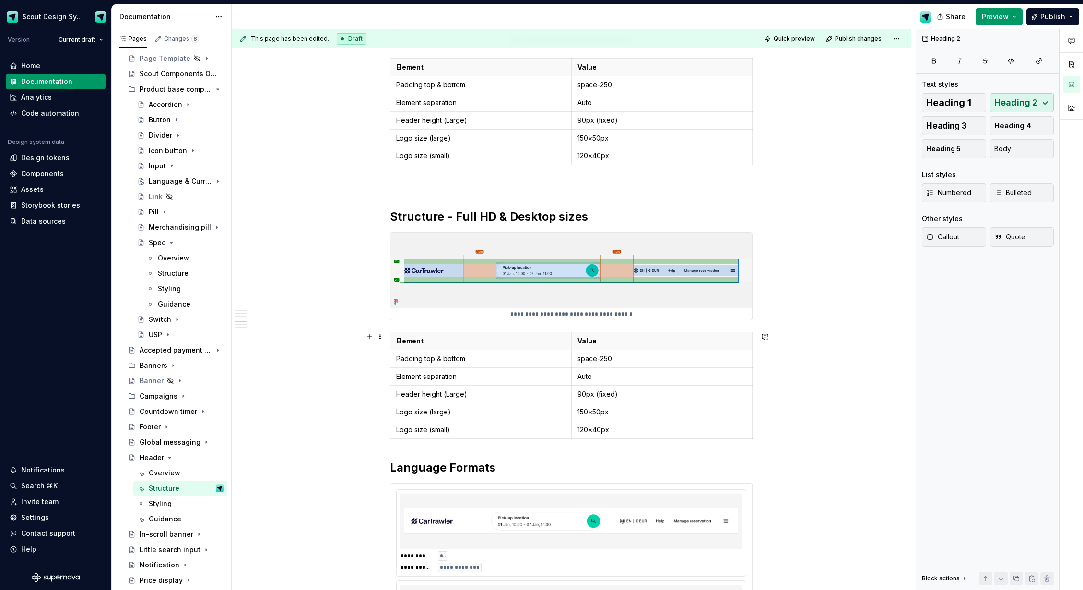
scroll to position [968, 0]
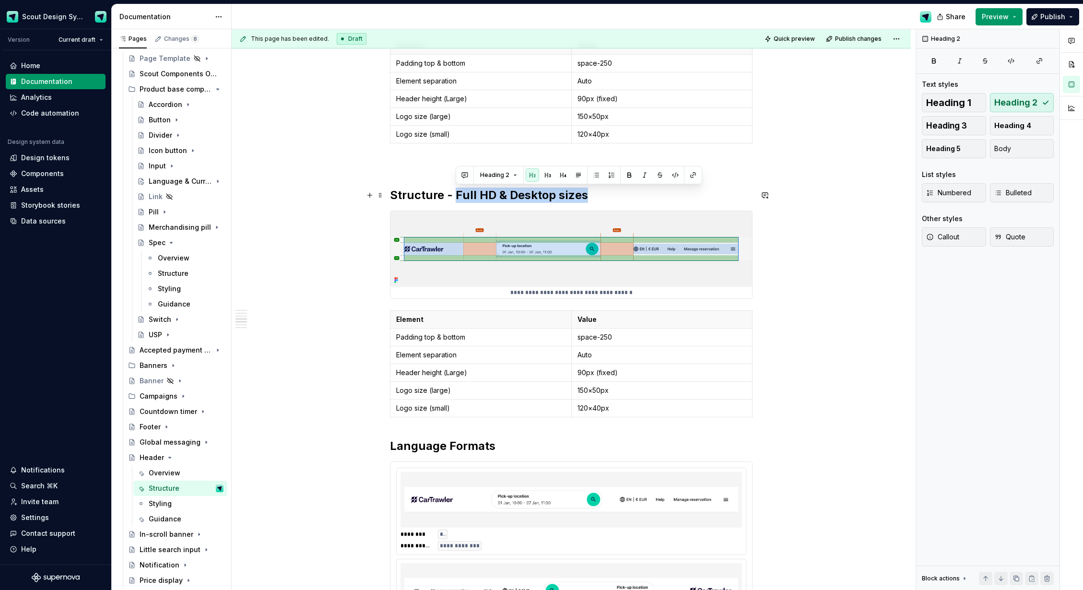
drag, startPoint x: 458, startPoint y: 193, endPoint x: 585, endPoint y: 190, distance: 127.2
click at [585, 190] on h2 "Structure - Full HD & Desktop sizes" at bounding box center [571, 195] width 363 height 15
type textarea "*"
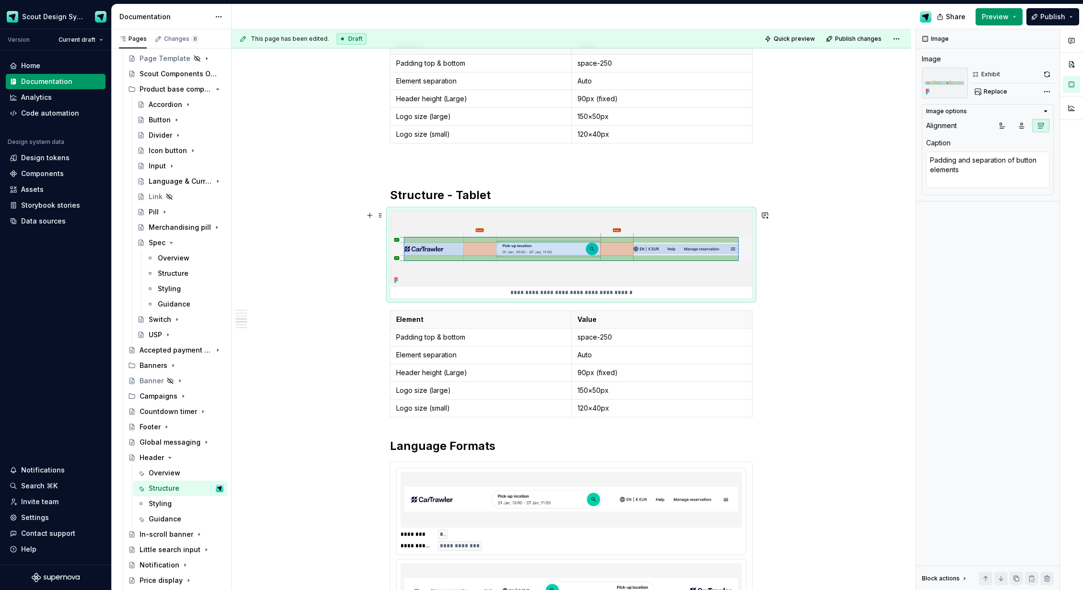
click at [609, 253] on img at bounding box center [572, 249] width 362 height 76
click at [622, 259] on img at bounding box center [572, 249] width 362 height 76
click at [573, 417] on icon "button" at bounding box center [573, 417] width 4 height 4
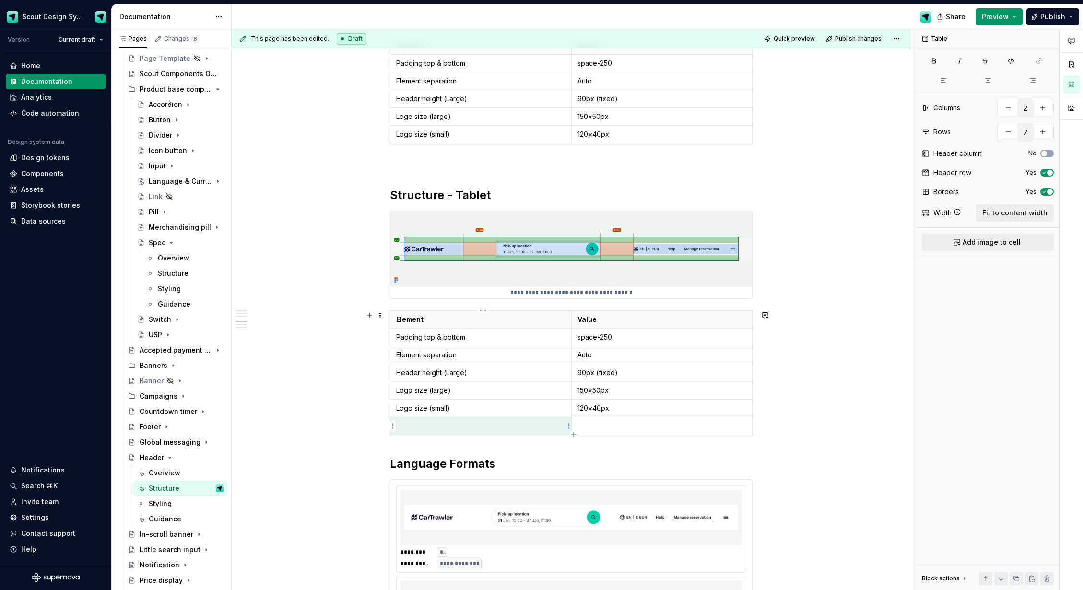
click at [482, 422] on p at bounding box center [480, 426] width 169 height 10
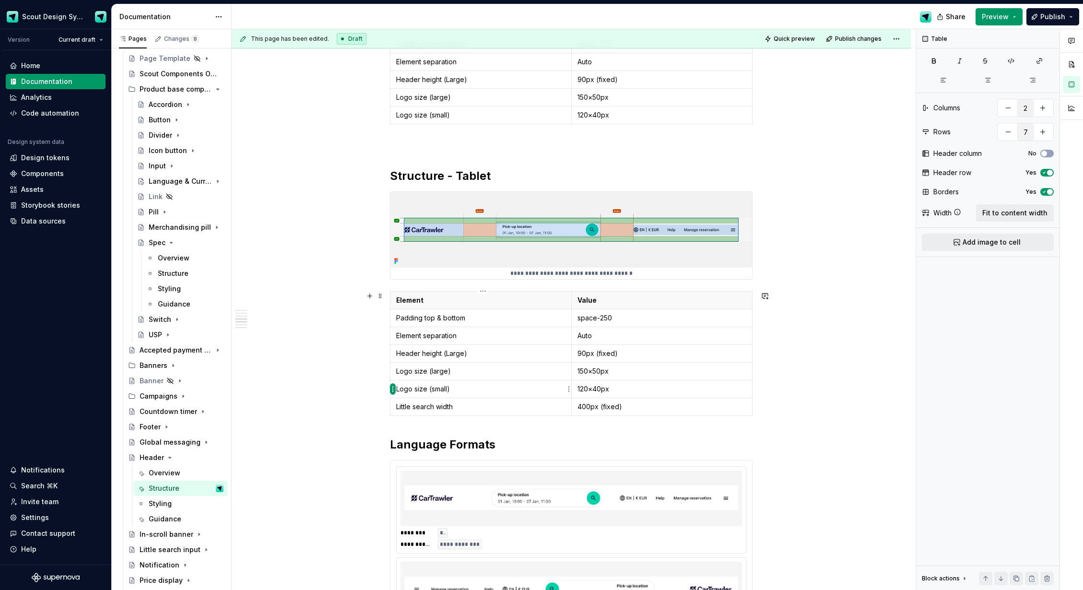
click at [394, 390] on html "Scout Design System Version Current draft Home Documentation Analytics Code aut…" at bounding box center [541, 295] width 1083 height 590
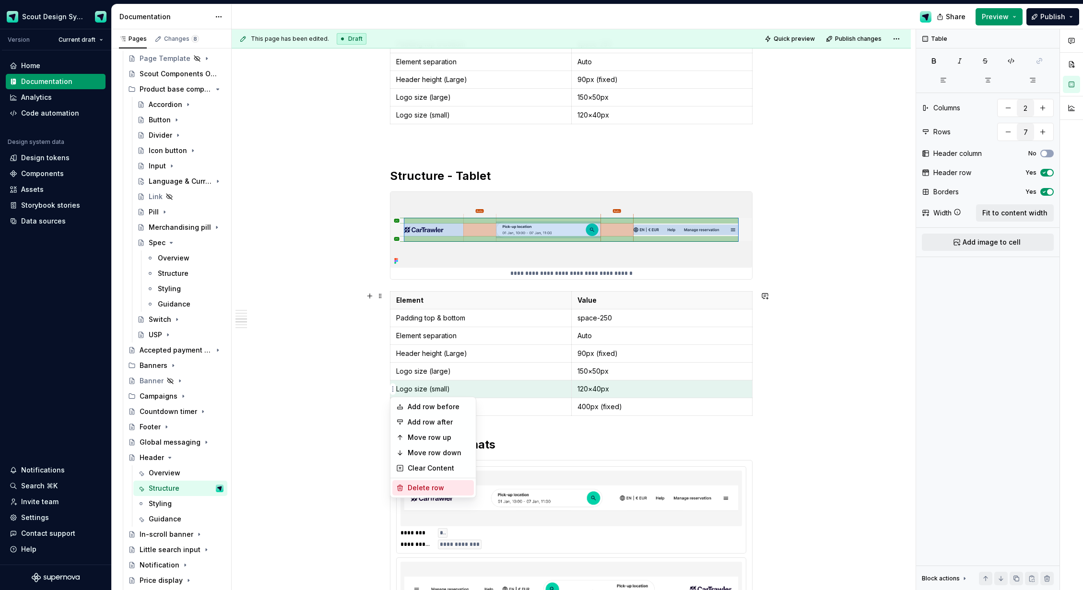
click at [432, 487] on div "Delete row" at bounding box center [439, 488] width 62 height 10
type input "6"
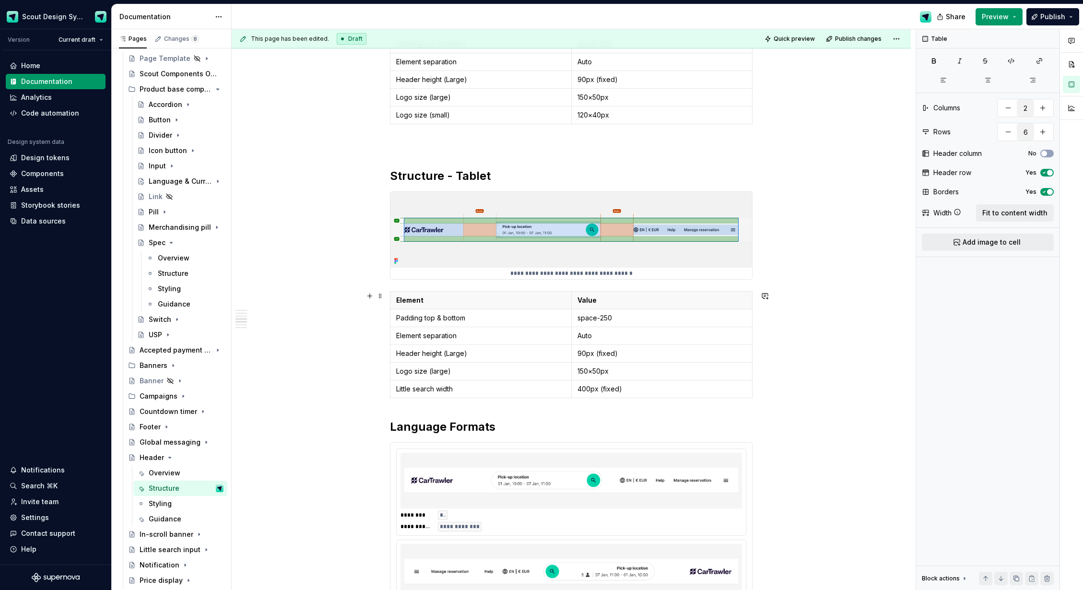
scroll to position [859, 0]
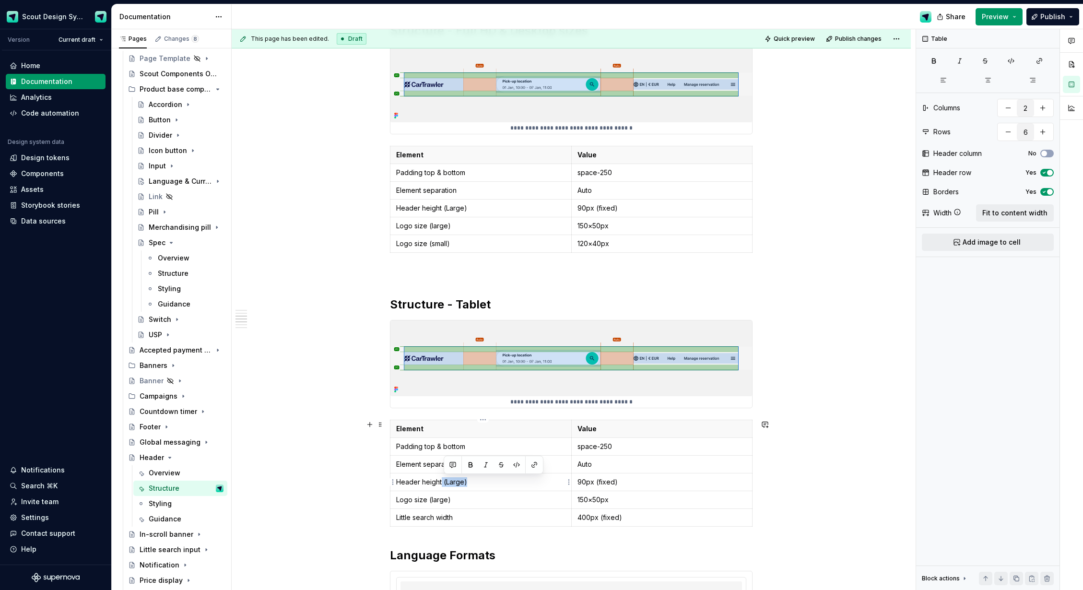
drag, startPoint x: 474, startPoint y: 480, endPoint x: 444, endPoint y: 480, distance: 30.2
click at [444, 480] on p "Header height (Large)" at bounding box center [480, 482] width 169 height 10
drag, startPoint x: 448, startPoint y: 502, endPoint x: 430, endPoint y: 503, distance: 17.8
click at [430, 503] on p "Logo size (large)" at bounding box center [480, 500] width 169 height 10
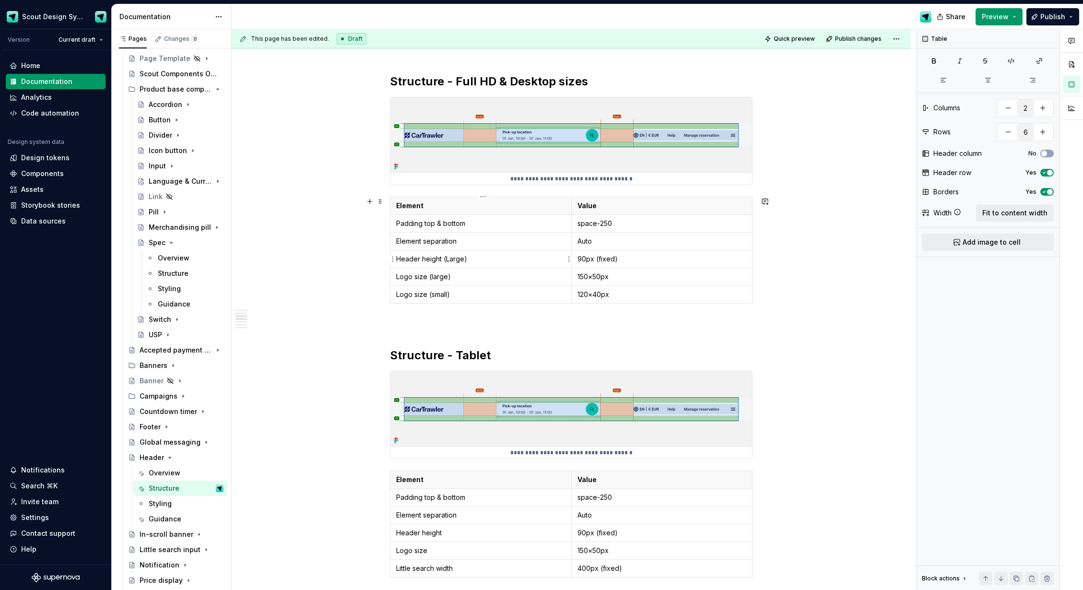
click at [477, 260] on p "Header height (Large)" at bounding box center [480, 259] width 169 height 10
click at [483, 279] on p "Logo size (large)" at bounding box center [480, 277] width 169 height 10
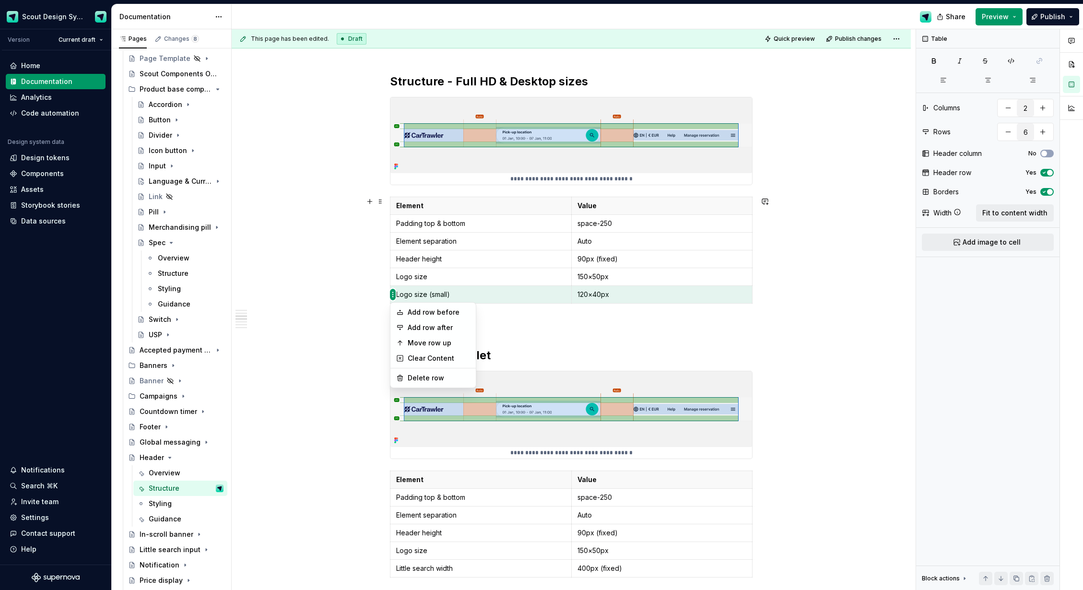
click at [390, 295] on html "Scout Design System Version Current draft Home Documentation Analytics Code aut…" at bounding box center [541, 295] width 1083 height 590
click at [411, 374] on div "Delete row" at bounding box center [439, 378] width 62 height 10
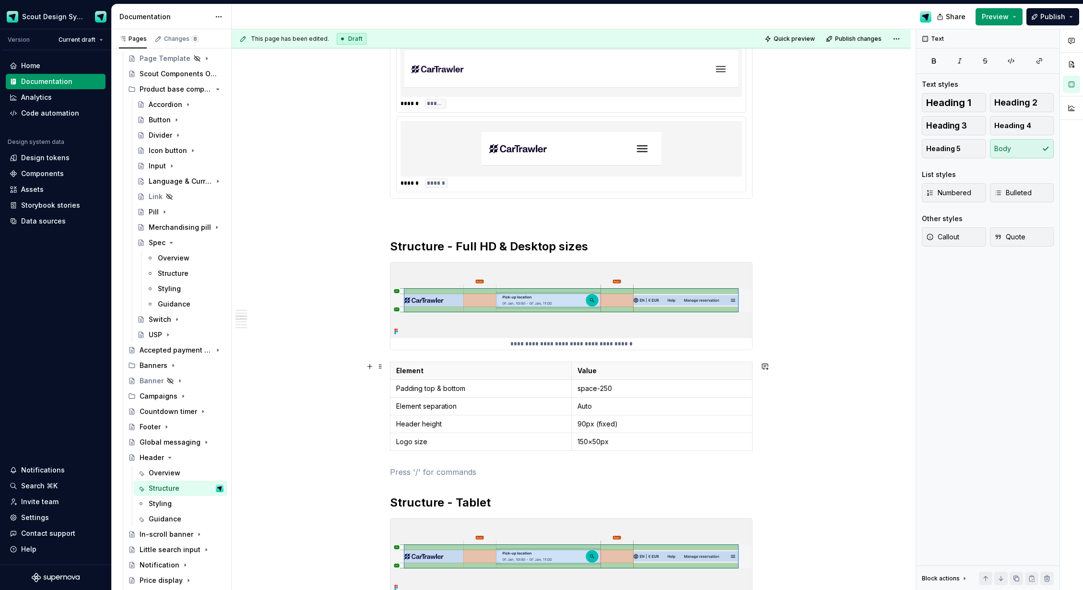
scroll to position [866, 0]
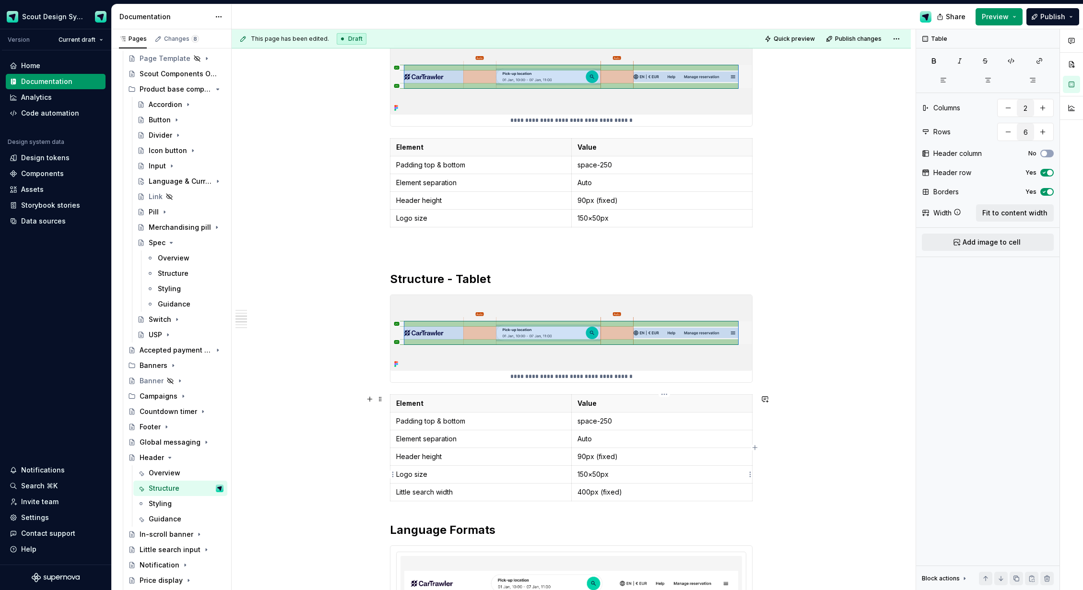
click at [582, 476] on p "150×50px" at bounding box center [662, 475] width 169 height 10
click at [584, 490] on p "400px (fixed)" at bounding box center [662, 492] width 169 height 10
click at [590, 441] on p "Auto" at bounding box center [662, 439] width 169 height 10
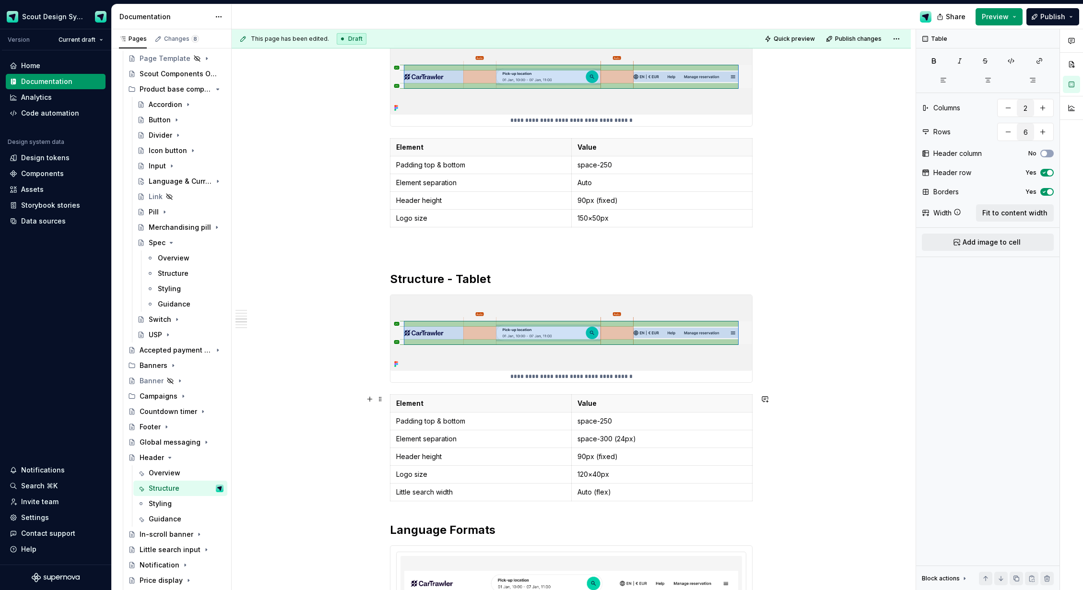
scroll to position [891, 0]
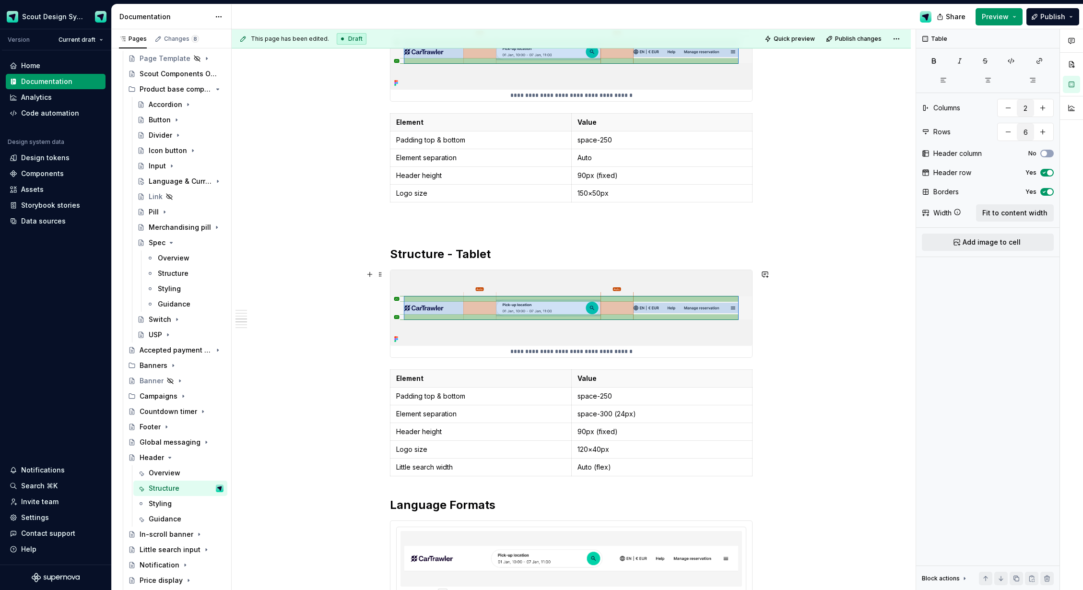
click at [577, 334] on img at bounding box center [572, 308] width 362 height 76
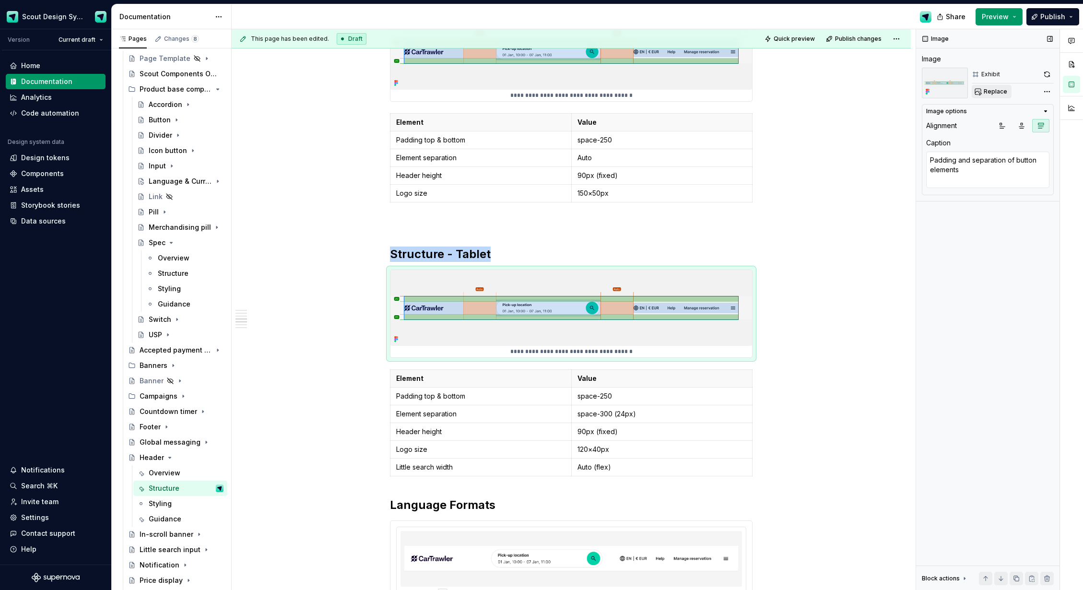
click at [1001, 89] on span "Replace" at bounding box center [996, 92] width 24 height 8
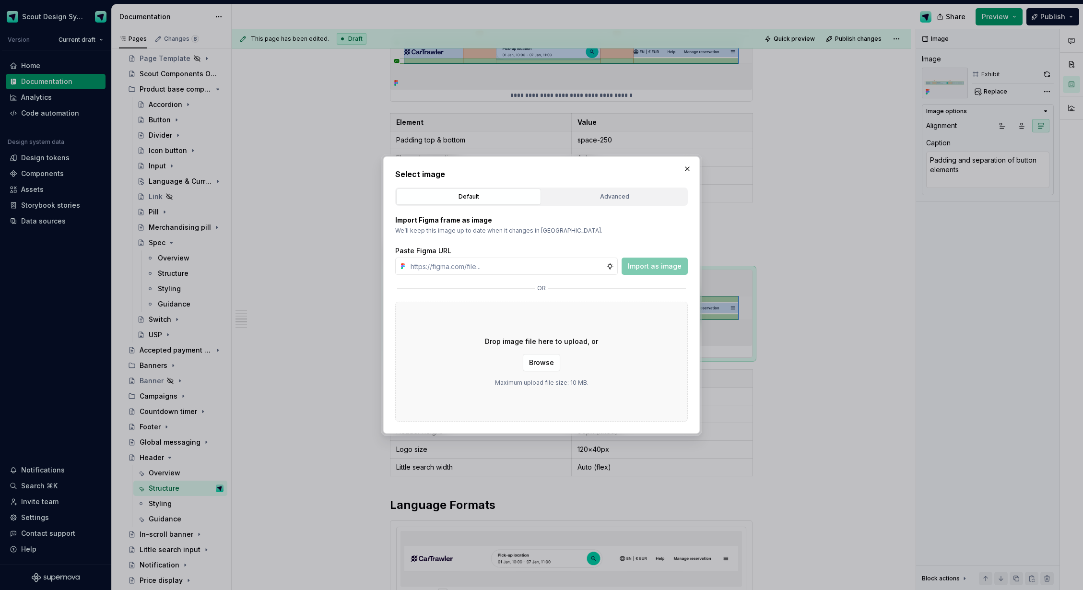
type textarea "*"
type input "https://www.figma.com/design/Ma4o8aUoC29DAP2Z0RSzwm/Scout-Design-System-Compone…"
click at [678, 269] on span "Import as image" at bounding box center [655, 266] width 54 height 10
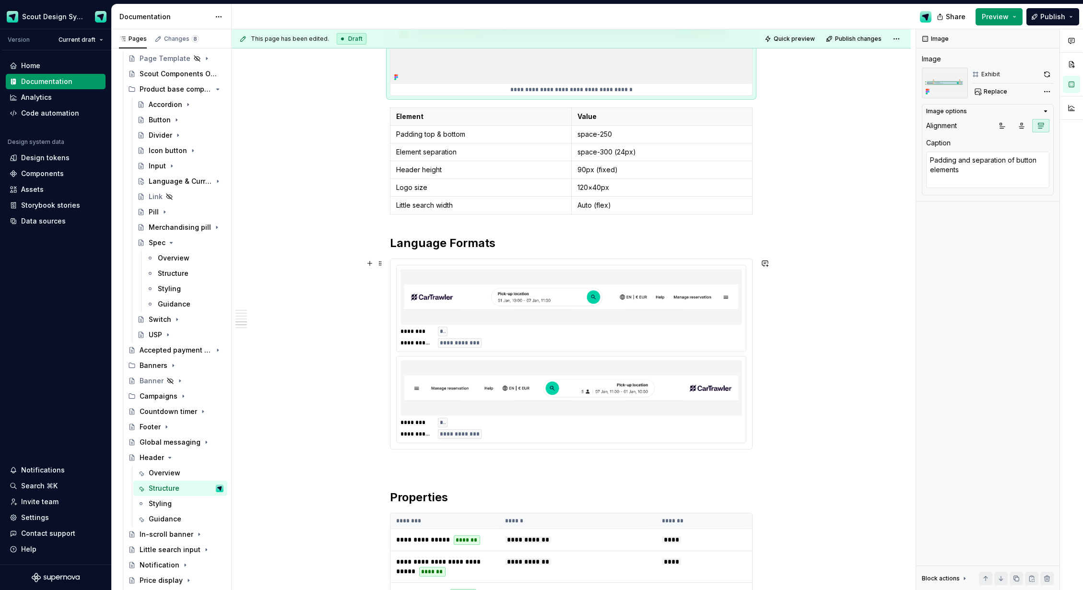
scroll to position [1197, 0]
click at [390, 240] on div "**********" at bounding box center [571, 71] width 679 height 2202
click at [391, 243] on div "**********" at bounding box center [574, 309] width 684 height 561
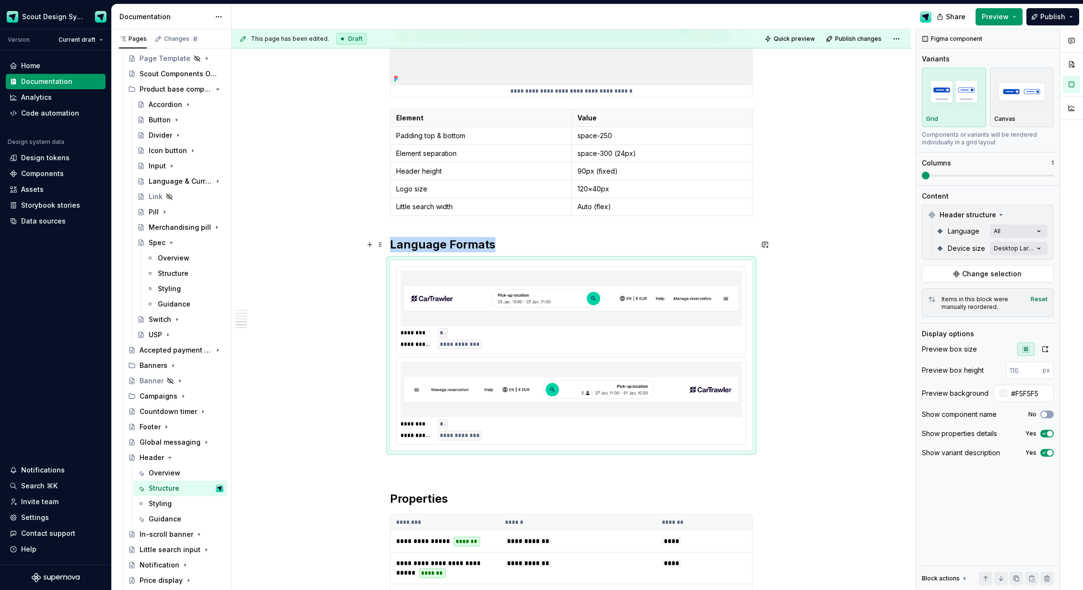
click at [391, 243] on div "**********" at bounding box center [571, 71] width 679 height 2202
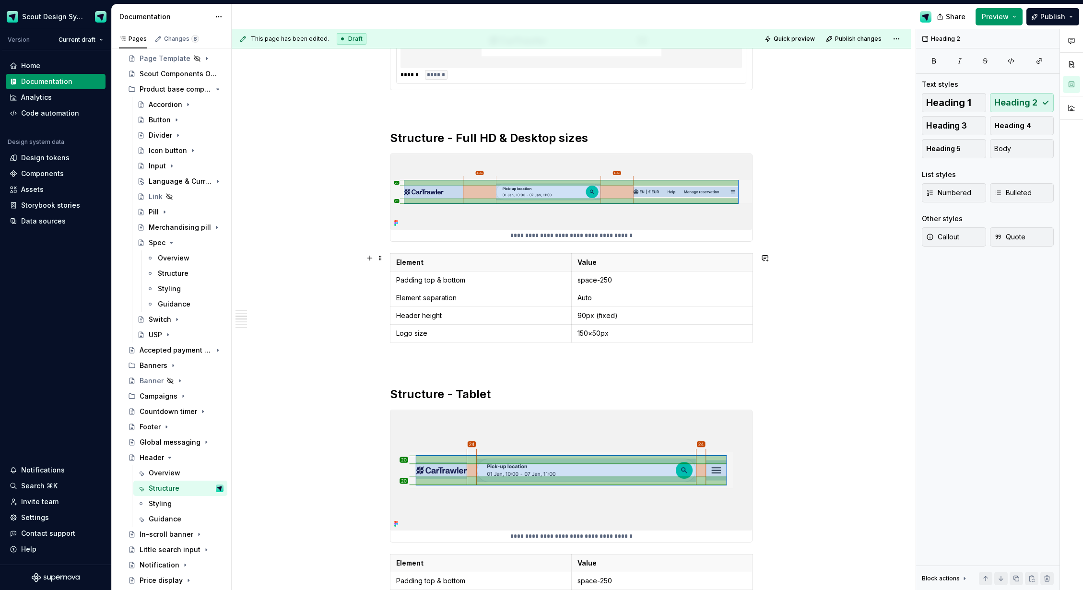
scroll to position [844, 0]
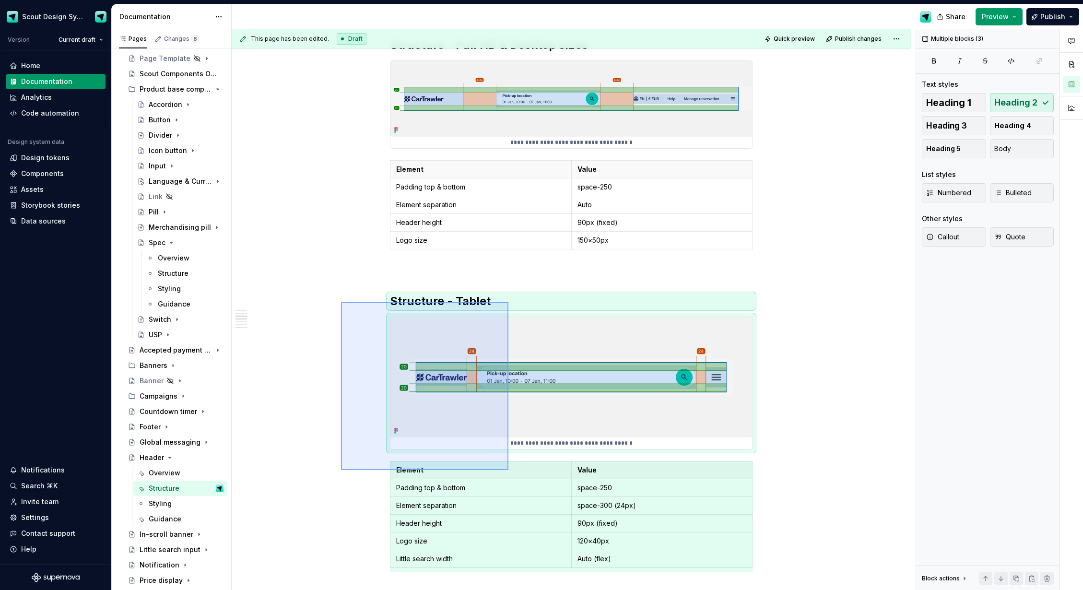
drag, startPoint x: 400, startPoint y: 356, endPoint x: 509, endPoint y: 471, distance: 158.2
click at [509, 471] on div "**********" at bounding box center [574, 309] width 684 height 561
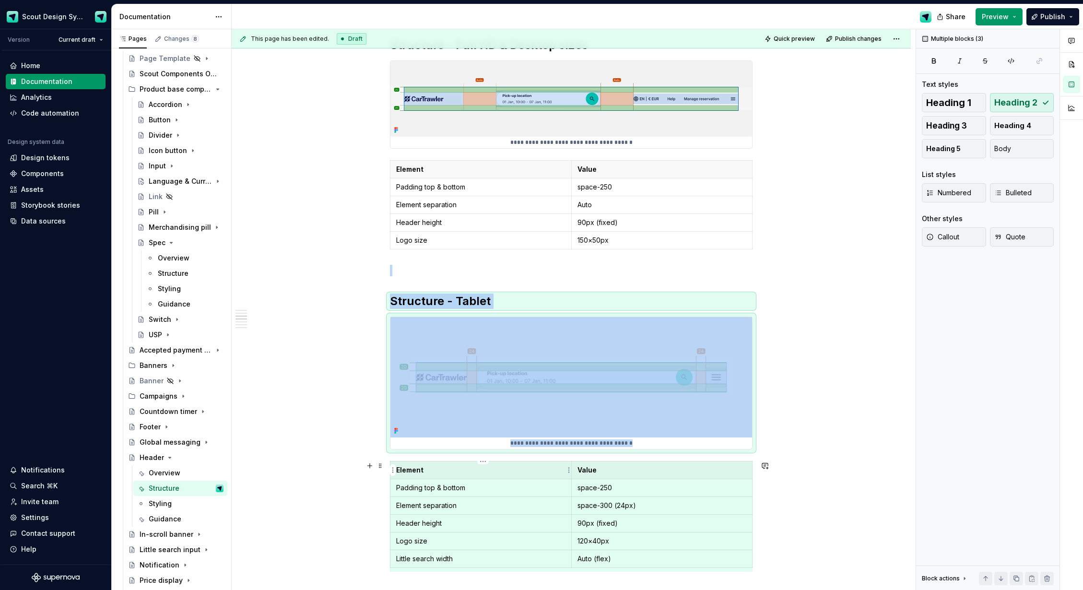
copy div "**********"
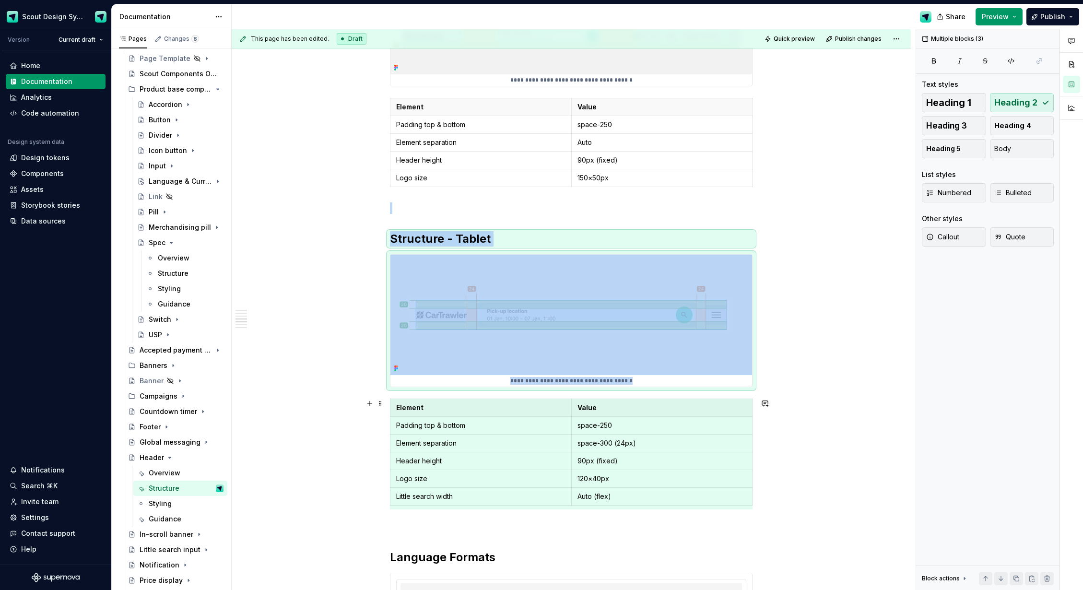
scroll to position [912, 0]
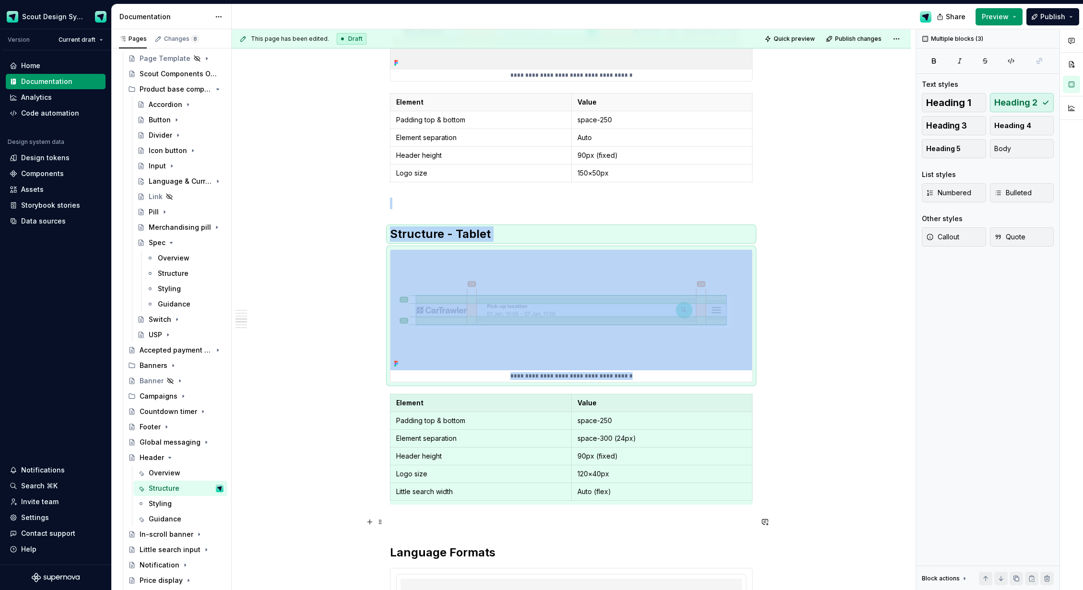
click at [532, 522] on p at bounding box center [571, 522] width 363 height 12
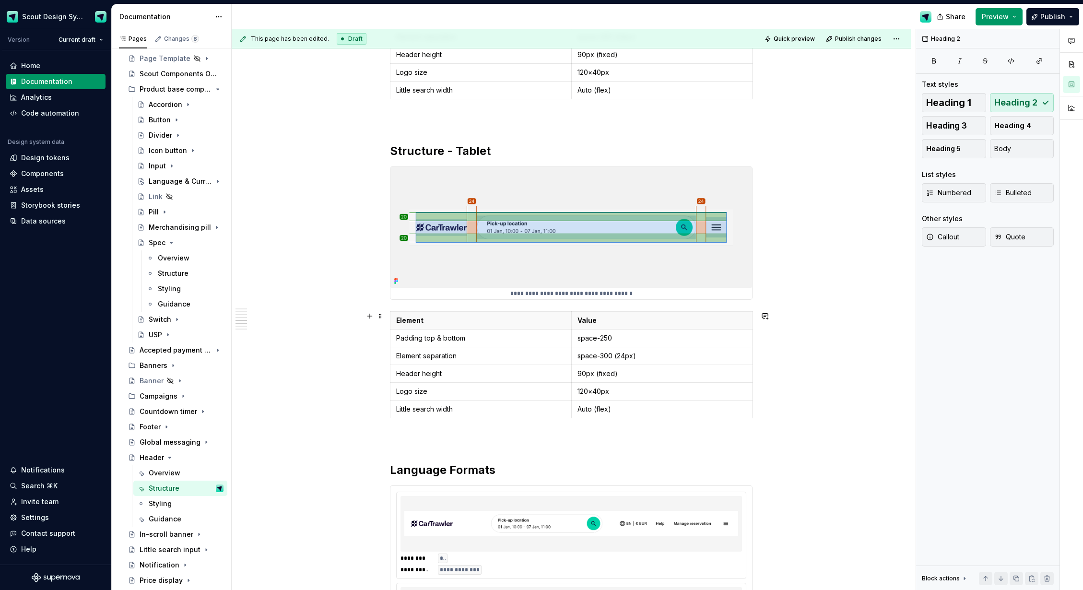
scroll to position [1287, 0]
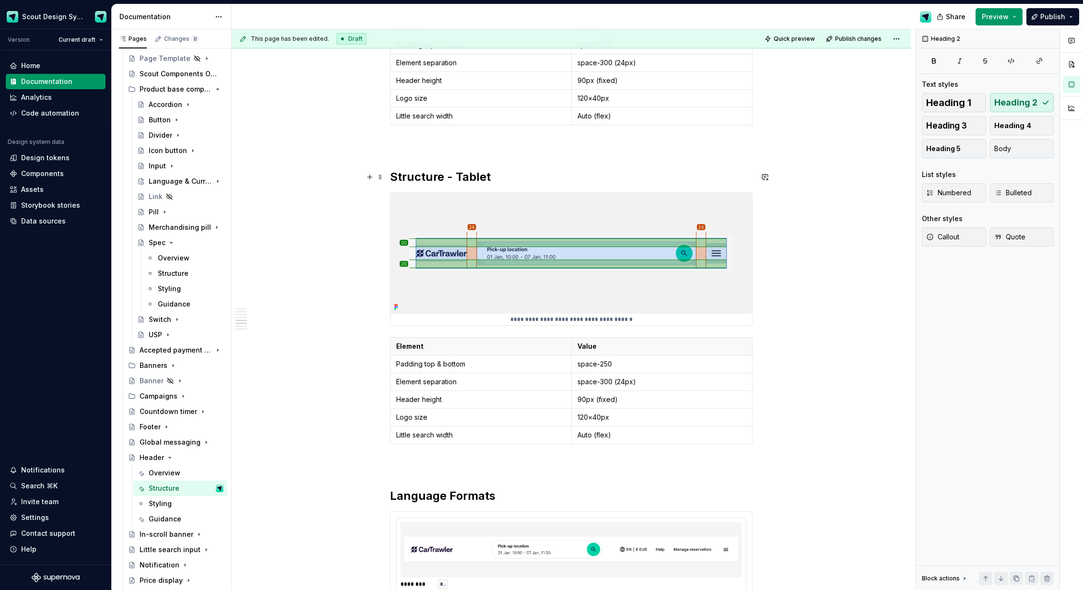
click at [486, 173] on h2 "Structure - Tablet" at bounding box center [571, 176] width 363 height 15
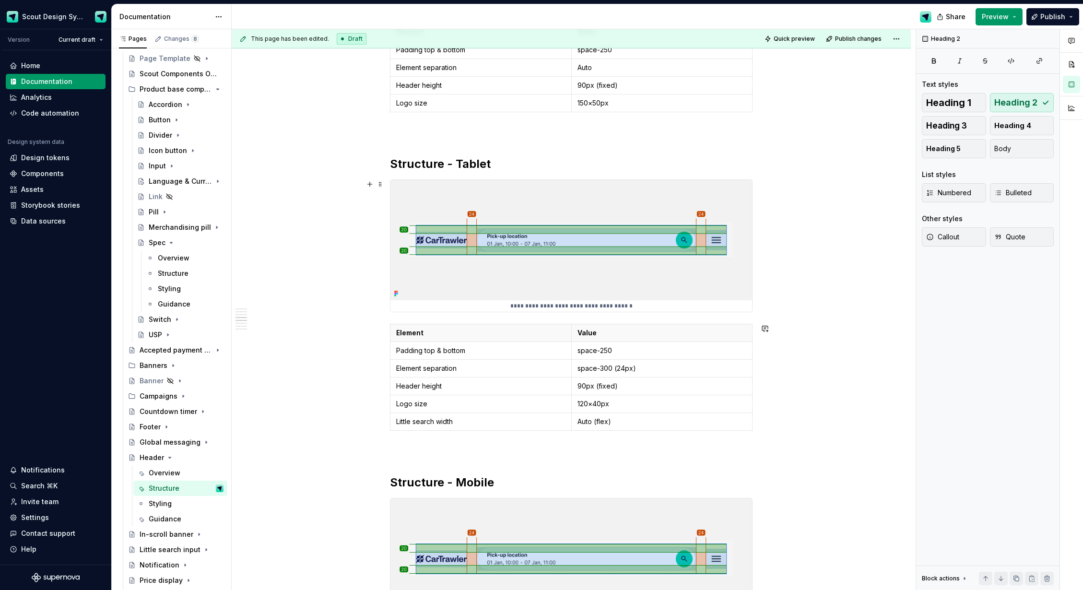
scroll to position [959, 0]
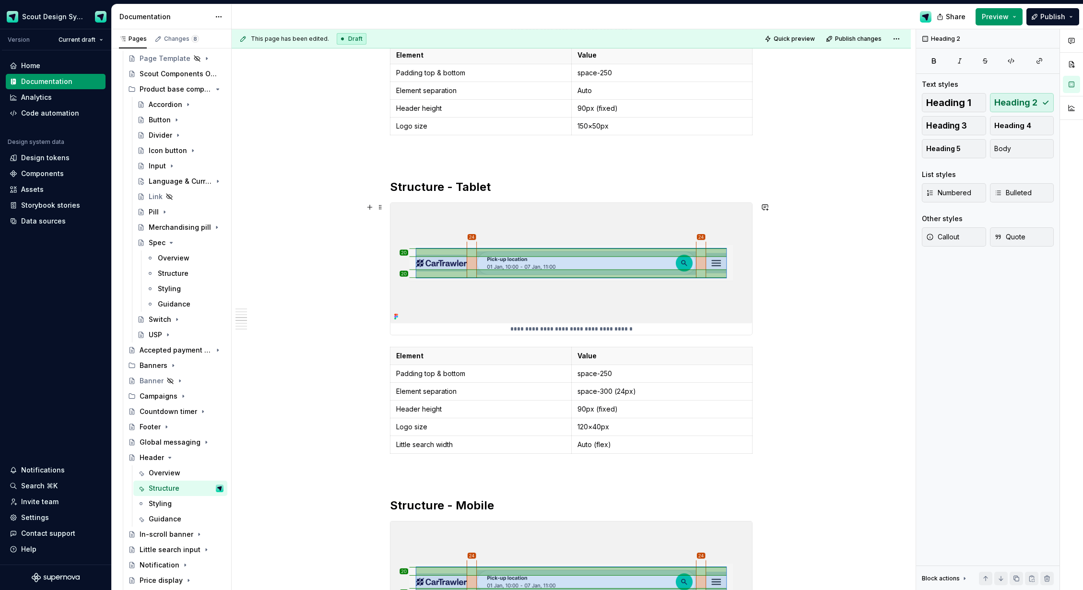
click at [620, 304] on img at bounding box center [572, 263] width 362 height 120
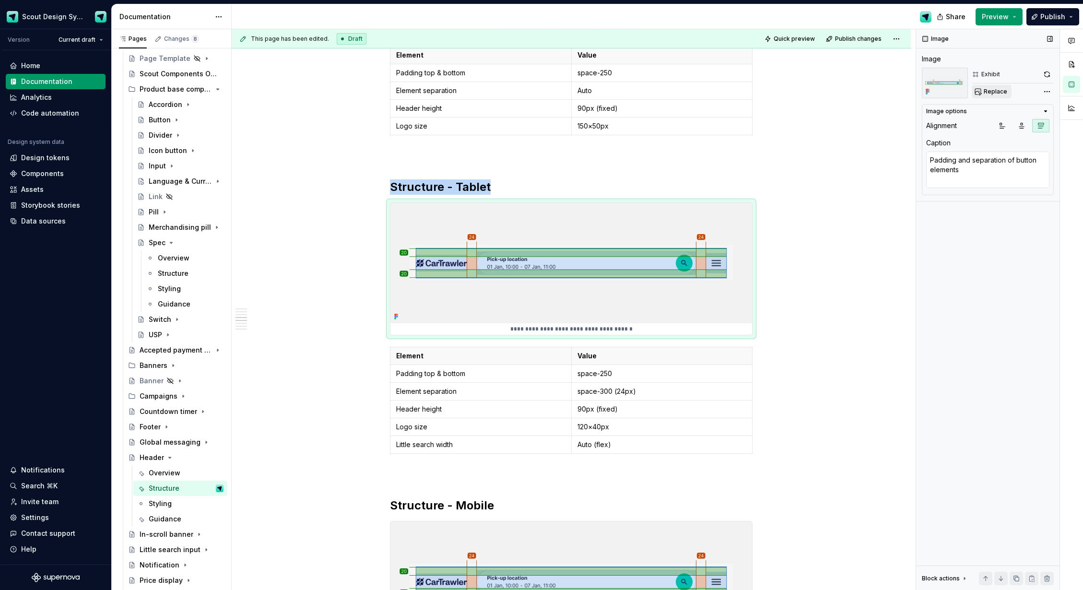
click at [995, 93] on span "Replace" at bounding box center [996, 92] width 24 height 8
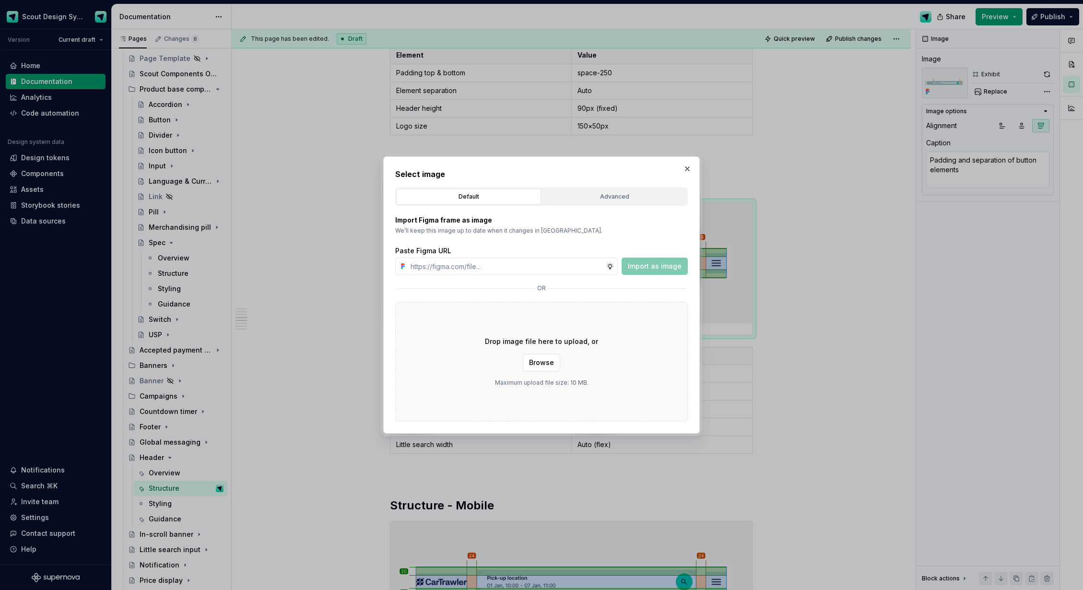
type textarea "*"
type input "https://www.figma.com/design/Ma4o8aUoC29DAP2Z0RSzwm/Scout-Design-System-Compone…"
click at [653, 271] on span "Import as image" at bounding box center [655, 266] width 54 height 10
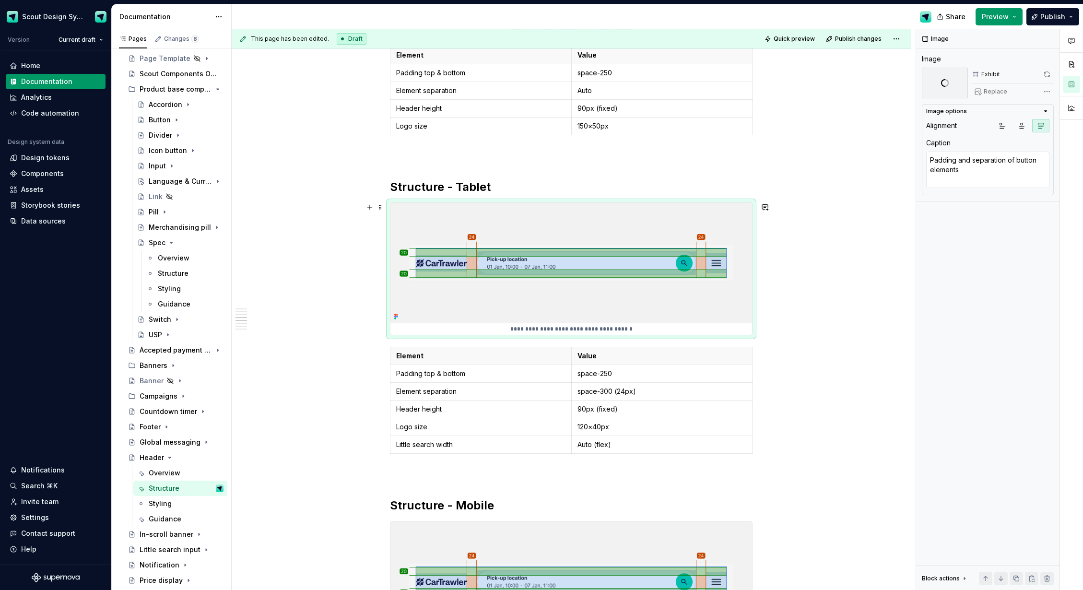
click at [800, 277] on div "**********" at bounding box center [574, 309] width 684 height 561
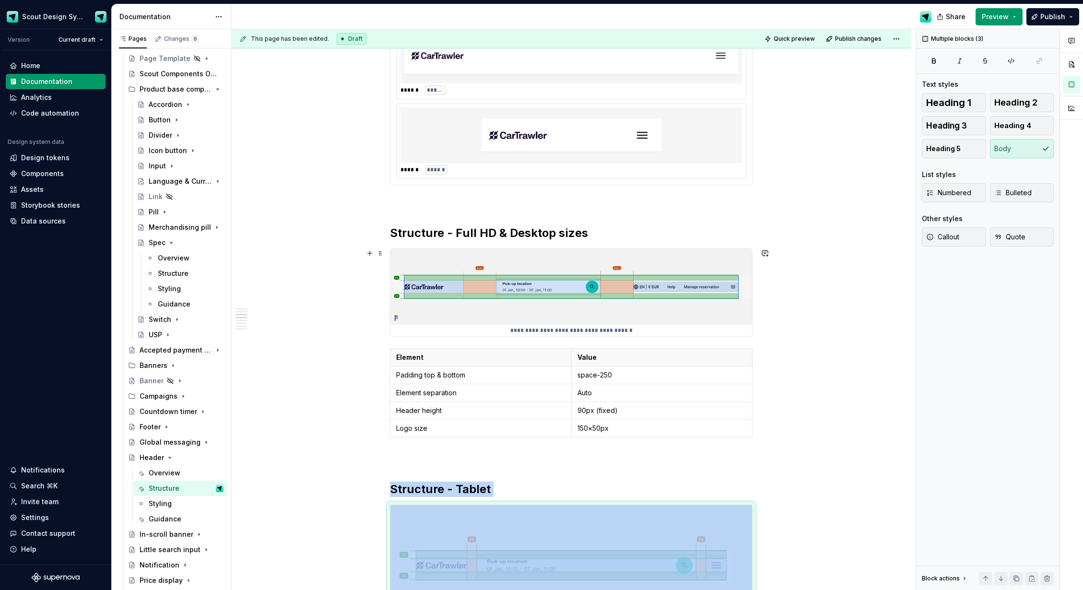
scroll to position [787, 0]
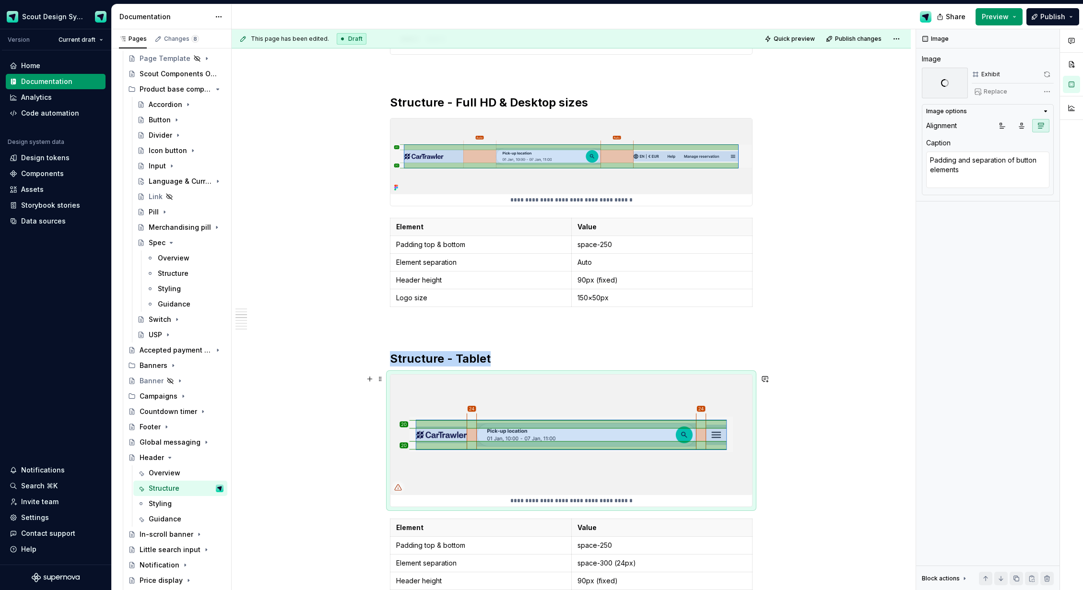
click at [735, 468] on img at bounding box center [572, 435] width 362 height 120
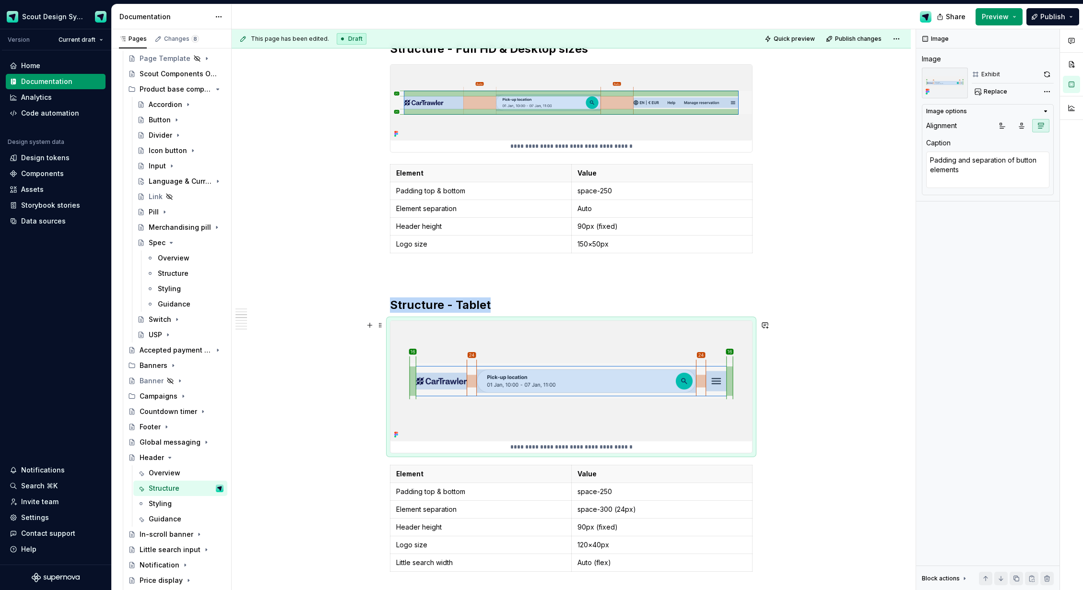
scroll to position [973, 0]
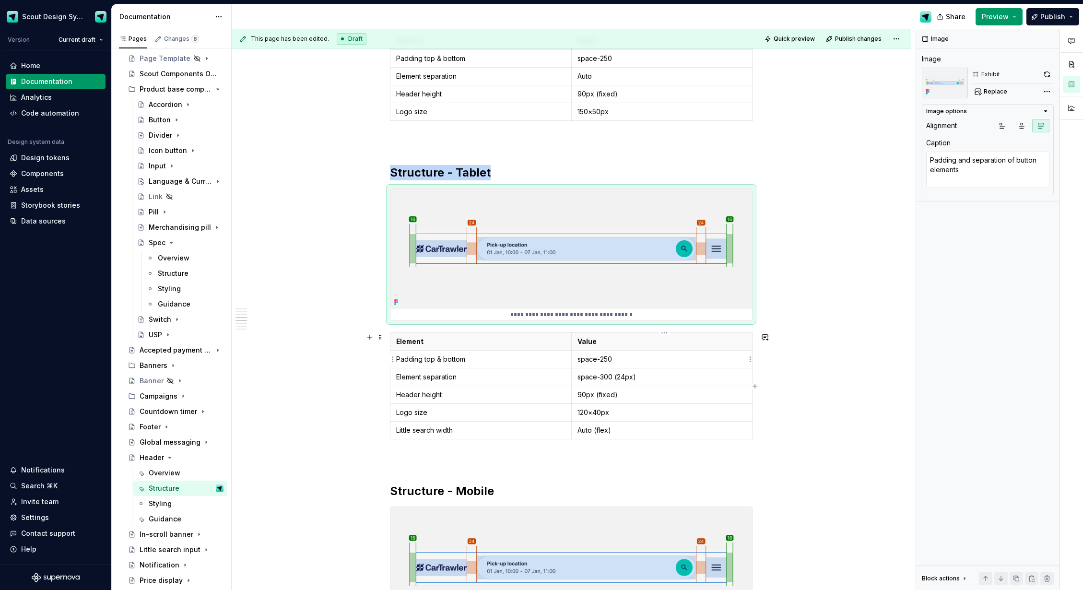
click at [605, 358] on p "space-250" at bounding box center [662, 360] width 169 height 10
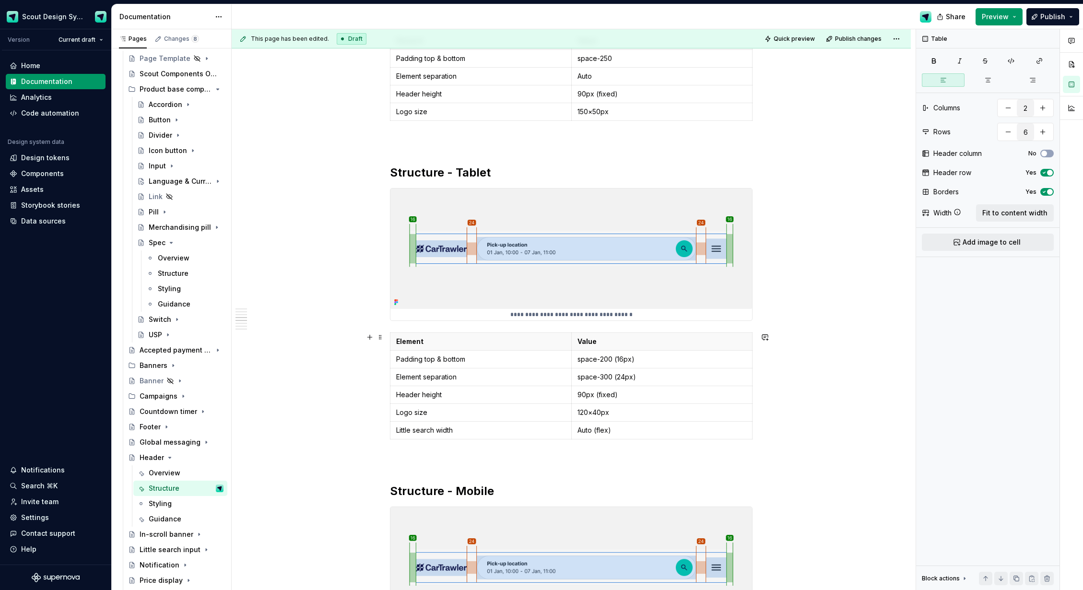
scroll to position [991, 0]
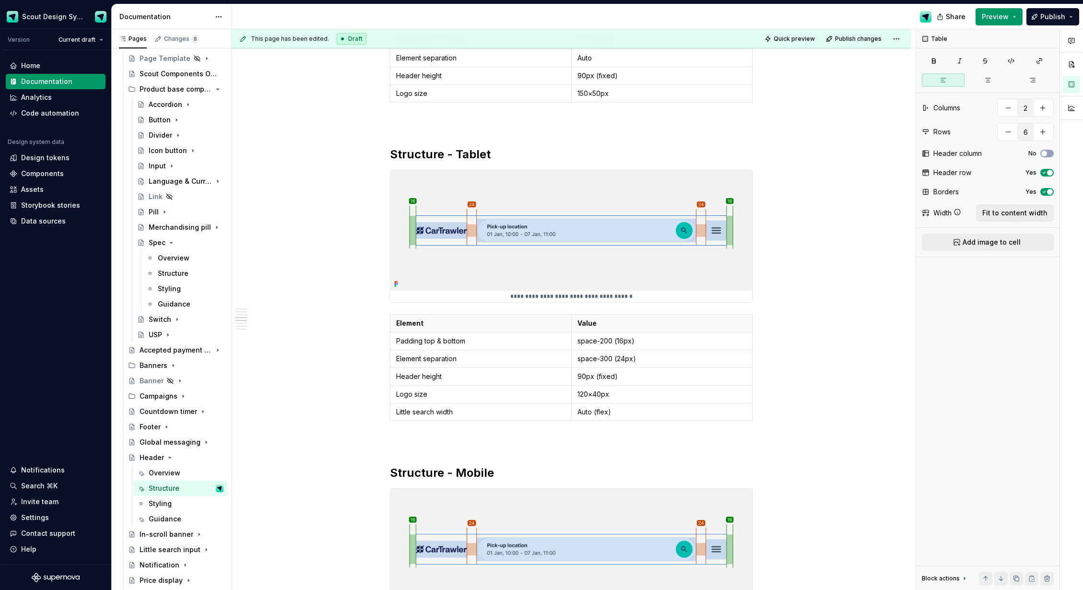
type textarea "*"
